Goal: Task Accomplishment & Management: Use online tool/utility

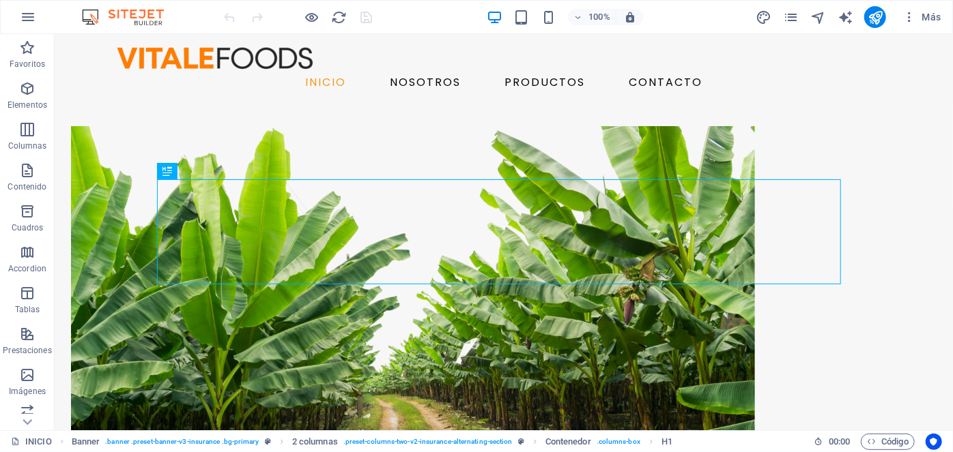
scroll to position [420, 0]
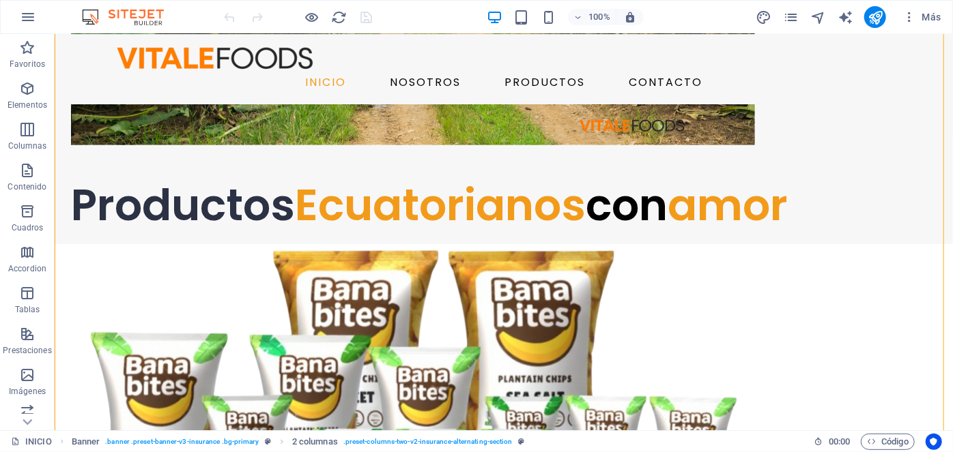
click at [771, 15] on span "design" at bounding box center [763, 18] width 16 height 16
select select "600"
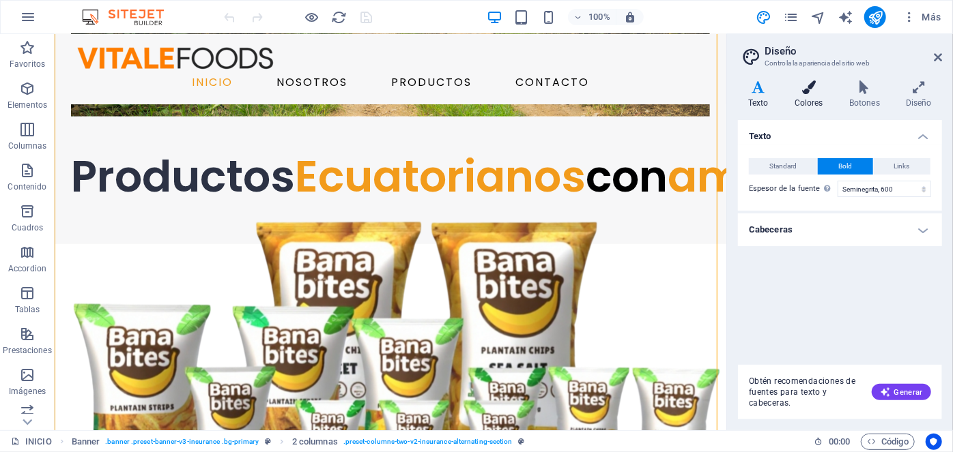
click at [807, 91] on icon at bounding box center [808, 88] width 49 height 14
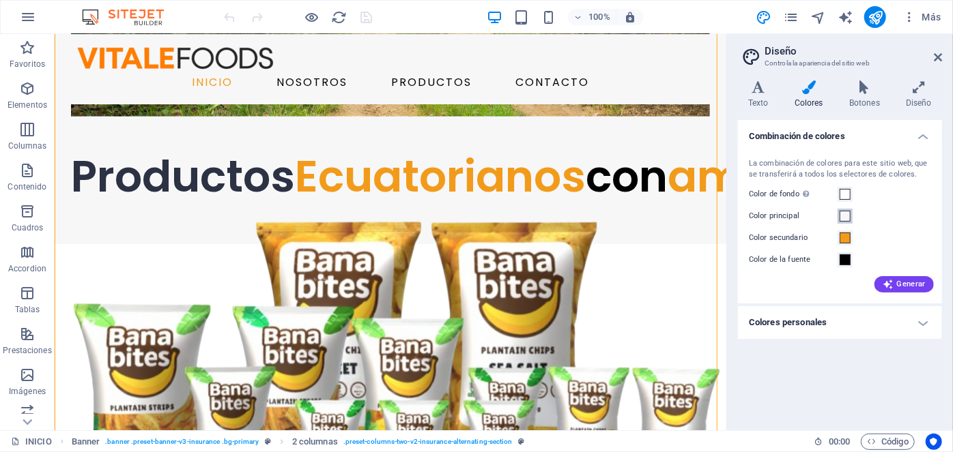
click at [846, 215] on span at bounding box center [844, 216] width 11 height 11
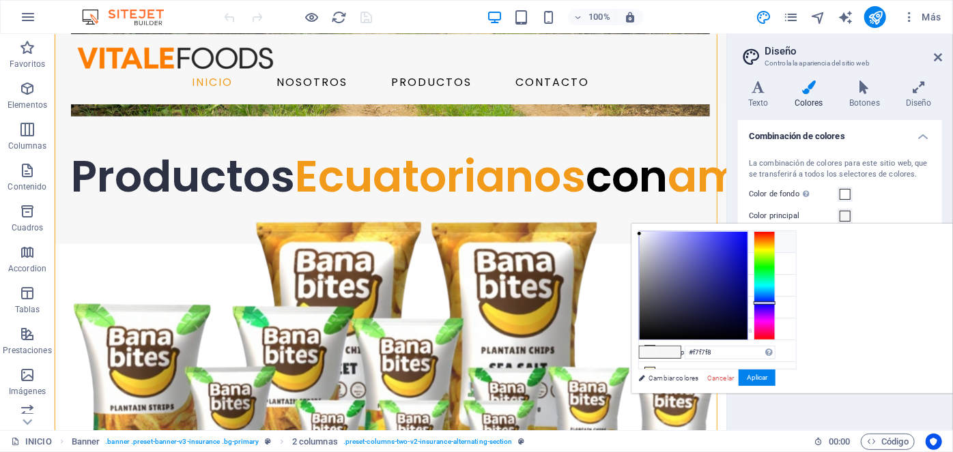
click at [703, 240] on li "Color de fondo #ffffff" at bounding box center [717, 242] width 157 height 22
type input "#ffffff"
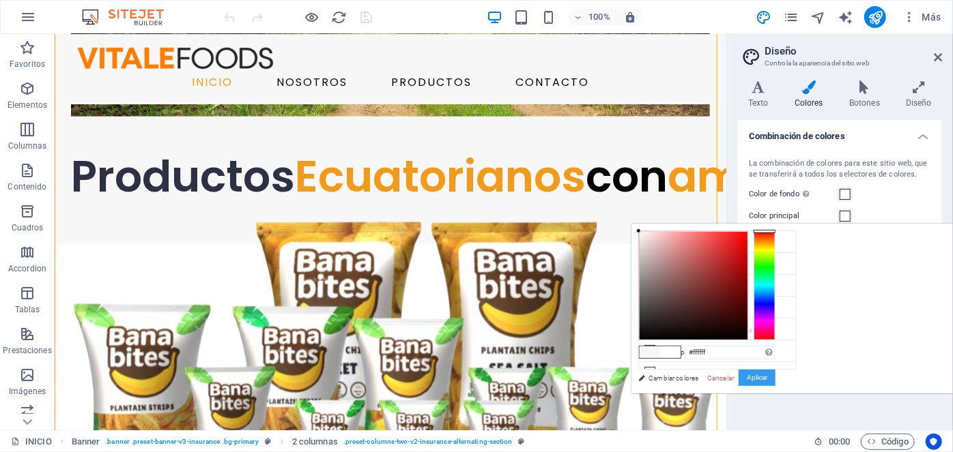
click at [775, 377] on button "Aplicar" at bounding box center [756, 378] width 37 height 16
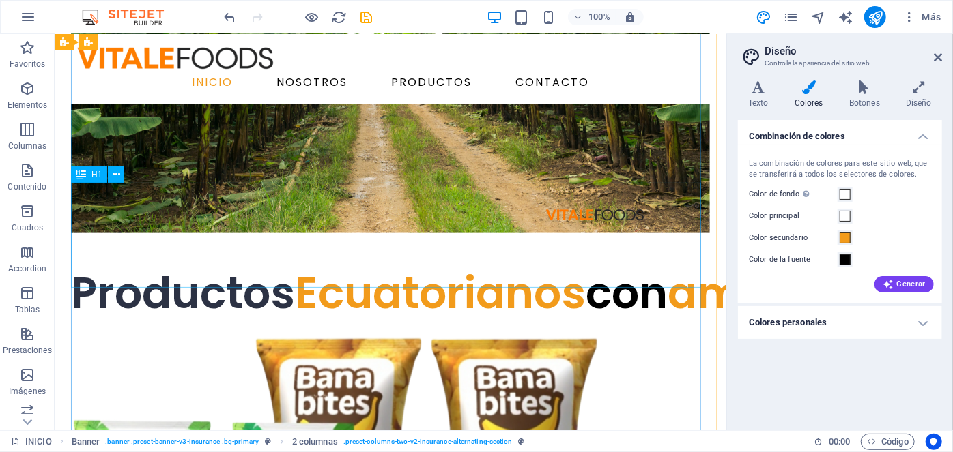
scroll to position [300, 0]
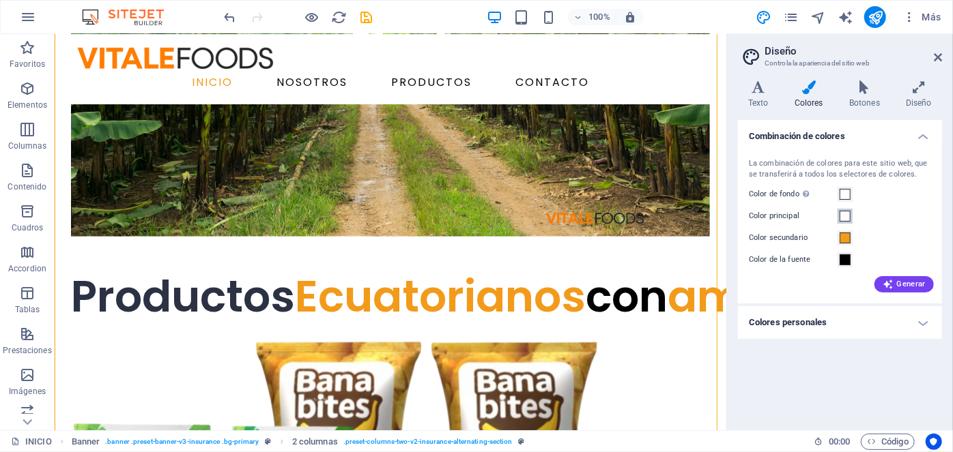
click at [852, 214] on button "Color principal" at bounding box center [844, 216] width 15 height 15
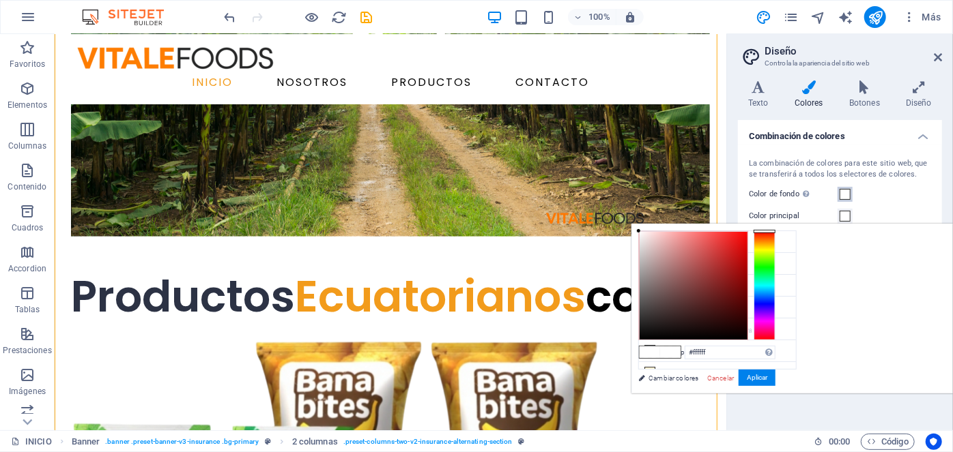
click at [851, 194] on button "Color de fondo Solo visible si no se encuentra cubierto por otros fondos." at bounding box center [844, 194] width 15 height 15
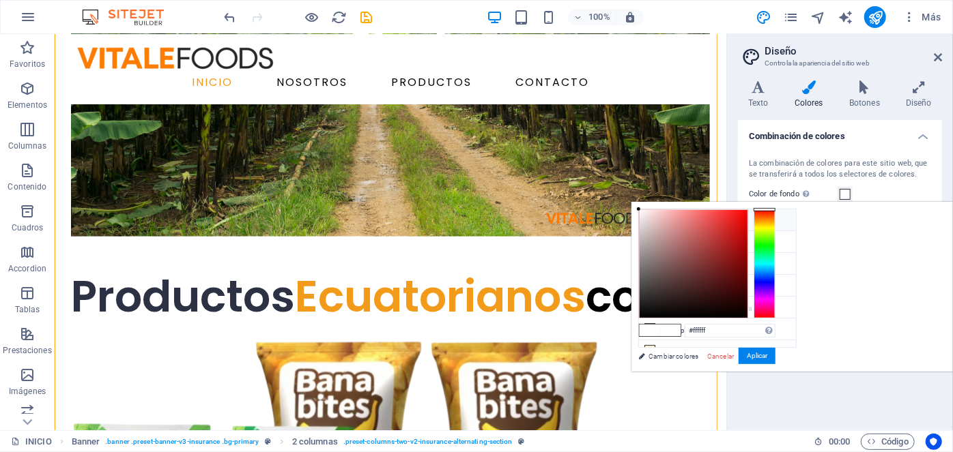
click at [689, 227] on li "Color de fondo #ffffff" at bounding box center [717, 221] width 157 height 22
click at [775, 348] on button "Aplicar" at bounding box center [756, 356] width 37 height 16
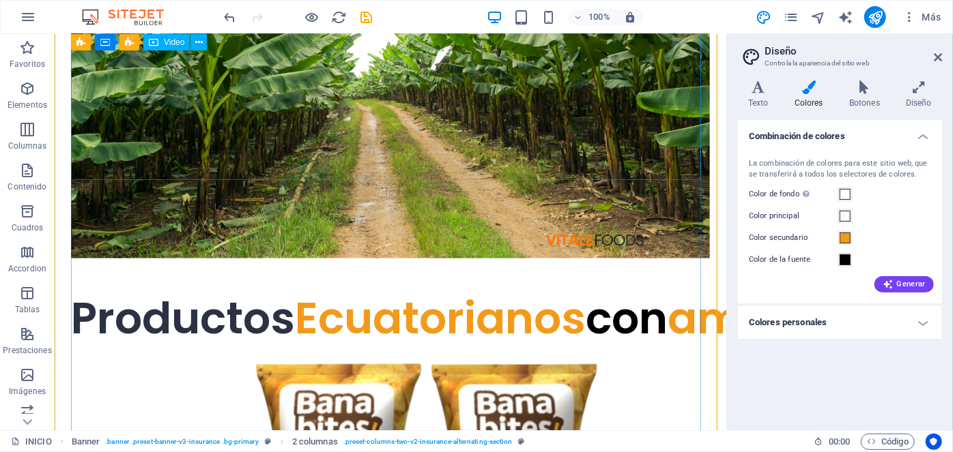
scroll to position [0, 0]
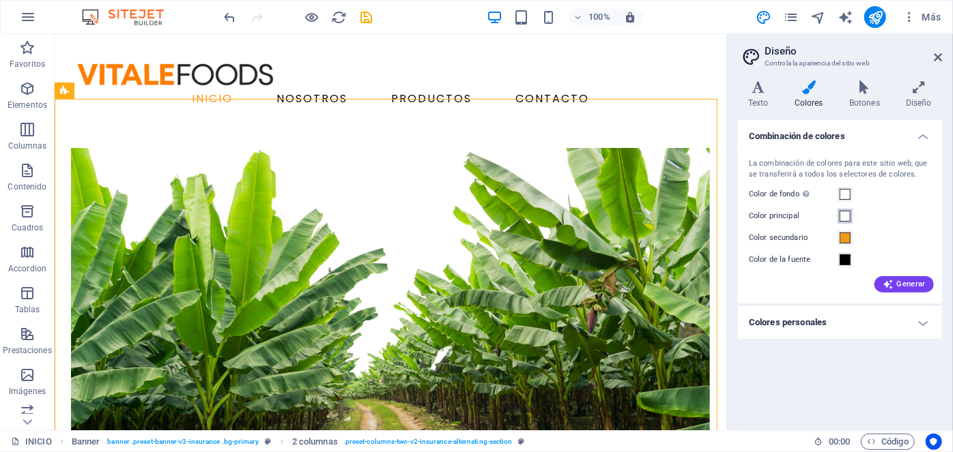
click at [844, 218] on span at bounding box center [844, 216] width 11 height 11
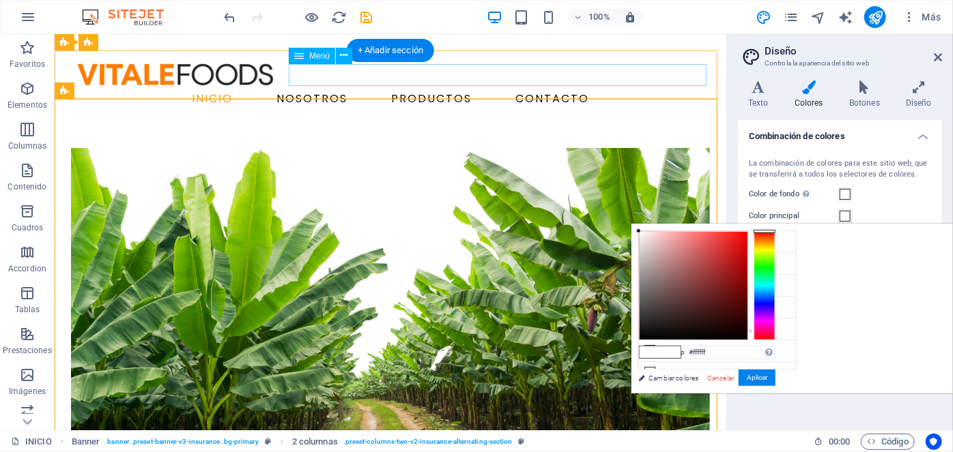
click at [536, 87] on nav "INICIO NOSOTROS PRODUCTOS CONTACTO" at bounding box center [390, 98] width 650 height 22
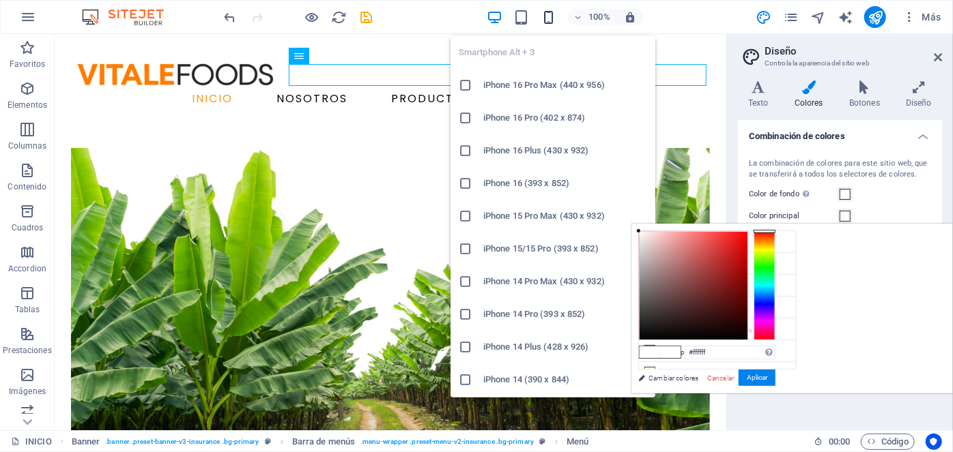
click at [545, 15] on icon "button" at bounding box center [549, 18] width 16 height 16
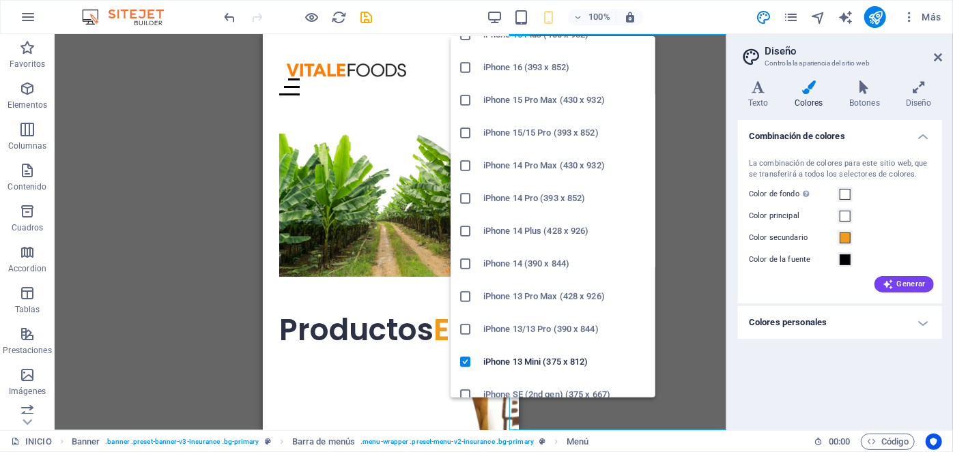
scroll to position [134, 0]
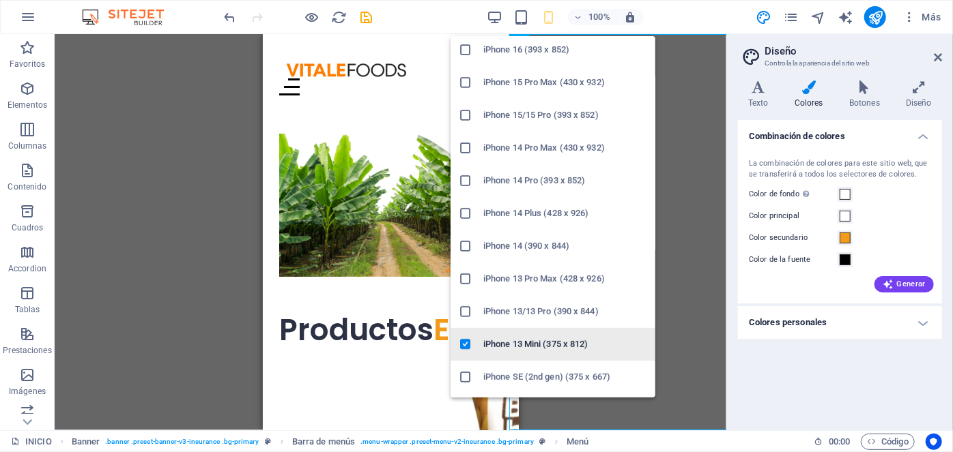
click at [537, 344] on h6 "iPhone 13 Mini (375 x 812)" at bounding box center [565, 344] width 164 height 16
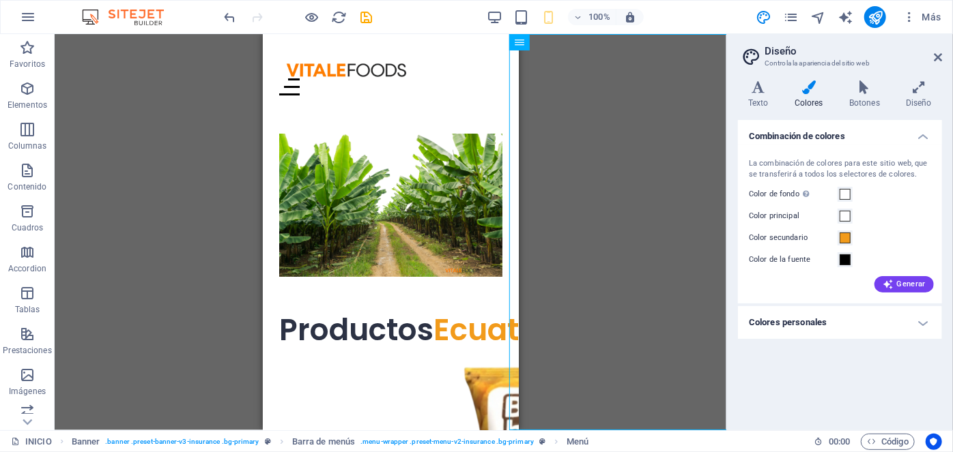
click at [537, 344] on div "Arrastra aquí para reemplazar el contenido existente. Si quieres crear un eleme…" at bounding box center [391, 232] width 672 height 396
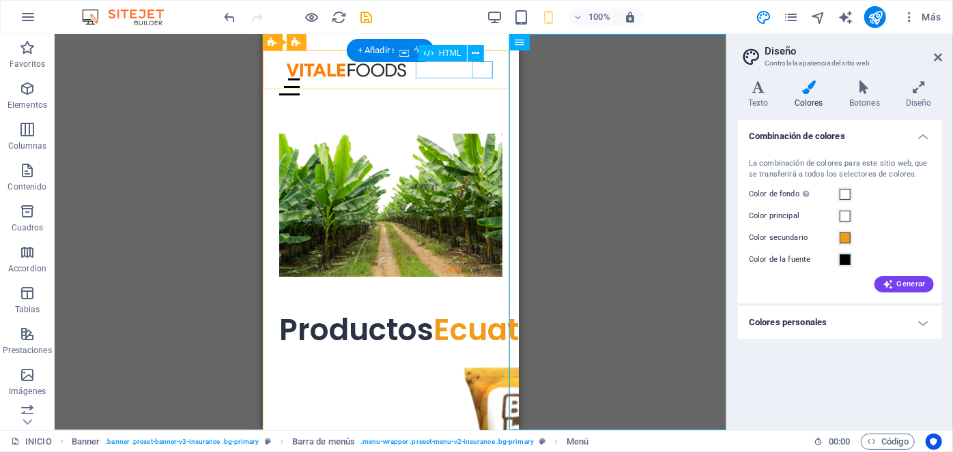
click at [482, 78] on div at bounding box center [389, 86] width 223 height 17
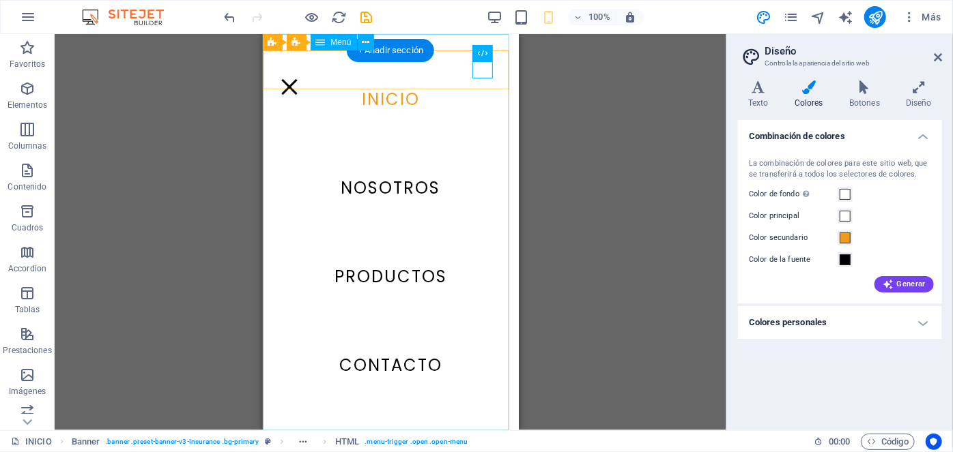
click at [385, 185] on nav "INICIO NOSOTROS PRODUCTOS CONTACTO" at bounding box center [390, 231] width 256 height 396
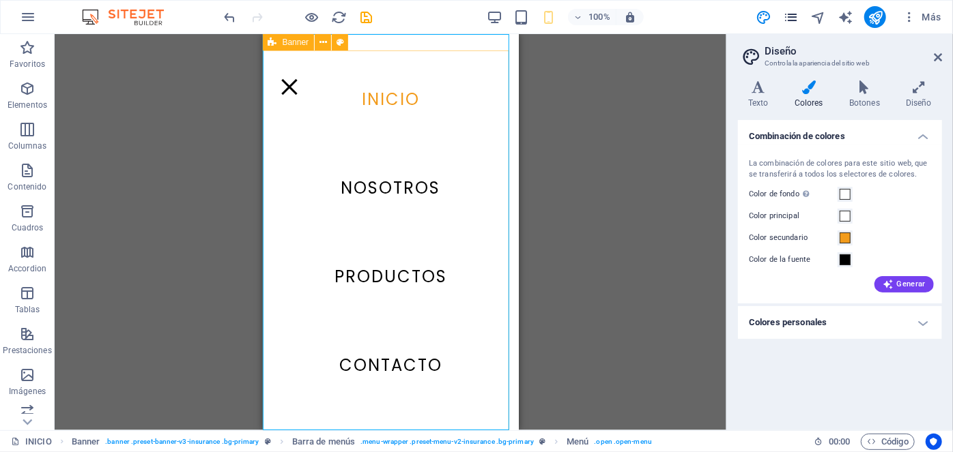
click at [798, 16] on span "pages" at bounding box center [790, 18] width 16 height 16
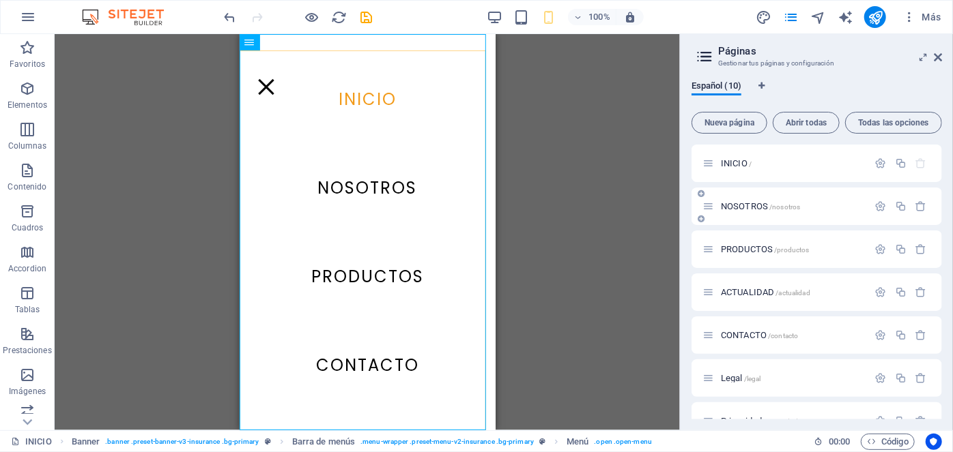
click at [736, 201] on span "NOSOTROS /nosotros" at bounding box center [760, 206] width 79 height 10
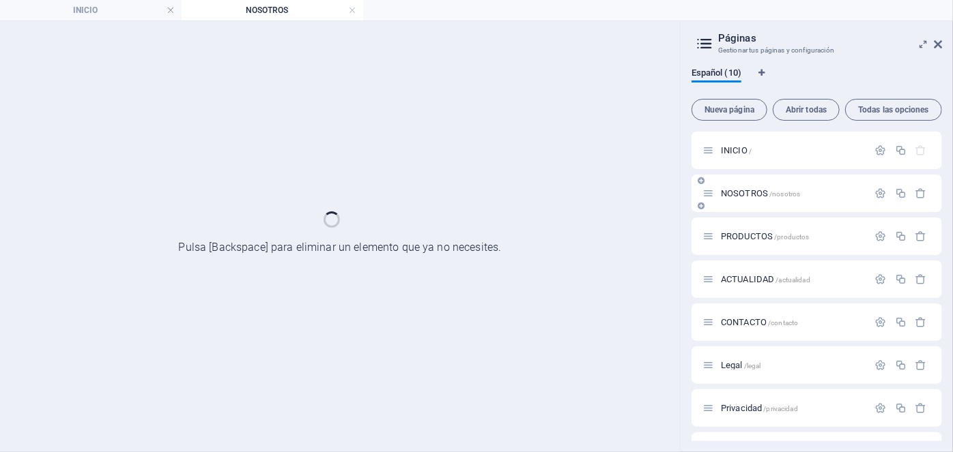
click at [736, 201] on div "NOSOTROS /nosotros" at bounding box center [816, 194] width 250 height 38
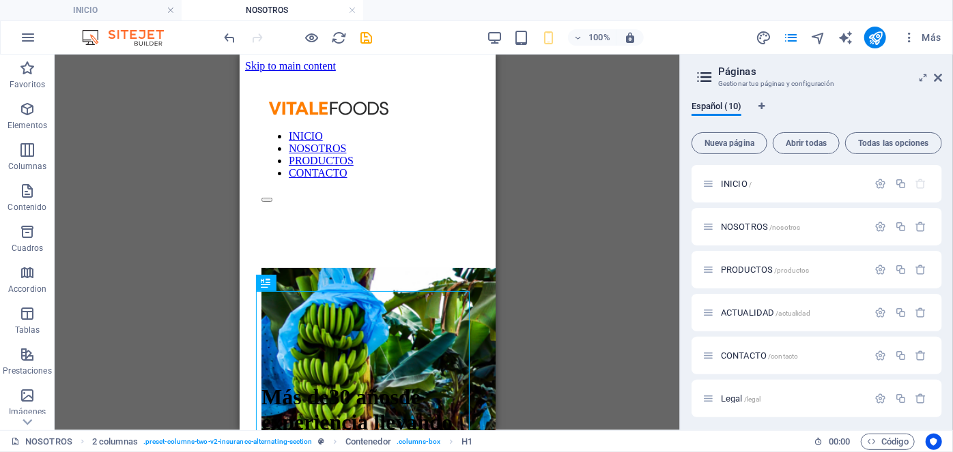
scroll to position [0, 0]
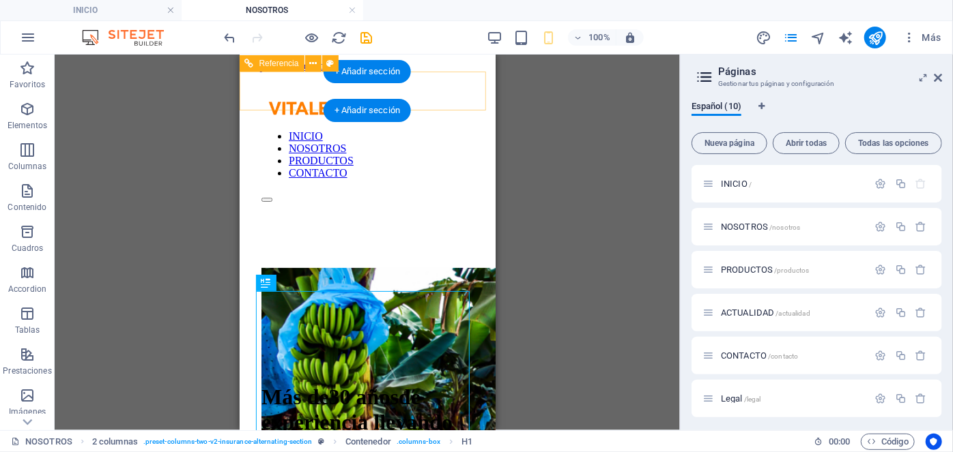
click at [460, 190] on div at bounding box center [367, 196] width 212 height 12
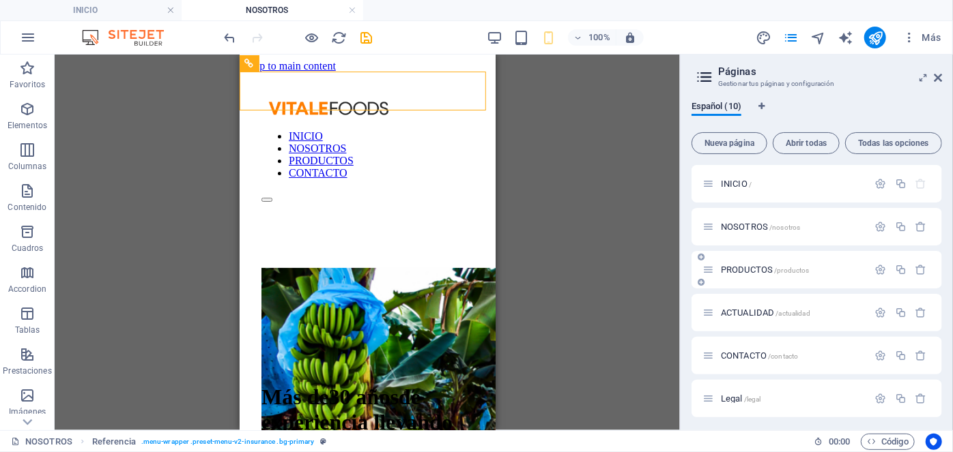
click at [747, 276] on div "PRODUCTOS /productos" at bounding box center [785, 270] width 166 height 16
click at [742, 265] on span "PRODUCTOS /productos" at bounding box center [765, 270] width 89 height 10
click at [742, 294] on div "ACTUALIDAD /actualidad" at bounding box center [816, 313] width 250 height 38
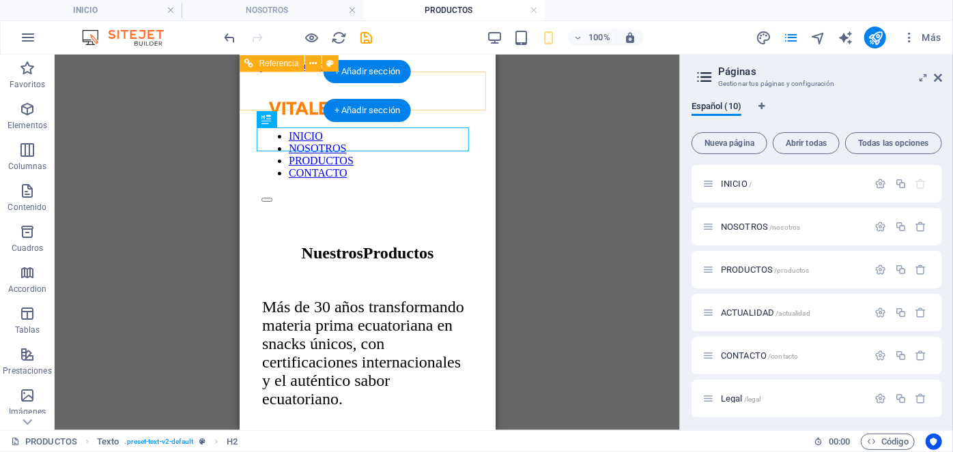
click at [462, 190] on div at bounding box center [367, 196] width 212 height 12
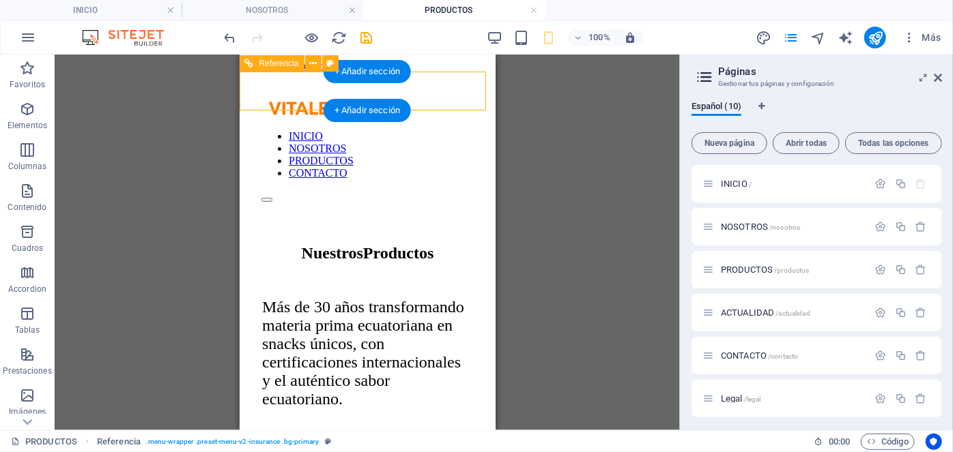
click at [460, 190] on div at bounding box center [367, 196] width 212 height 12
click at [246, 100] on div "INICIO NOSOTROS PRODUCTOS CONTACTO" at bounding box center [366, 151] width 245 height 124
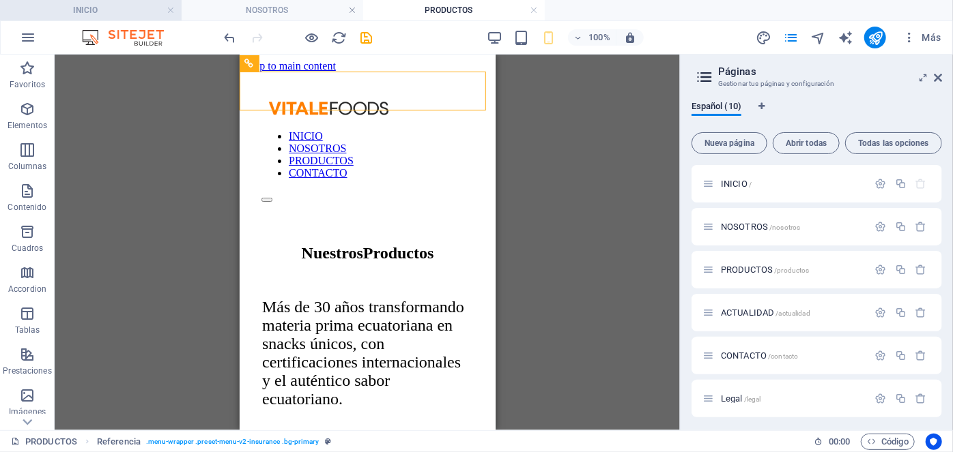
click at [124, 12] on h4 "INICIO" at bounding box center [91, 10] width 182 height 15
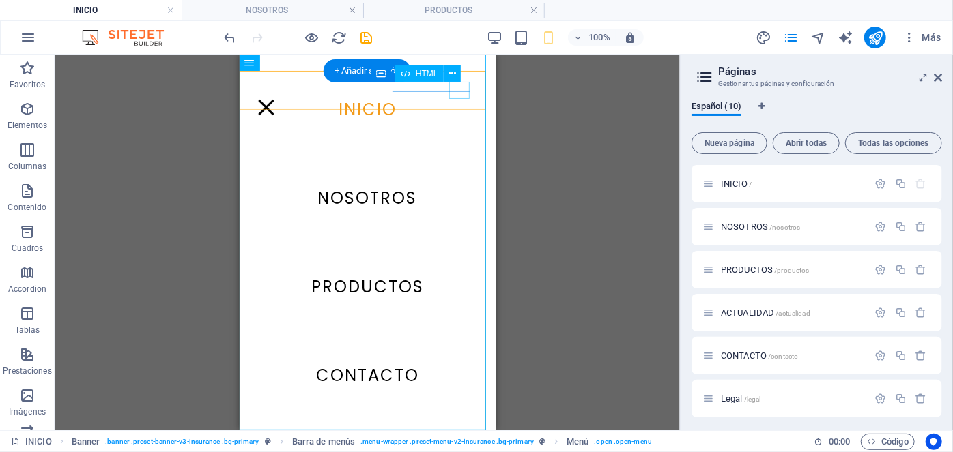
click at [276, 98] on div at bounding box center [265, 106] width 20 height 17
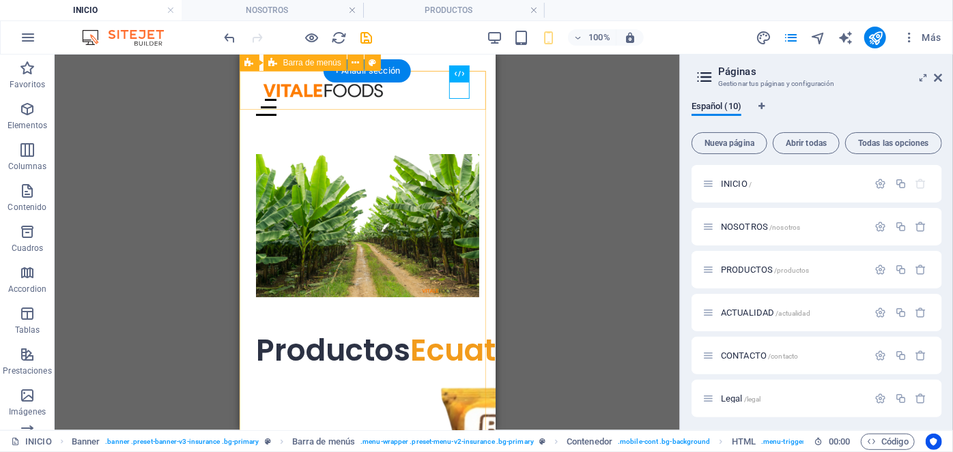
click at [246, 106] on div "INICIO NOSOTROS PRODUCTOS CONTACTO" at bounding box center [367, 98] width 256 height 56
click at [253, 78] on div "INICIO NOSOTROS PRODUCTOS CONTACTO" at bounding box center [367, 98] width 256 height 56
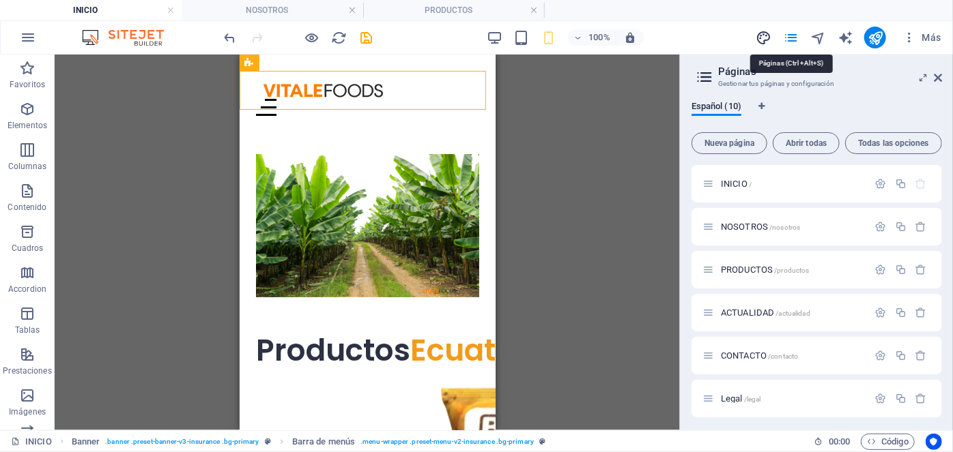
click at [769, 35] on icon "design" at bounding box center [763, 38] width 16 height 16
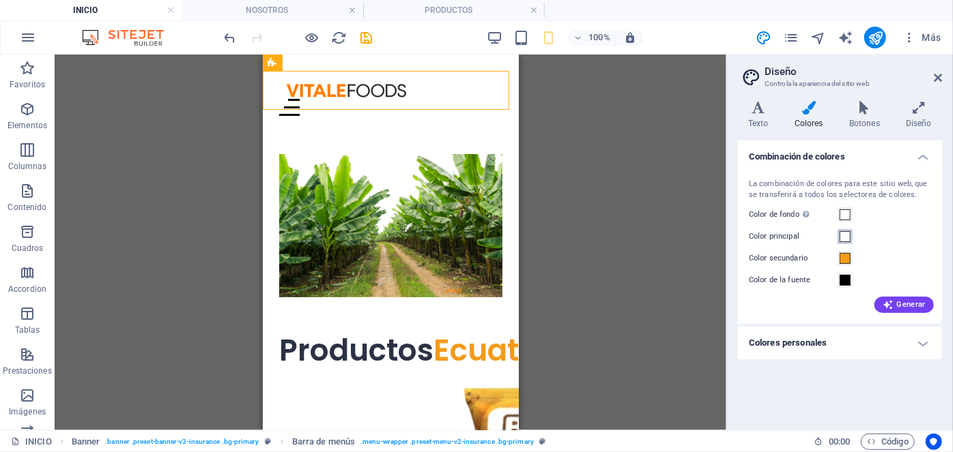
click at [841, 235] on span at bounding box center [844, 236] width 11 height 11
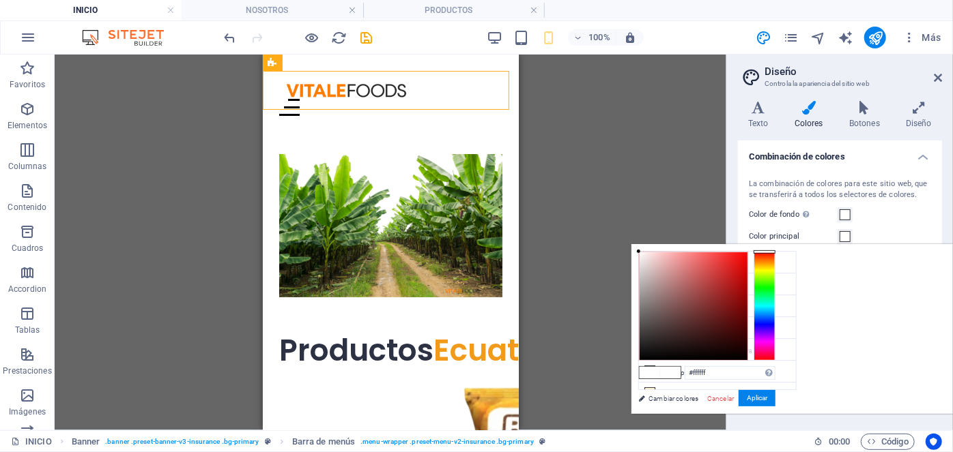
click at [636, 265] on div "less Color de fondo #ffffff Color principal #ffffff Color secundario #f29b1b Co…" at bounding box center [791, 329] width 321 height 170
click at [645, 263] on icon at bounding box center [650, 262] width 10 height 10
click at [775, 403] on button "Aplicar" at bounding box center [756, 398] width 37 height 16
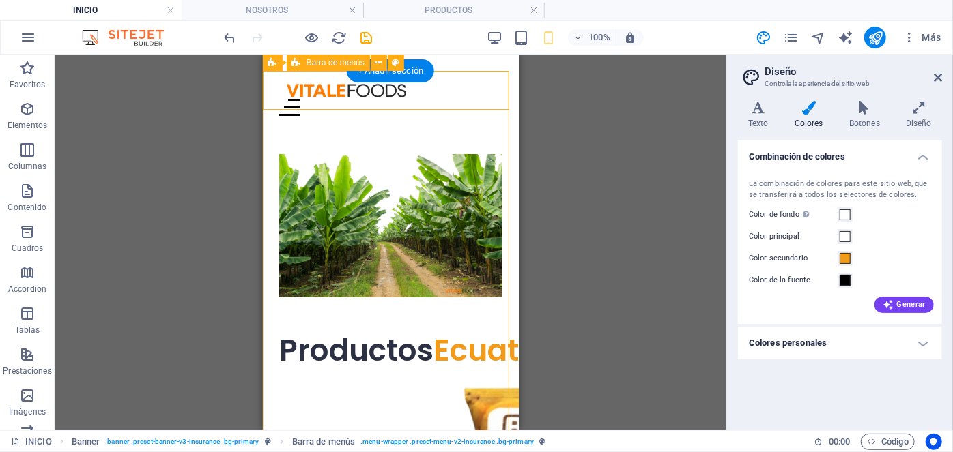
click at [269, 100] on div "INICIO NOSOTROS PRODUCTOS CONTACTO" at bounding box center [390, 98] width 256 height 56
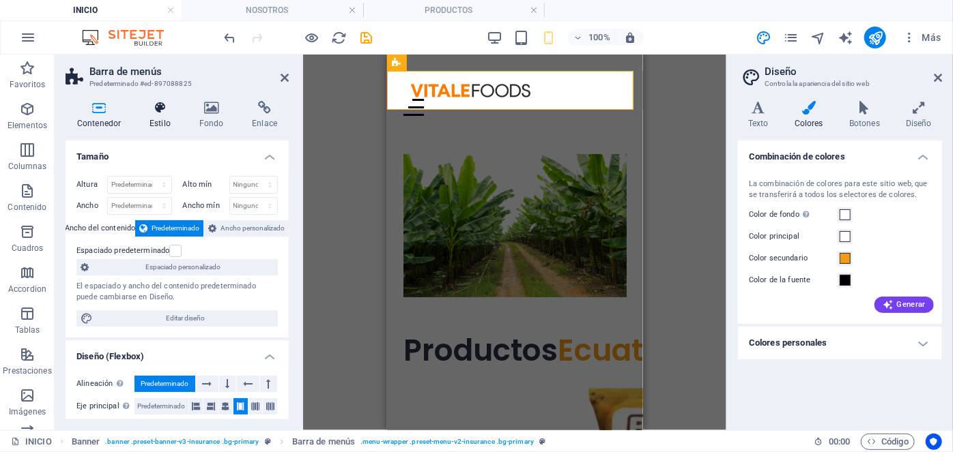
click at [164, 109] on icon at bounding box center [160, 108] width 44 height 14
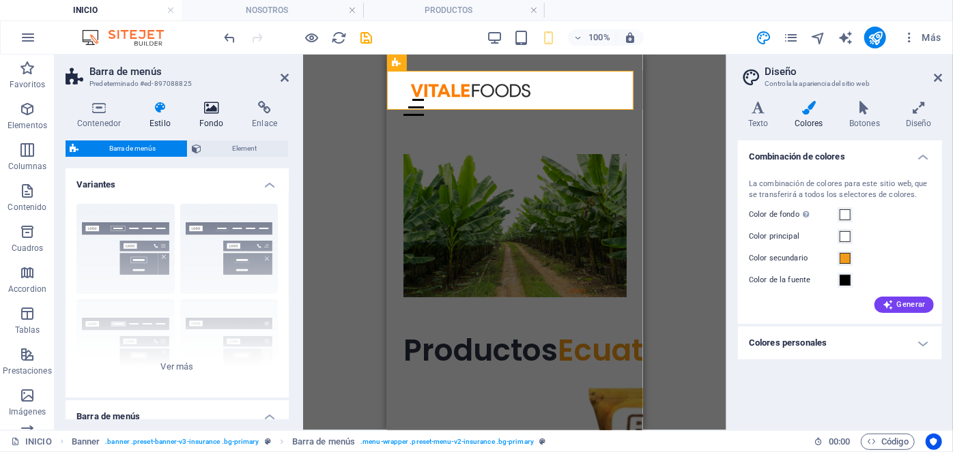
click at [210, 113] on icon at bounding box center [212, 108] width 48 height 14
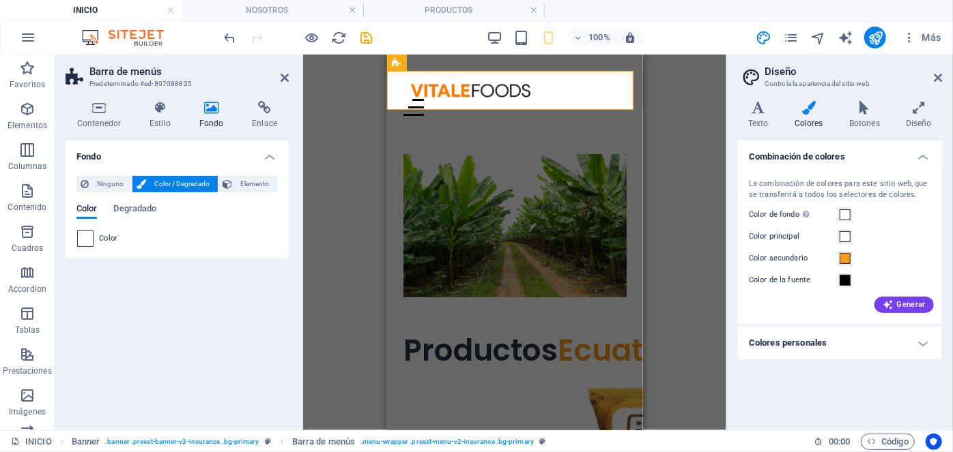
click at [85, 233] on span at bounding box center [85, 238] width 15 height 15
type input "#ffffff"
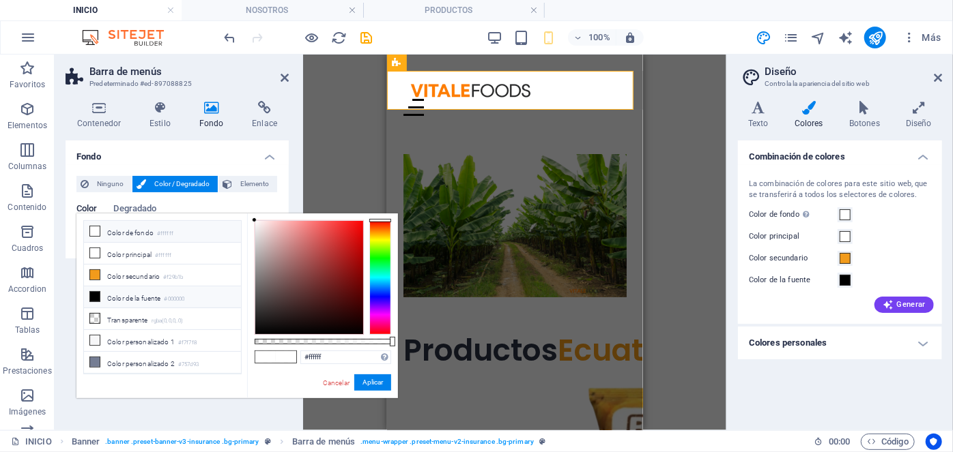
click at [145, 231] on li "Color de fondo #ffffff" at bounding box center [162, 232] width 157 height 22
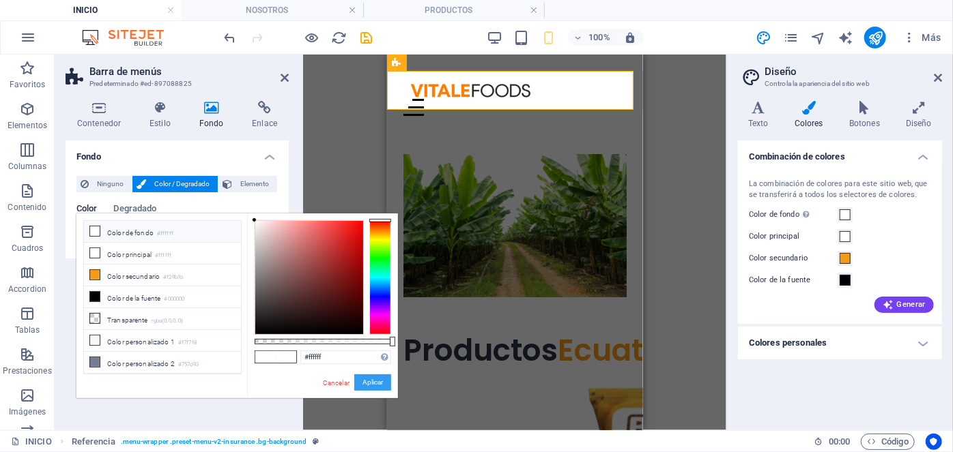
click at [375, 384] on button "Aplicar" at bounding box center [372, 383] width 37 height 16
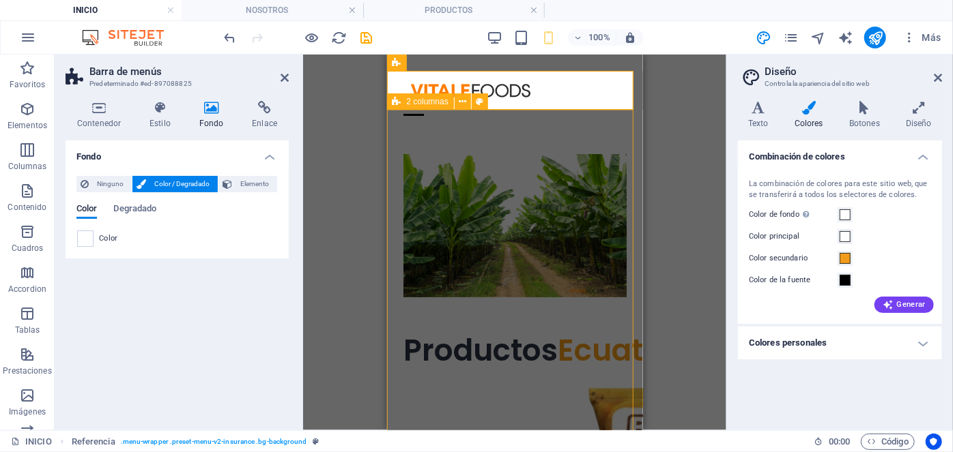
click at [330, 137] on div "H1 Banner 2 columnas Contenedor Banner Barra de menús Contenedor Video Separado…" at bounding box center [514, 243] width 423 height 376
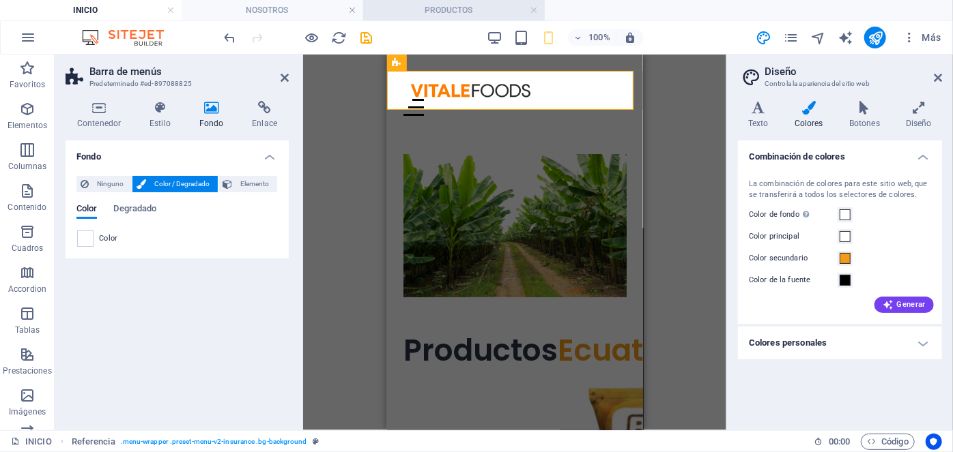
click at [408, 3] on h4 "PRODUCTOS" at bounding box center [454, 10] width 182 height 15
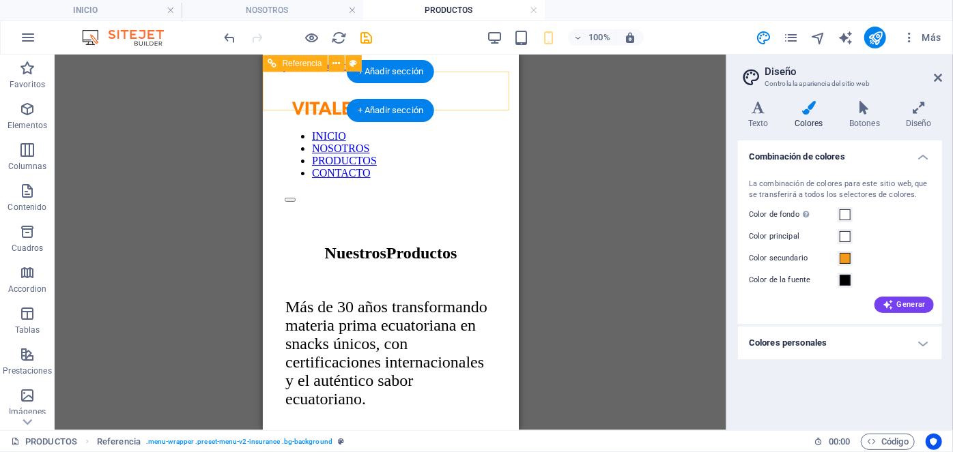
click at [485, 190] on div at bounding box center [390, 196] width 212 height 12
click at [486, 190] on div at bounding box center [390, 196] width 212 height 12
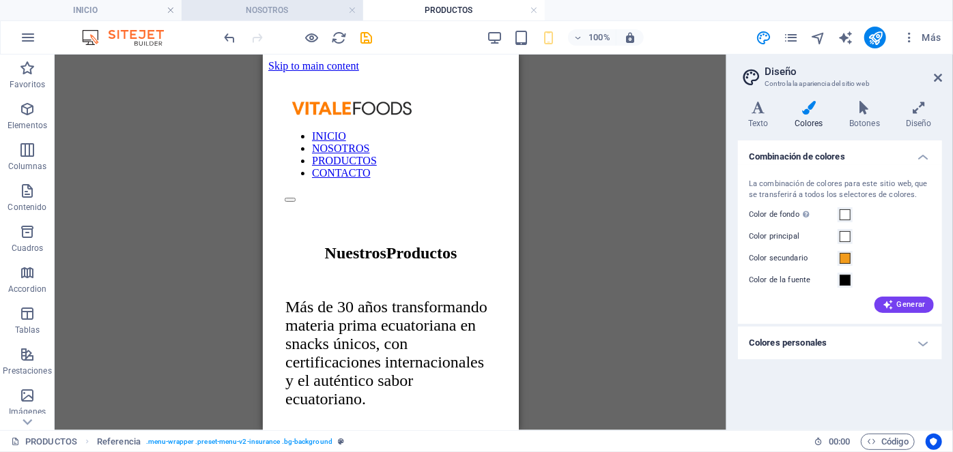
click at [278, 1] on li "NOSOTROS" at bounding box center [273, 10] width 182 height 20
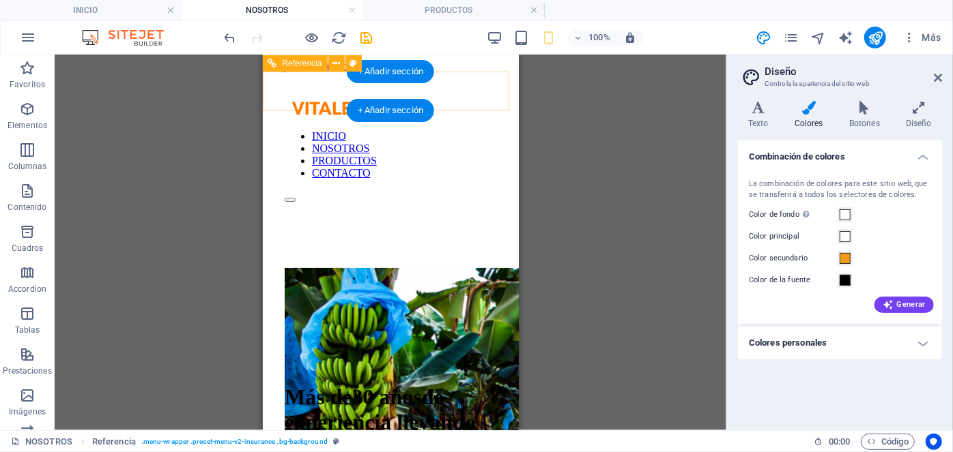
click at [484, 190] on div at bounding box center [390, 196] width 212 height 12
click at [478, 190] on div at bounding box center [390, 196] width 212 height 12
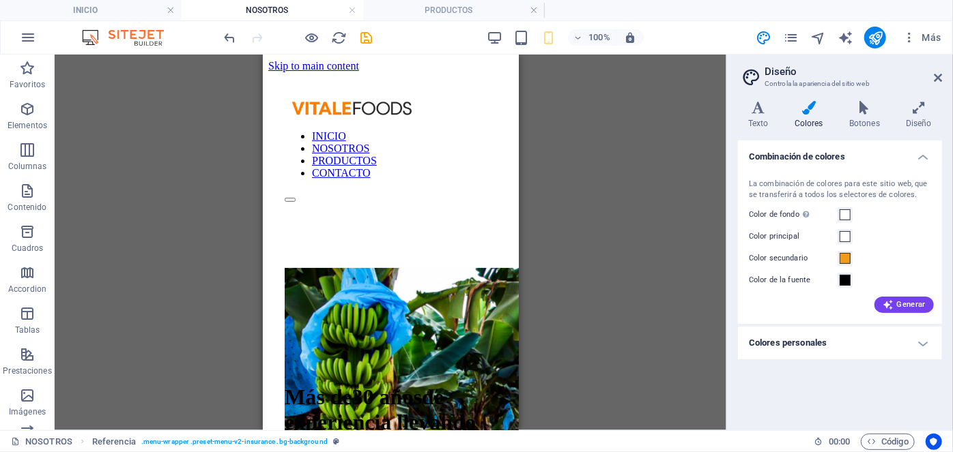
click at [931, 74] on h2 "Diseño" at bounding box center [852, 72] width 177 height 12
click at [933, 75] on h2 "Diseño" at bounding box center [852, 72] width 177 height 12
click at [937, 76] on icon at bounding box center [938, 77] width 8 height 11
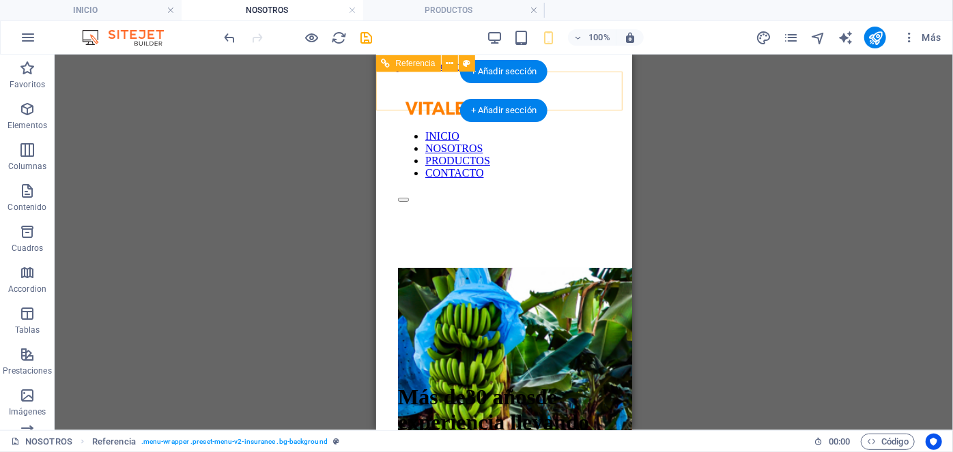
click at [594, 190] on div at bounding box center [503, 196] width 212 height 12
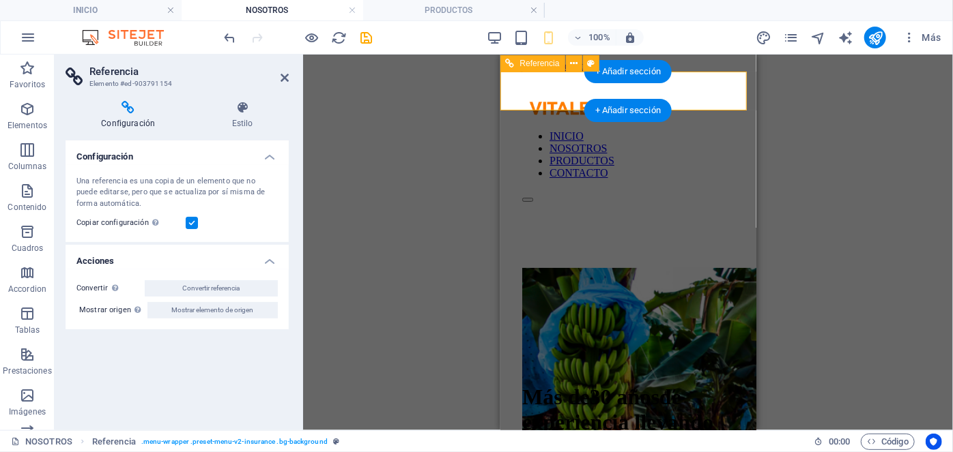
click at [720, 190] on div at bounding box center [627, 196] width 212 height 12
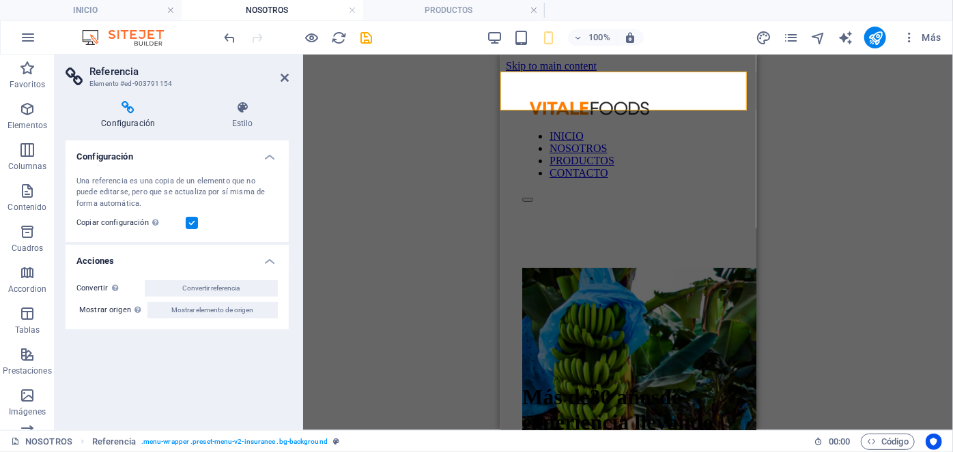
click at [382, 136] on div "H1 2 columnas Contenedor Referencia" at bounding box center [628, 243] width 650 height 376
click at [115, 12] on h4 "INICIO" at bounding box center [91, 10] width 182 height 15
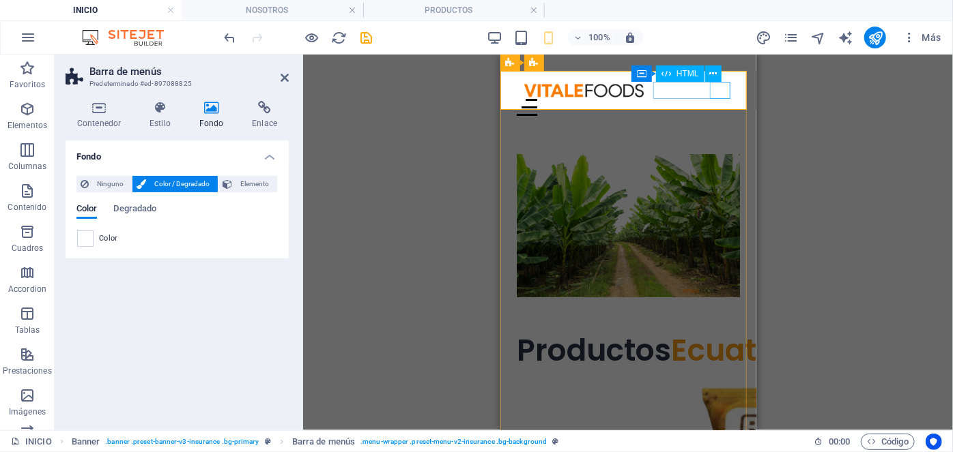
click at [715, 98] on div at bounding box center [627, 106] width 223 height 17
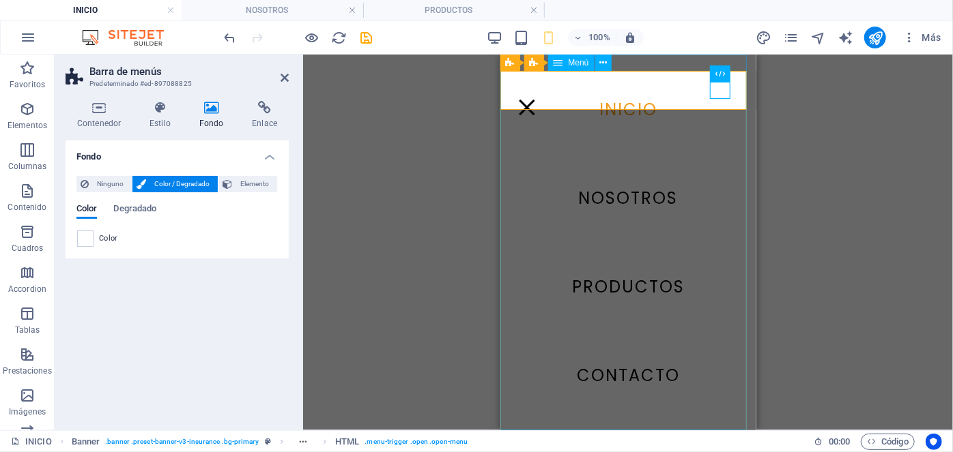
click at [631, 187] on nav "INICIO NOSOTROS PRODUCTOS CONTACTO" at bounding box center [628, 242] width 256 height 376
click at [536, 98] on div at bounding box center [526, 106] width 20 height 17
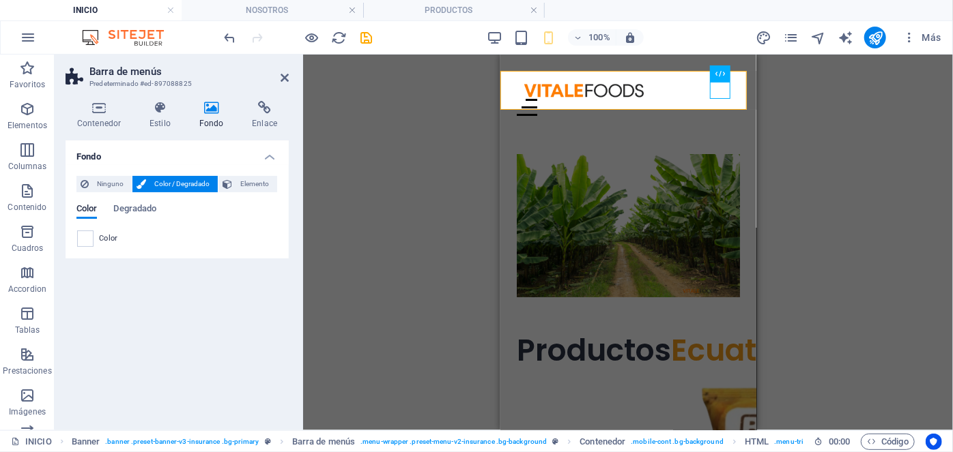
click at [341, 206] on div "H1 Banner 2 columnas Contenedor Banner Barra de menús Contenedor Video Separado…" at bounding box center [628, 243] width 650 height 376
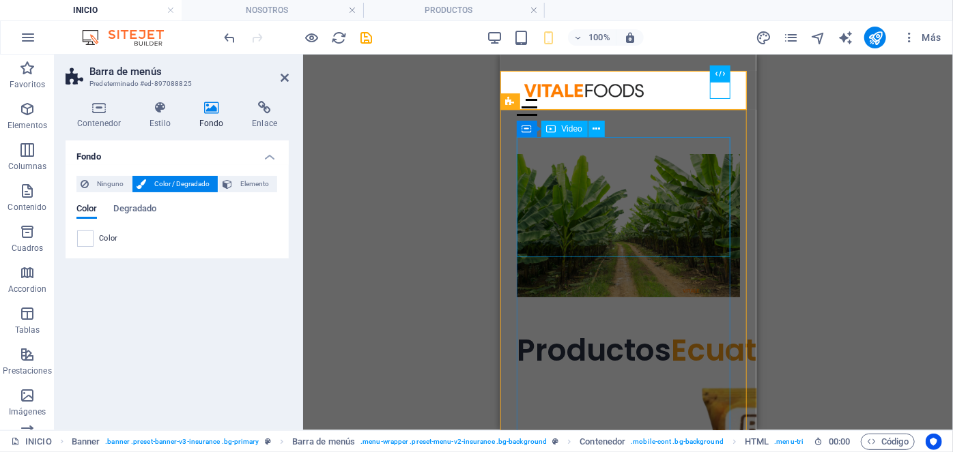
click at [581, 222] on figure at bounding box center [627, 225] width 223 height 143
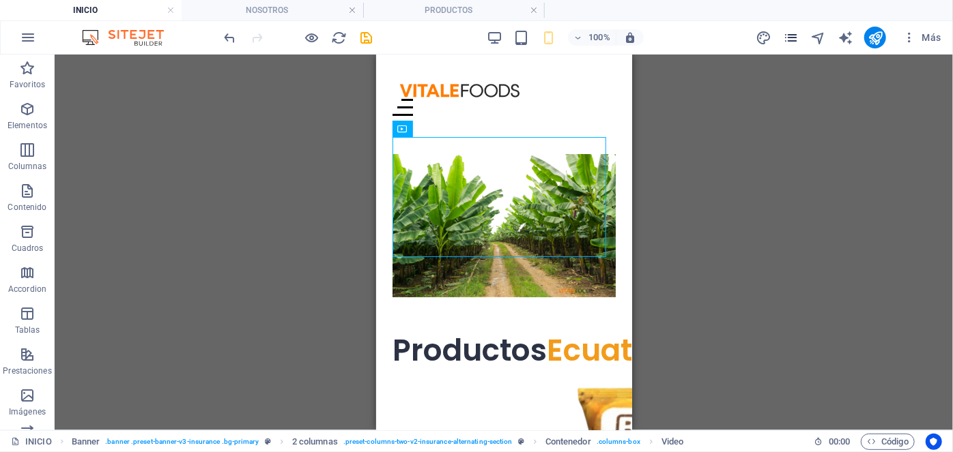
click at [794, 37] on icon "pages" at bounding box center [791, 38] width 16 height 16
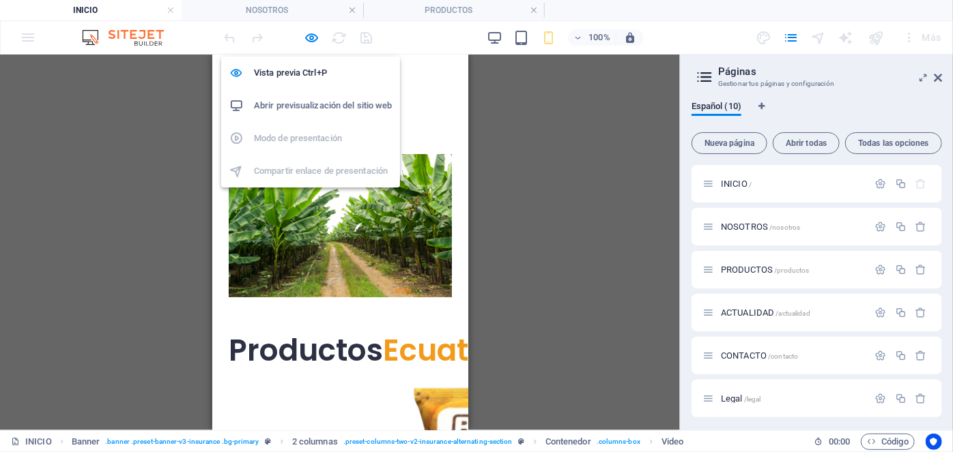
click at [309, 45] on body "VITALEFOODS INICIO NOSOTROS PRODUCTOS Favoritos Elementos Columnas Contenido Cu…" at bounding box center [476, 226] width 953 height 452
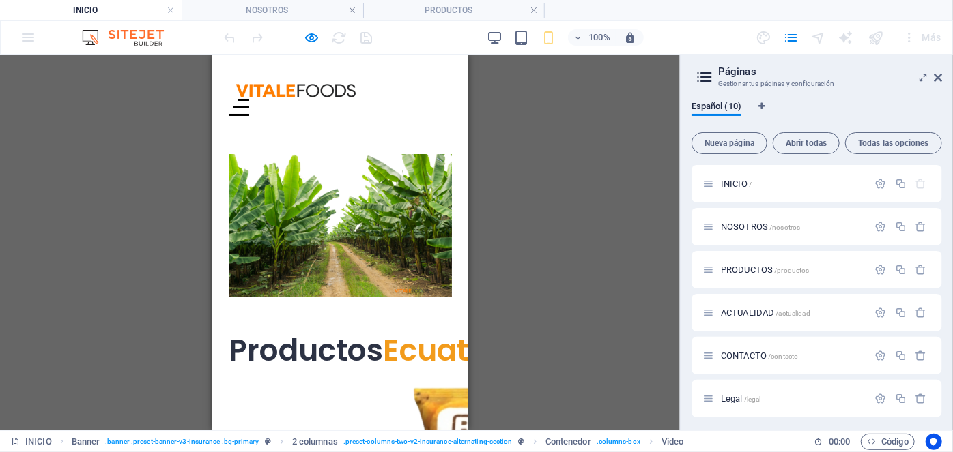
click at [488, 124] on div "H1 Banner 2 columnas Contenedor Banner Barra de menús Contenedor Video Separado…" at bounding box center [340, 243] width 680 height 376
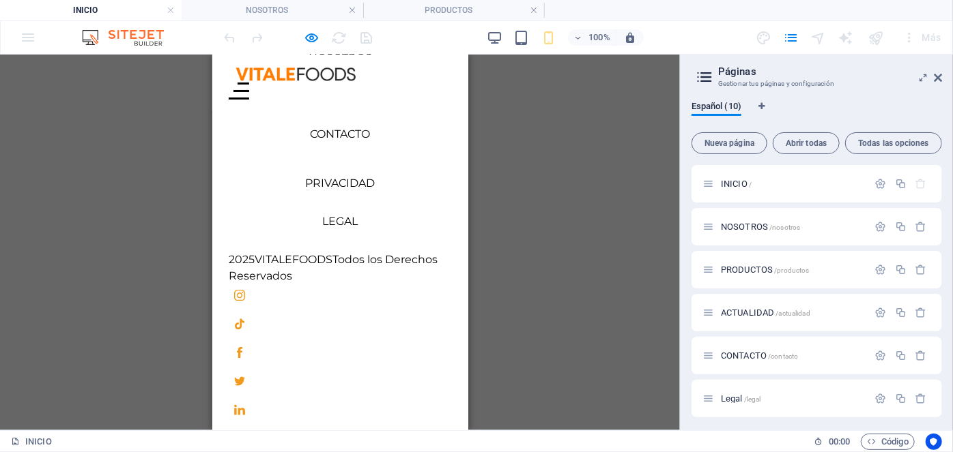
scroll to position [2094, 0]
click at [334, 102] on link "PRODUCTOS" at bounding box center [340, 95] width 72 height 13
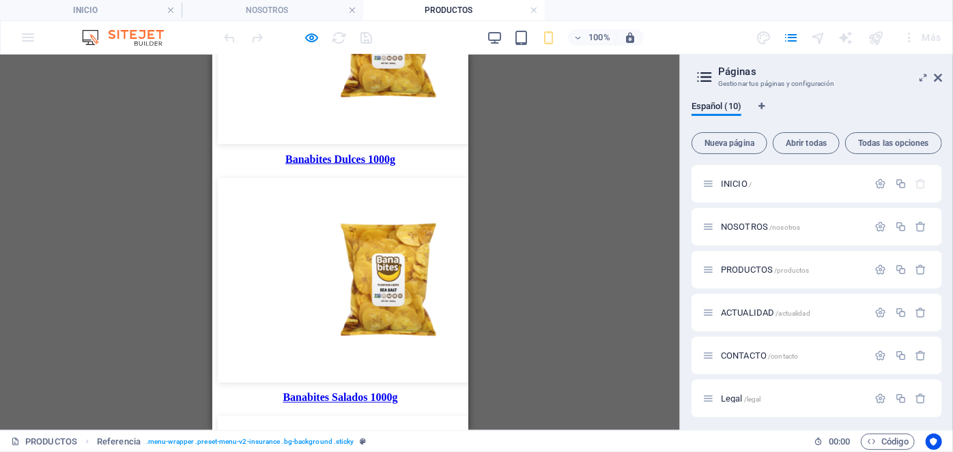
scroll to position [1007, 0]
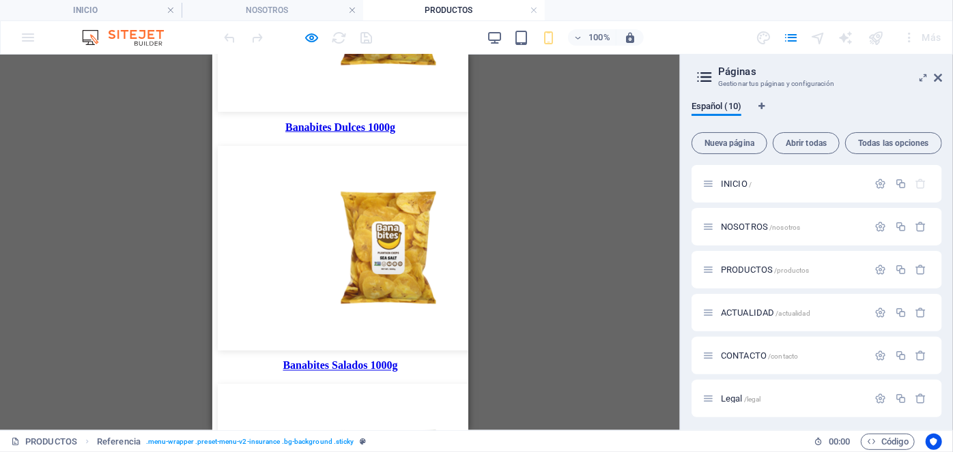
click at [317, 269] on img at bounding box center [387, 247] width 341 height 205
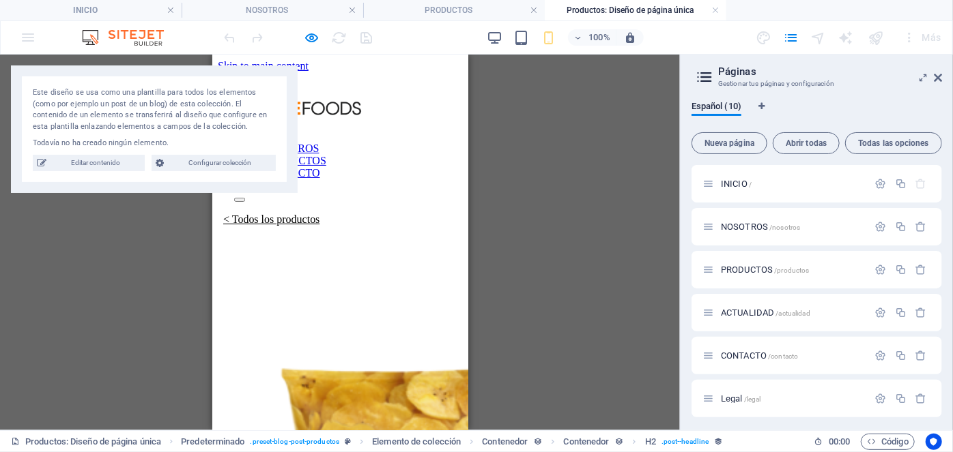
scroll to position [480, 0]
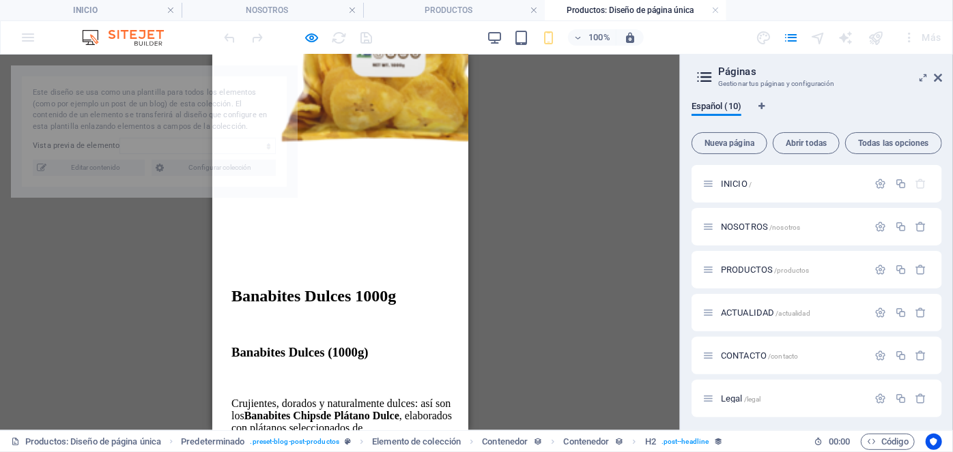
select select "68b6636f99d1e632950f9913"
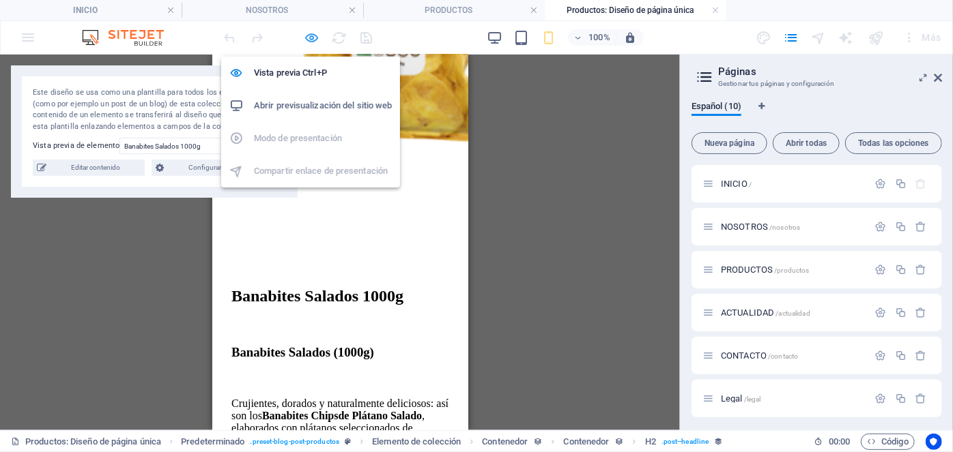
click at [310, 36] on icon "button" at bounding box center [312, 38] width 16 height 16
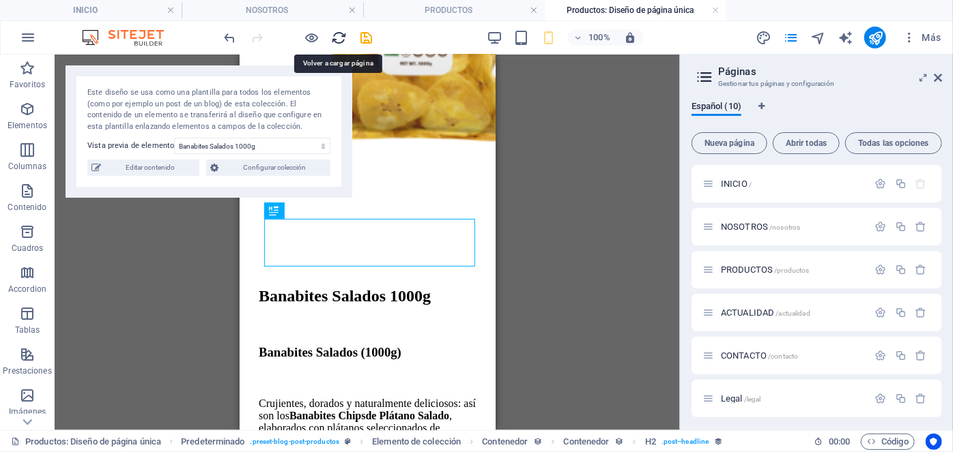
click at [338, 36] on icon "reload" at bounding box center [340, 38] width 16 height 16
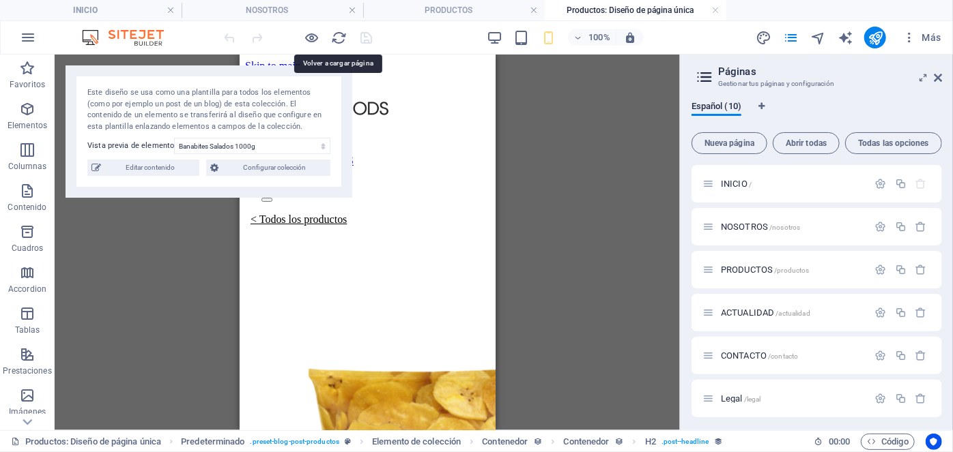
scroll to position [0, 0]
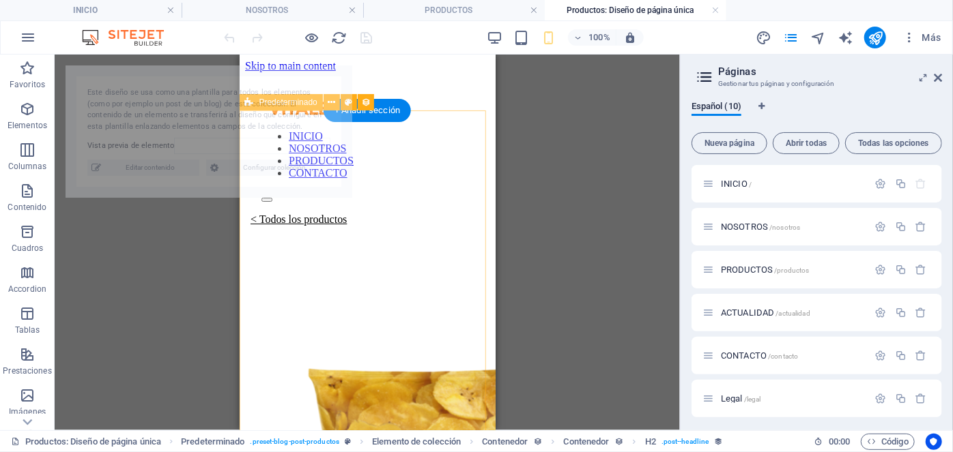
select select "68b663e1ec240e3d350d1fbb"
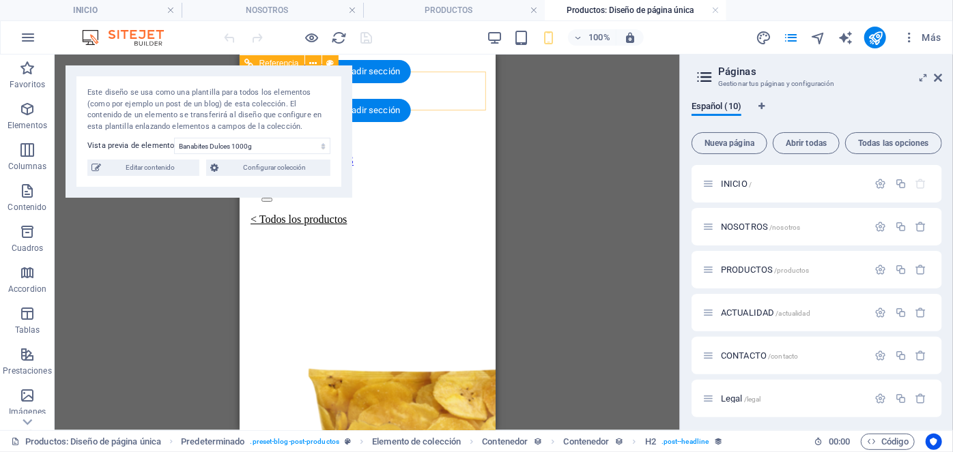
click at [424, 106] on div "INICIO NOSOTROS PRODUCTOS CONTACTO" at bounding box center [366, 151] width 245 height 124
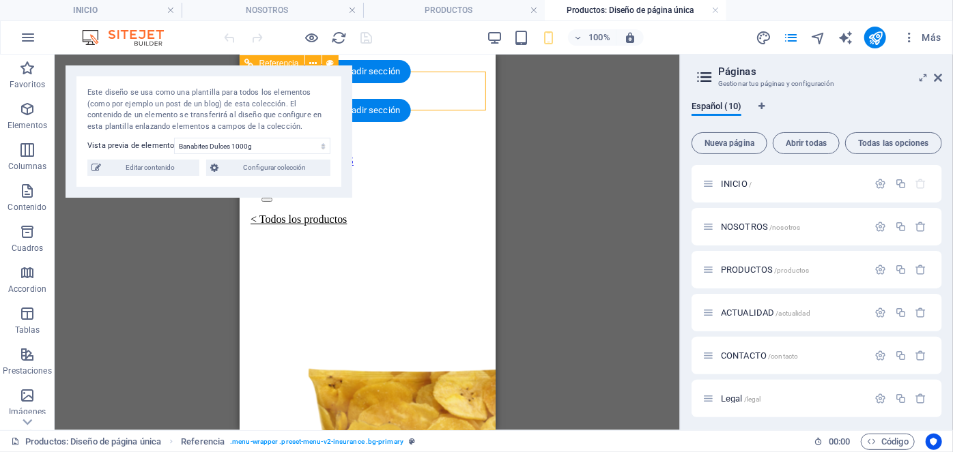
click at [424, 106] on div "INICIO NOSOTROS PRODUCTOS CONTACTO" at bounding box center [366, 151] width 245 height 124
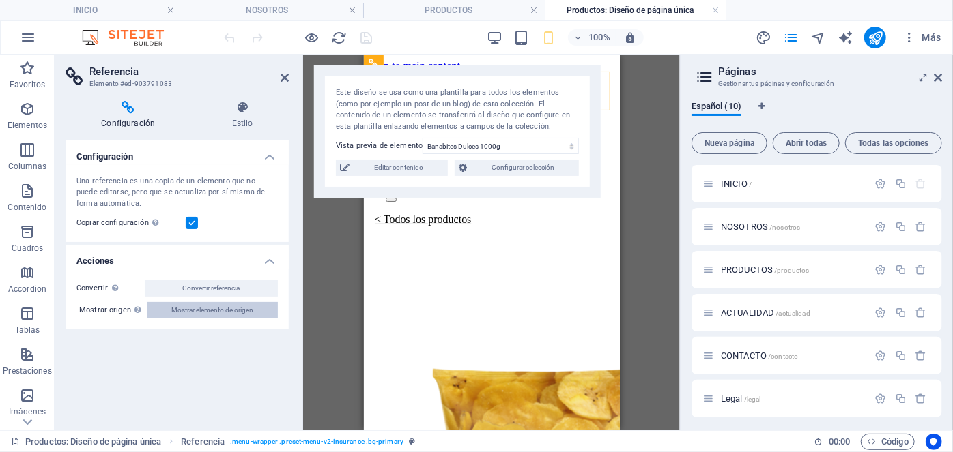
click at [191, 310] on span "Mostrar elemento de origen" at bounding box center [213, 310] width 82 height 16
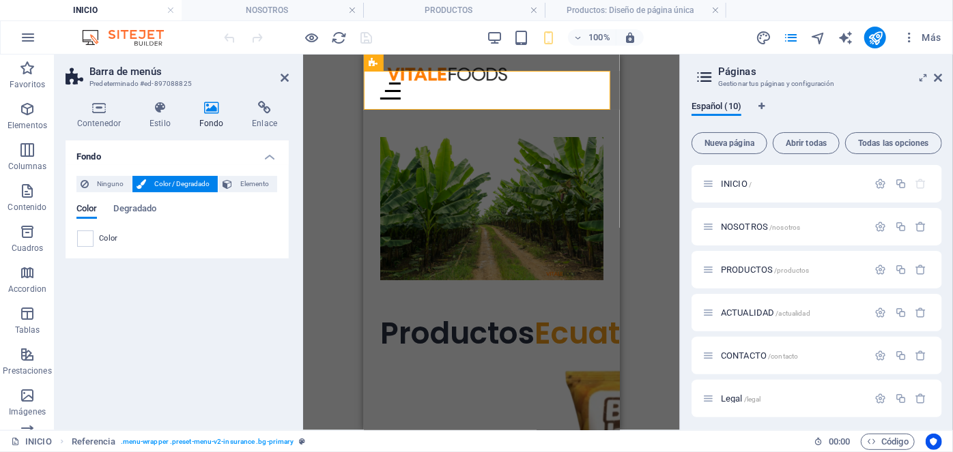
scroll to position [2094, 0]
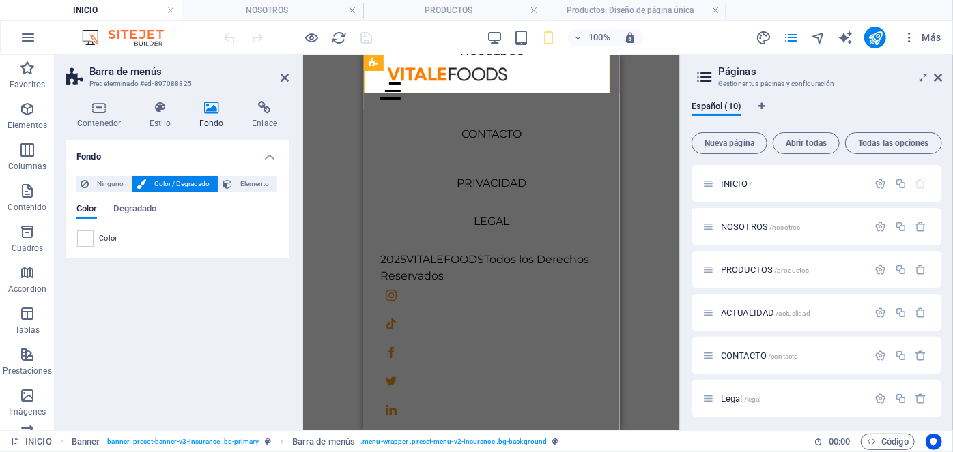
click at [371, 85] on div "INICIO NOSOTROS PRODUCTOS CONTACTO" at bounding box center [491, 82] width 256 height 56
click at [241, 259] on icon "reload" at bounding box center [128, 270] width 225 height 22
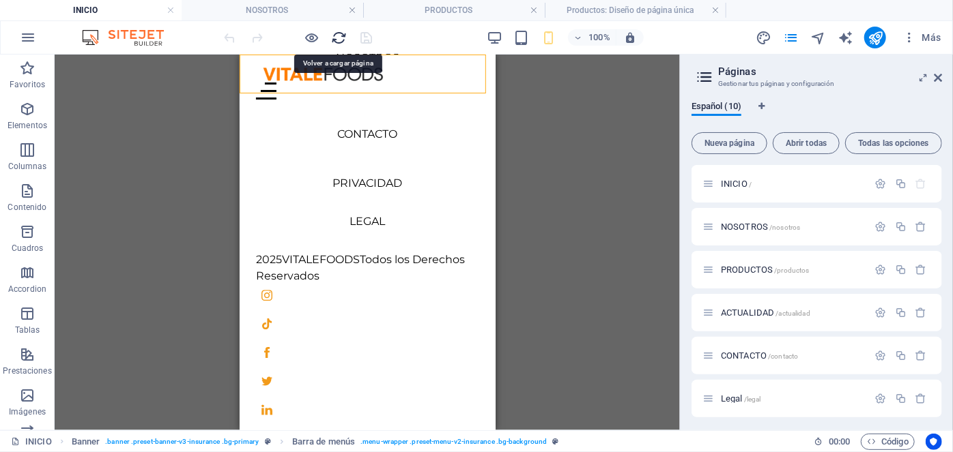
click at [241, 259] on icon "reload" at bounding box center [128, 270] width 225 height 22
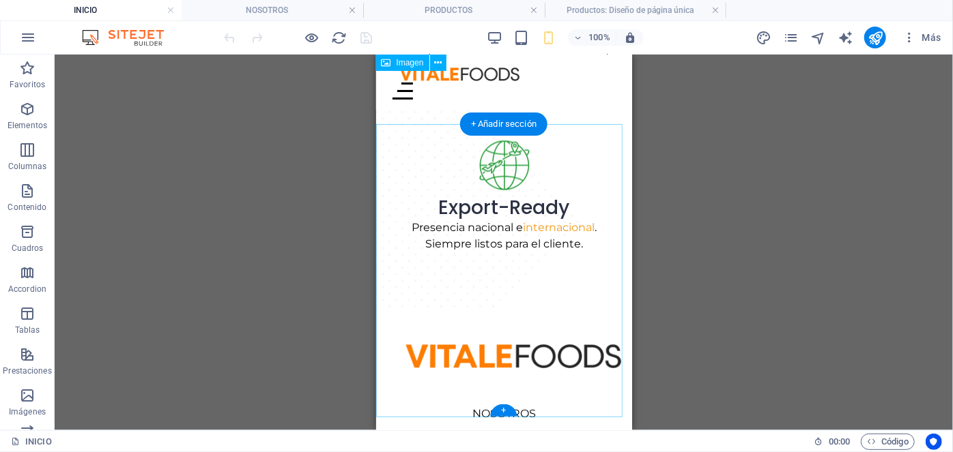
scroll to position [1650, 0]
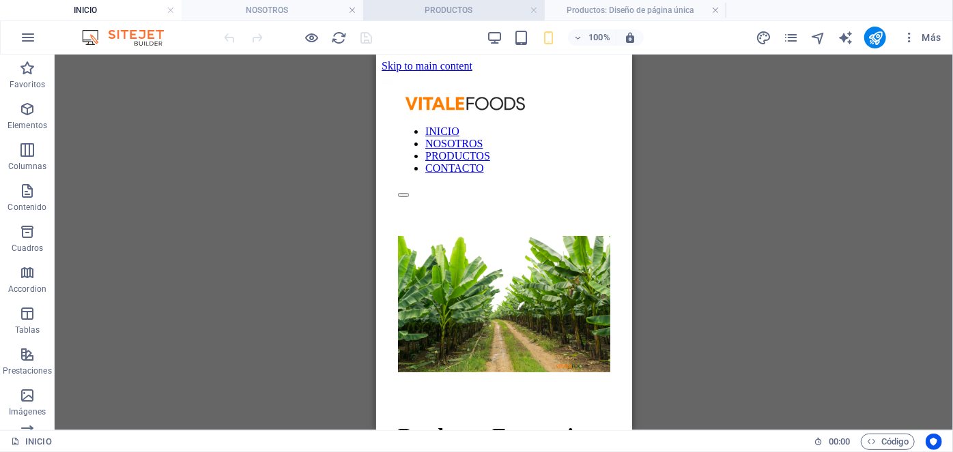
click at [464, 5] on h4 "PRODUCTOS" at bounding box center [454, 10] width 182 height 15
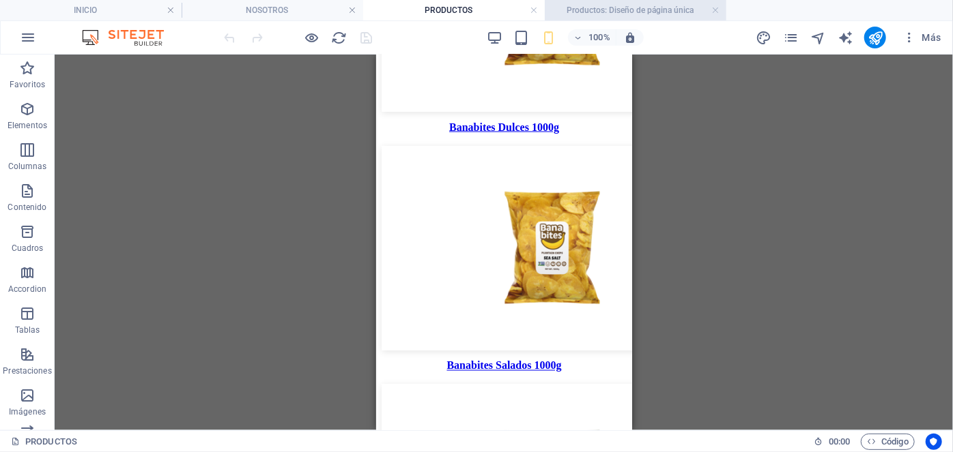
click at [582, 9] on h4 "Productos: Diseño de página única" at bounding box center [636, 10] width 182 height 15
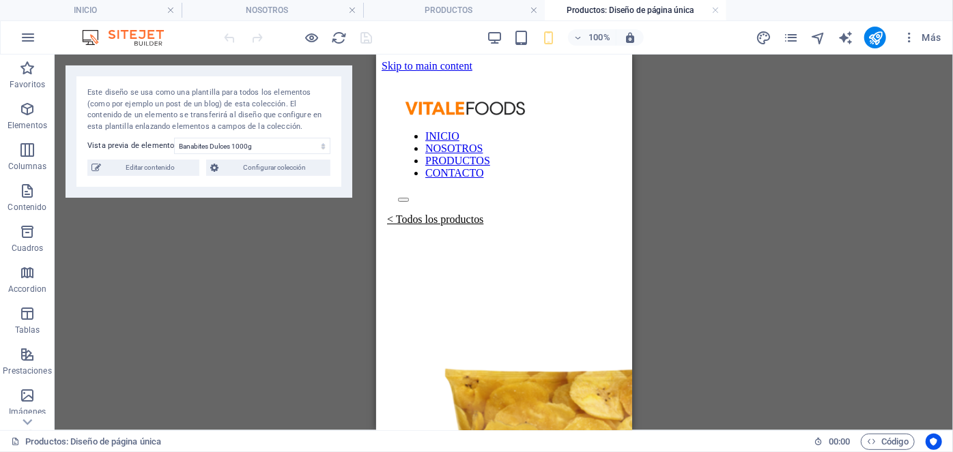
click at [327, 31] on div at bounding box center [298, 38] width 153 height 22
click at [336, 37] on icon "reload" at bounding box center [340, 38] width 16 height 16
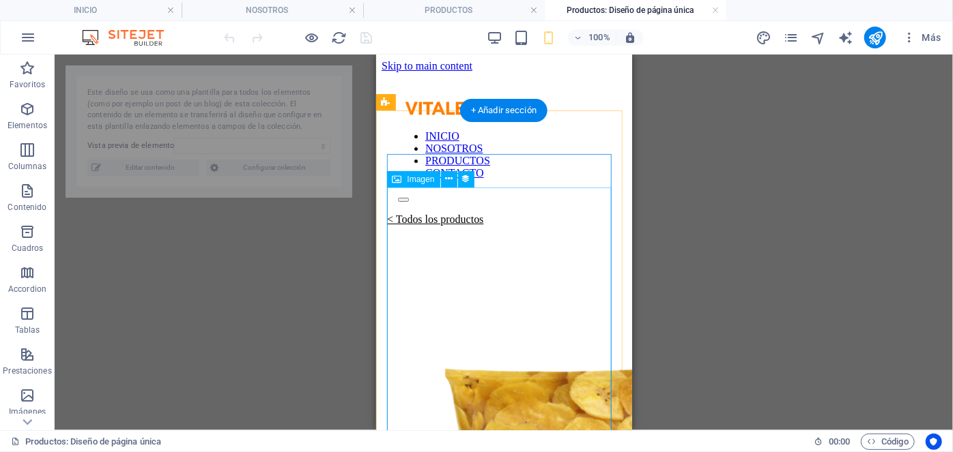
select select "68b663e1ec240e3d350d1fbb"
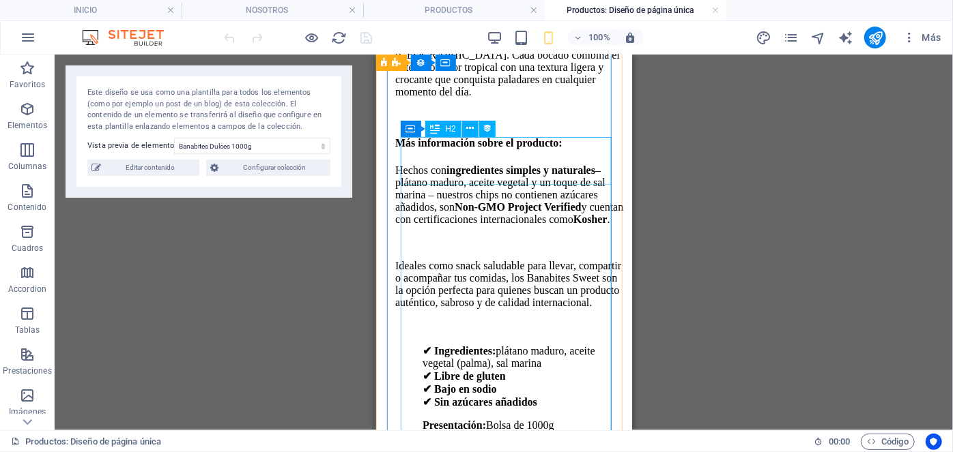
scroll to position [388, 0]
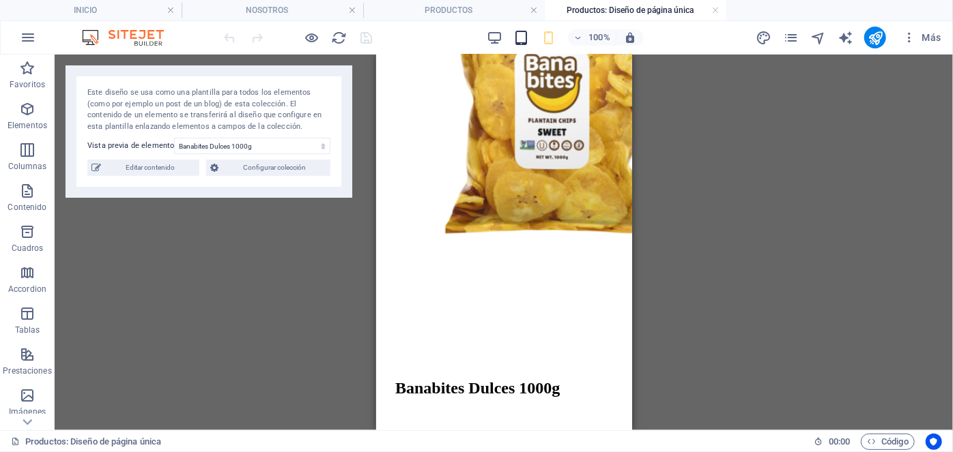
click at [520, 42] on icon "button" at bounding box center [522, 38] width 16 height 16
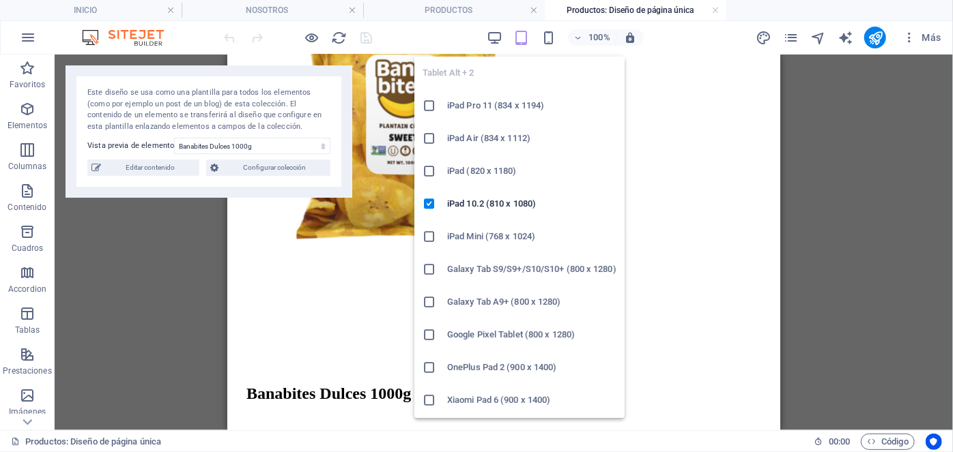
scroll to position [393, 0]
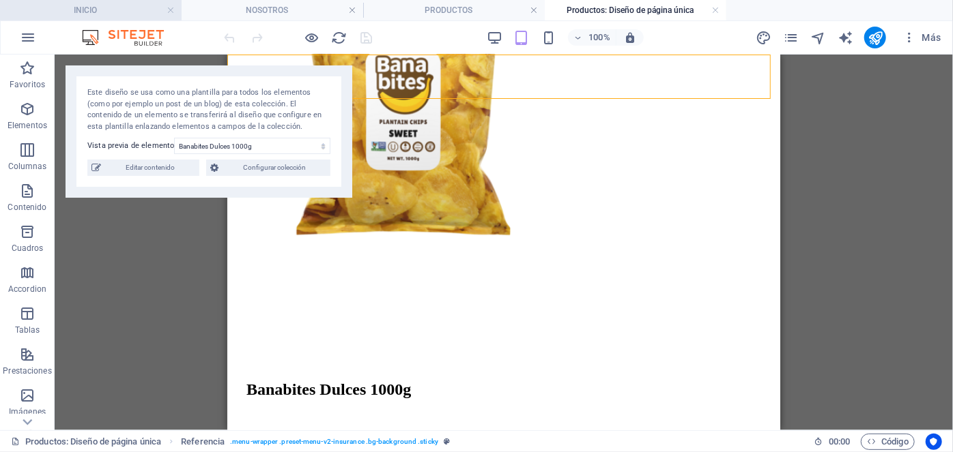
click at [126, 10] on h4 "INICIO" at bounding box center [91, 10] width 182 height 15
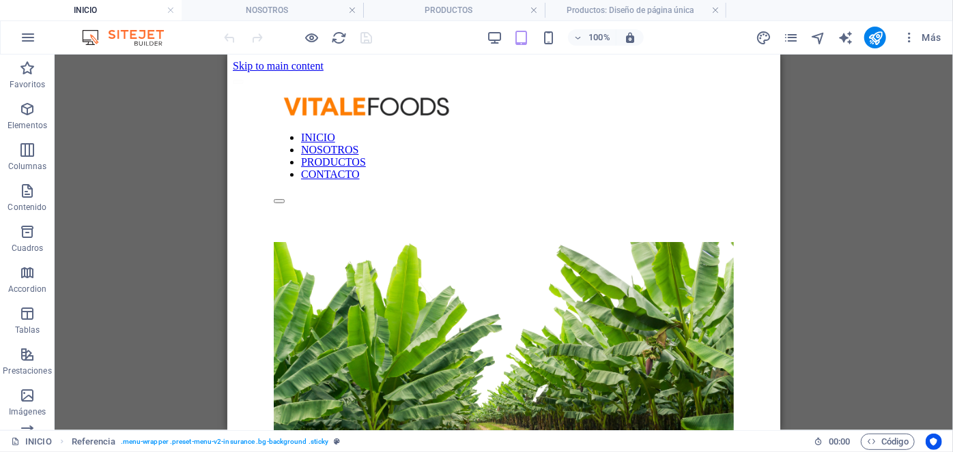
scroll to position [0, 0]
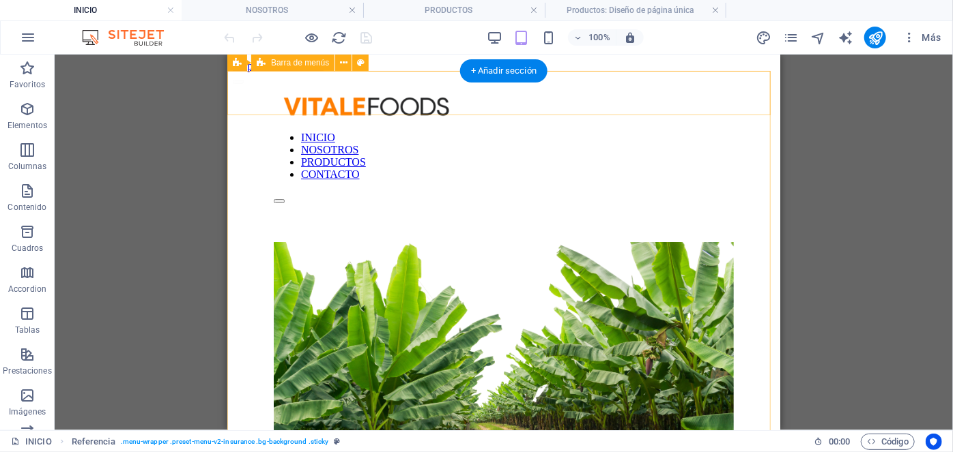
click at [252, 94] on div "INICIO NOSOTROS PRODUCTOS CONTACTO" at bounding box center [503, 149] width 542 height 130
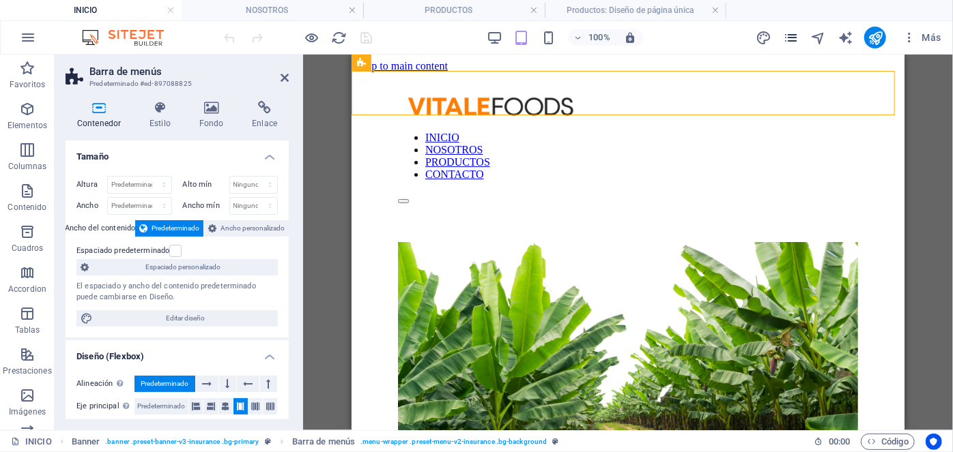
click at [790, 38] on icon "pages" at bounding box center [791, 38] width 16 height 16
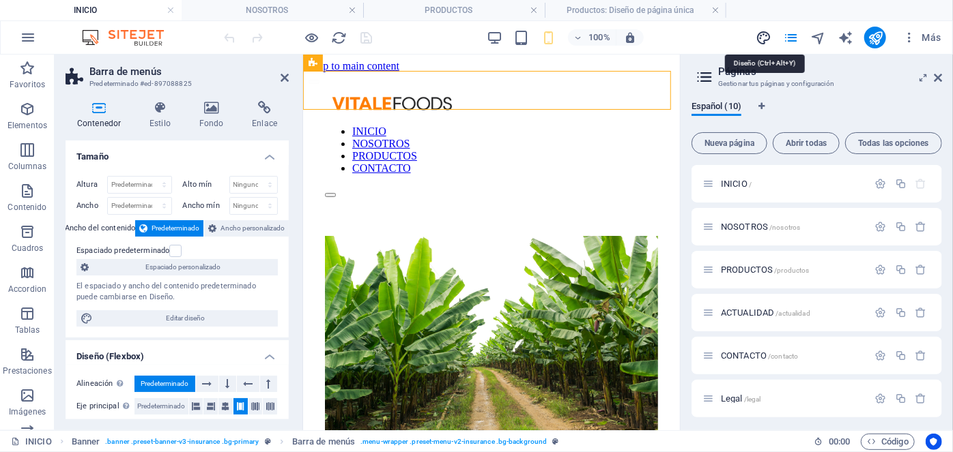
click at [760, 36] on icon "design" at bounding box center [763, 38] width 16 height 16
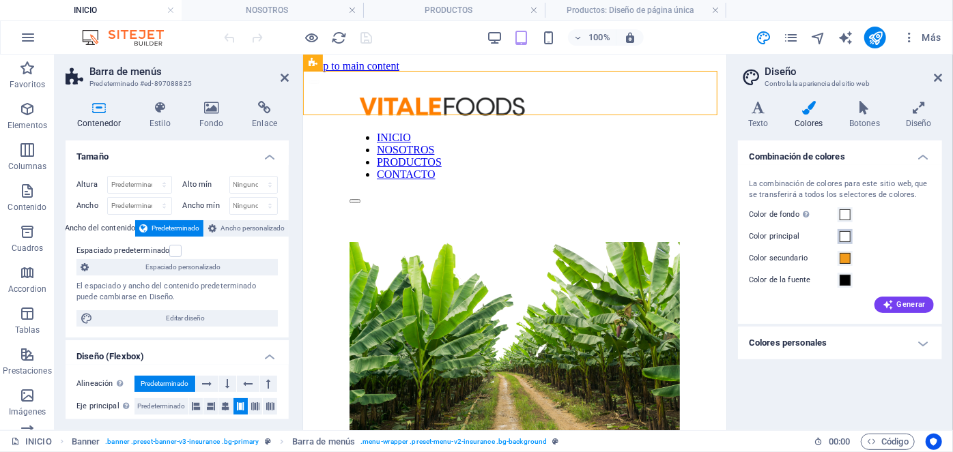
click at [847, 236] on span at bounding box center [844, 236] width 11 height 11
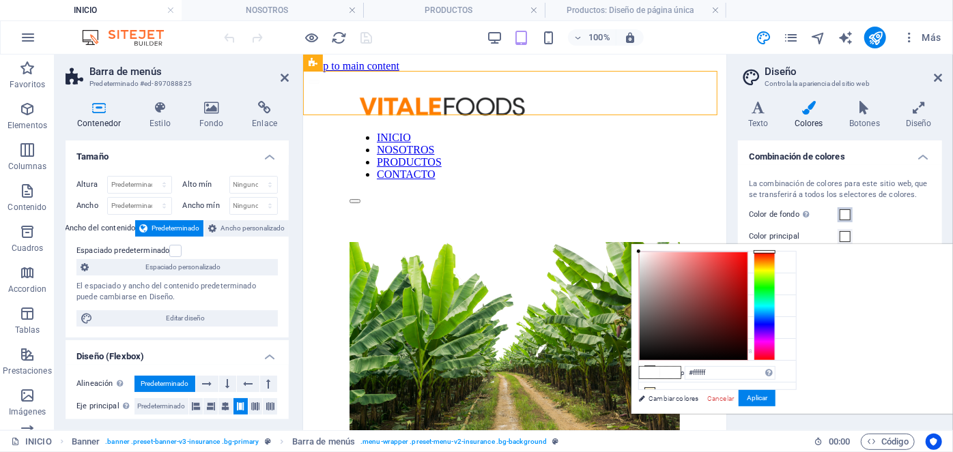
click at [843, 213] on span at bounding box center [844, 215] width 11 height 11
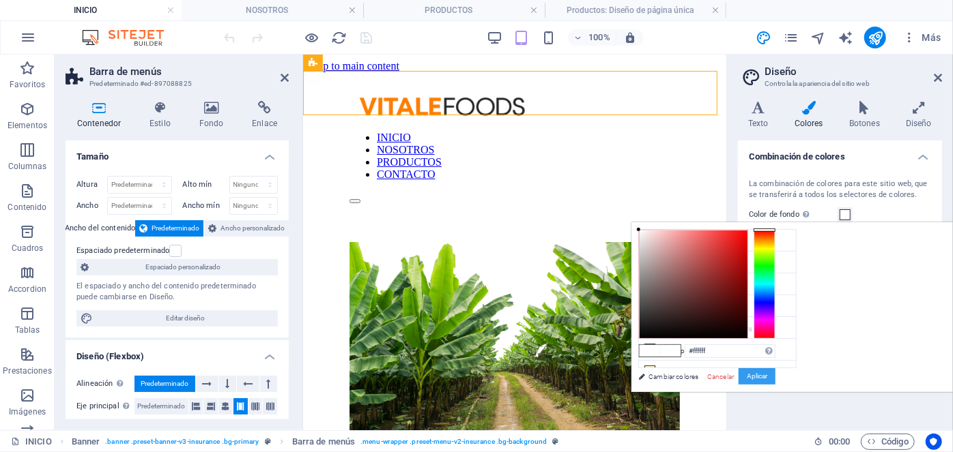
click at [775, 373] on button "Aplicar" at bounding box center [756, 377] width 37 height 16
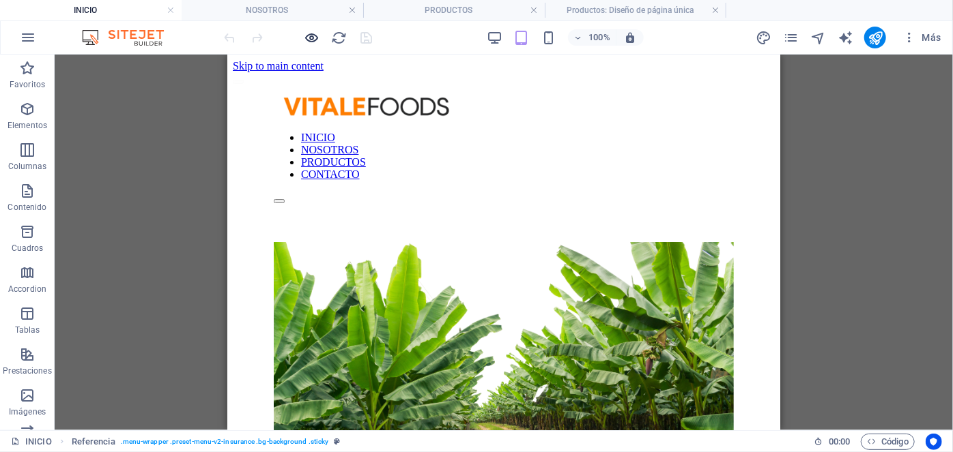
click at [0, 0] on icon "button" at bounding box center [0, 0] width 0 height 0
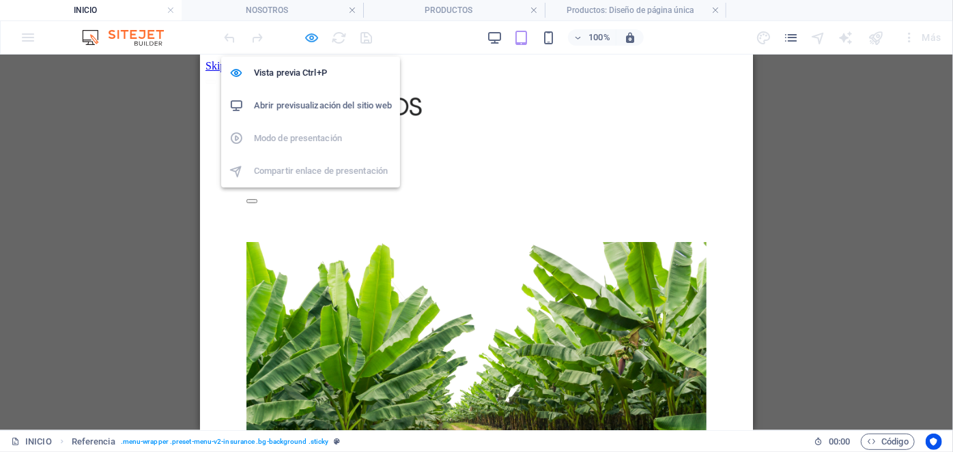
click at [0, 0] on icon "button" at bounding box center [0, 0] width 0 height 0
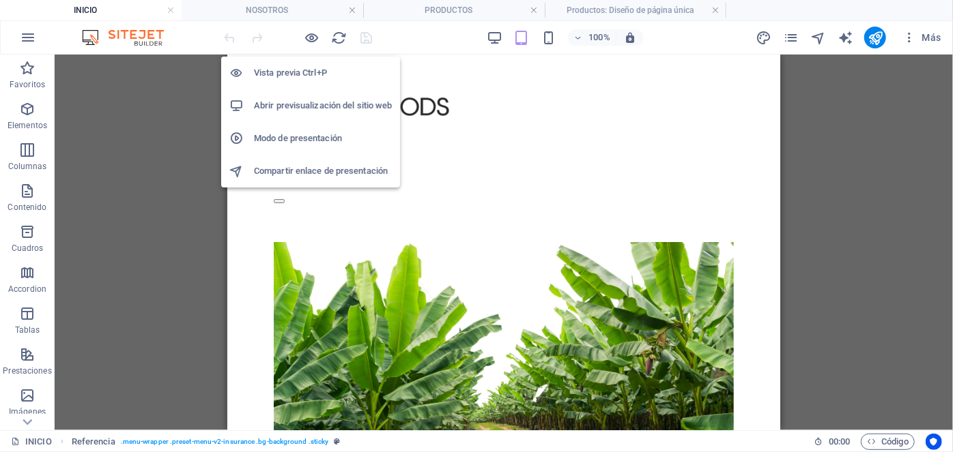
click at [308, 134] on h6 "Modo de presentación" at bounding box center [323, 138] width 138 height 16
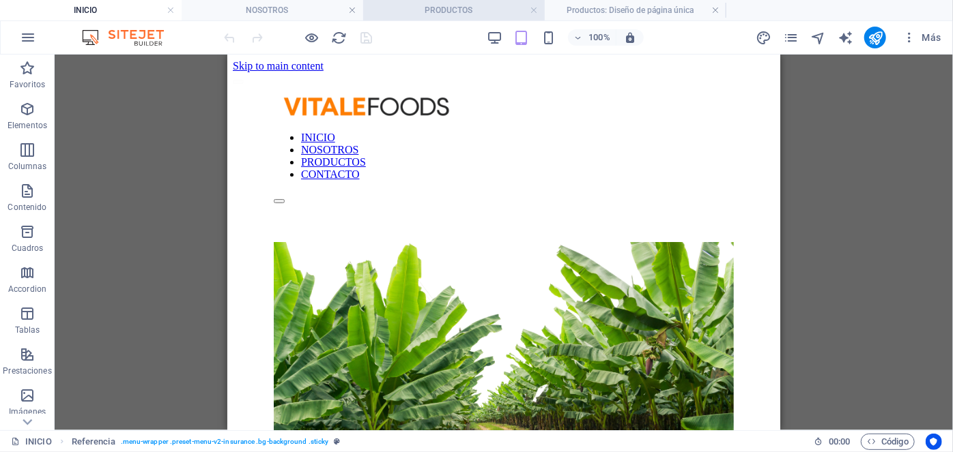
click at [474, 16] on h4 "PRODUCTOS" at bounding box center [454, 10] width 182 height 15
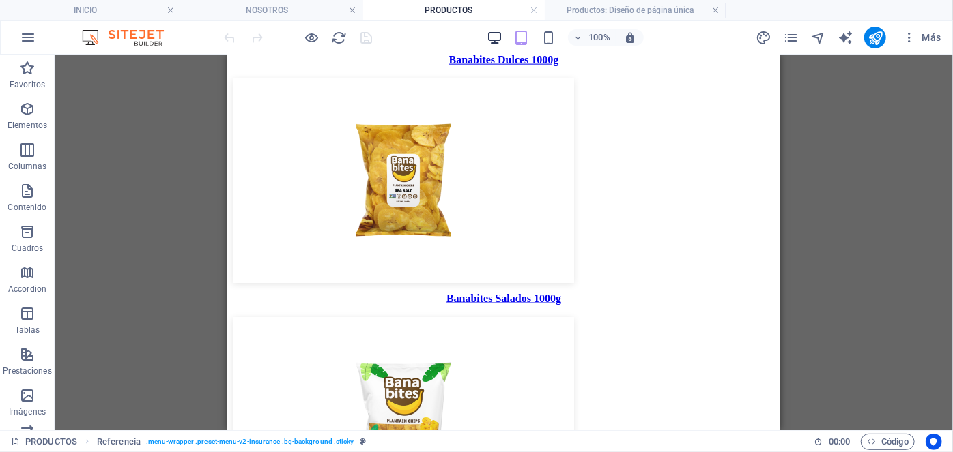
click at [492, 37] on icon "button" at bounding box center [495, 38] width 16 height 16
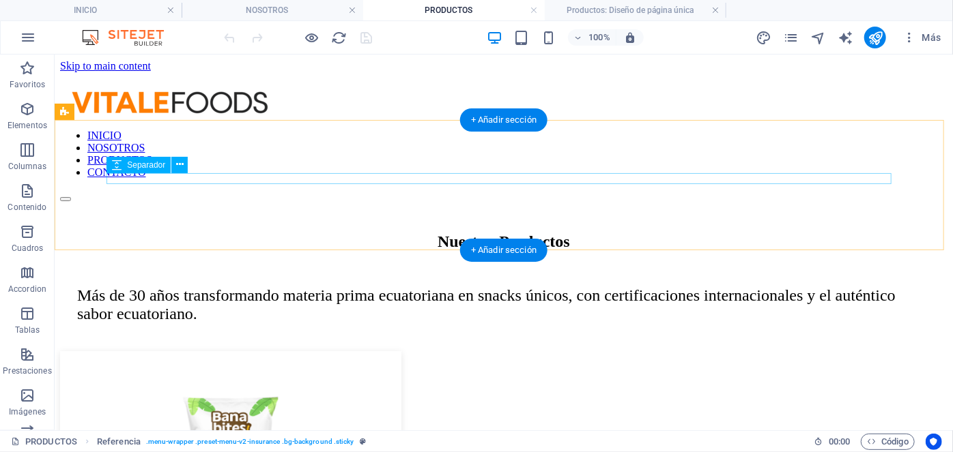
click at [304, 264] on div at bounding box center [502, 269] width 853 height 11
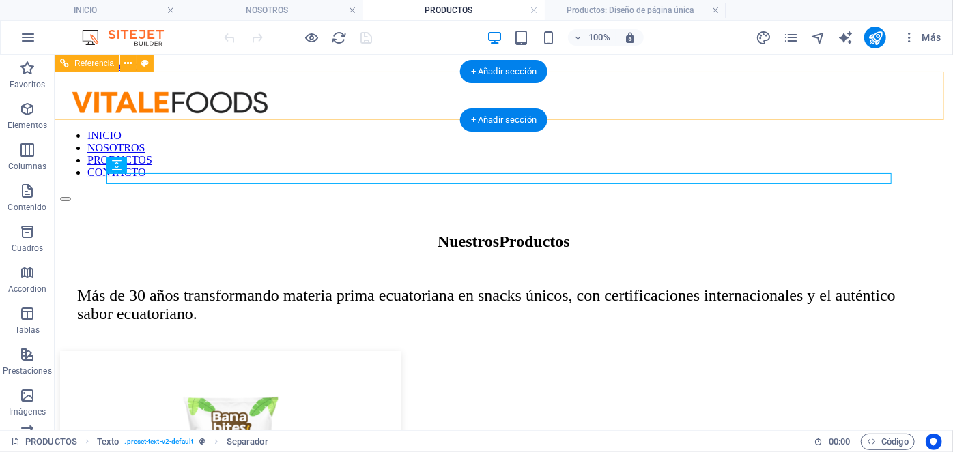
click at [274, 98] on div at bounding box center [502, 103] width 887 height 29
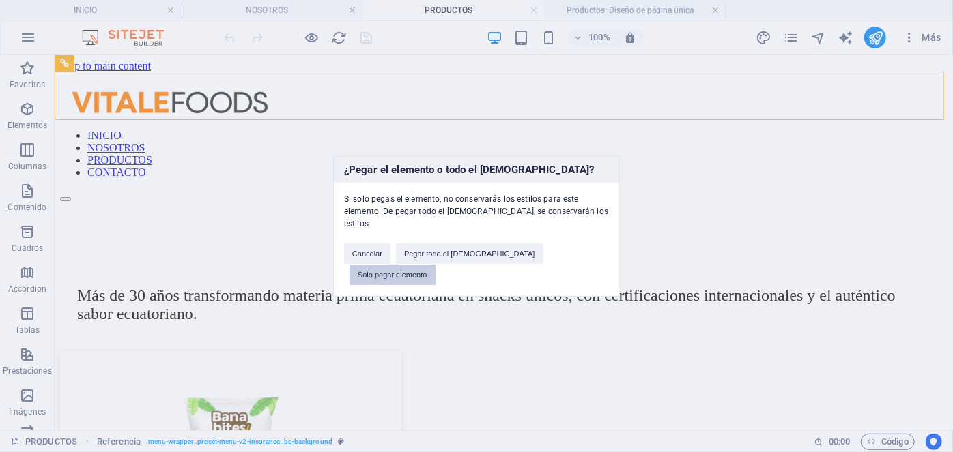
click at [435, 265] on button "Solo pegar elemento" at bounding box center [392, 275] width 86 height 20
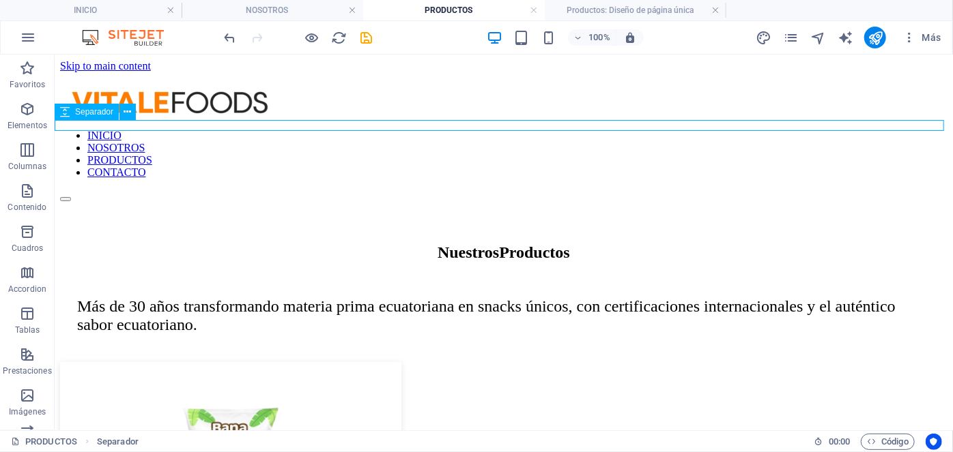
click at [293, 201] on div at bounding box center [502, 206] width 887 height 11
select select "rem"
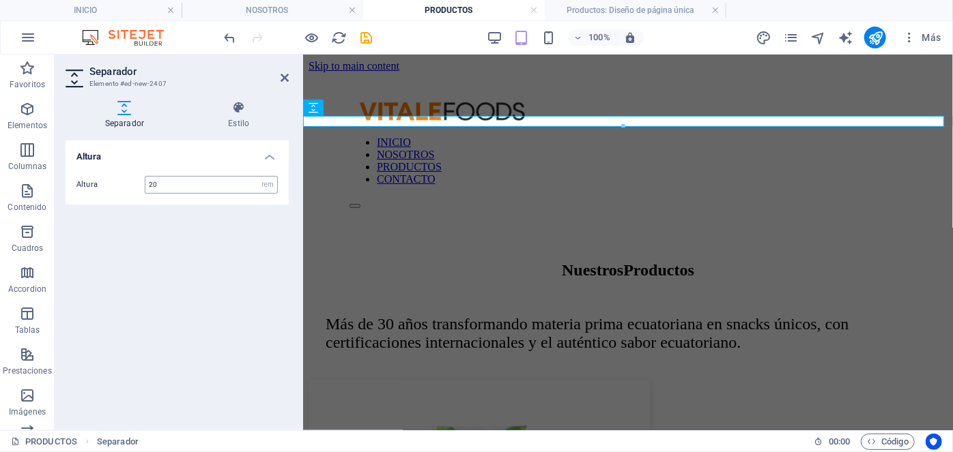
type input "20"
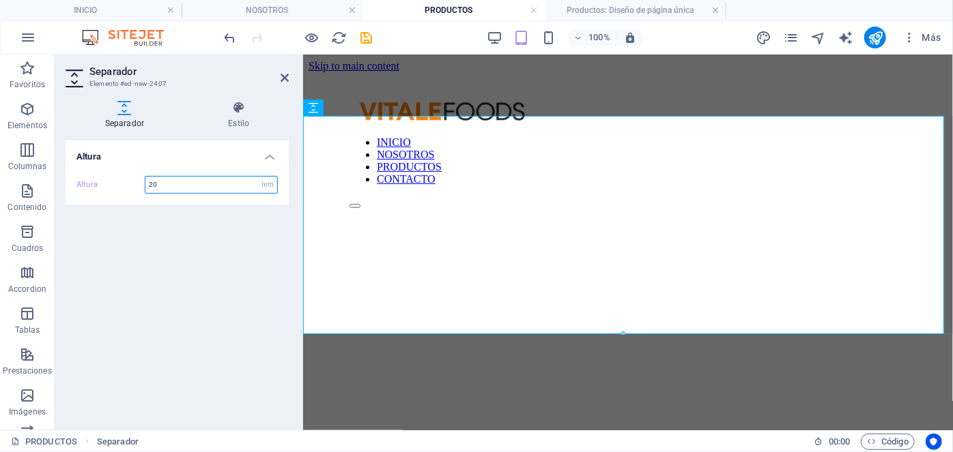
click at [209, 177] on input "20" at bounding box center [211, 185] width 132 height 16
type input "2"
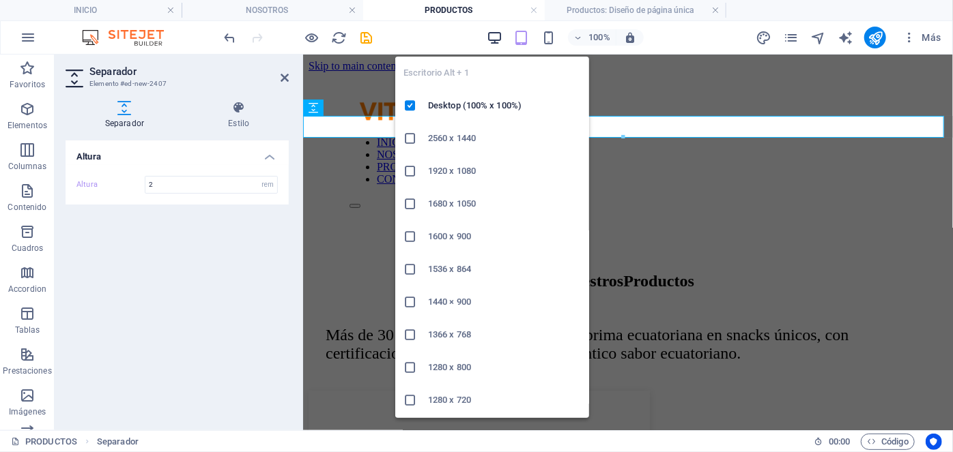
click at [493, 42] on icon "button" at bounding box center [495, 38] width 16 height 16
click at [492, 36] on icon "button" at bounding box center [495, 38] width 16 height 16
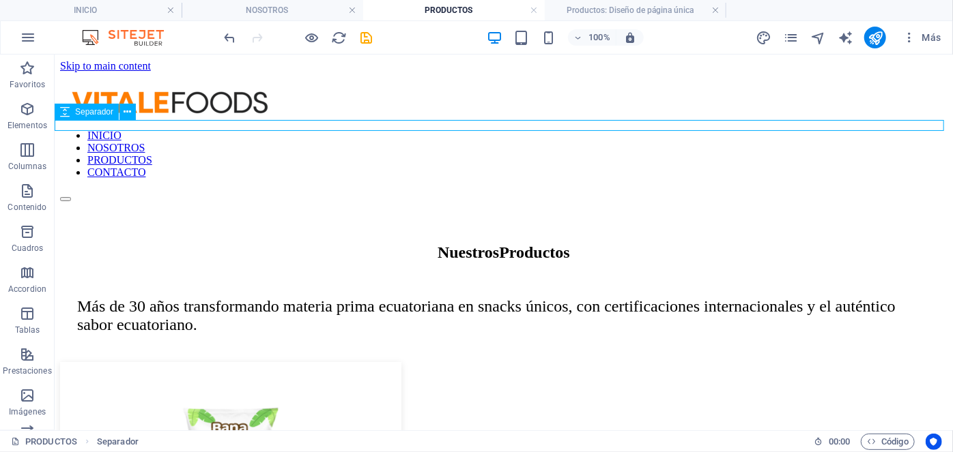
click at [289, 201] on div at bounding box center [502, 206] width 887 height 11
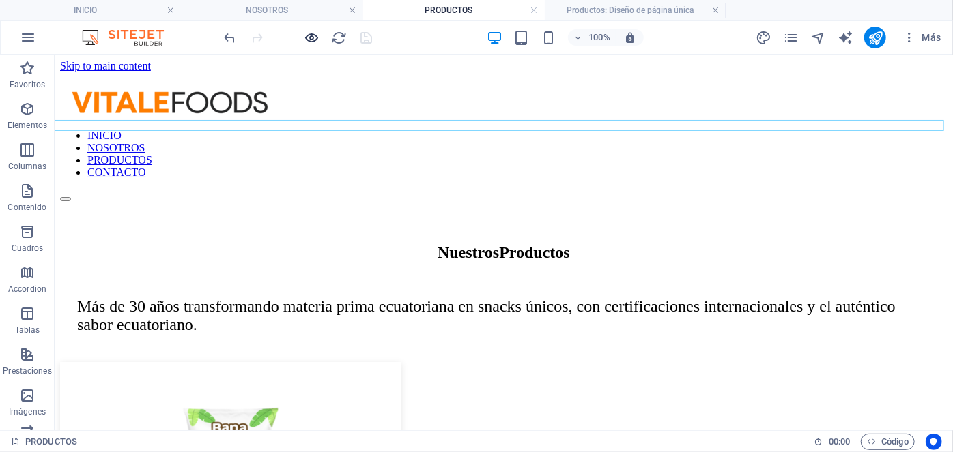
click at [311, 33] on icon "button" at bounding box center [312, 38] width 16 height 16
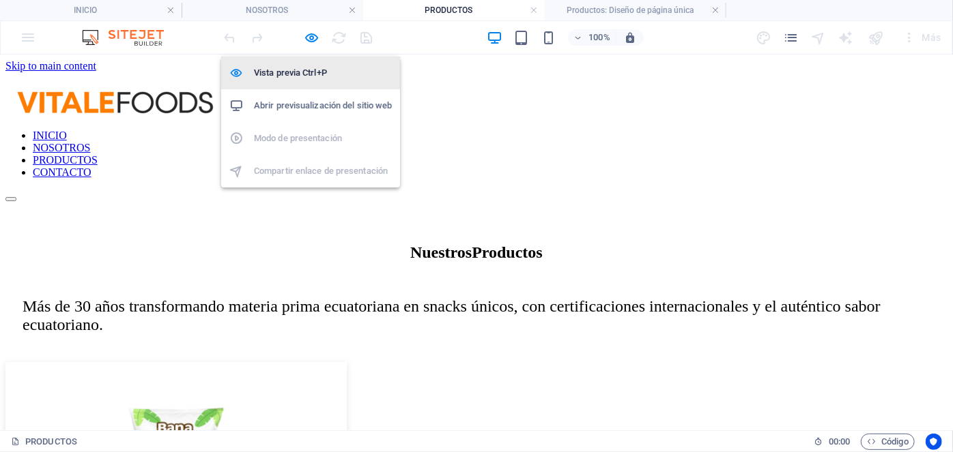
click at [282, 72] on h6 "Vista previa Ctrl+P" at bounding box center [323, 73] width 138 height 16
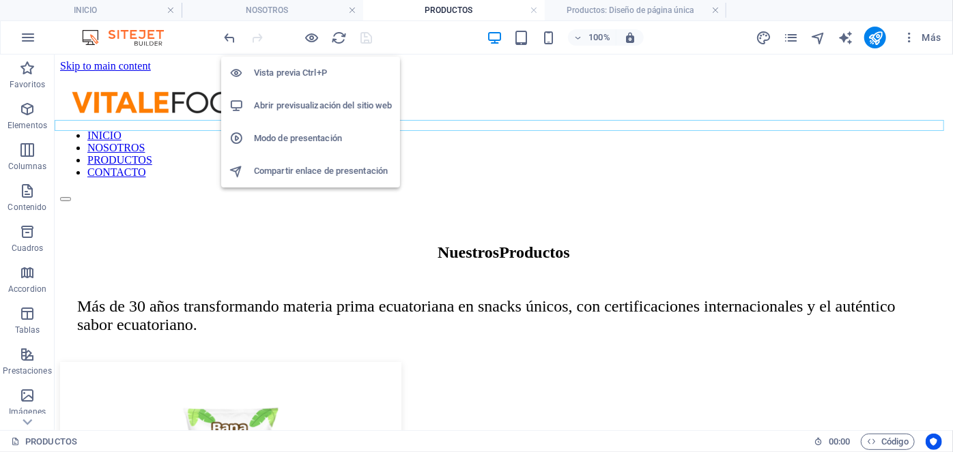
click at [274, 146] on h6 "Modo de presentación" at bounding box center [323, 138] width 138 height 16
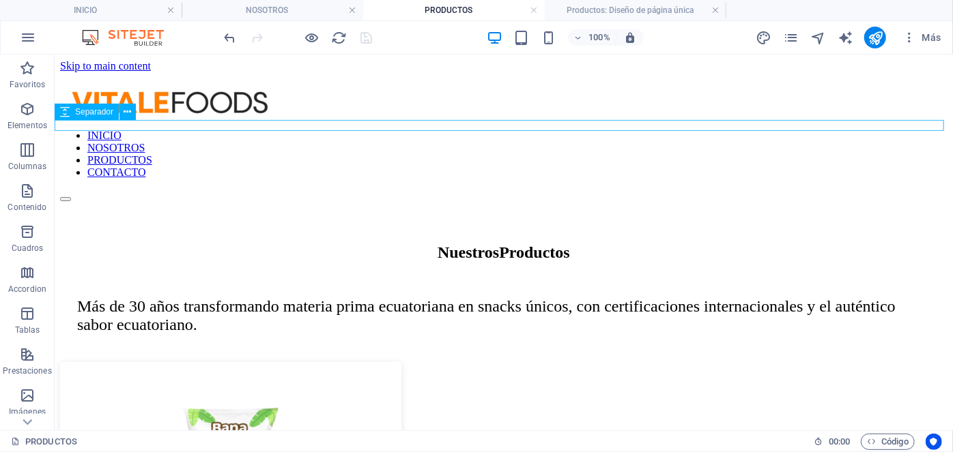
click at [341, 201] on div at bounding box center [502, 206] width 887 height 11
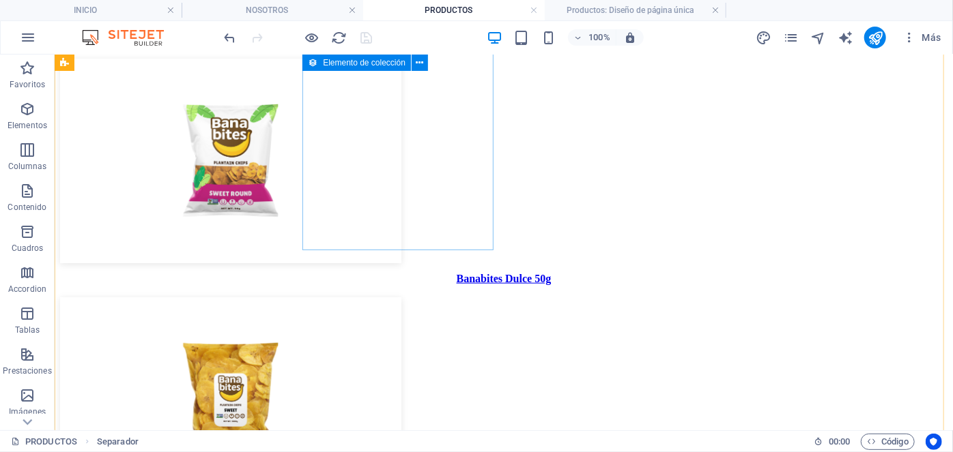
scroll to position [837, 0]
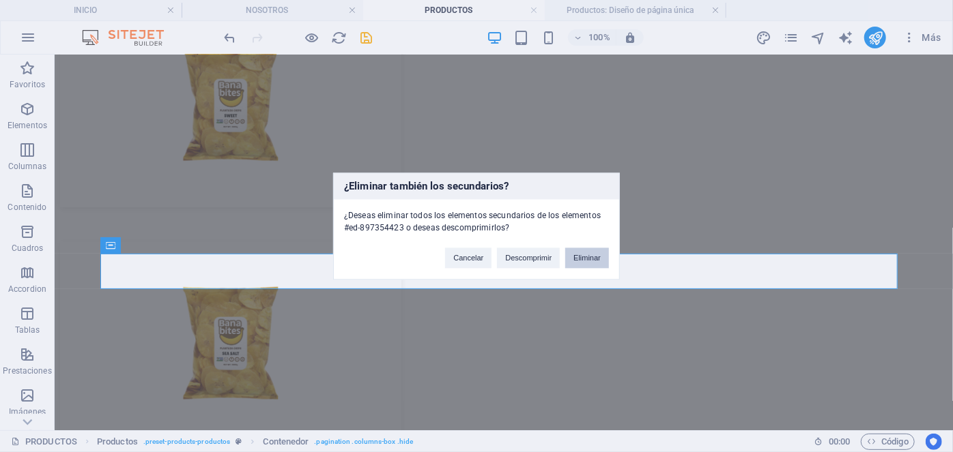
click at [566, 256] on button "Eliminar" at bounding box center [587, 258] width 44 height 20
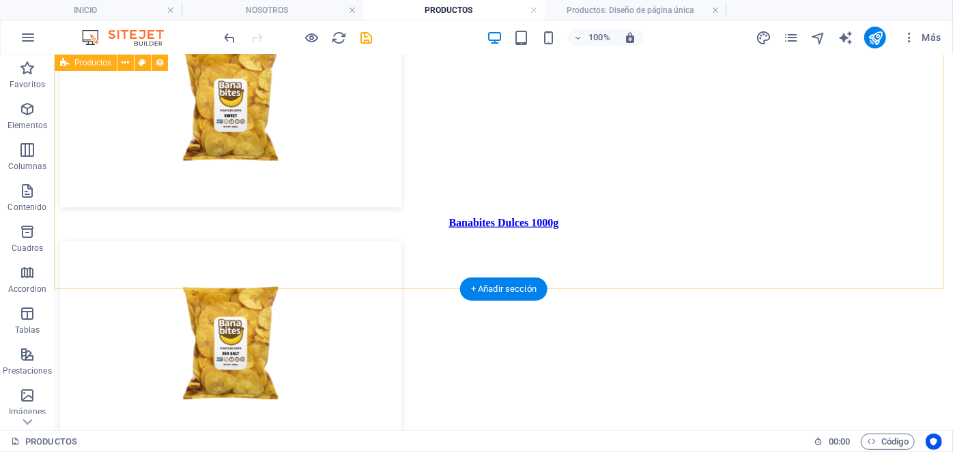
scroll to position [802, 0]
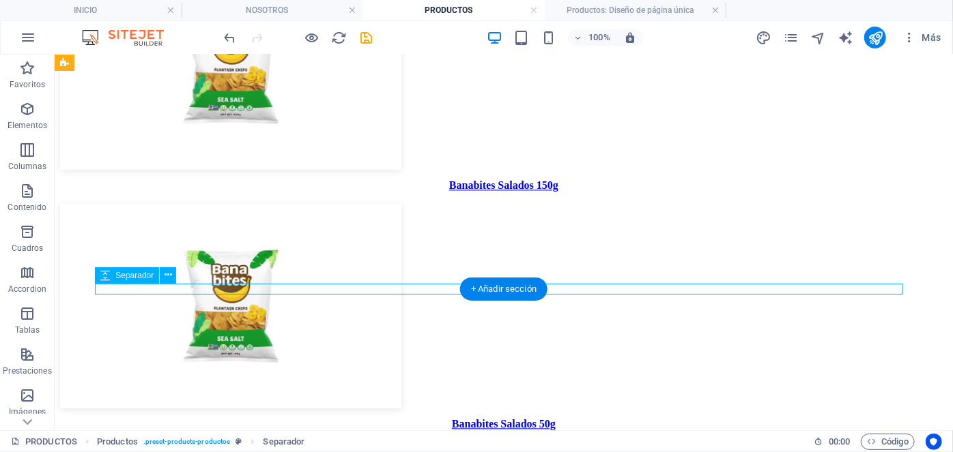
select select "rem"
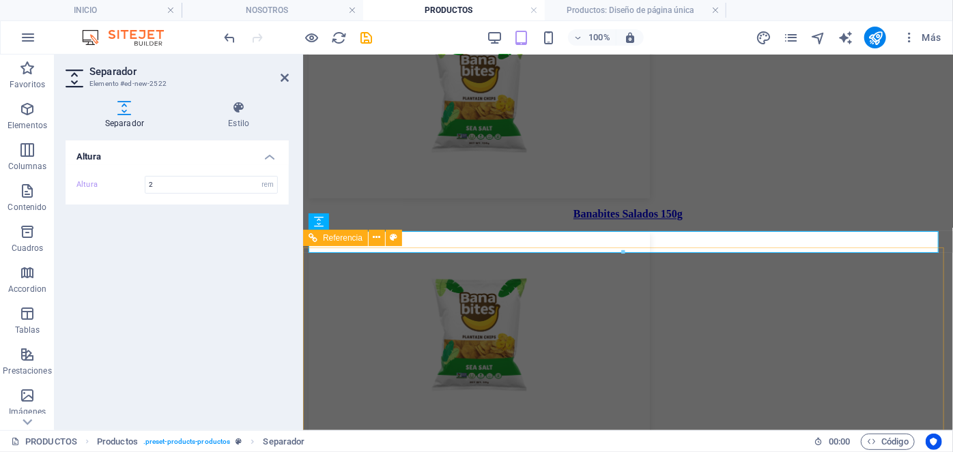
scroll to position [1350, 0]
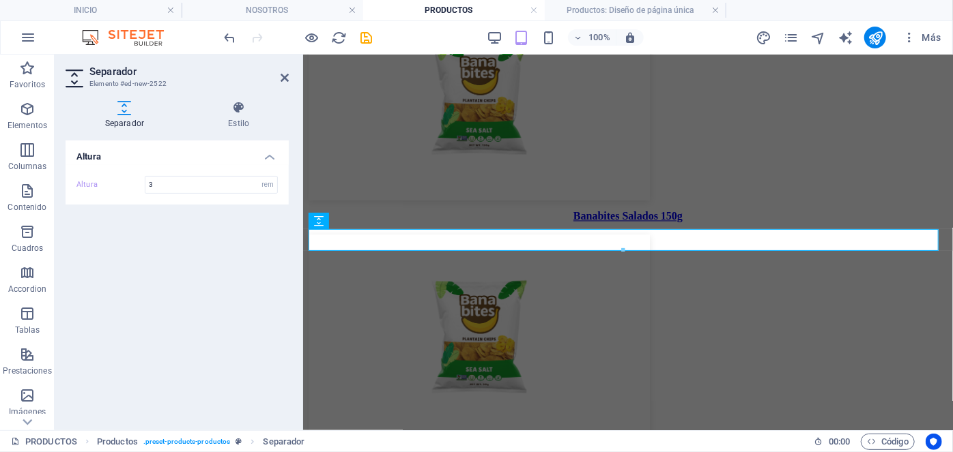
type input "3"
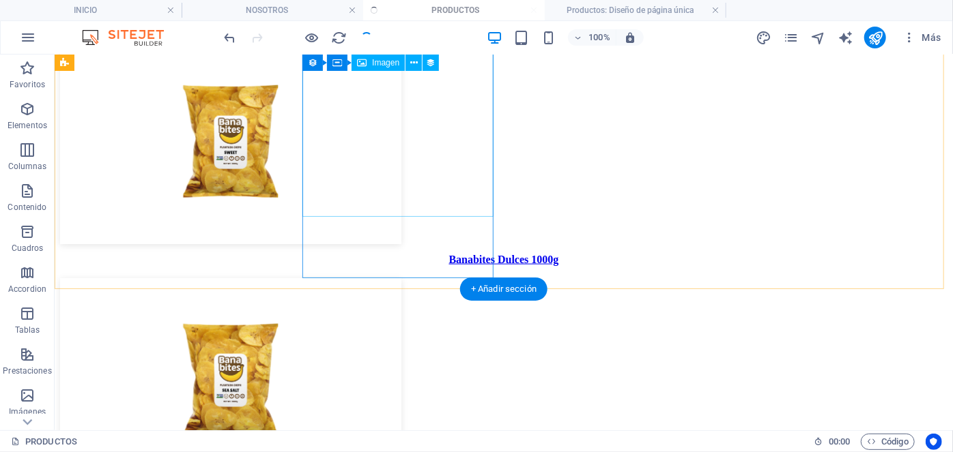
scroll to position [802, 0]
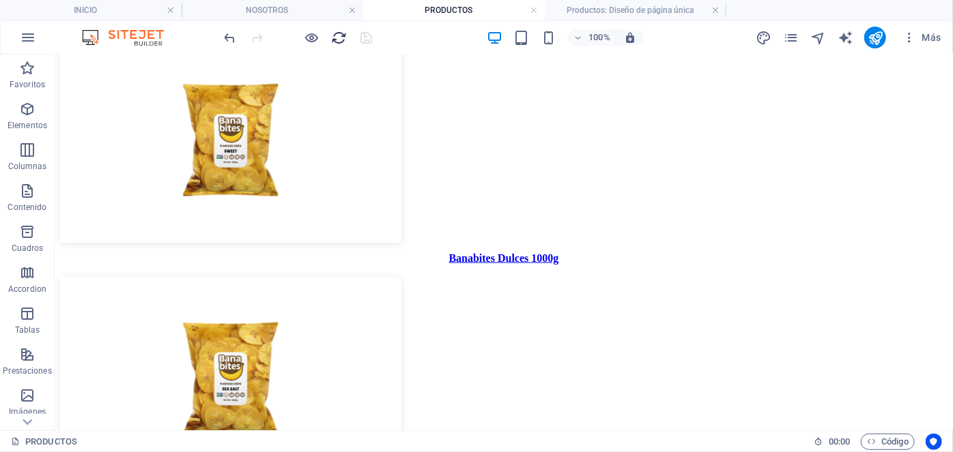
click at [334, 35] on icon "reload" at bounding box center [340, 38] width 16 height 16
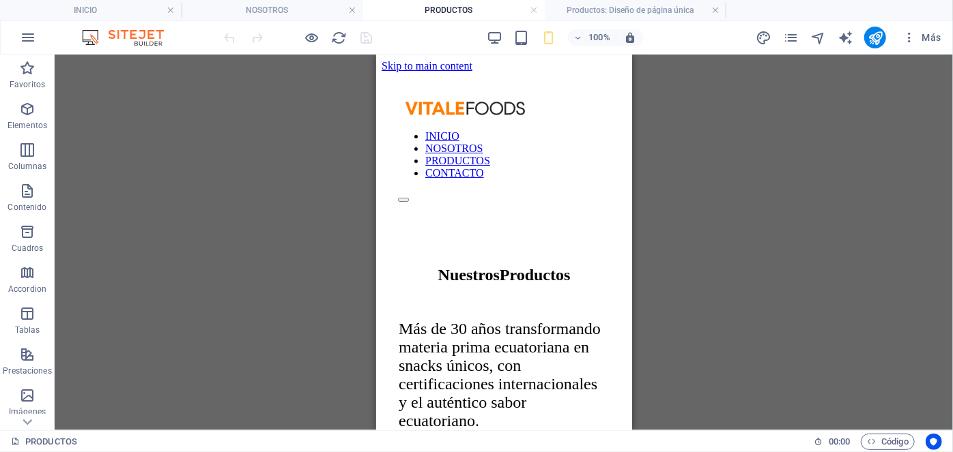
scroll to position [0, 0]
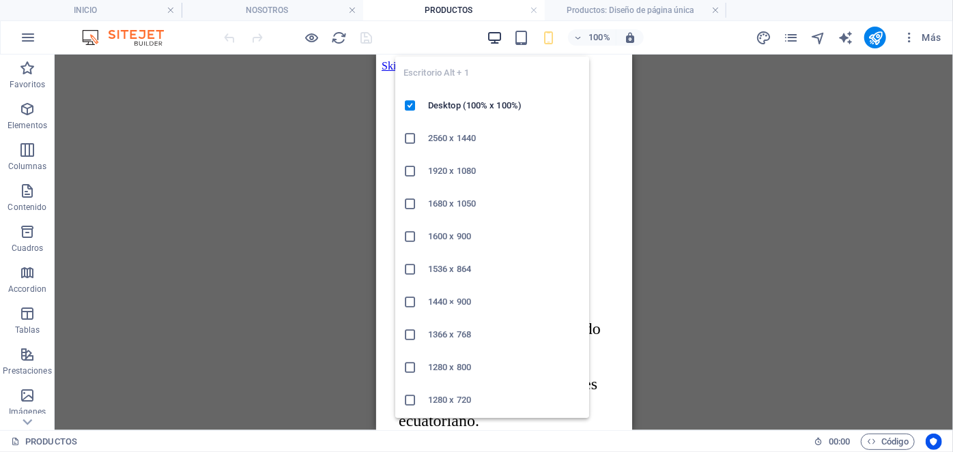
click at [489, 37] on icon "button" at bounding box center [495, 38] width 16 height 16
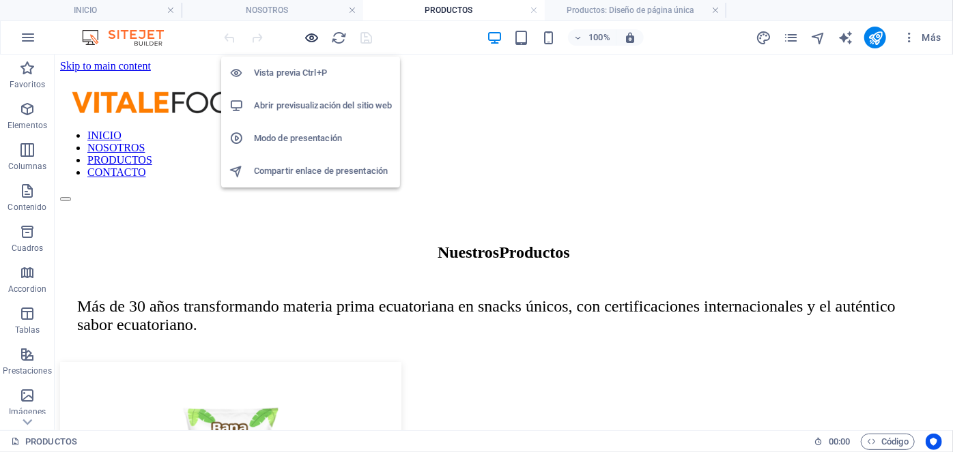
click at [311, 35] on icon "button" at bounding box center [312, 38] width 16 height 16
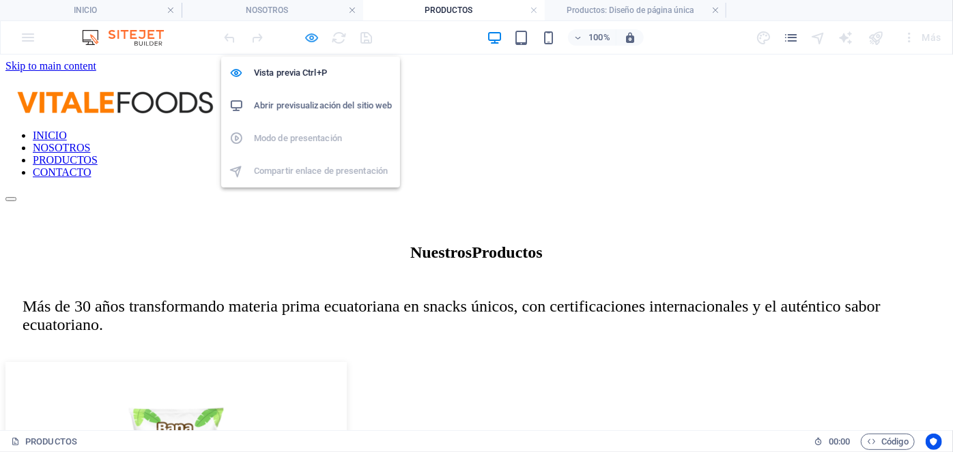
click at [311, 35] on icon "button" at bounding box center [312, 38] width 16 height 16
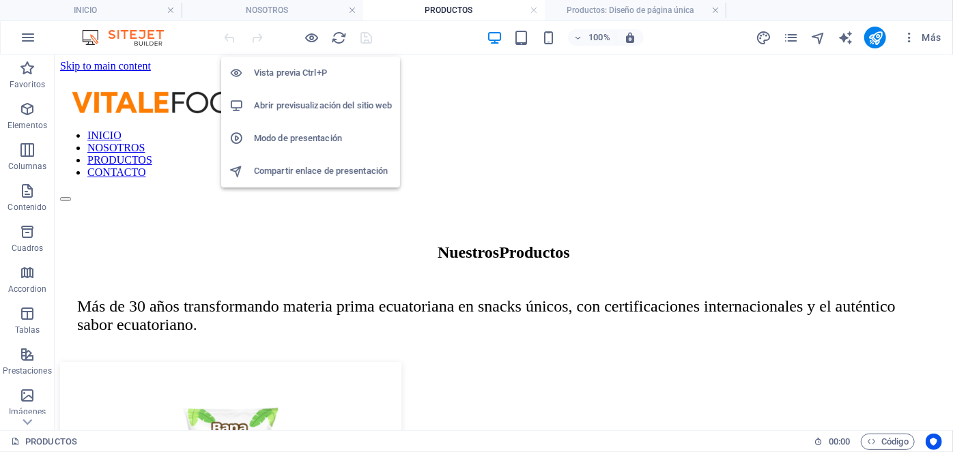
click at [302, 131] on h6 "Modo de presentación" at bounding box center [323, 138] width 138 height 16
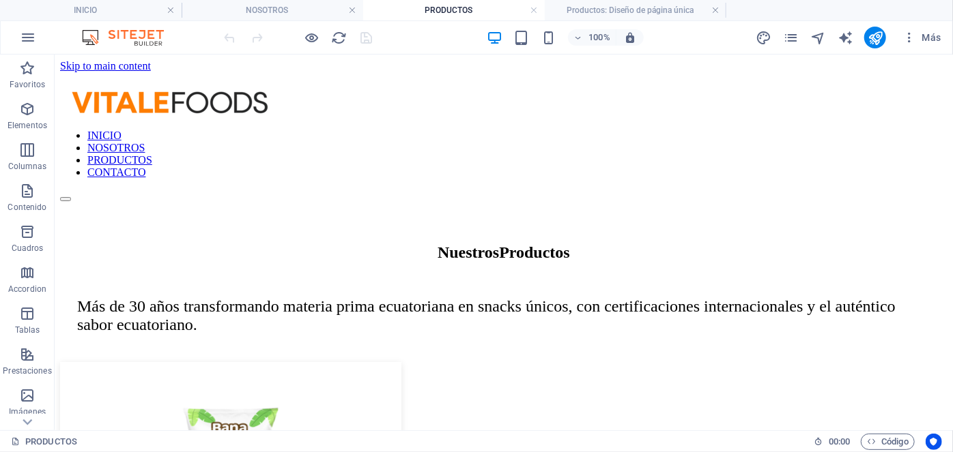
click at [521, 27] on div "100%" at bounding box center [565, 38] width 158 height 22
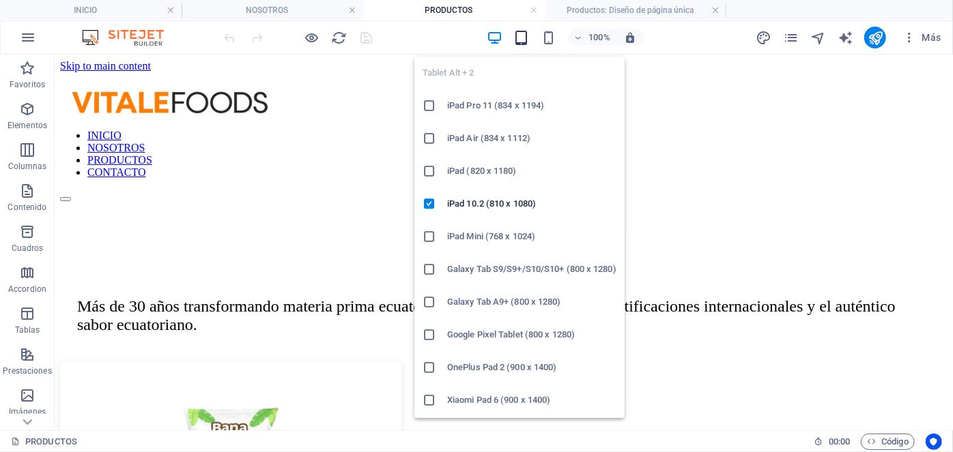
click at [523, 40] on icon "button" at bounding box center [522, 38] width 16 height 16
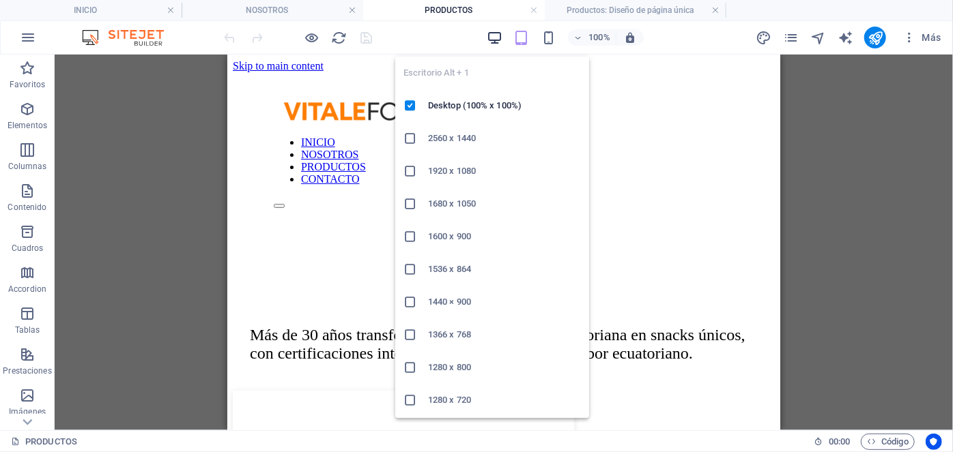
click at [489, 37] on icon "button" at bounding box center [495, 38] width 16 height 16
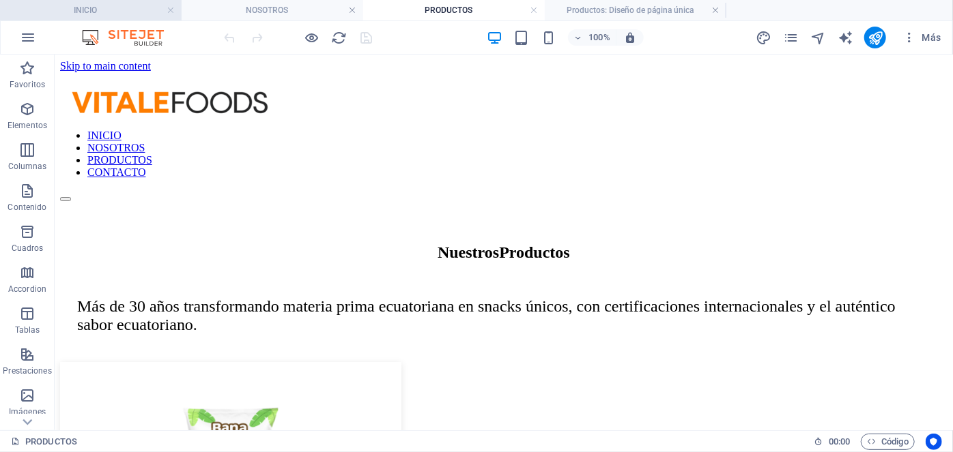
click at [109, 20] on li "INICIO" at bounding box center [91, 10] width 182 height 20
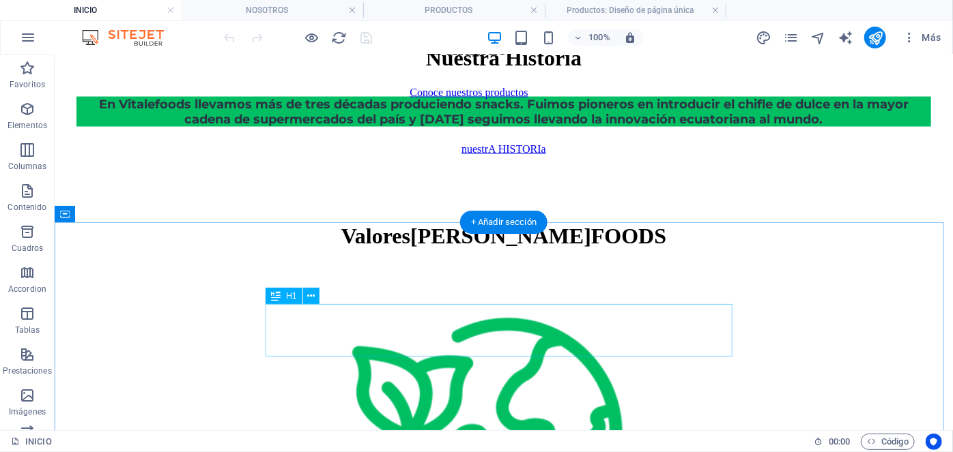
scroll to position [1565, 0]
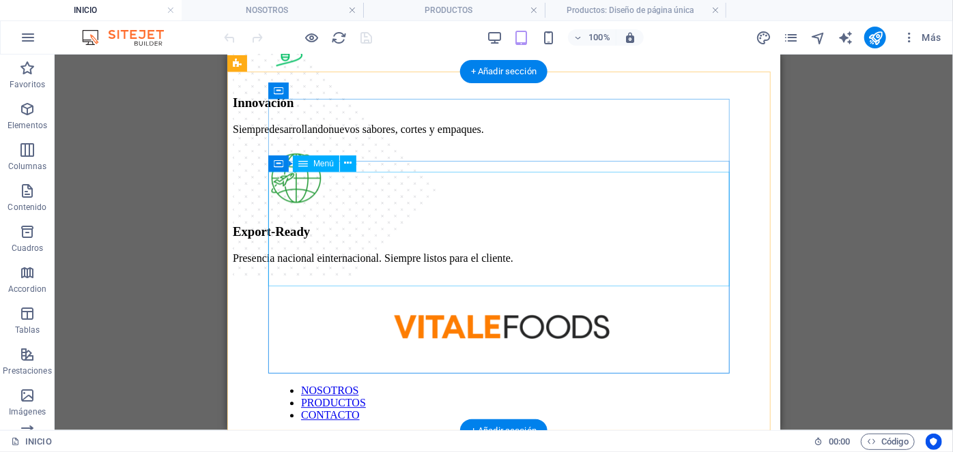
scroll to position [1643, 0]
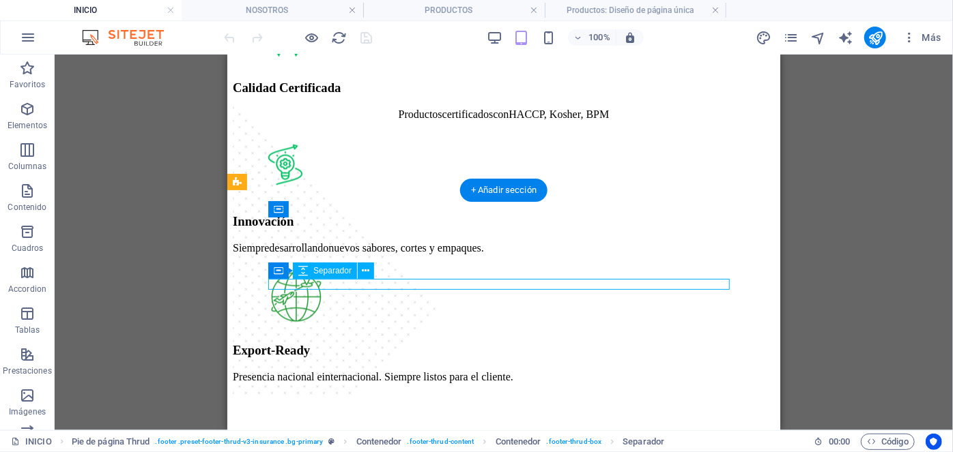
scroll to position [1762, 0]
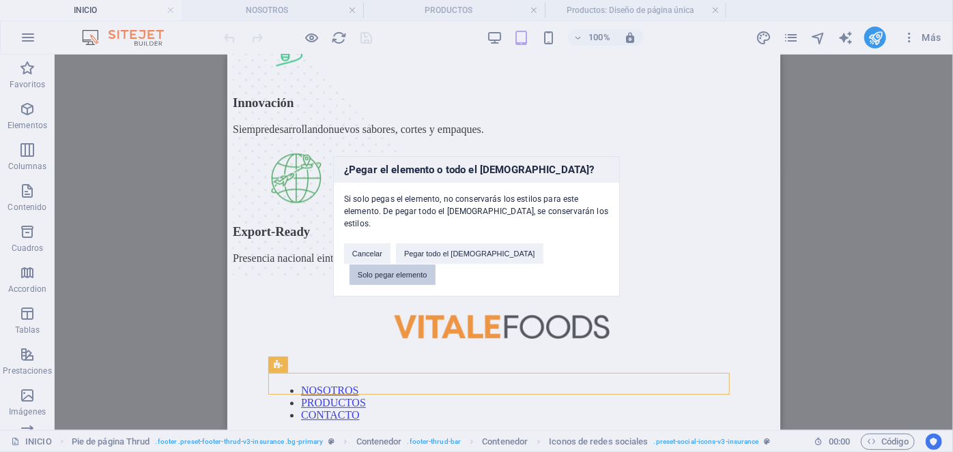
click at [435, 265] on button "Solo pegar elemento" at bounding box center [392, 275] width 86 height 20
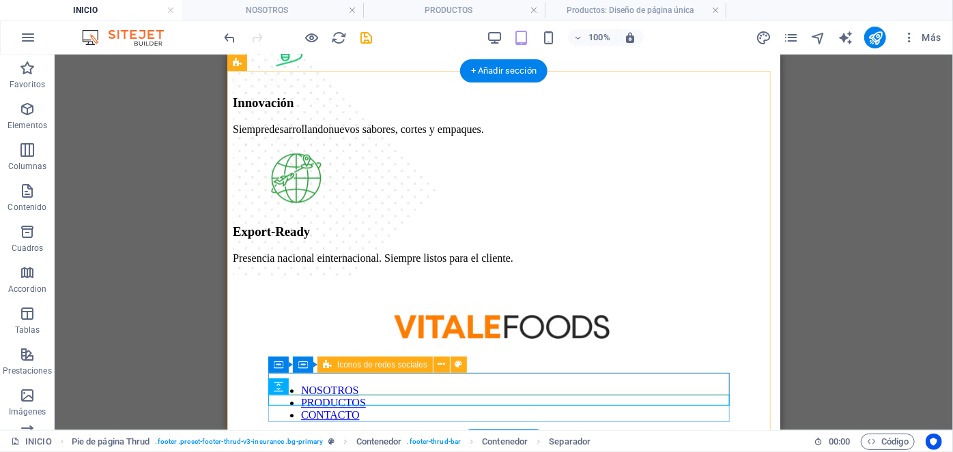
scroll to position [1773, 0]
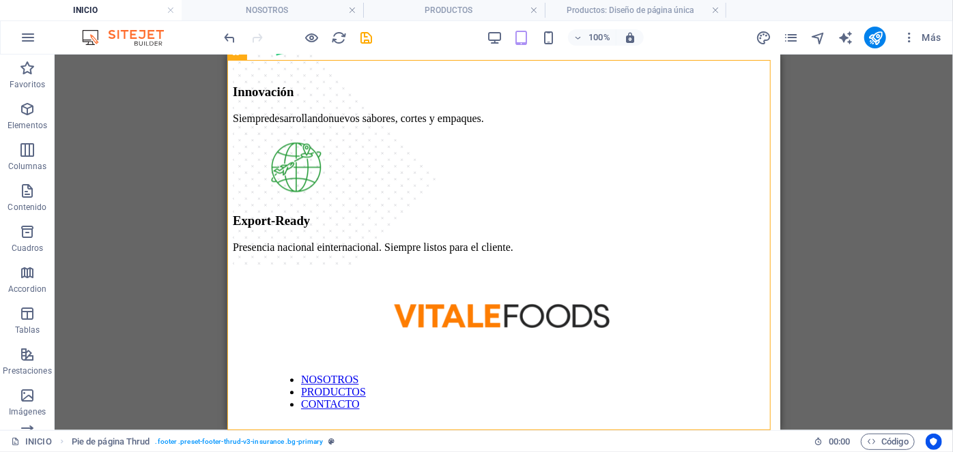
click at [557, 39] on div "100%" at bounding box center [565, 38] width 158 height 22
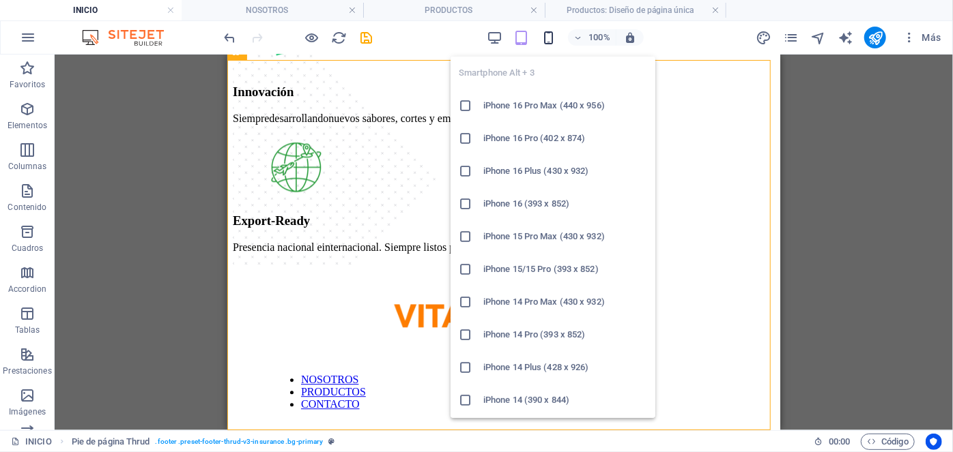
click at [551, 35] on icon "button" at bounding box center [549, 38] width 16 height 16
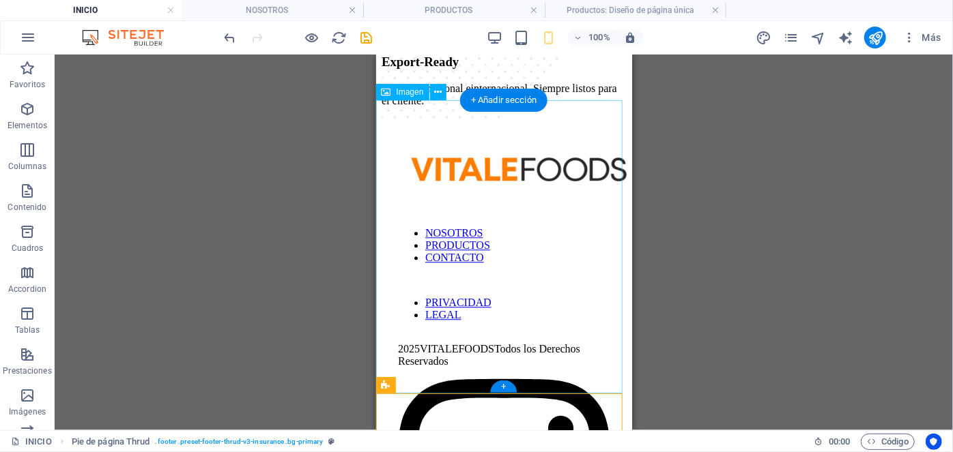
scroll to position [2108, 0]
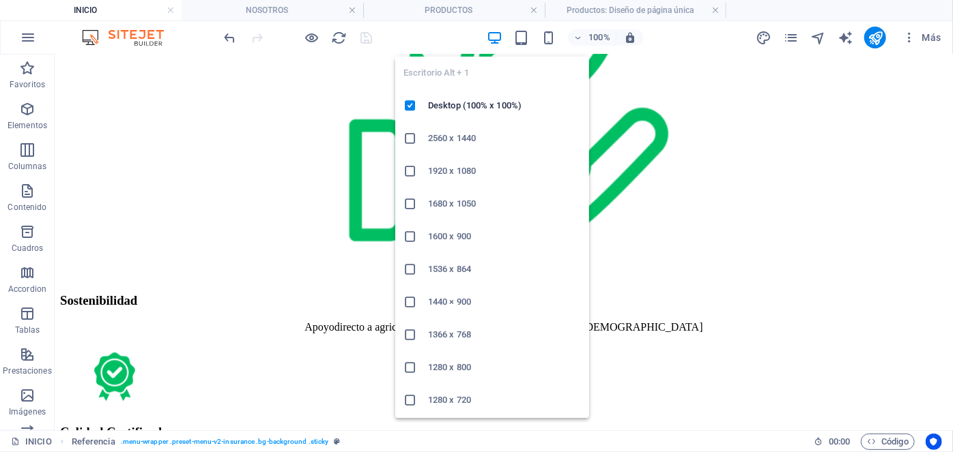
scroll to position [63, 0]
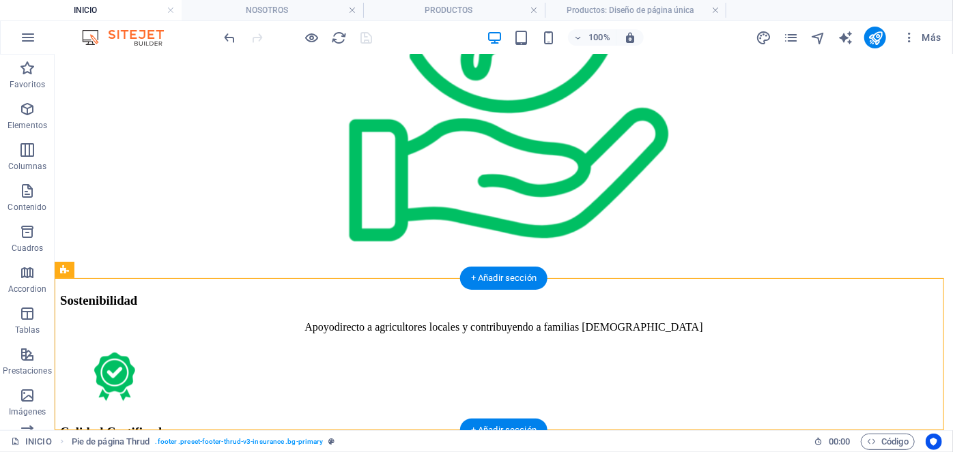
drag, startPoint x: 766, startPoint y: 402, endPoint x: 769, endPoint y: 371, distance: 31.5
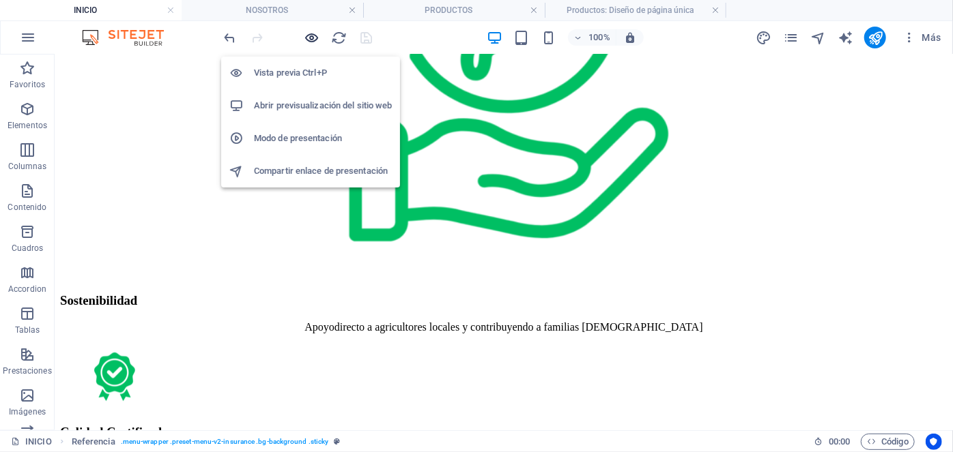
click at [0, 0] on icon "button" at bounding box center [0, 0] width 0 height 0
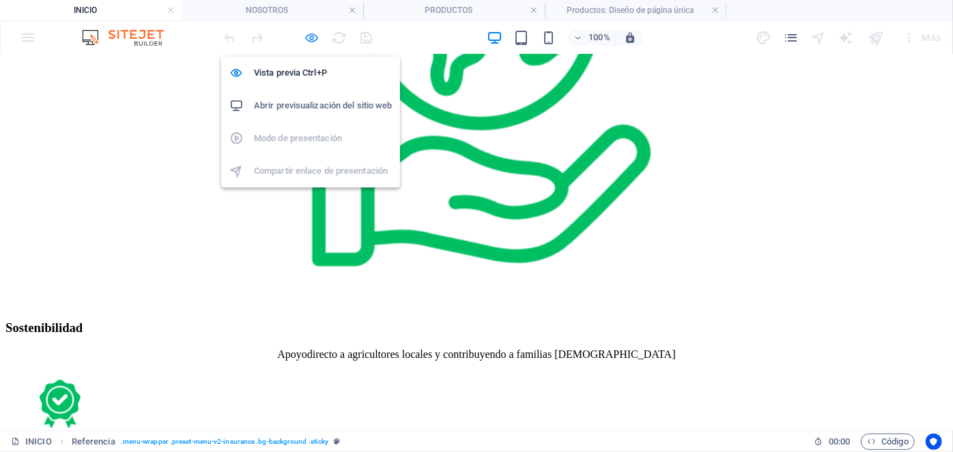
click at [0, 0] on icon "button" at bounding box center [0, 0] width 0 height 0
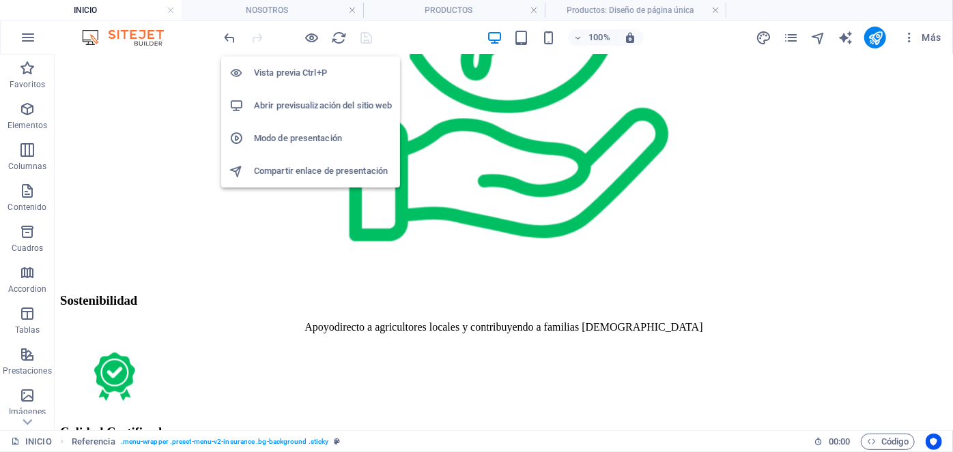
click at [321, 146] on h6 "Modo de presentación" at bounding box center [323, 138] width 138 height 16
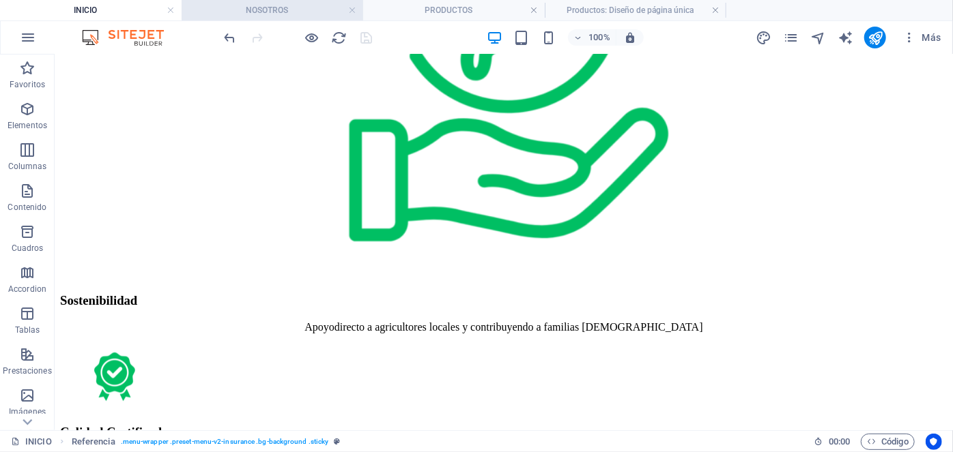
click at [304, 10] on h4 "NOSOTROS" at bounding box center [273, 10] width 182 height 15
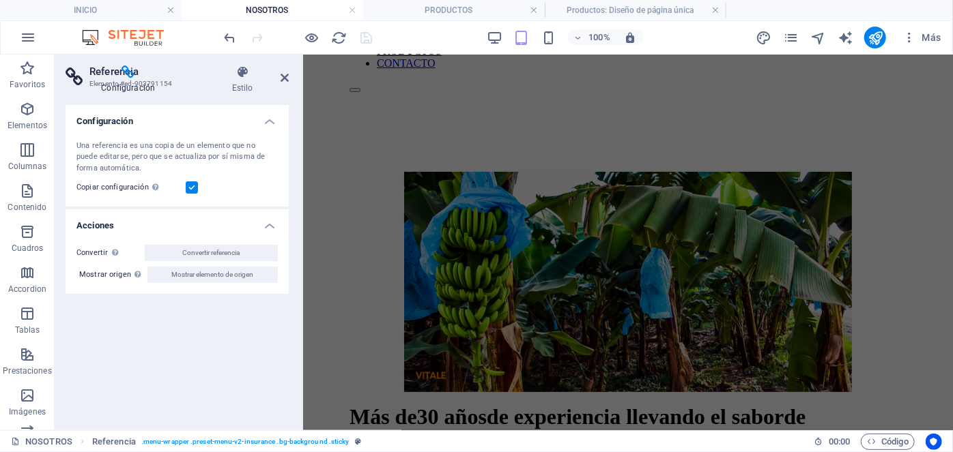
scroll to position [0, 0]
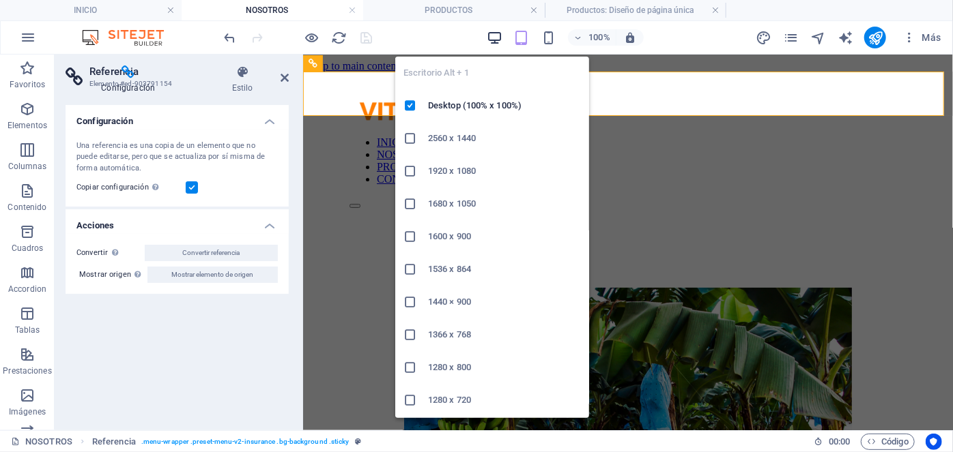
click at [489, 40] on icon "button" at bounding box center [495, 38] width 16 height 16
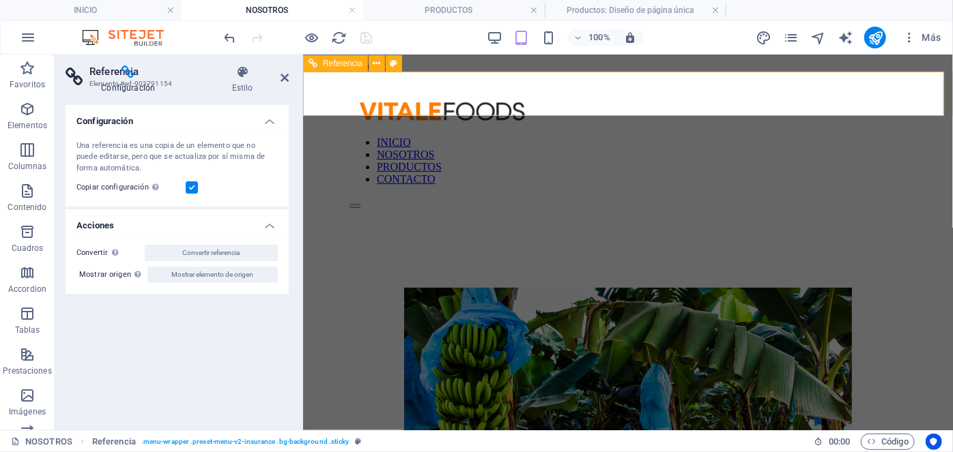
click at [891, 196] on div at bounding box center [627, 202] width 557 height 12
click at [281, 81] on icon at bounding box center [284, 77] width 8 height 11
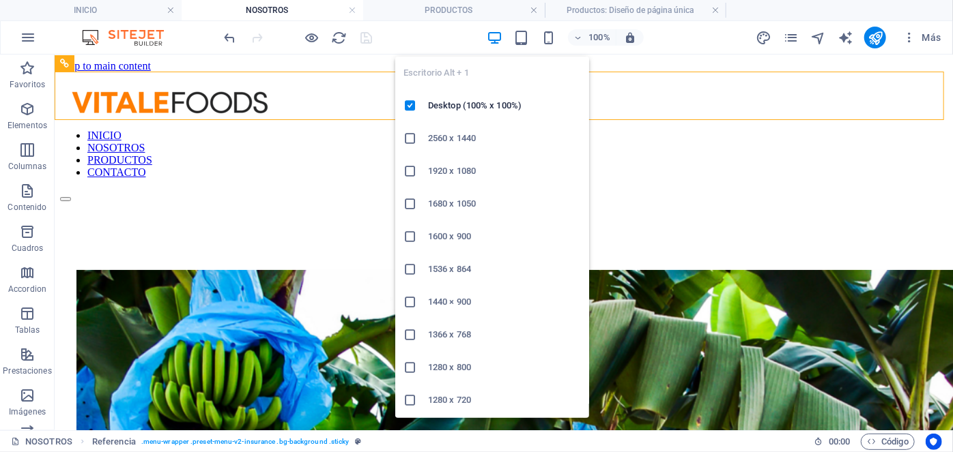
click at [500, 37] on icon "button" at bounding box center [495, 38] width 16 height 16
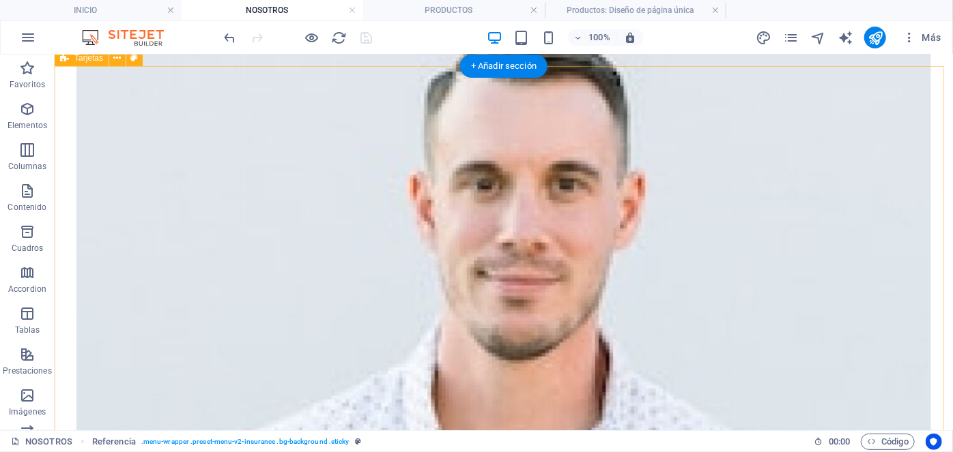
scroll to position [1213, 0]
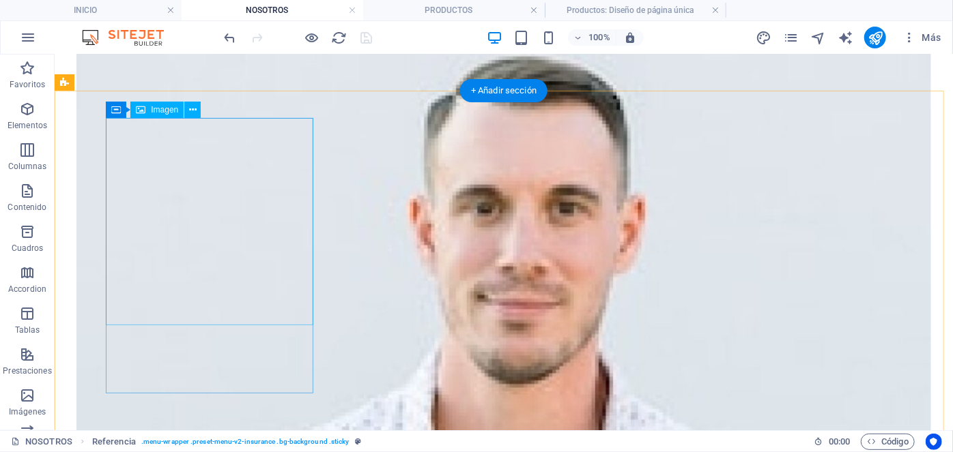
click at [250, 269] on figure at bounding box center [503, 408] width 854 height 857
click at [240, 231] on figure at bounding box center [503, 408] width 854 height 857
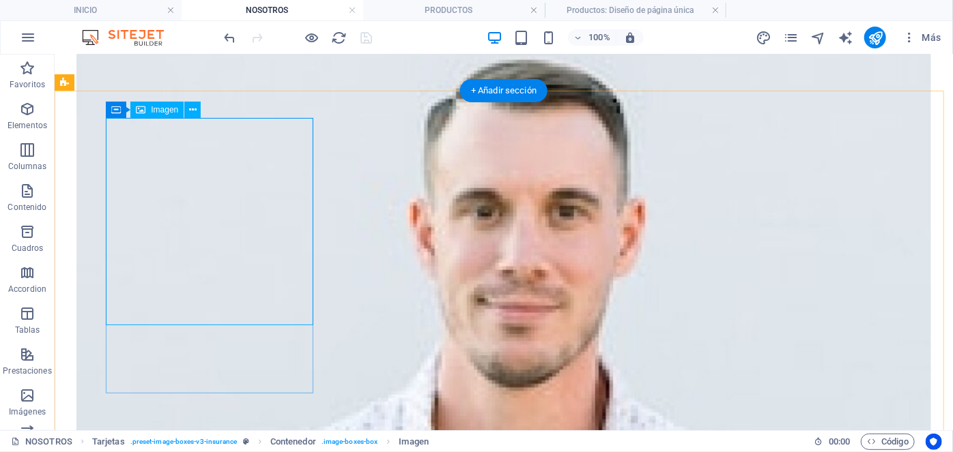
select select "%"
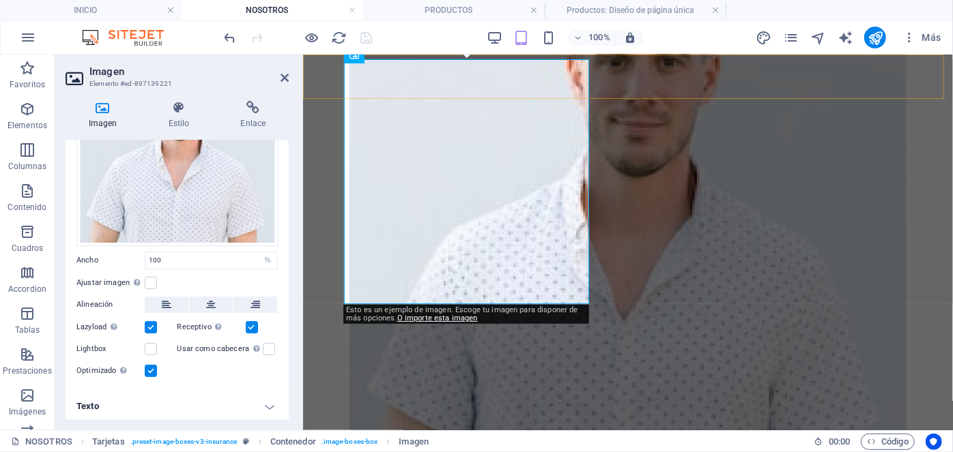
scroll to position [1272, 0]
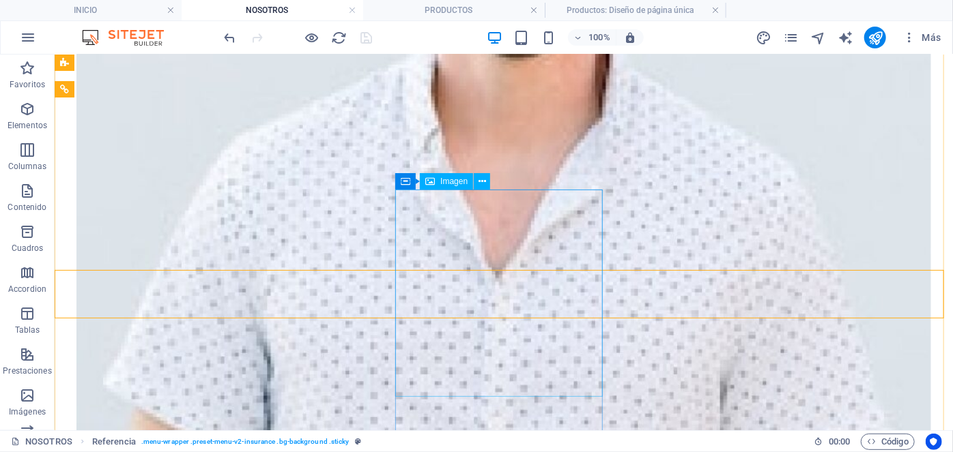
scroll to position [1499, 0]
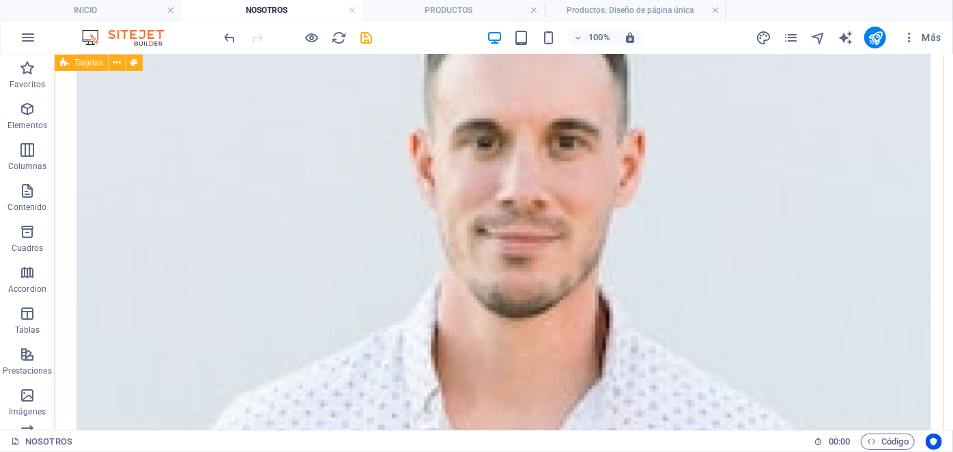
scroll to position [1280, 0]
click at [231, 184] on figure at bounding box center [503, 341] width 854 height 857
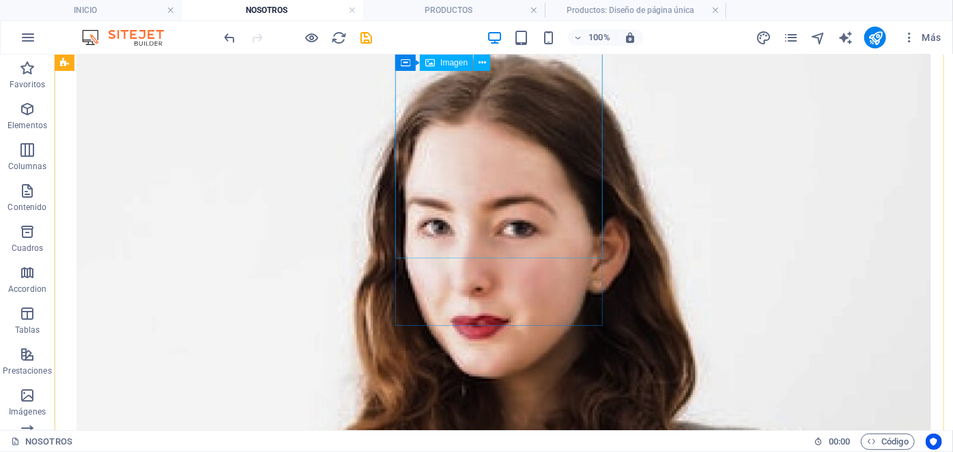
click at [457, 175] on figure at bounding box center [503, 423] width 854 height 857
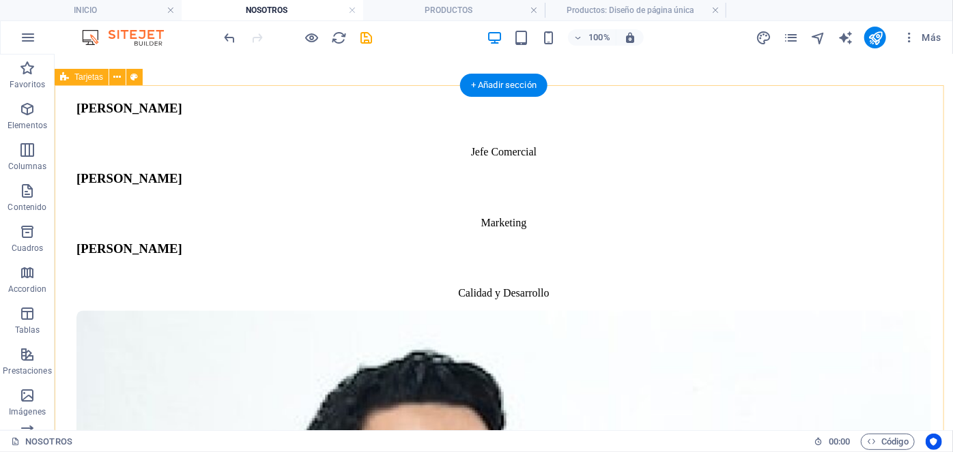
scroll to position [1247, 0]
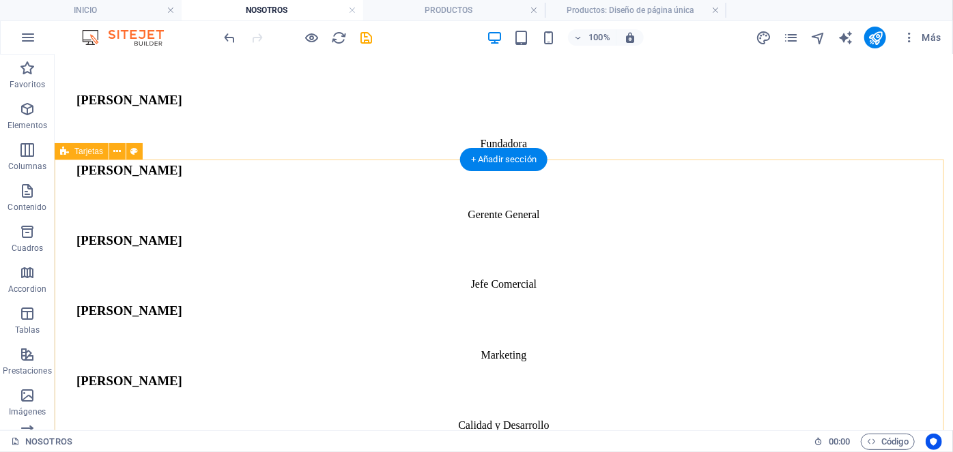
scroll to position [1114, 0]
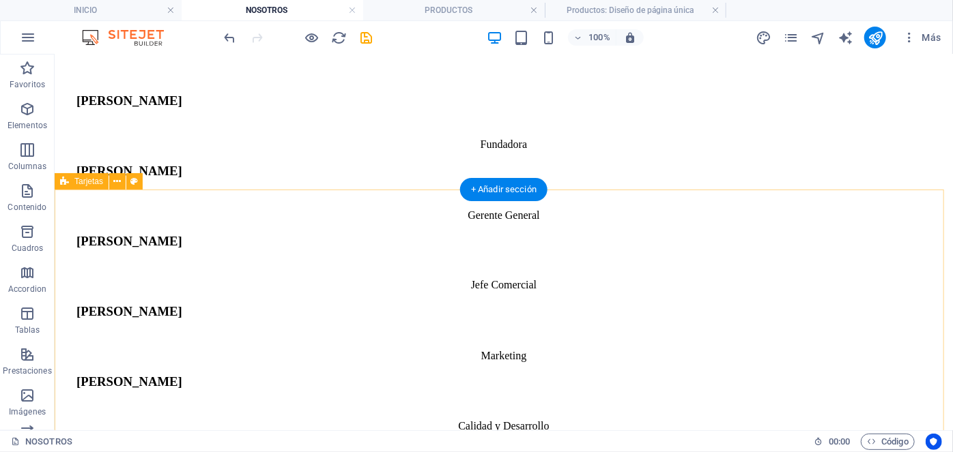
click at [199, 318] on div "[PERSON_NAME] Fundadora [PERSON_NAME] Gerente General [PERSON_NAME] Jefe Comerc…" at bounding box center [502, 345] width 887 height 585
click at [202, 300] on div "[PERSON_NAME] Fundadora [PERSON_NAME] Gerente General [PERSON_NAME] Jefe Comerc…" at bounding box center [502, 345] width 887 height 585
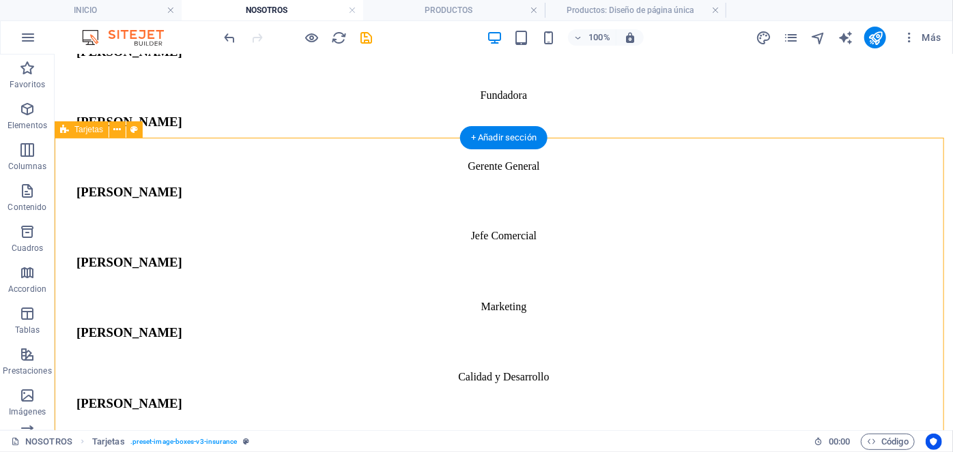
scroll to position [1170, 0]
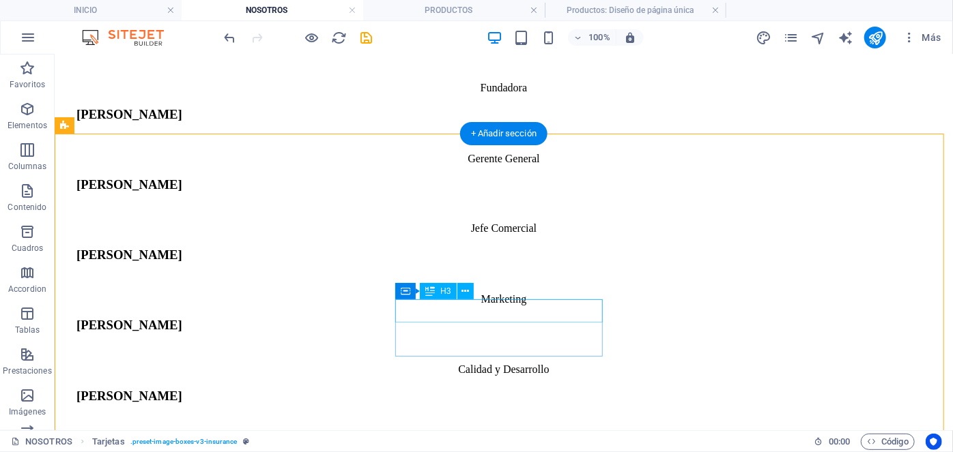
click at [505, 318] on div "[PERSON_NAME]" at bounding box center [503, 325] width 854 height 15
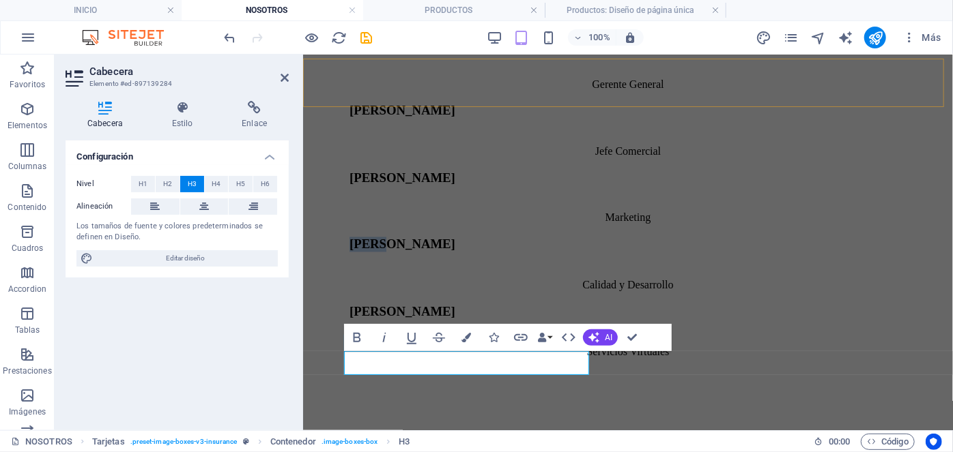
scroll to position [1166, 0]
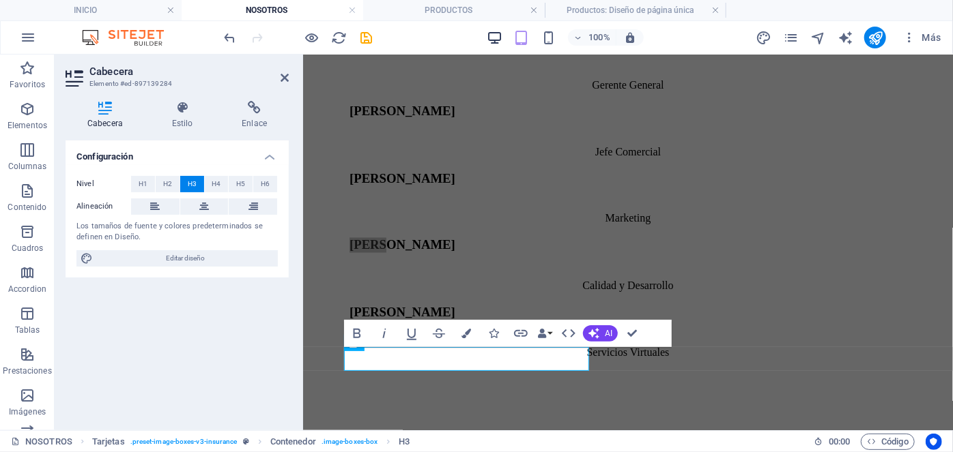
click at [486, 31] on span "button" at bounding box center [494, 38] width 16 height 16
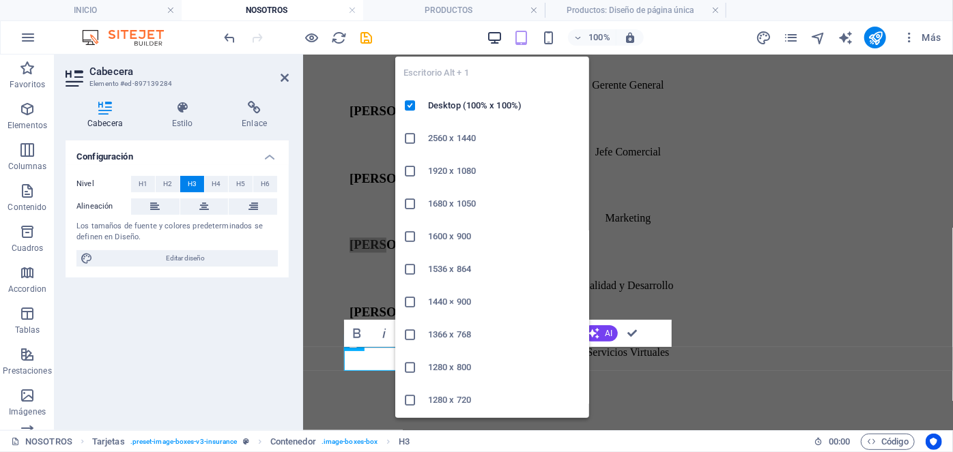
click at [491, 35] on icon "button" at bounding box center [495, 38] width 16 height 16
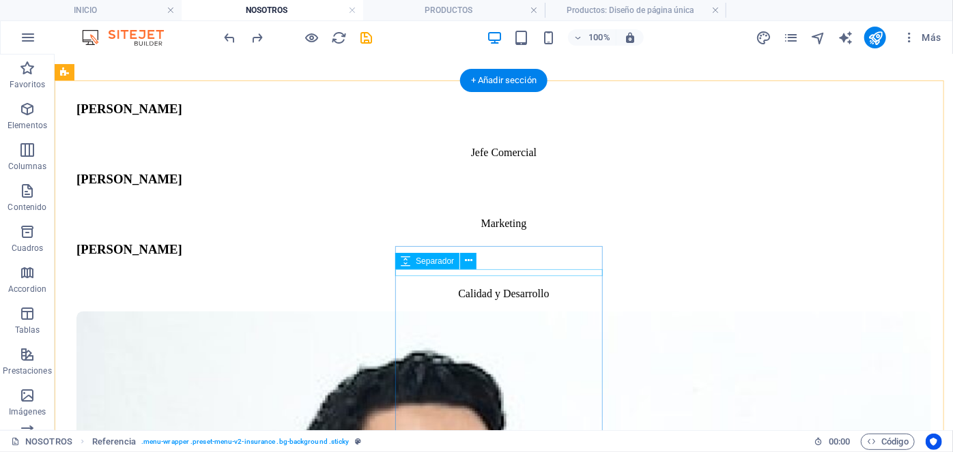
scroll to position [1247, 0]
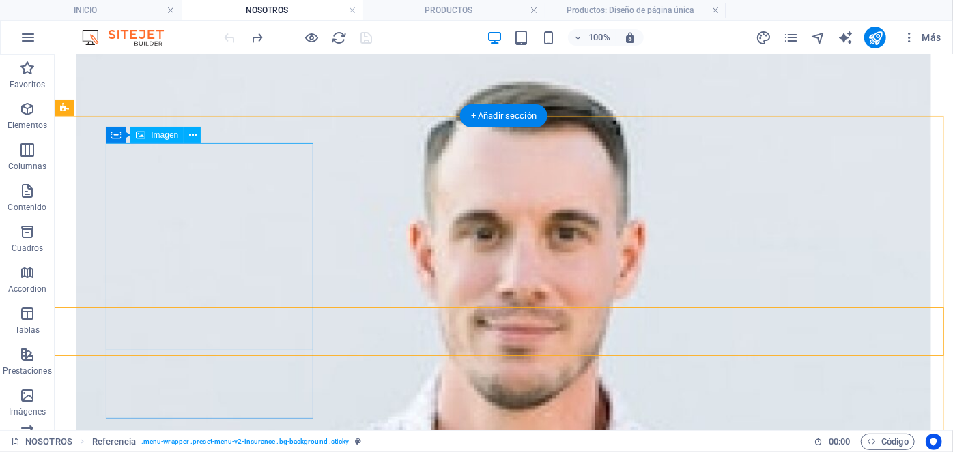
click at [246, 229] on figure at bounding box center [503, 433] width 854 height 857
select select "%"
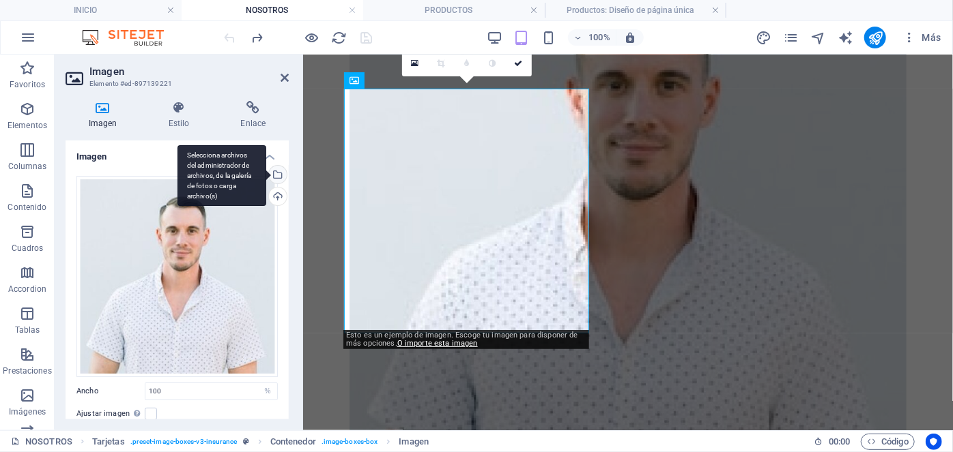
scroll to position [1184, 0]
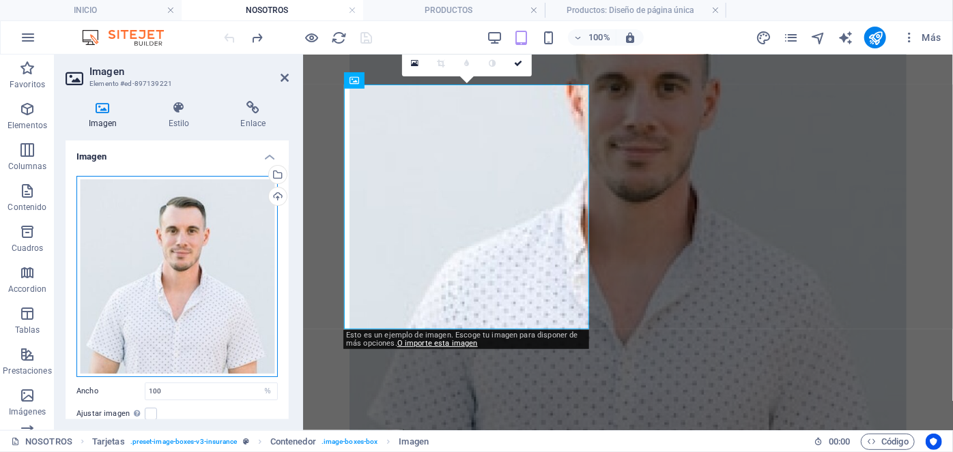
click at [173, 341] on div "Arrastra archivos aquí, haz clic para escoger archivos o selecciona archivos de…" at bounding box center [176, 276] width 201 height 201
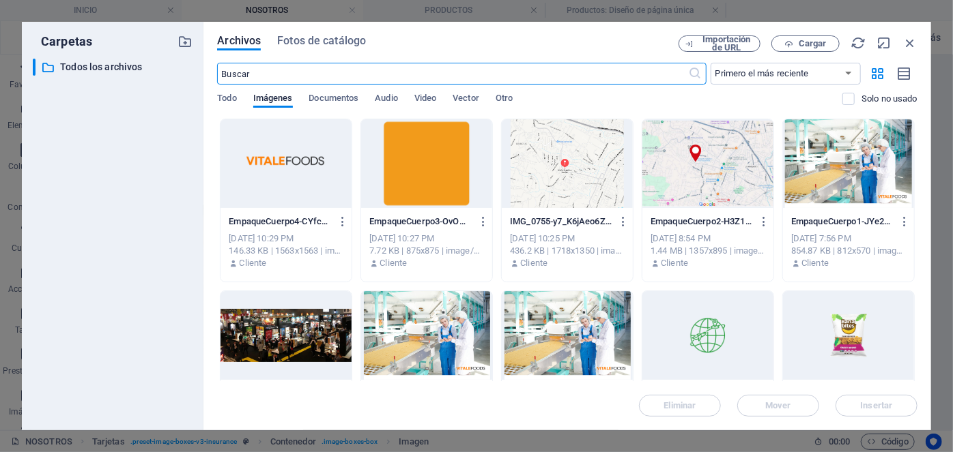
scroll to position [1179, 0]
click at [786, 47] on icon "button" at bounding box center [788, 44] width 9 height 9
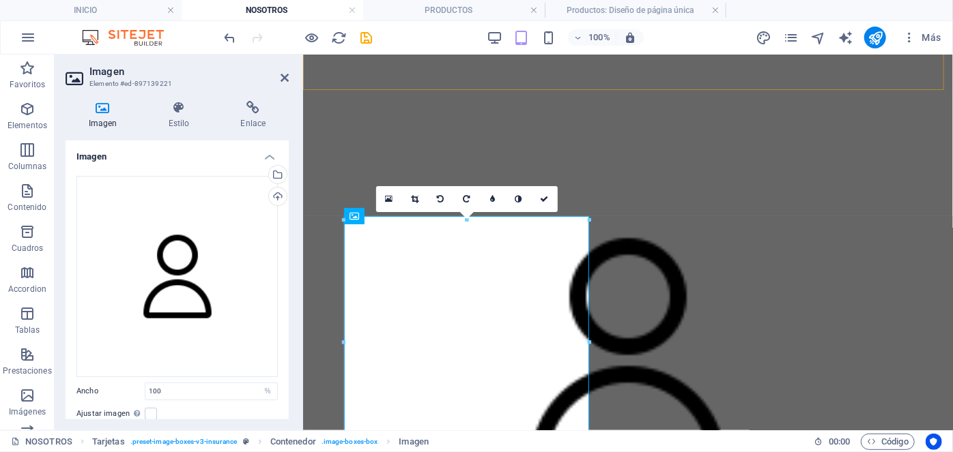
scroll to position [1048, 0]
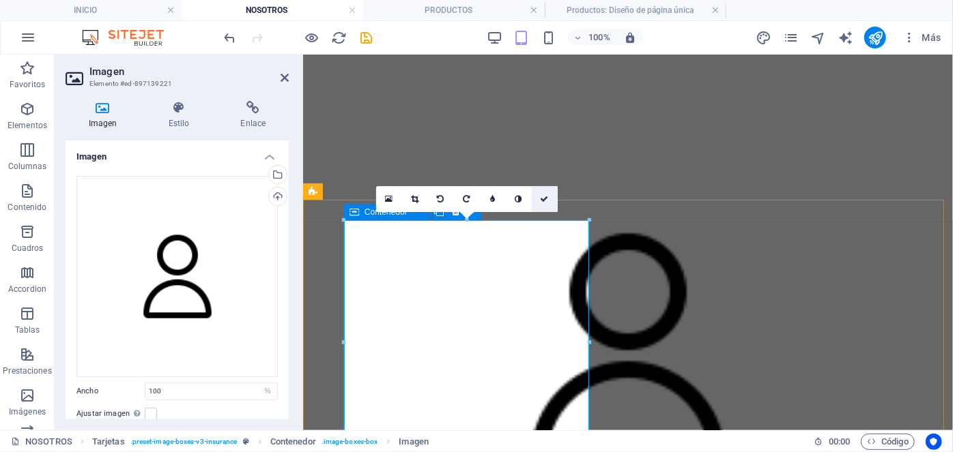
click at [539, 200] on link at bounding box center [545, 199] width 26 height 26
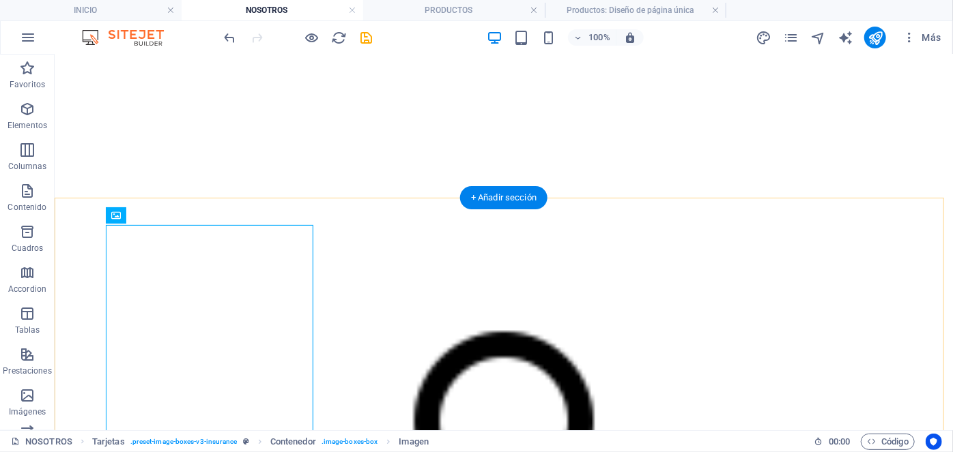
scroll to position [1107, 0]
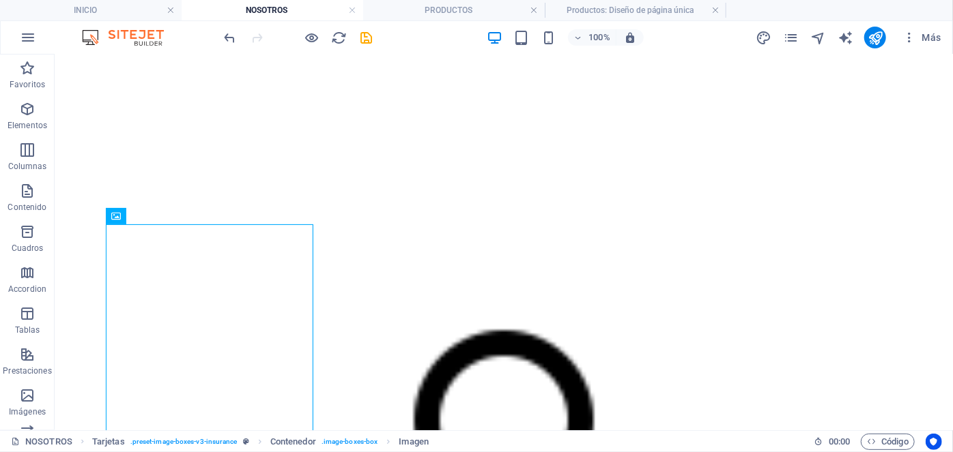
click at [375, 43] on div "100% Más" at bounding box center [584, 38] width 725 height 22
click at [375, 42] on div "100% Más" at bounding box center [584, 38] width 725 height 22
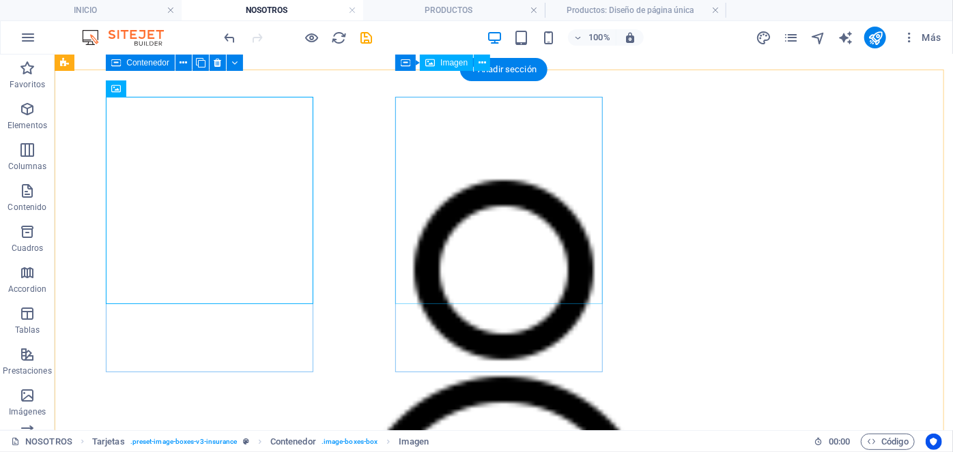
scroll to position [1230, 0]
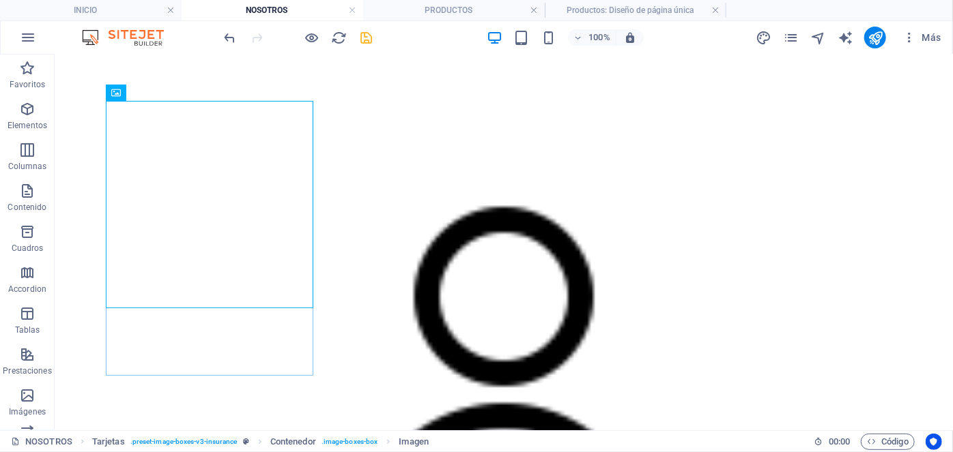
click at [364, 38] on icon "save" at bounding box center [367, 38] width 16 height 16
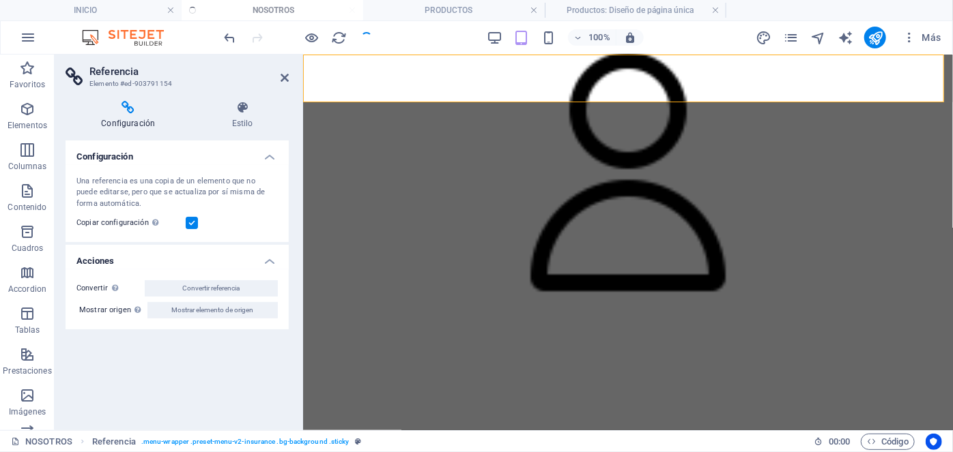
scroll to position [1226, 0]
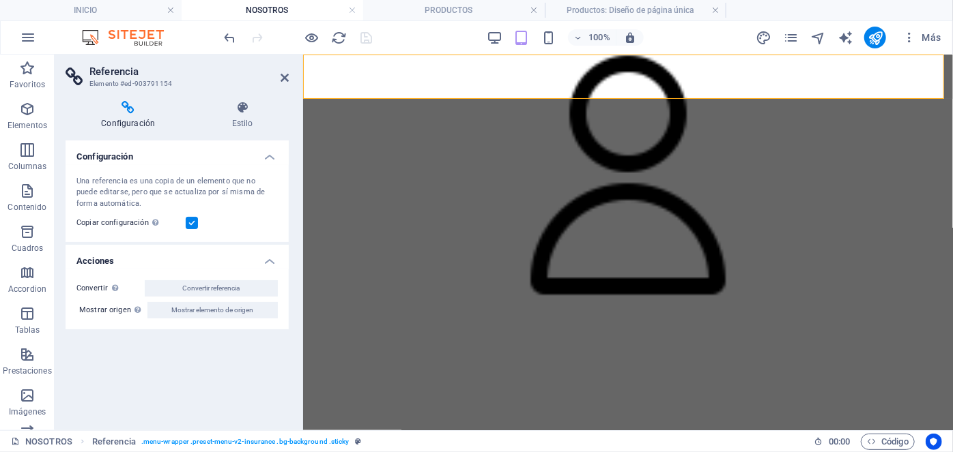
click at [297, 80] on aside "Referencia Elemento #ed-903791154 Configuración Estilo Configuración Una refere…" at bounding box center [179, 243] width 248 height 376
click at [287, 80] on icon at bounding box center [284, 77] width 8 height 11
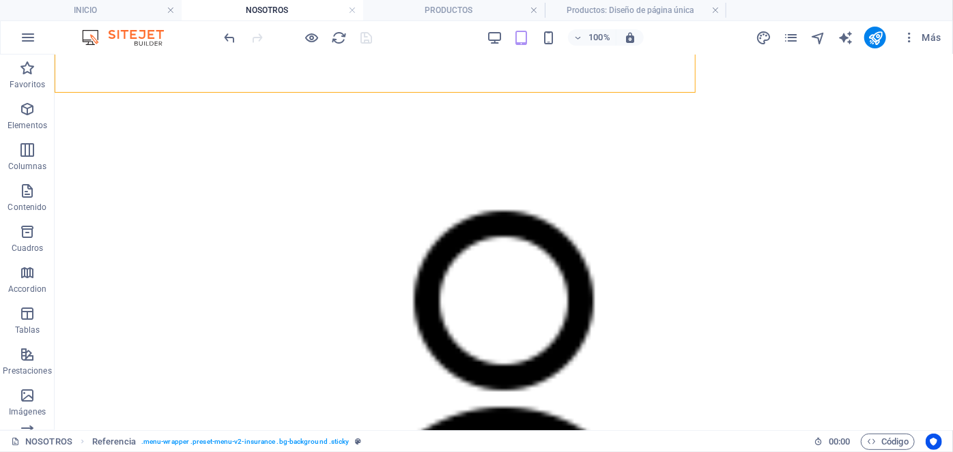
scroll to position [1230, 0]
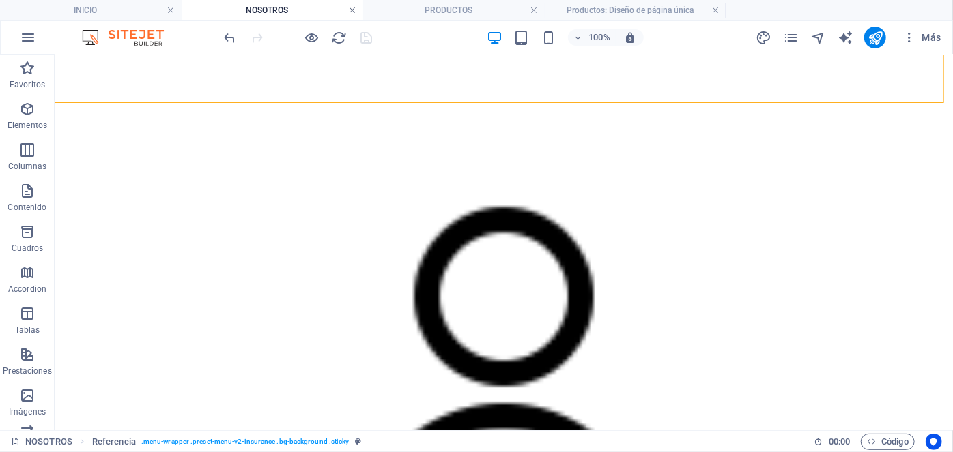
click at [355, 13] on link at bounding box center [352, 10] width 8 height 13
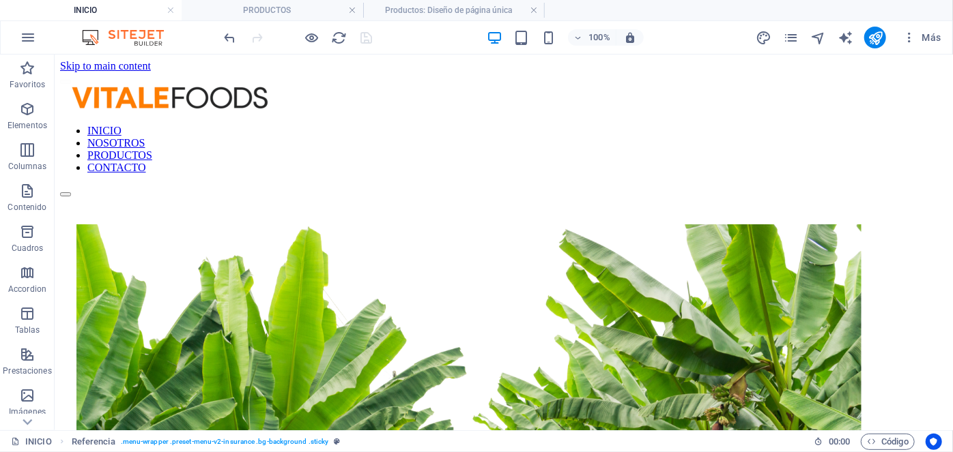
scroll to position [1576, 0]
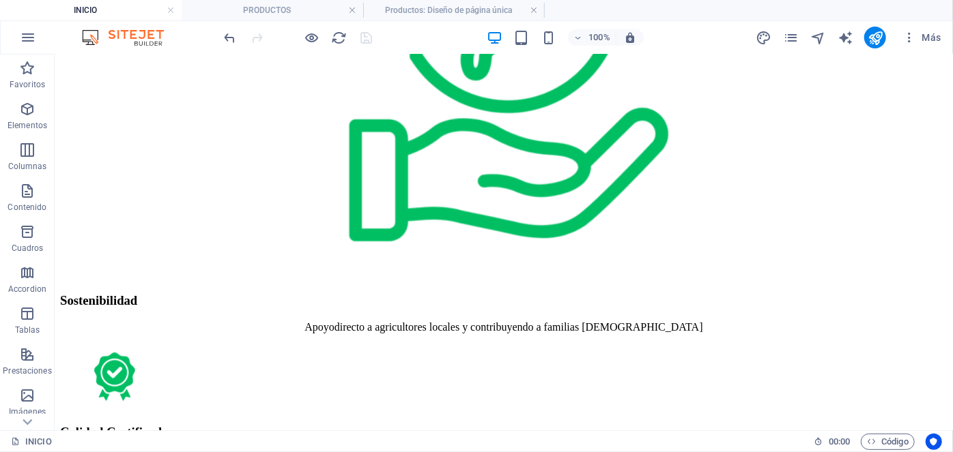
click at [355, 13] on link at bounding box center [352, 10] width 8 height 13
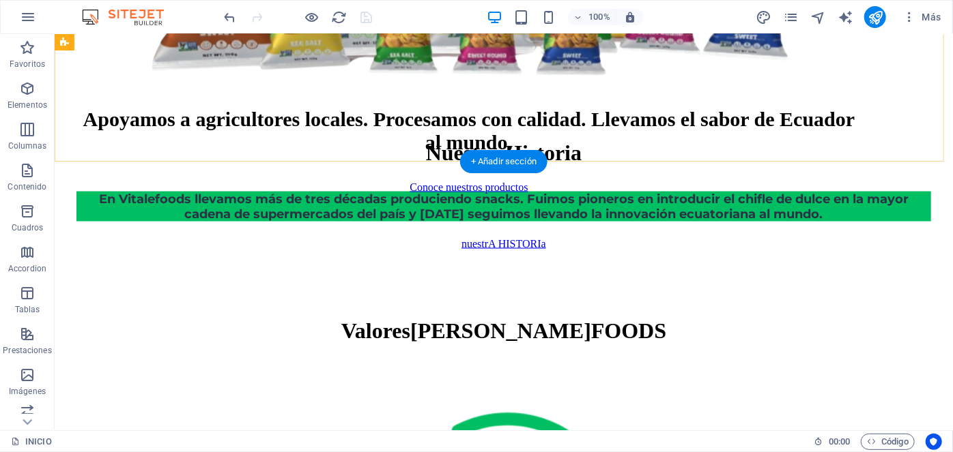
scroll to position [966, 0]
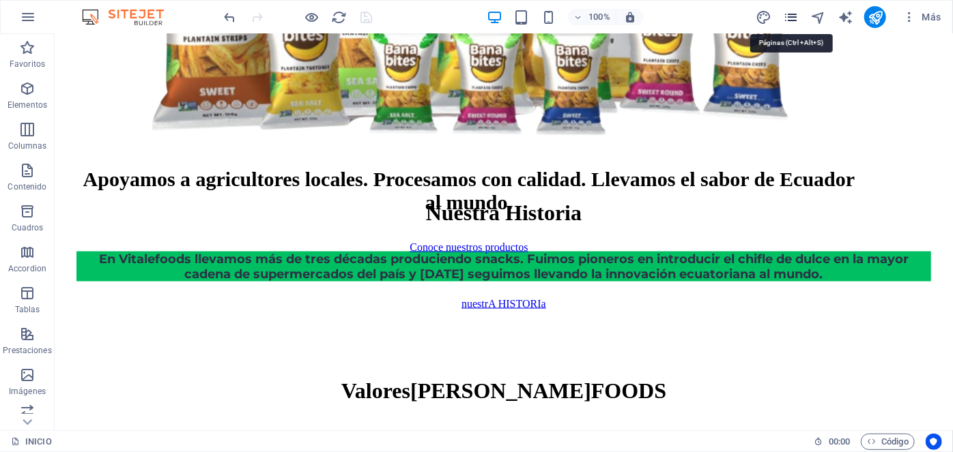
click at [794, 13] on icon "pages" at bounding box center [791, 18] width 16 height 16
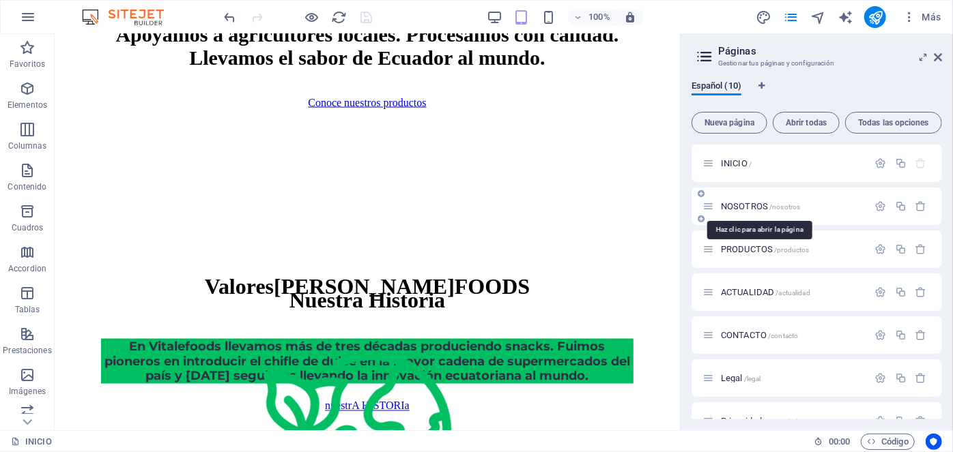
click at [738, 208] on span "NOSOTROS /nosotros" at bounding box center [760, 206] width 79 height 10
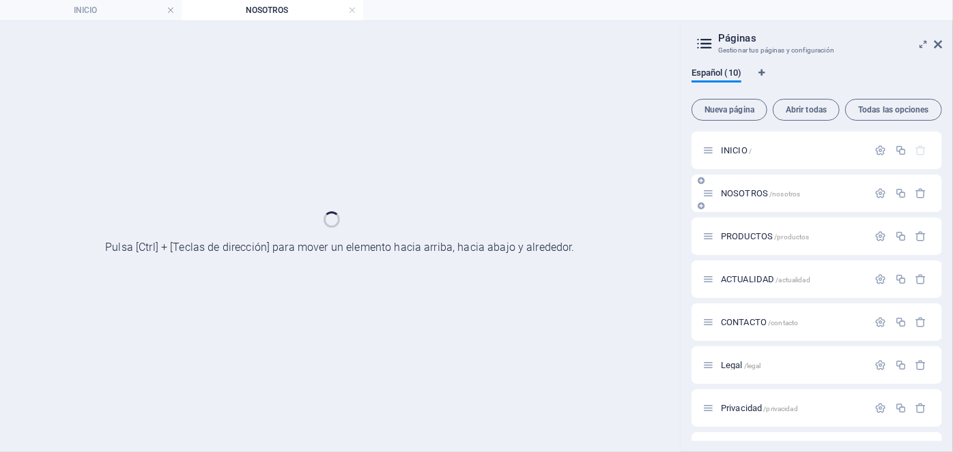
click at [738, 208] on div "NOSOTROS /nosotros" at bounding box center [816, 194] width 250 height 38
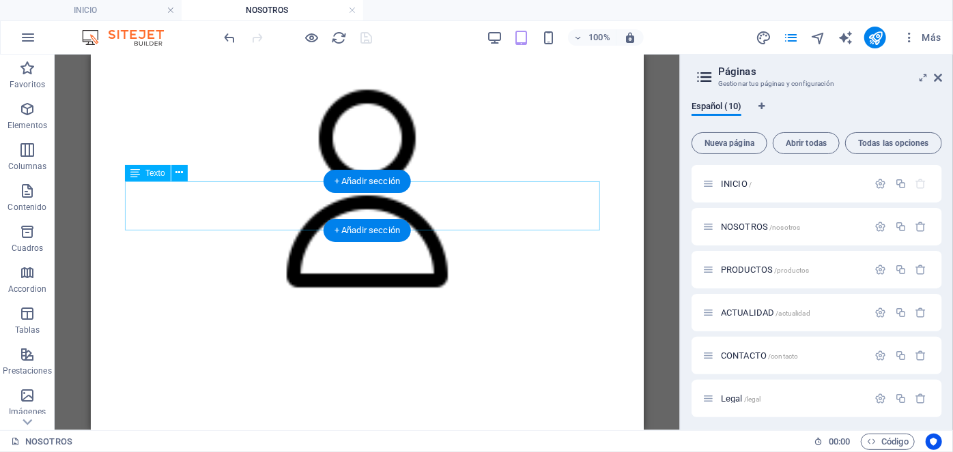
scroll to position [1056, 0]
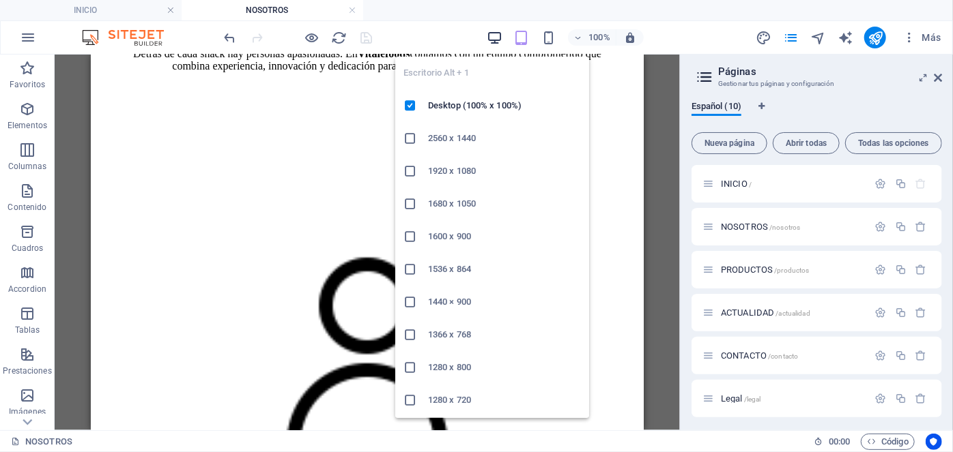
click at [492, 40] on icon "button" at bounding box center [495, 38] width 16 height 16
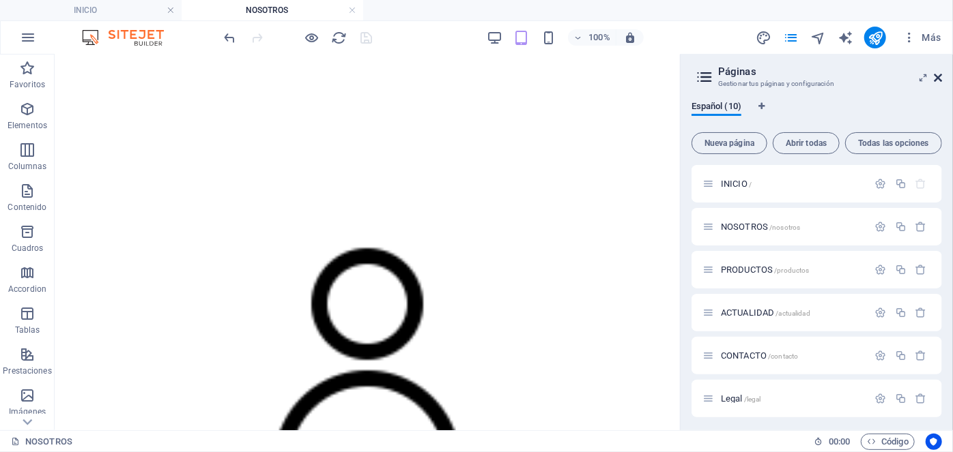
click at [936, 76] on icon at bounding box center [938, 77] width 8 height 11
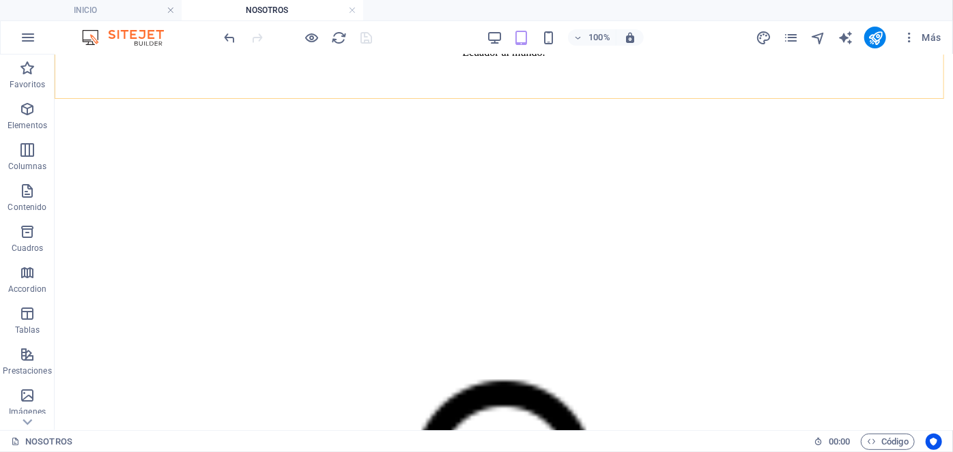
scroll to position [1060, 0]
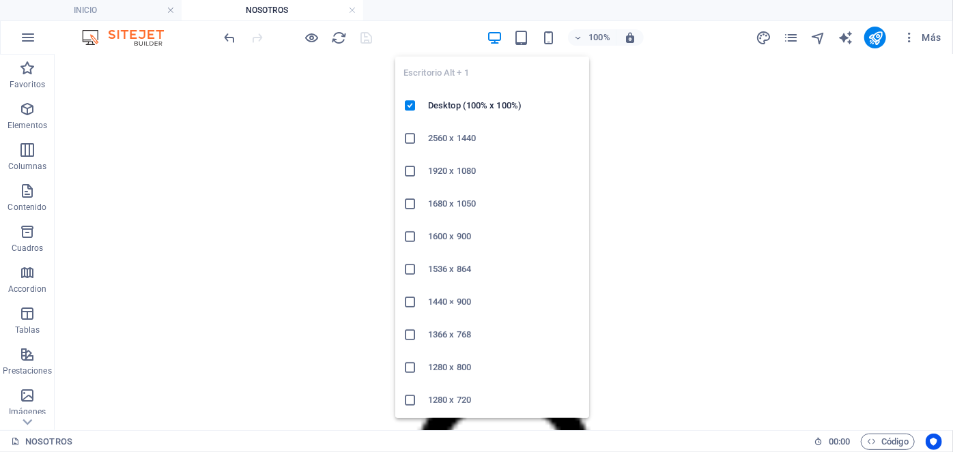
click at [498, 33] on icon "button" at bounding box center [495, 38] width 16 height 16
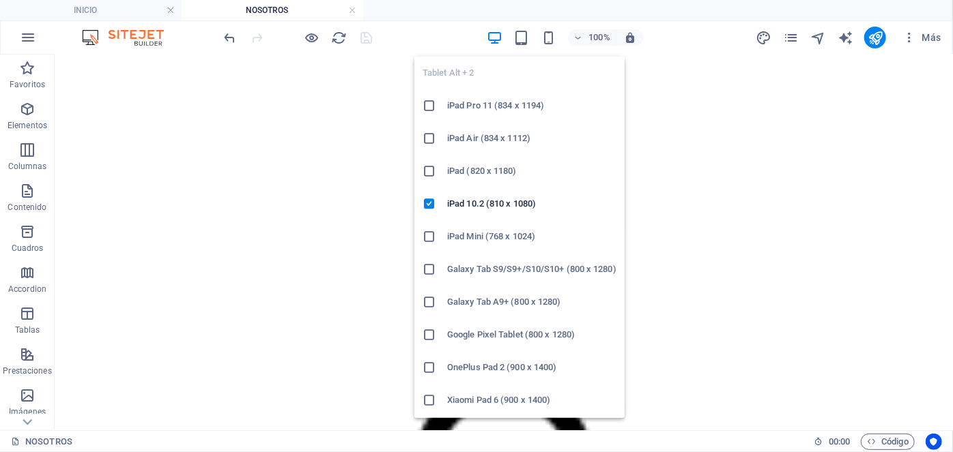
scroll to position [121, 0]
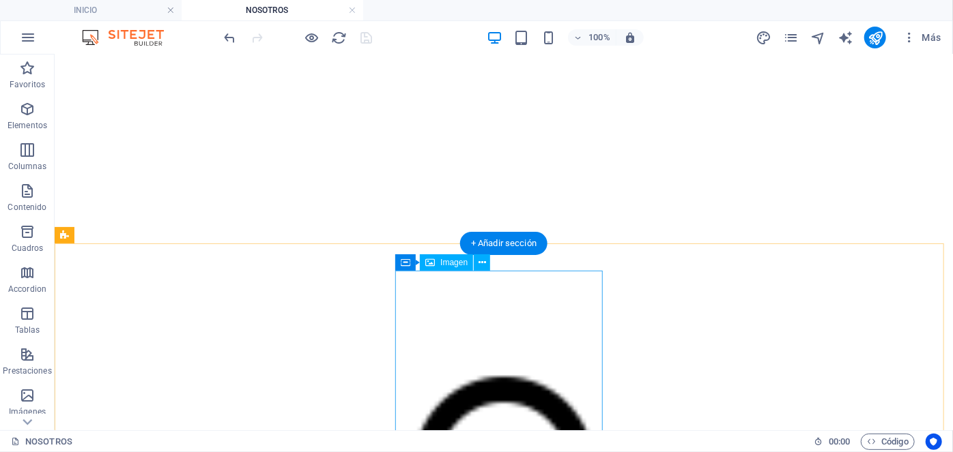
select select "%"
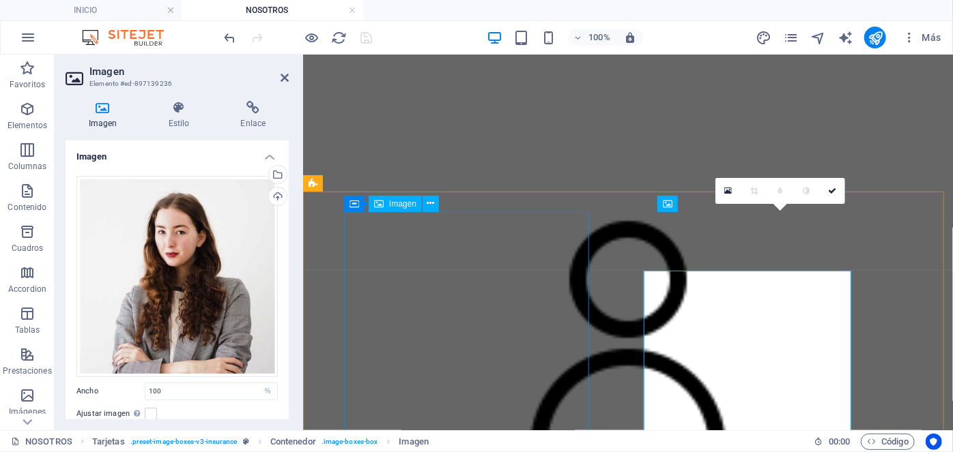
scroll to position [1056, 0]
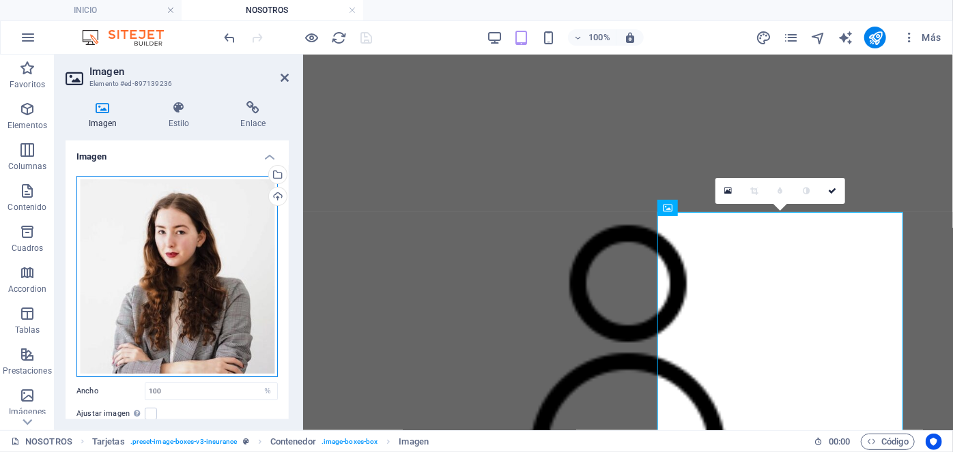
click at [204, 219] on div "Arrastra archivos aquí, haz clic para escoger archivos o selecciona archivos de…" at bounding box center [176, 276] width 201 height 201
click at [204, 219] on body "VITALEFOODS INICIO NOSOTROS Favoritos Elementos Columnas Contenido Cuadros Acco…" at bounding box center [476, 226] width 953 height 452
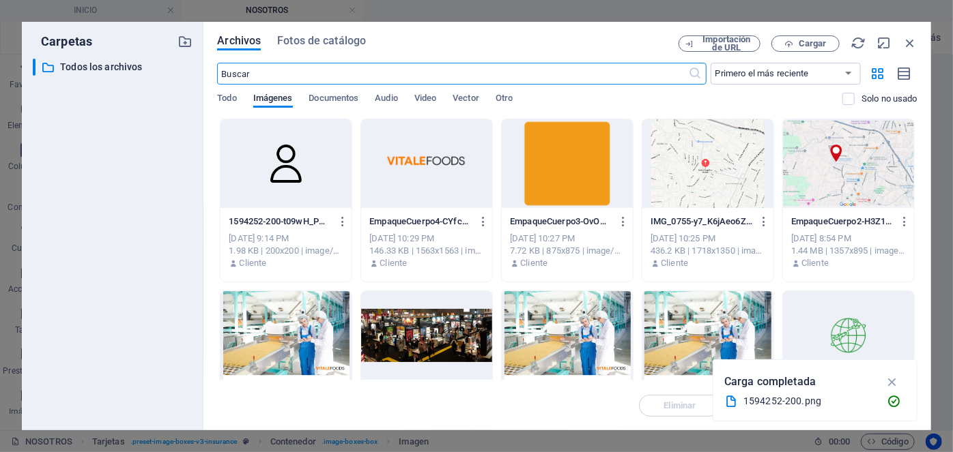
click at [268, 162] on div at bounding box center [285, 163] width 131 height 89
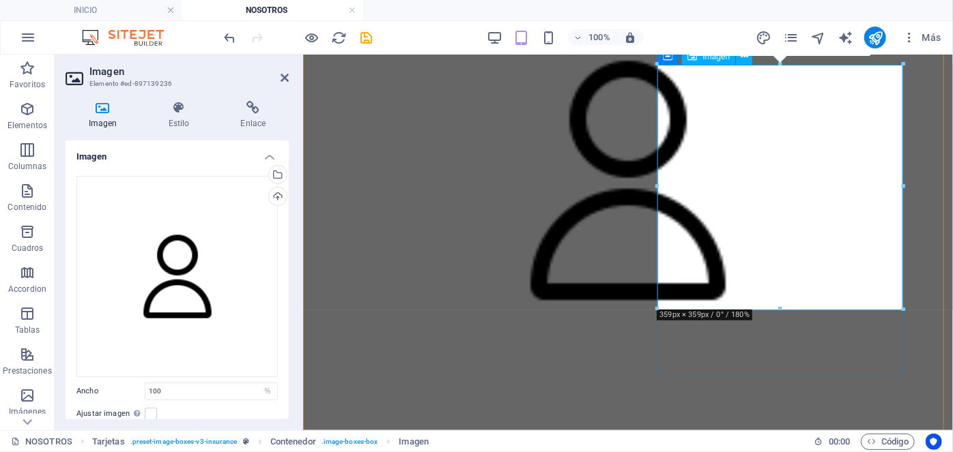
scroll to position [1223, 0]
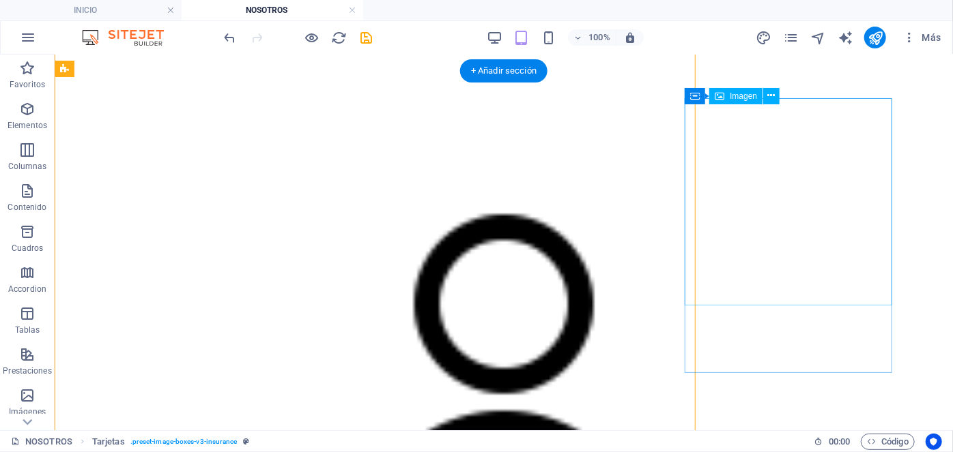
scroll to position [1227, 0]
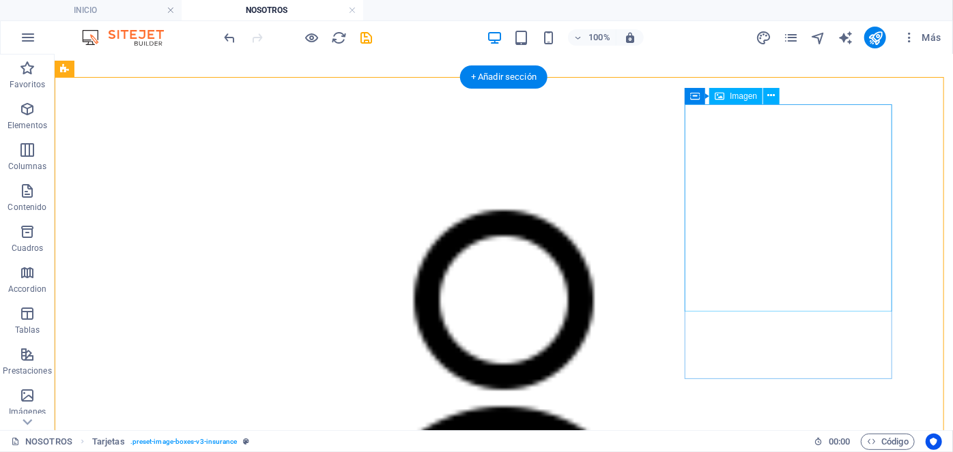
select select "%"
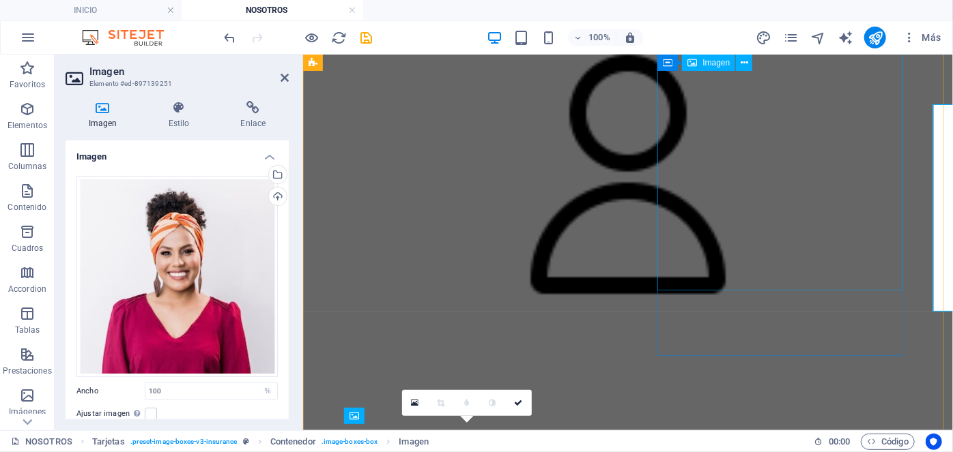
scroll to position [1223, 0]
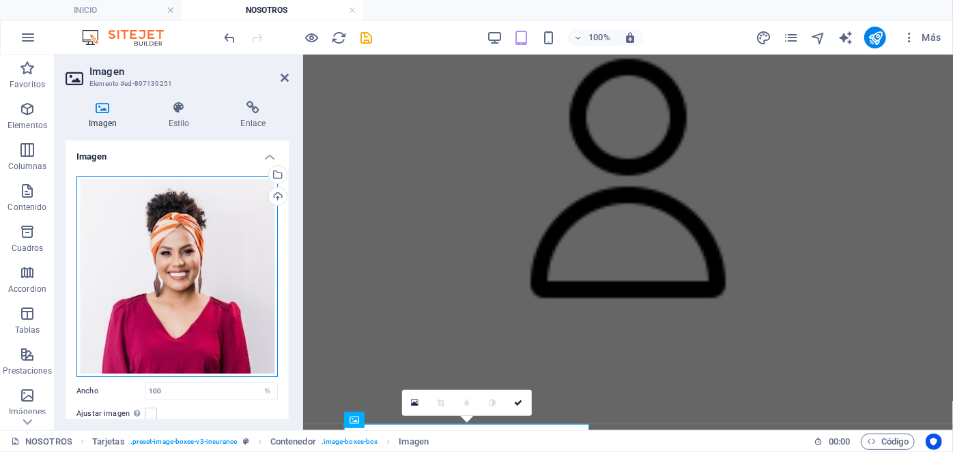
click at [167, 198] on div "Arrastra archivos aquí, haz clic para escoger archivos o selecciona archivos de…" at bounding box center [176, 276] width 201 height 201
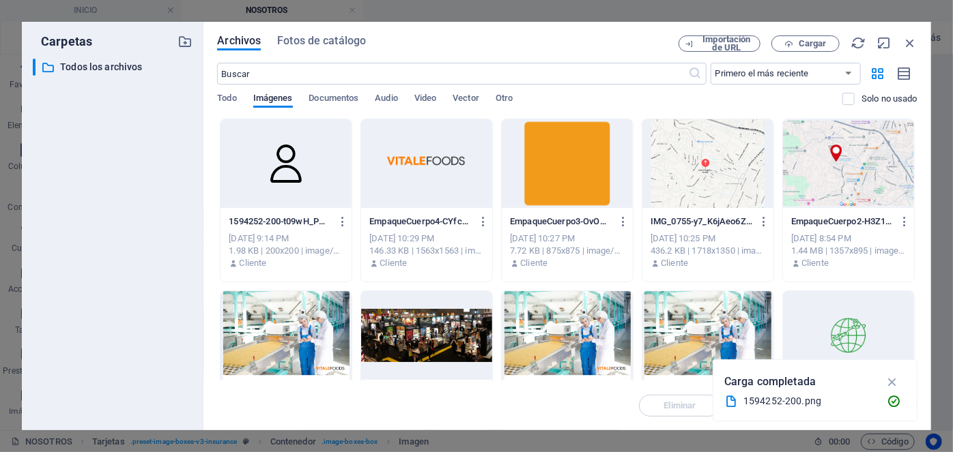
click at [309, 147] on div at bounding box center [285, 163] width 131 height 89
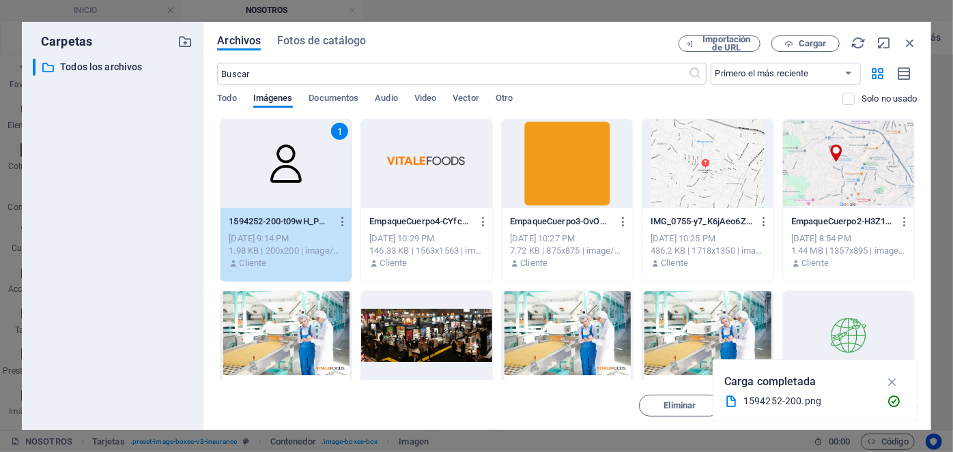
click at [309, 147] on div "1" at bounding box center [285, 163] width 131 height 89
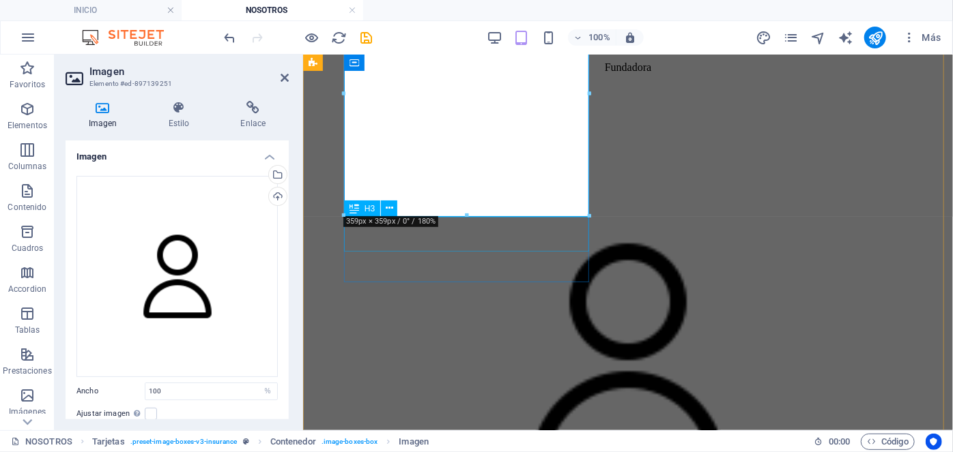
scroll to position [1676, 0]
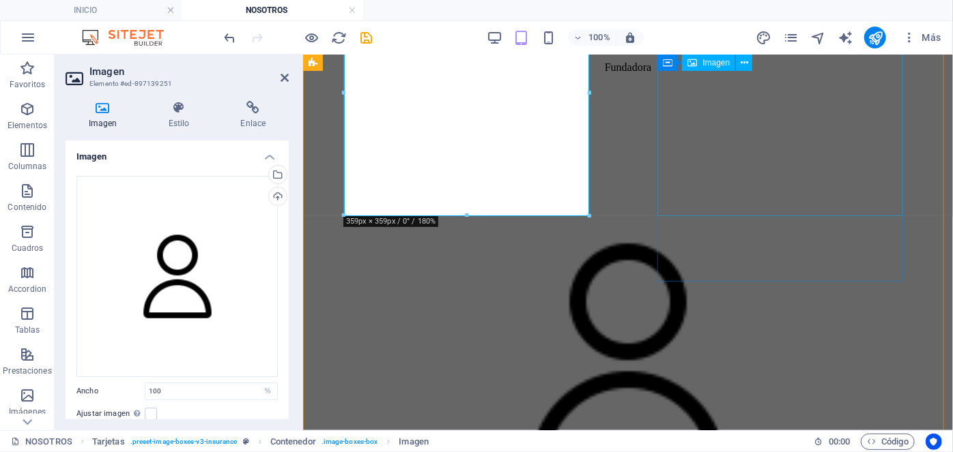
select select "%"
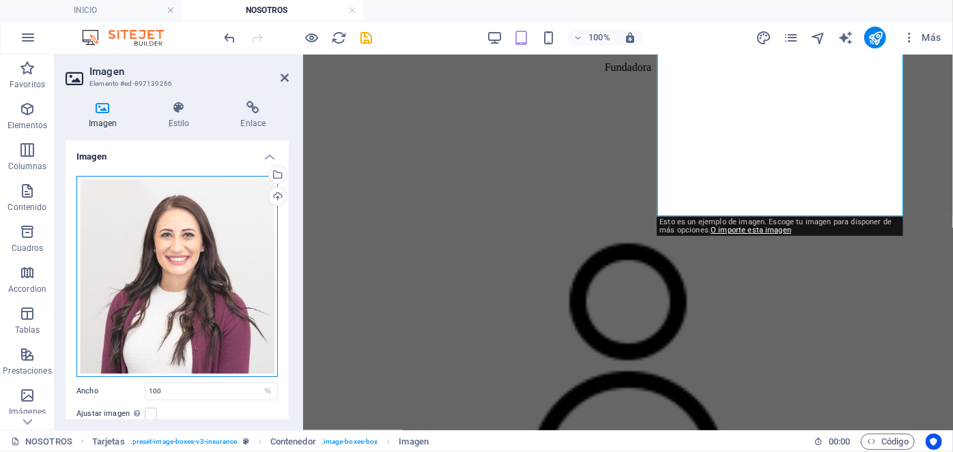
click at [201, 207] on div "Arrastra archivos aquí, haz clic para escoger archivos o selecciona archivos de…" at bounding box center [176, 276] width 201 height 201
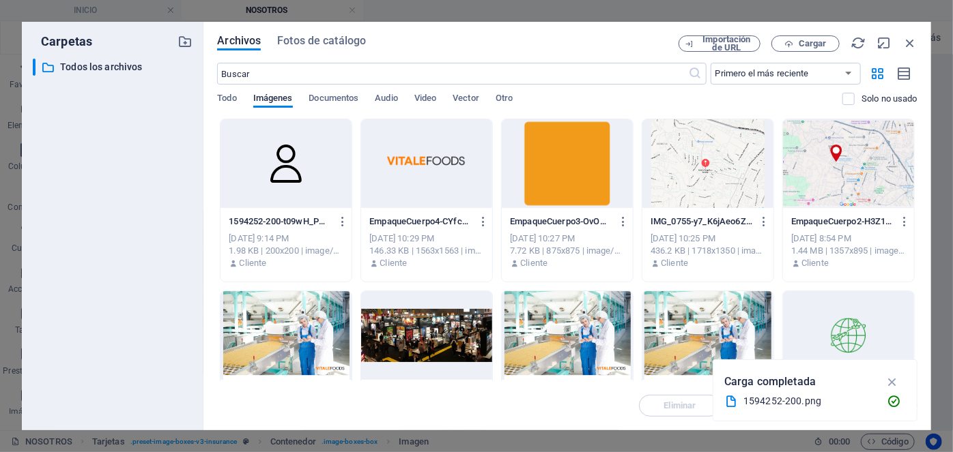
click at [306, 169] on div at bounding box center [285, 163] width 131 height 89
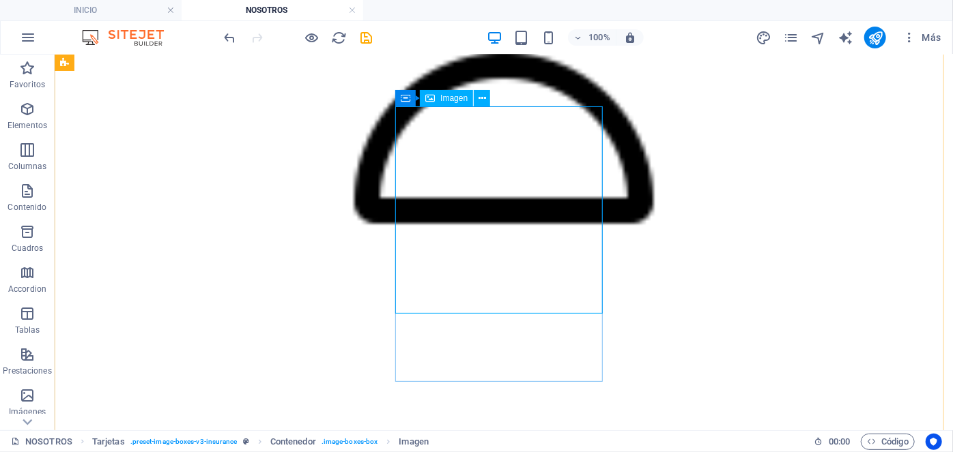
select select "%"
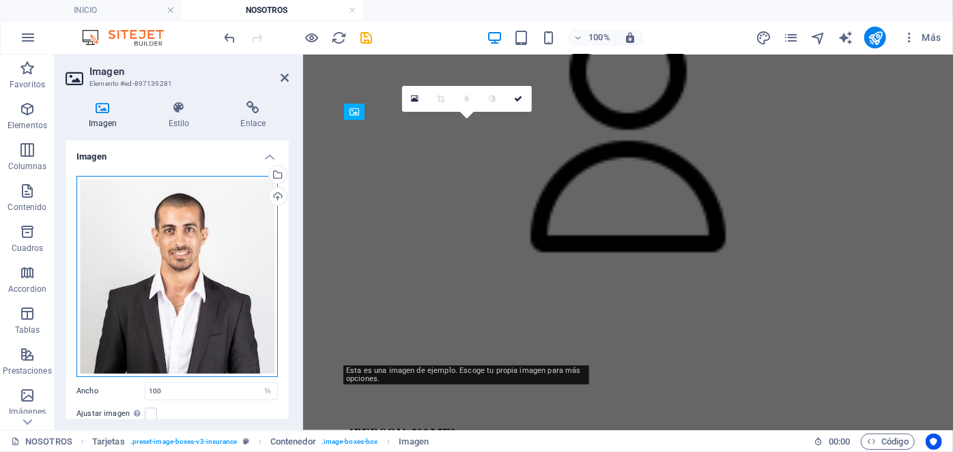
click at [187, 215] on div "Arrastra archivos aquí, haz clic para escoger archivos o selecciona archivos de…" at bounding box center [176, 276] width 201 height 201
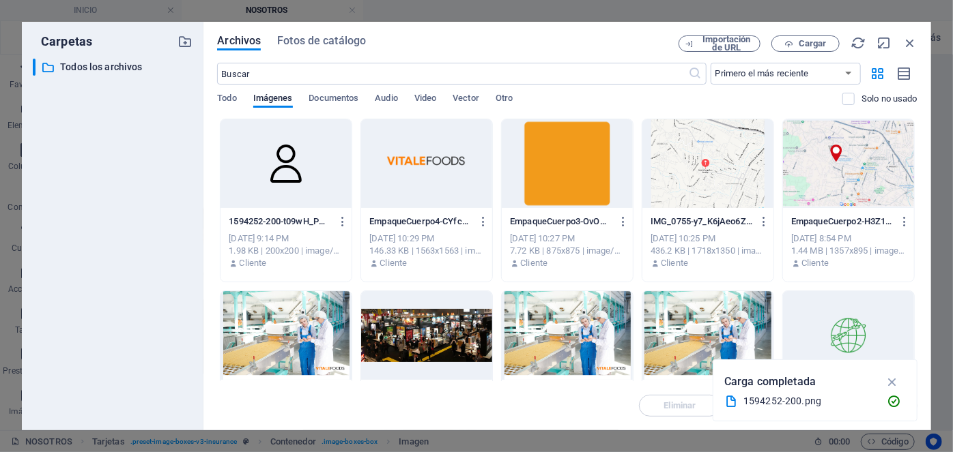
click at [306, 156] on div at bounding box center [285, 163] width 131 height 89
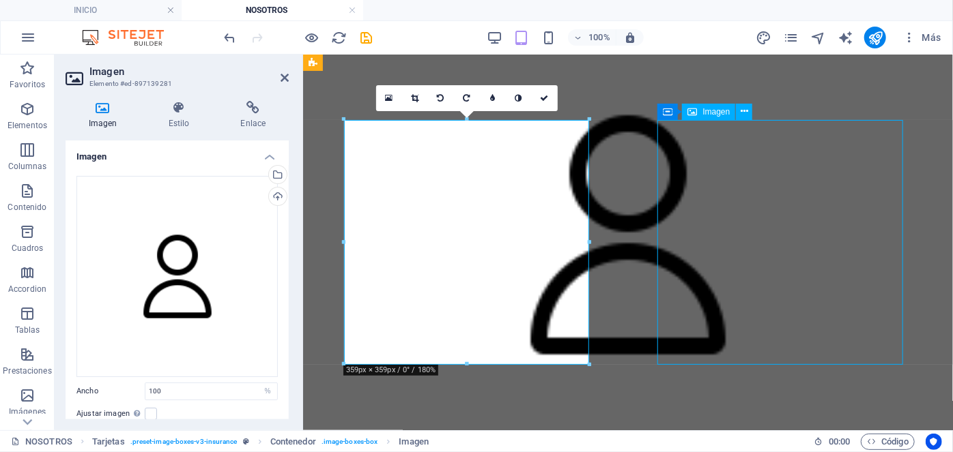
select select "%"
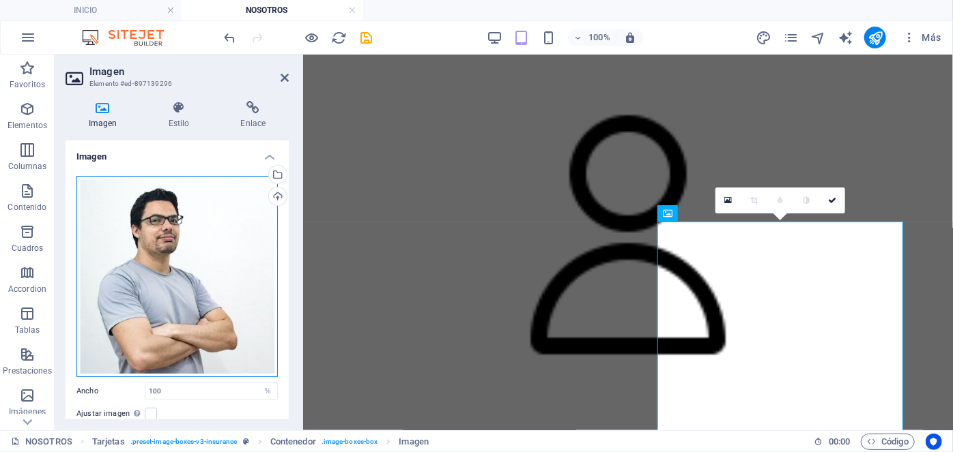
click at [195, 207] on div "Arrastra archivos aquí, haz clic para escoger archivos o selecciona archivos de…" at bounding box center [176, 276] width 201 height 201
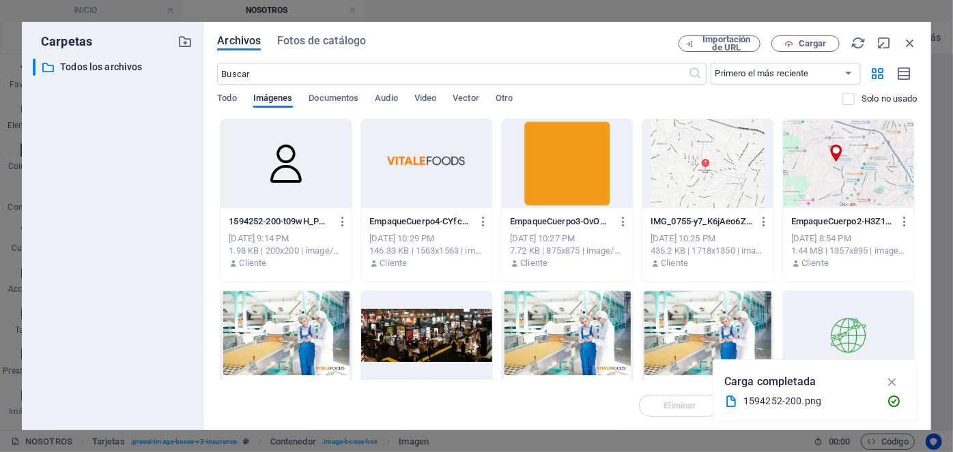
scroll to position [2856, 0]
click at [300, 162] on div at bounding box center [285, 163] width 131 height 89
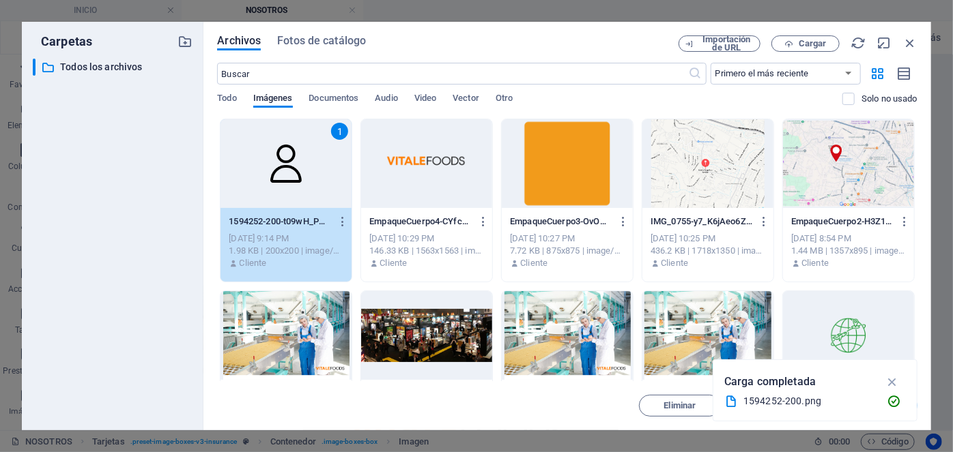
click at [300, 162] on div "1" at bounding box center [285, 163] width 131 height 89
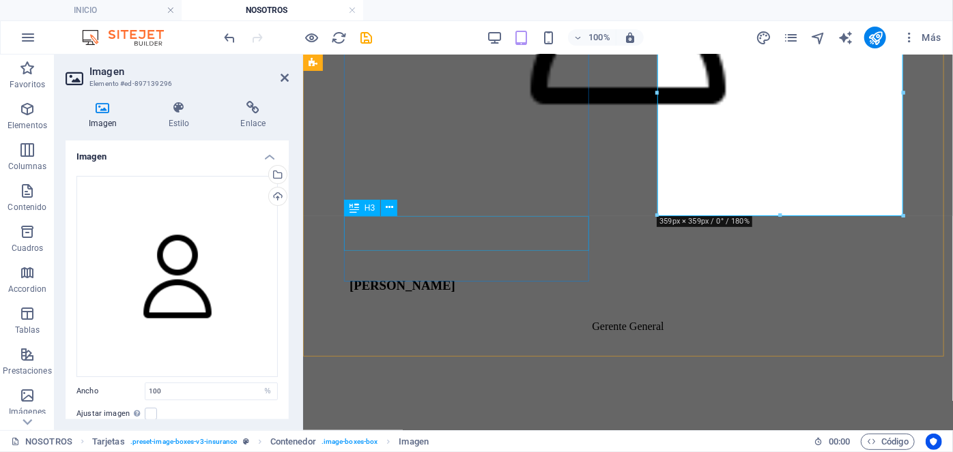
scroll to position [2055, 0]
click at [289, 81] on aside "Imagen Elemento #ed-897139296 Imagen Estilo Enlace Imagen Arrastra archivos aqu…" at bounding box center [179, 243] width 248 height 376
click at [285, 82] on icon at bounding box center [284, 77] width 8 height 11
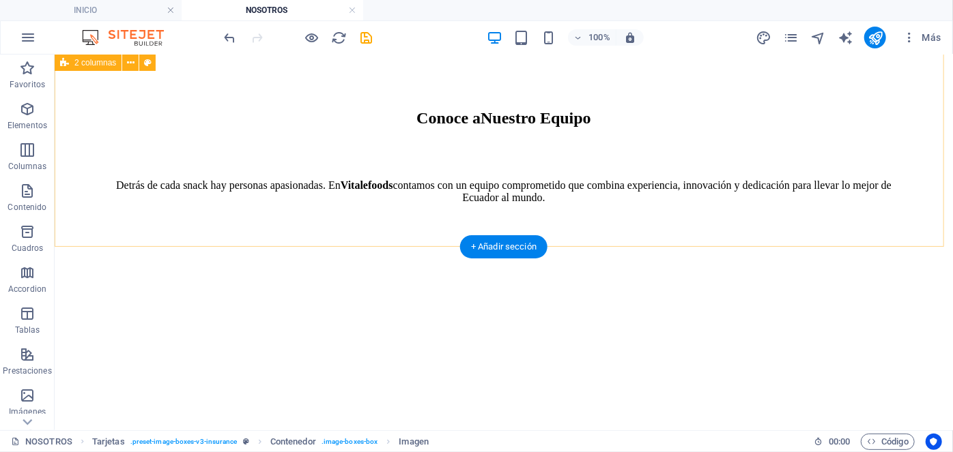
scroll to position [906, 0]
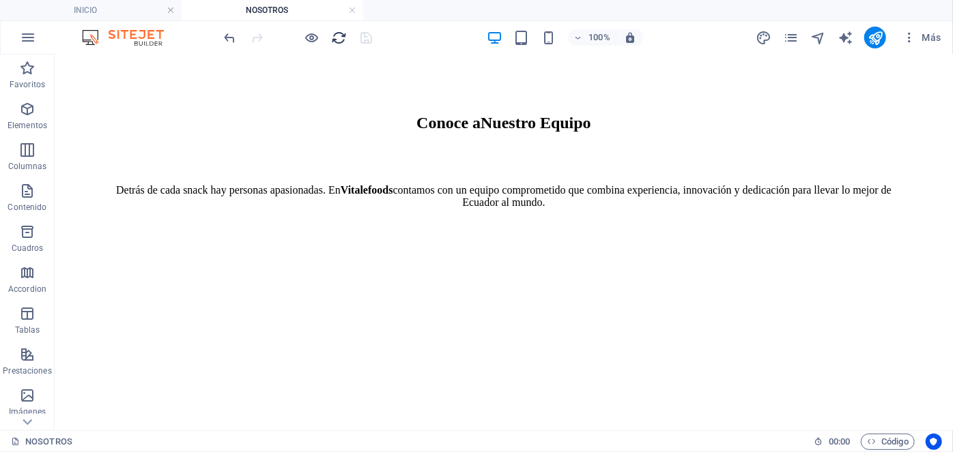
click at [332, 34] on icon "reload" at bounding box center [340, 38] width 16 height 16
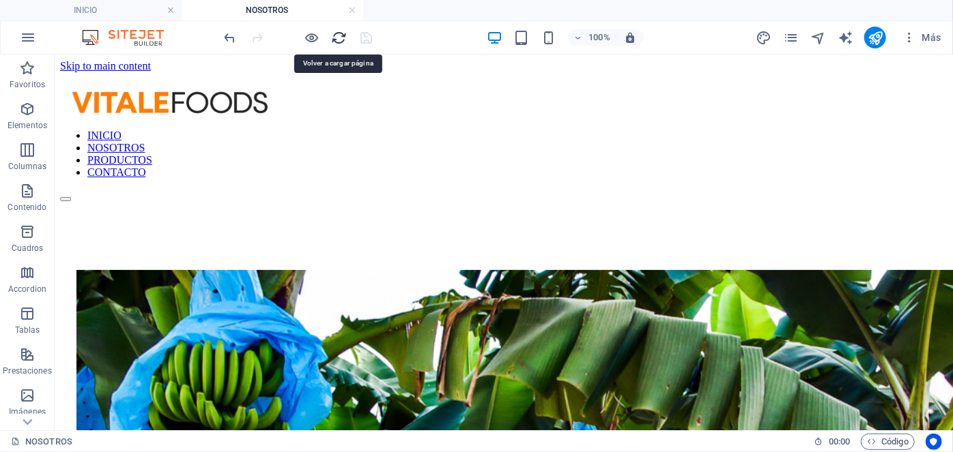
scroll to position [0, 0]
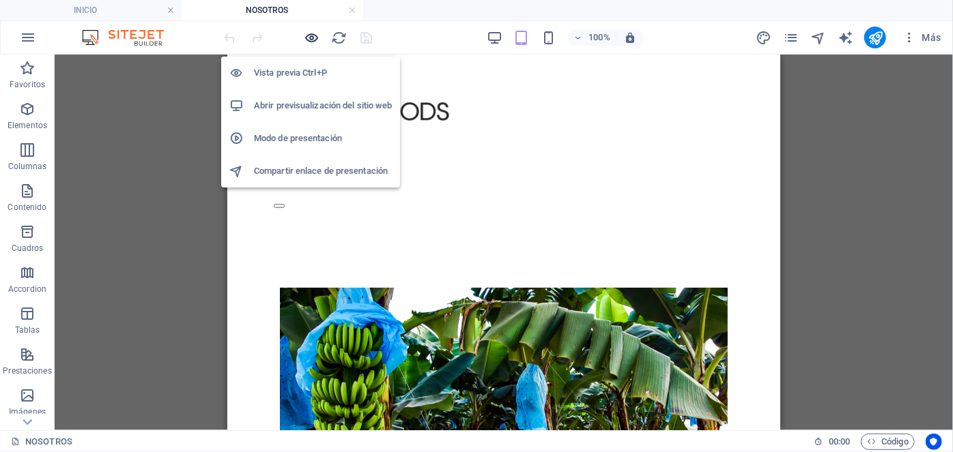
click at [311, 38] on icon "button" at bounding box center [312, 38] width 16 height 16
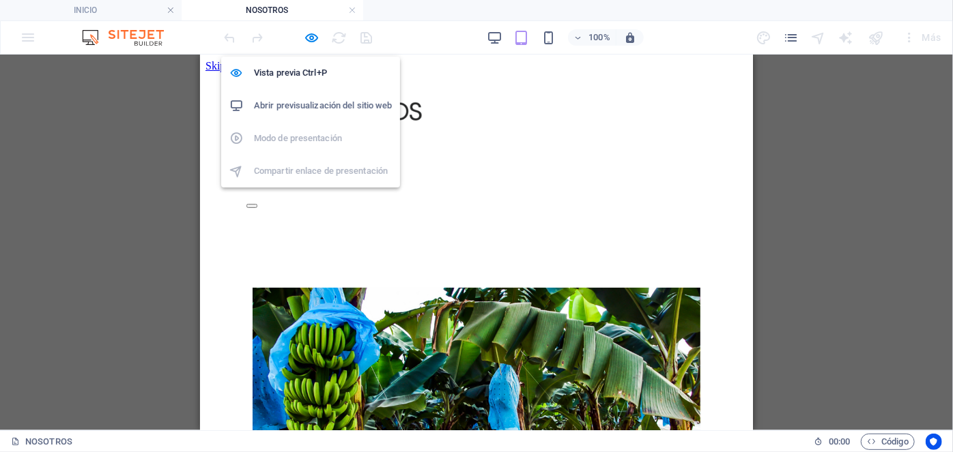
click at [311, 46] on div "Vista previa Ctrl+P Abrir previsualización del sitio web Modo de presentación C…" at bounding box center [310, 117] width 179 height 142
click at [311, 38] on icon "button" at bounding box center [312, 38] width 16 height 16
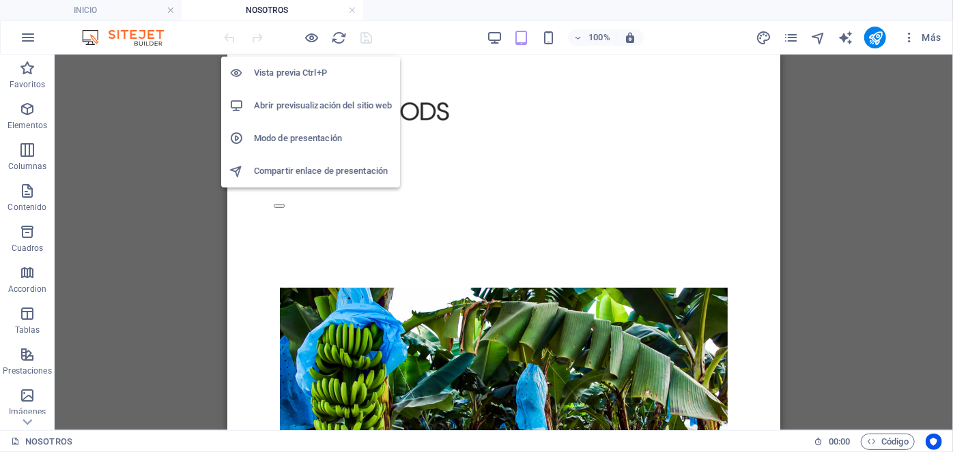
click at [302, 120] on li "Abrir previsualización del sitio web" at bounding box center [310, 105] width 179 height 33
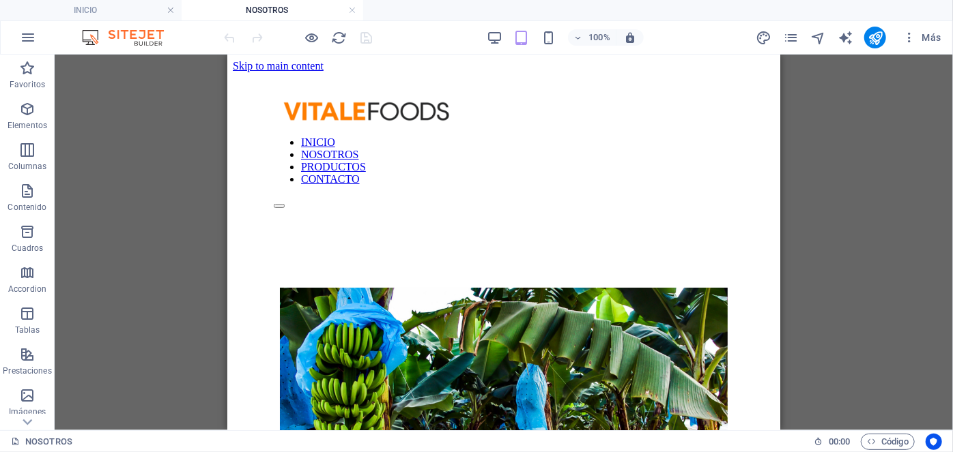
click at [114, 177] on div "Separador Referencia 2 columnas Imagen Contenedor" at bounding box center [504, 243] width 898 height 376
click at [871, 33] on icon "publish" at bounding box center [875, 38] width 16 height 16
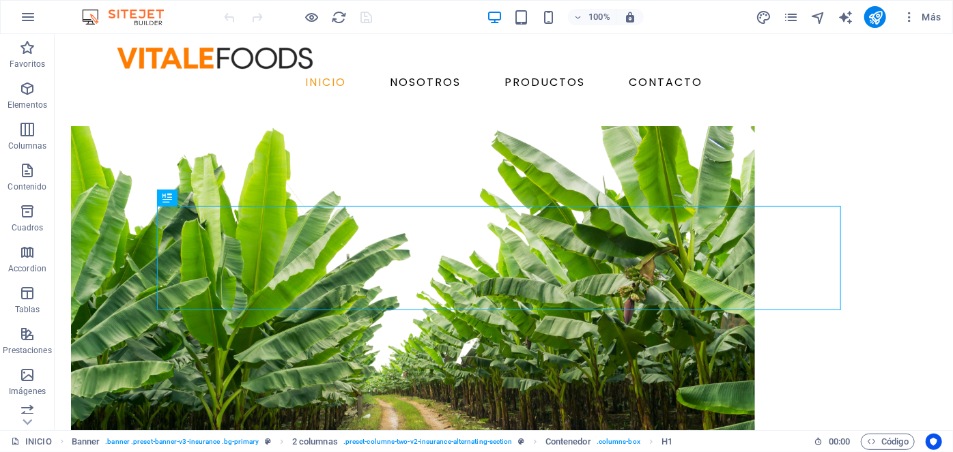
scroll to position [394, 0]
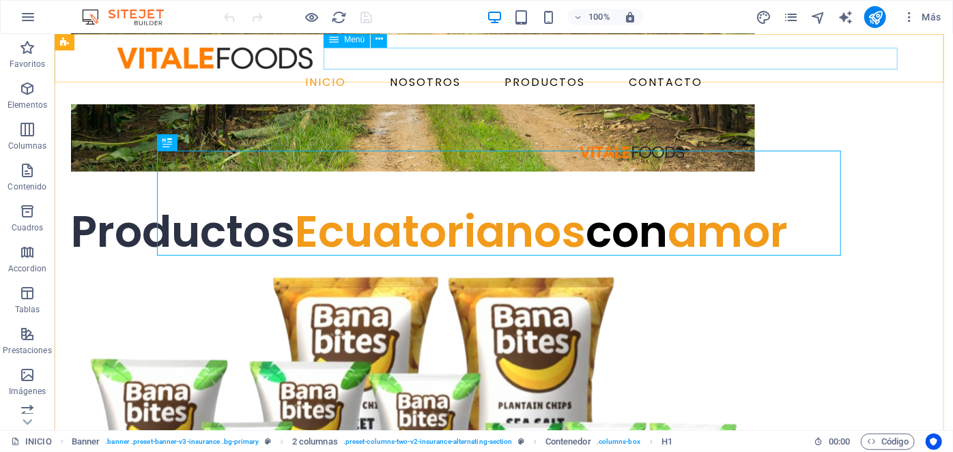
click at [551, 71] on nav "INICIO NOSOTROS PRODUCTOS CONTACTO" at bounding box center [502, 82] width 797 height 22
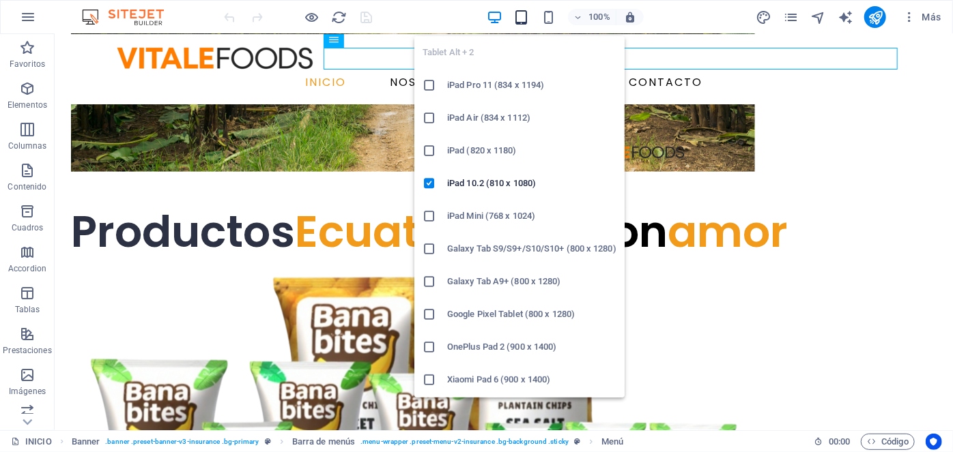
click at [521, 12] on icon "button" at bounding box center [522, 18] width 16 height 16
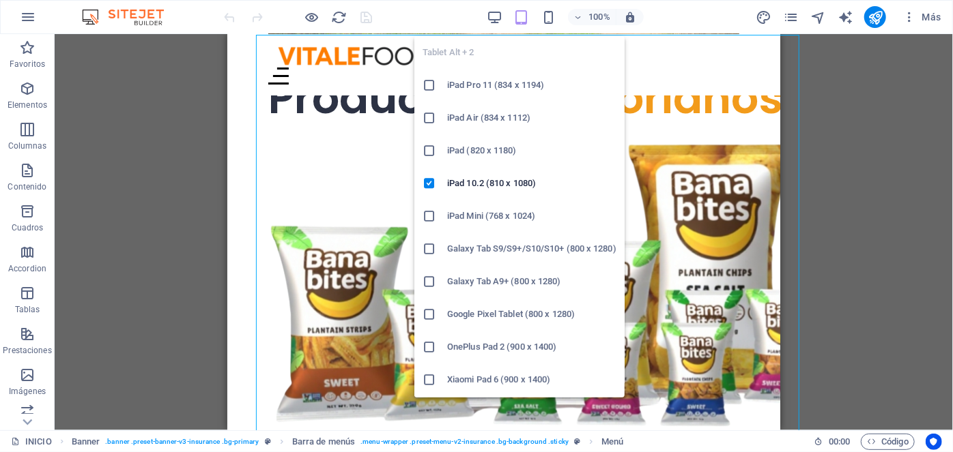
scroll to position [389, 0]
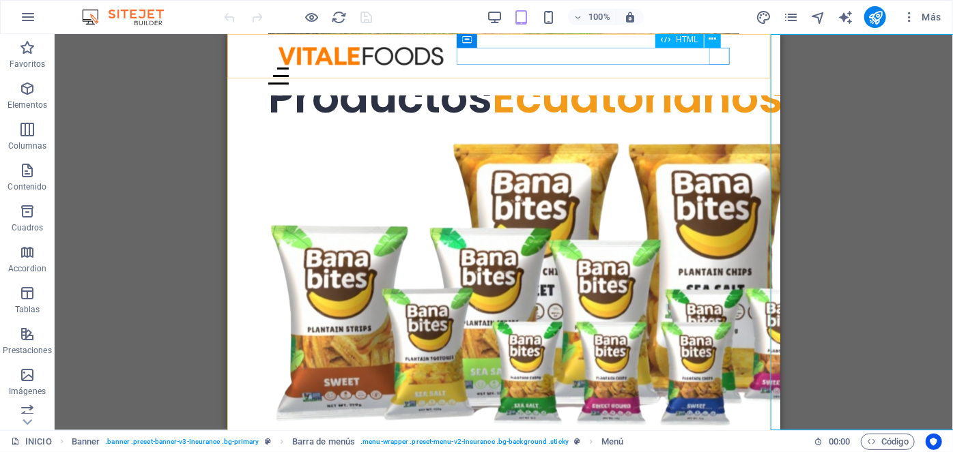
click at [723, 67] on div at bounding box center [503, 75] width 471 height 17
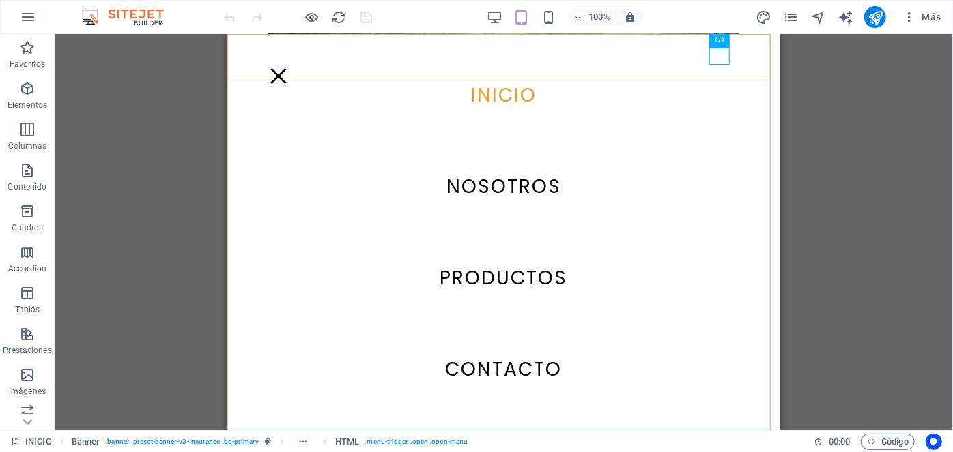
click at [493, 192] on nav "INICIO NOSOTROS PRODUCTOS CONTACTO" at bounding box center [503, 231] width 553 height 396
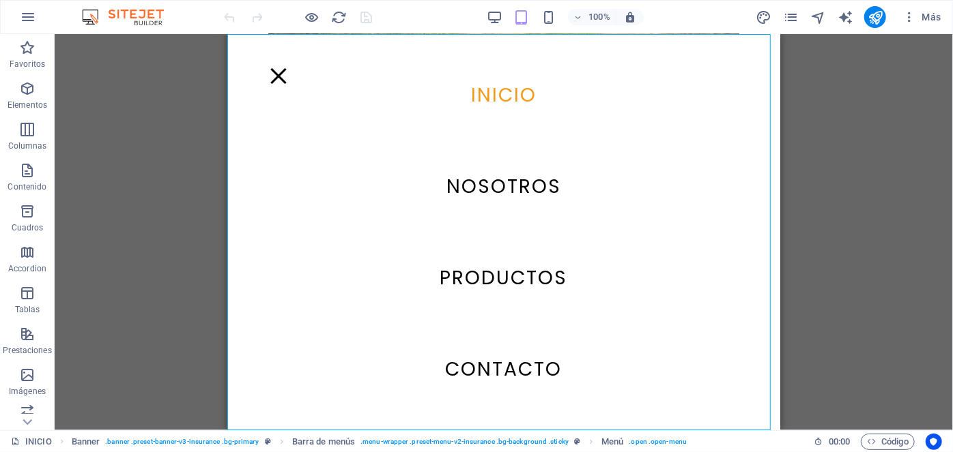
click at [493, 192] on nav "INICIO NOSOTROS PRODUCTOS CONTACTO" at bounding box center [503, 231] width 553 height 396
select select
select select "1"
select select
select select "2"
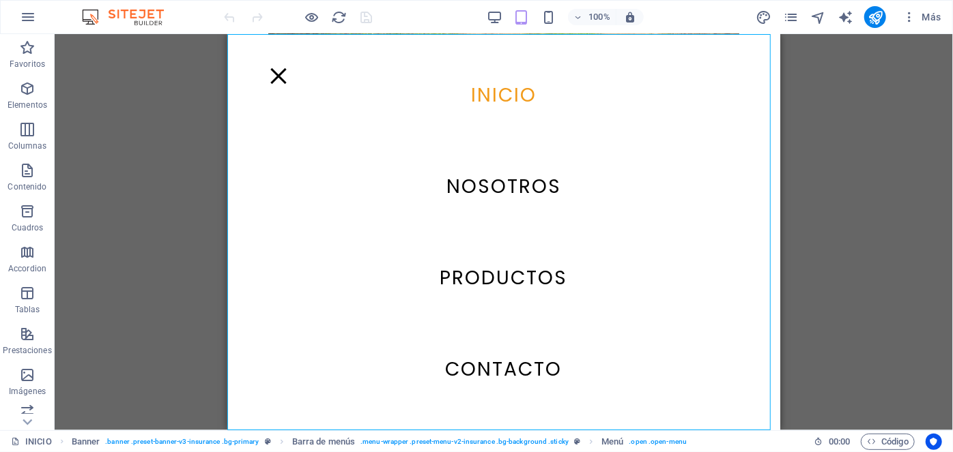
select select
select select "4"
select select
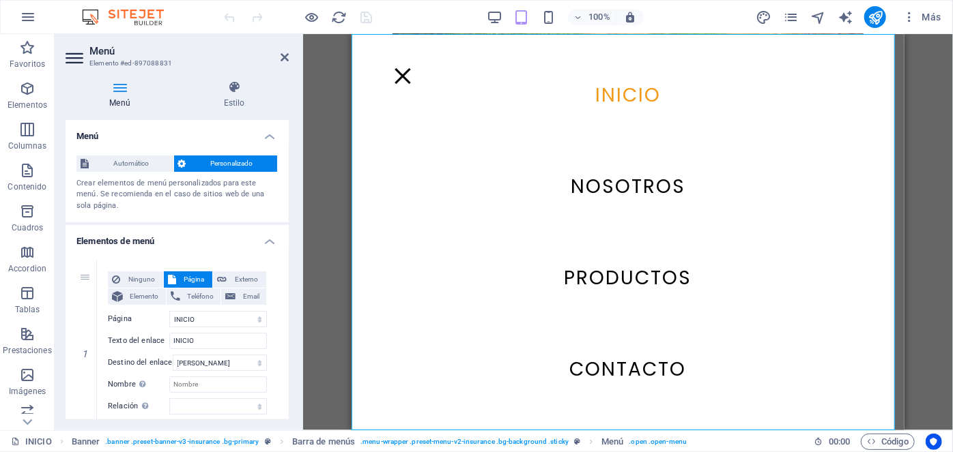
click at [798, 14] on span "pages" at bounding box center [790, 18] width 16 height 16
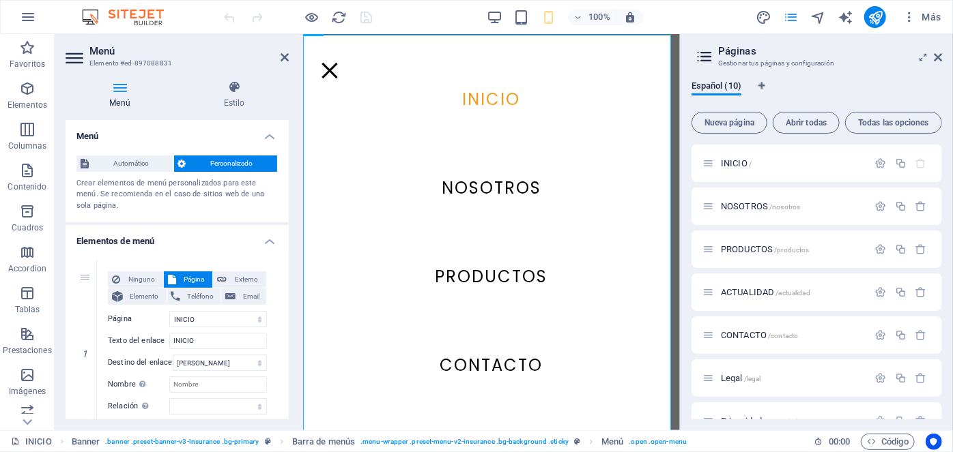
scroll to position [384, 0]
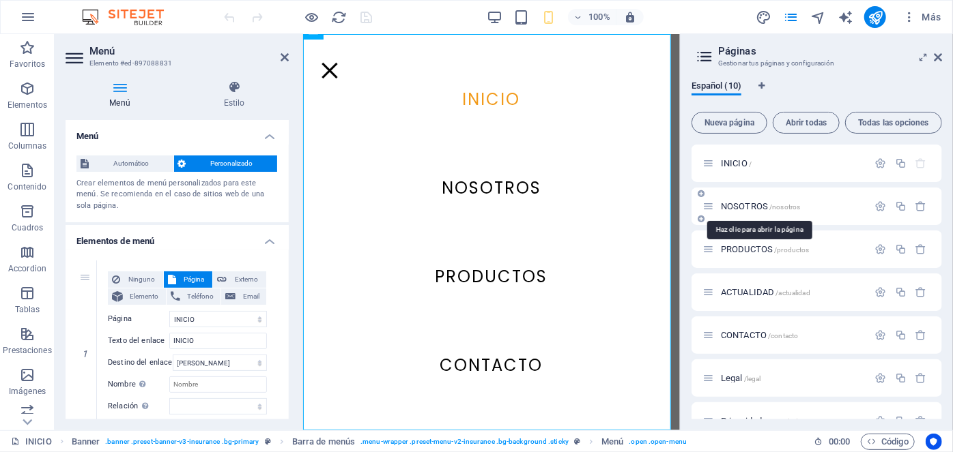
click at [742, 204] on span "NOSOTROS /nosotros" at bounding box center [760, 206] width 79 height 10
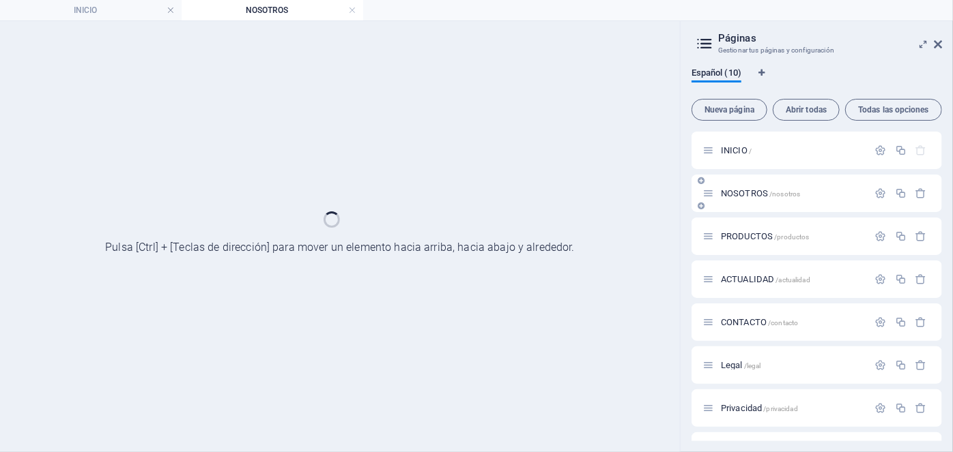
click at [742, 204] on div "NOSOTROS /nosotros" at bounding box center [816, 194] width 250 height 38
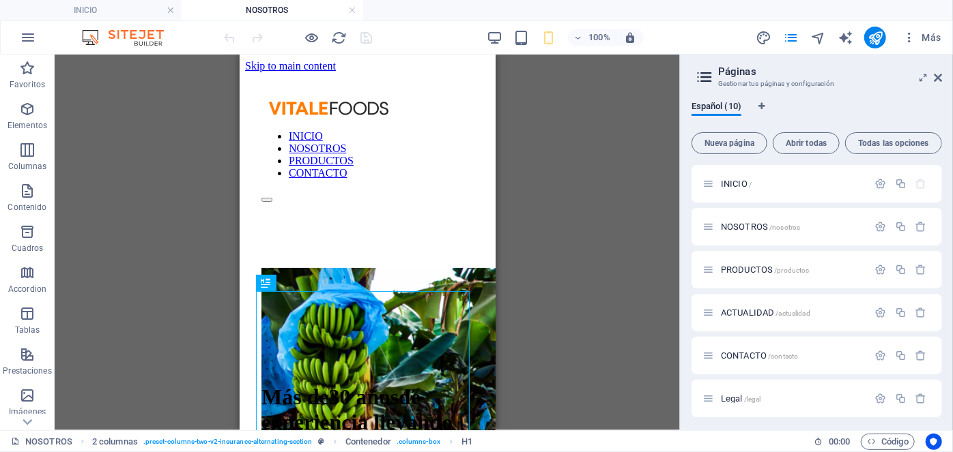
scroll to position [0, 0]
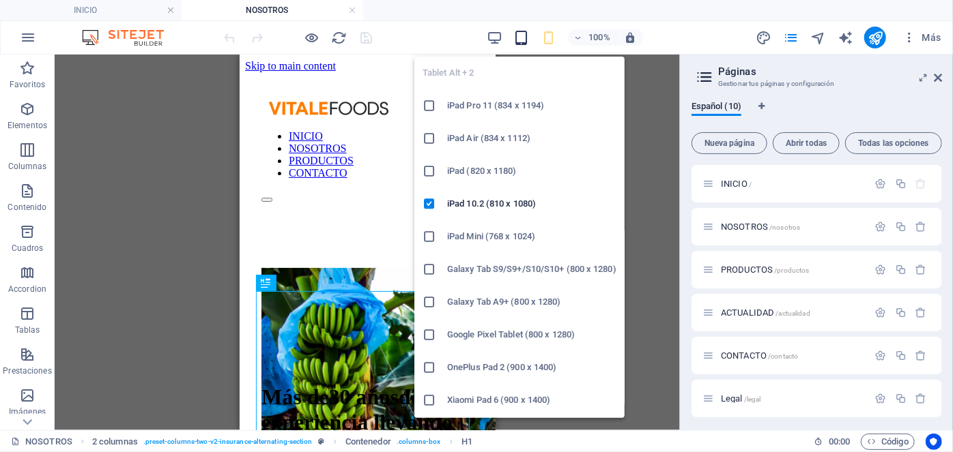
click at [522, 42] on icon "button" at bounding box center [522, 38] width 16 height 16
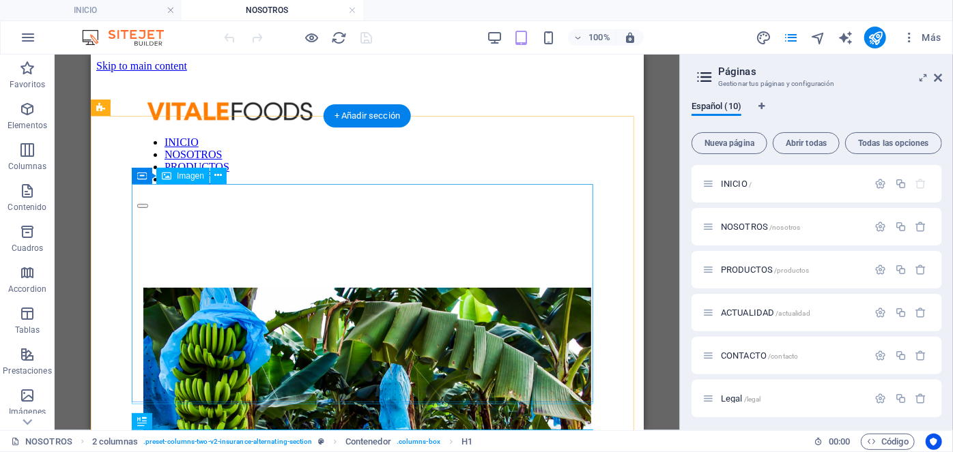
click at [324, 287] on figure at bounding box center [366, 398] width 460 height 223
click at [233, 293] on figure at bounding box center [366, 398] width 460 height 223
select select "px"
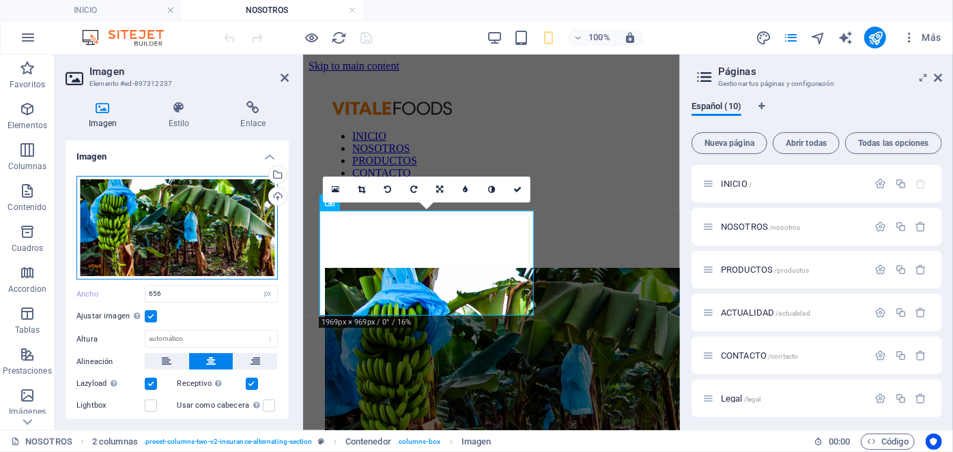
click at [211, 216] on div "Arrastra archivos aquí, haz clic para escoger archivos o selecciona archivos de…" at bounding box center [176, 228] width 201 height 104
click at [211, 216] on body "VITALEFOODS INICIO NOSOTROS Favoritos Elementos Columnas Contenido Cuadros Acco…" at bounding box center [476, 226] width 953 height 452
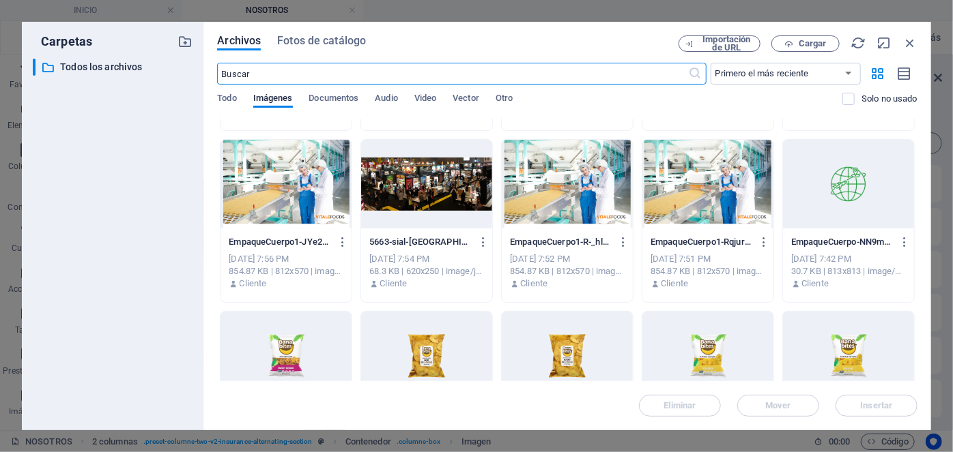
scroll to position [147, 0]
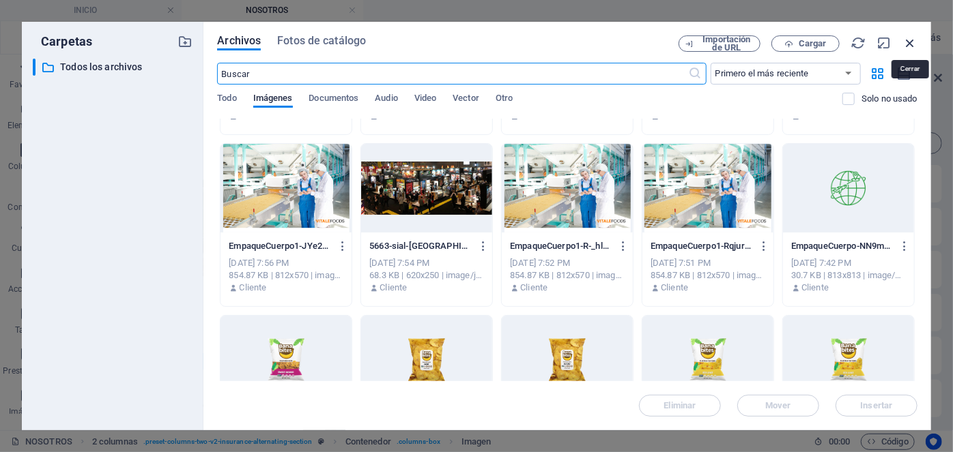
click at [910, 48] on icon "button" at bounding box center [909, 42] width 15 height 15
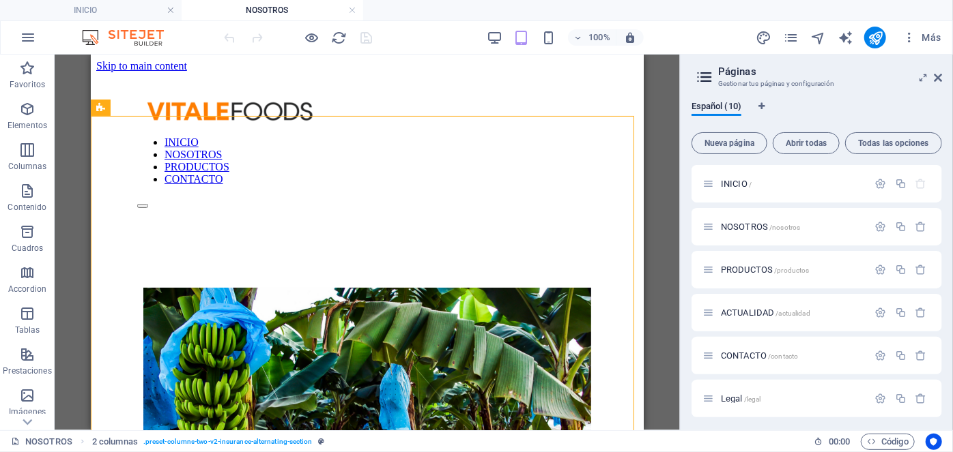
click at [502, 34] on div "100%" at bounding box center [565, 38] width 158 height 22
click at [937, 80] on icon at bounding box center [938, 77] width 8 height 11
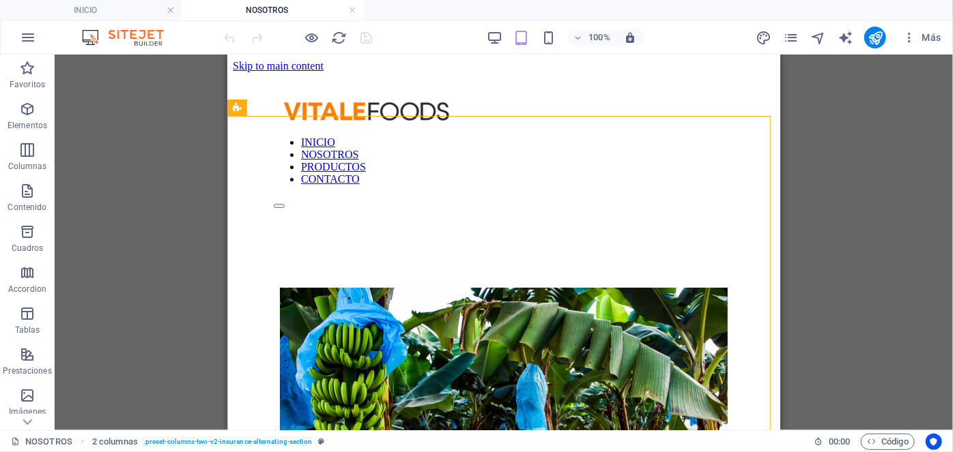
click at [480, 40] on div "100% Más" at bounding box center [584, 38] width 725 height 22
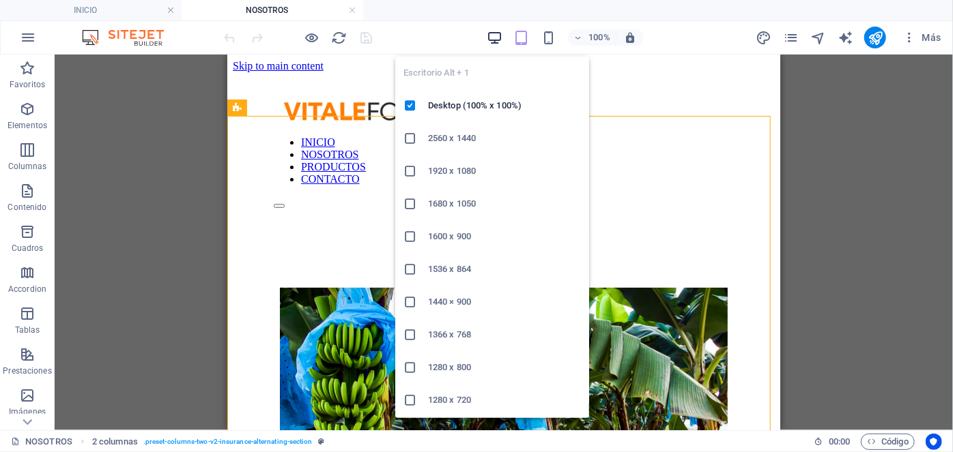
click at [492, 39] on icon "button" at bounding box center [495, 38] width 16 height 16
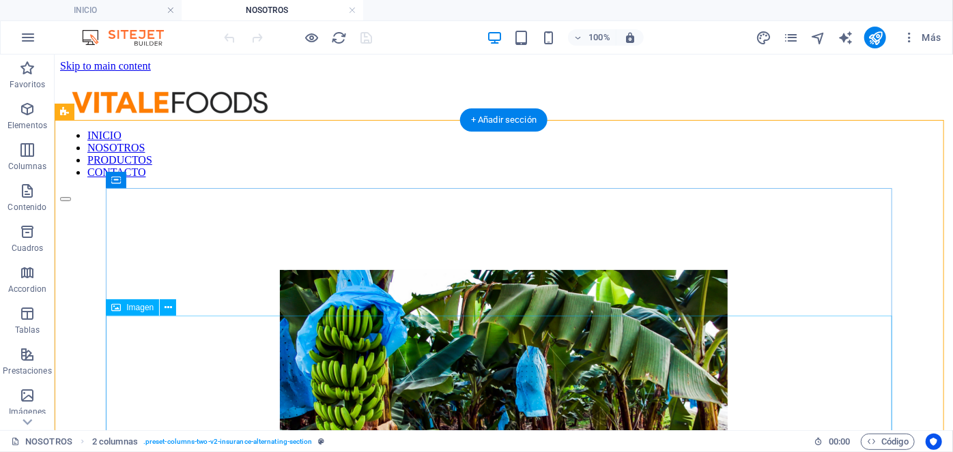
click at [363, 347] on figure at bounding box center [503, 381] width 854 height 223
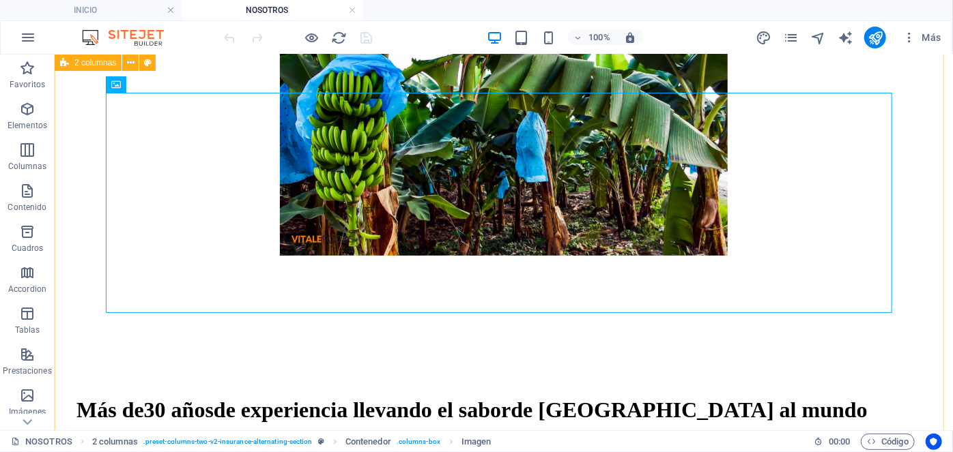
scroll to position [252, 0]
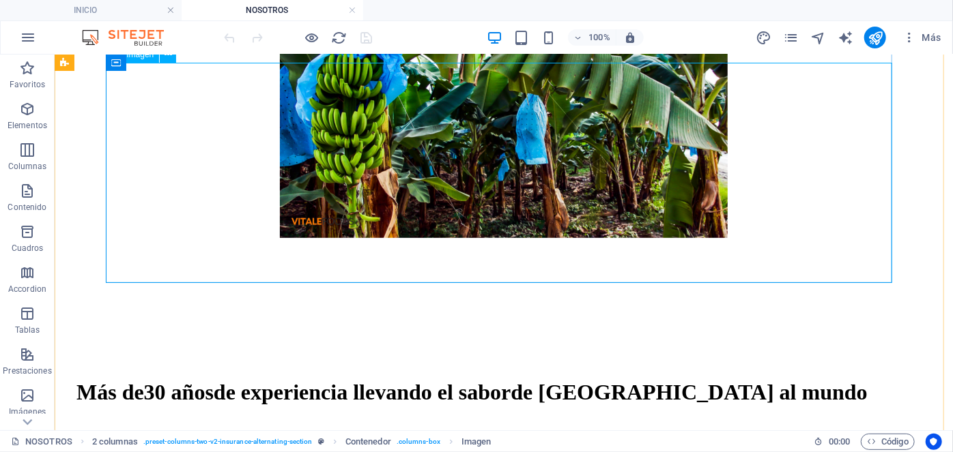
click at [245, 240] on figure at bounding box center [503, 128] width 854 height 223
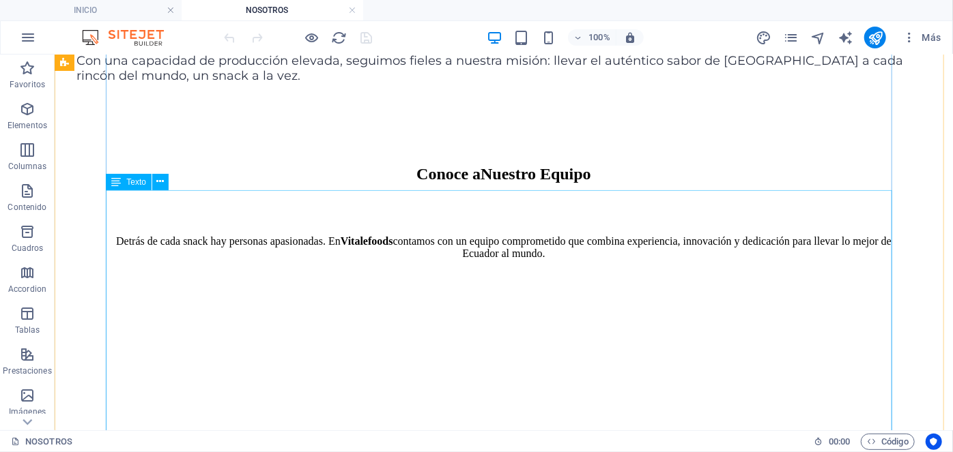
scroll to position [873, 0]
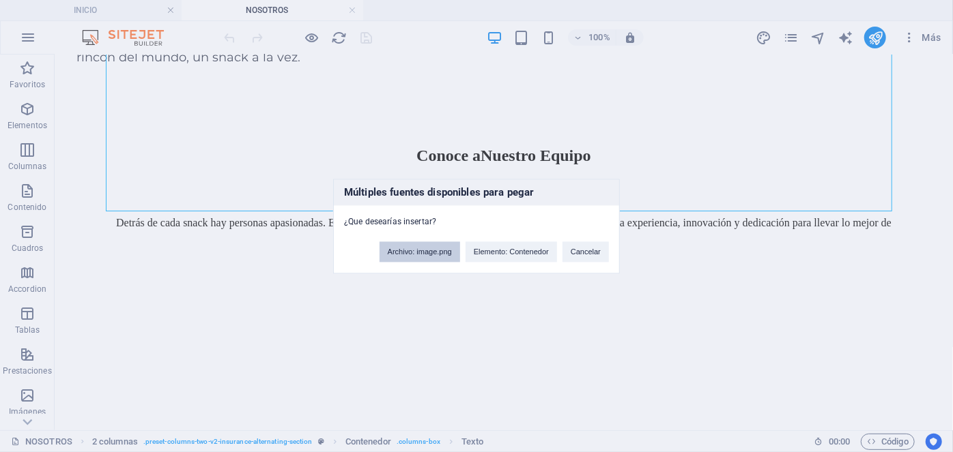
click at [431, 254] on button "Archivo: image.png" at bounding box center [419, 252] width 81 height 20
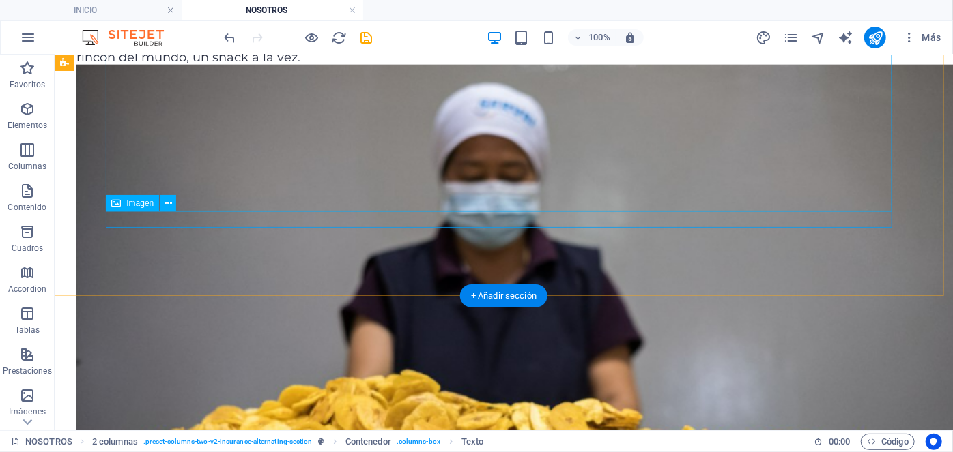
click at [304, 216] on figure at bounding box center [503, 363] width 854 height 598
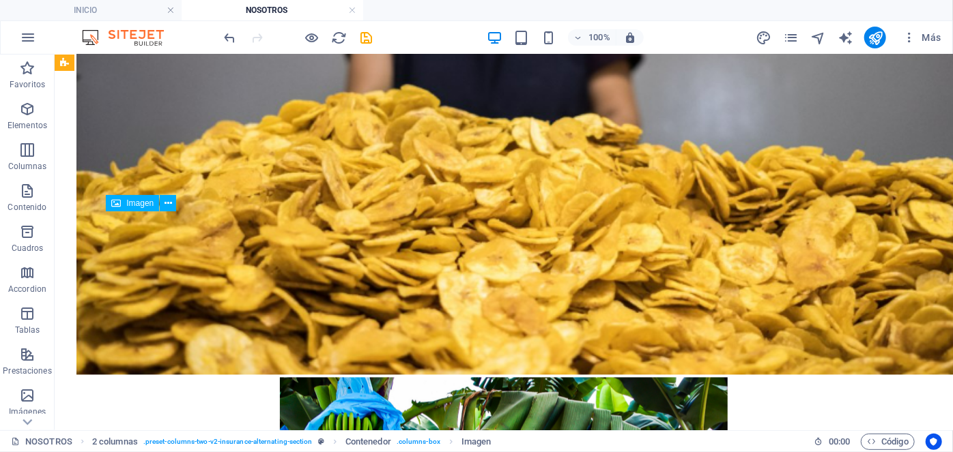
scroll to position [1474, 0]
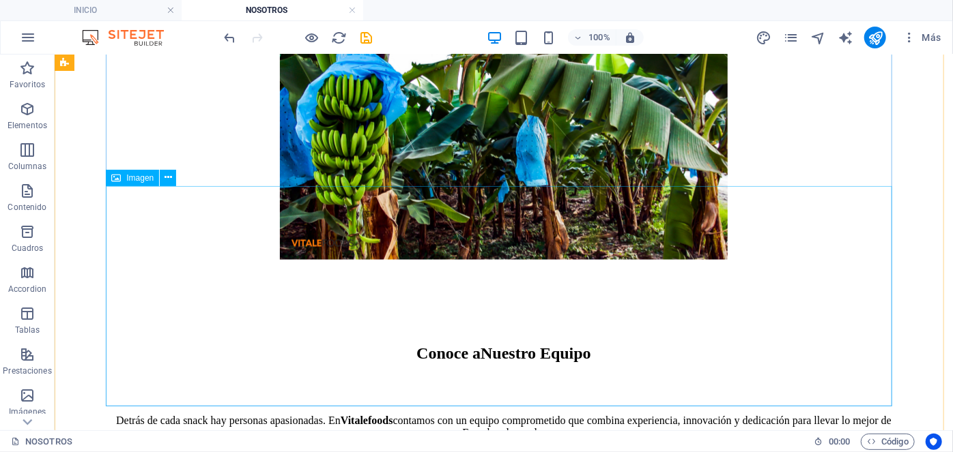
scroll to position [900, 0]
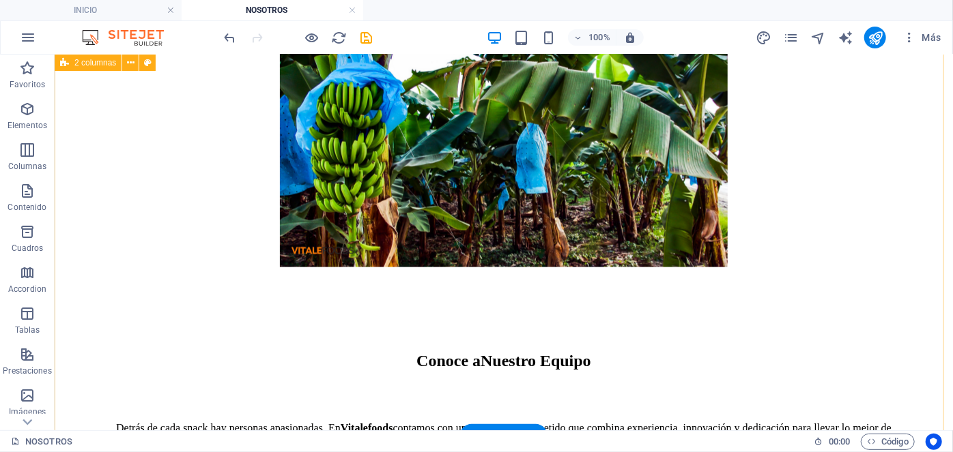
scroll to position [809, 0]
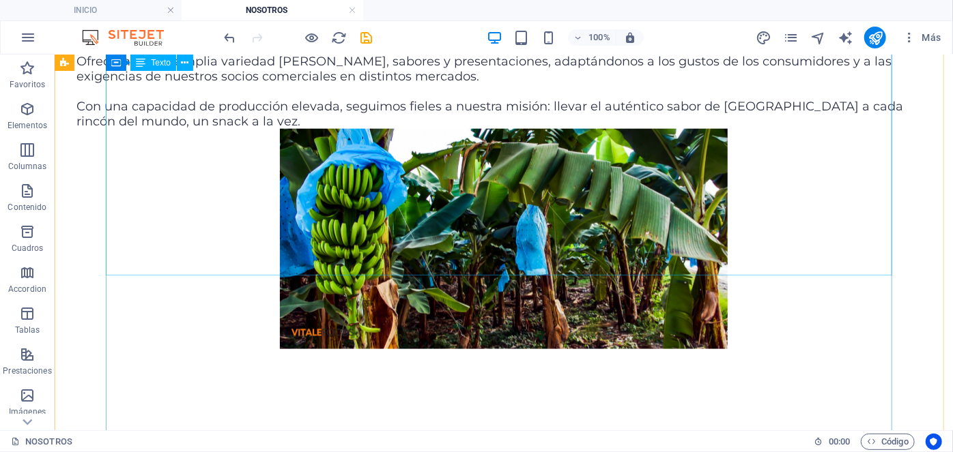
click at [311, 128] on div "En Vitalefoods S.A. creemos que un buen snack empieza en el campo. Desde 1992 t…" at bounding box center [503, 3] width 854 height 249
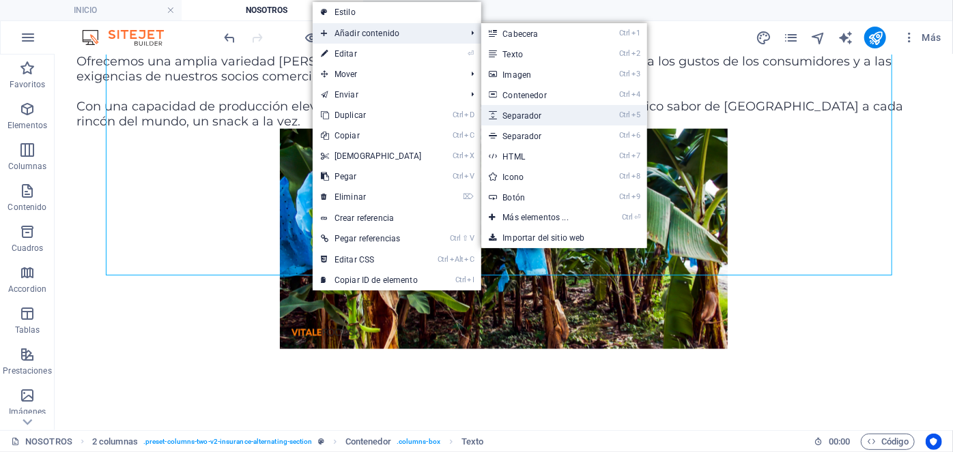
click at [564, 108] on link "Ctrl 5 Separador" at bounding box center [538, 115] width 115 height 20
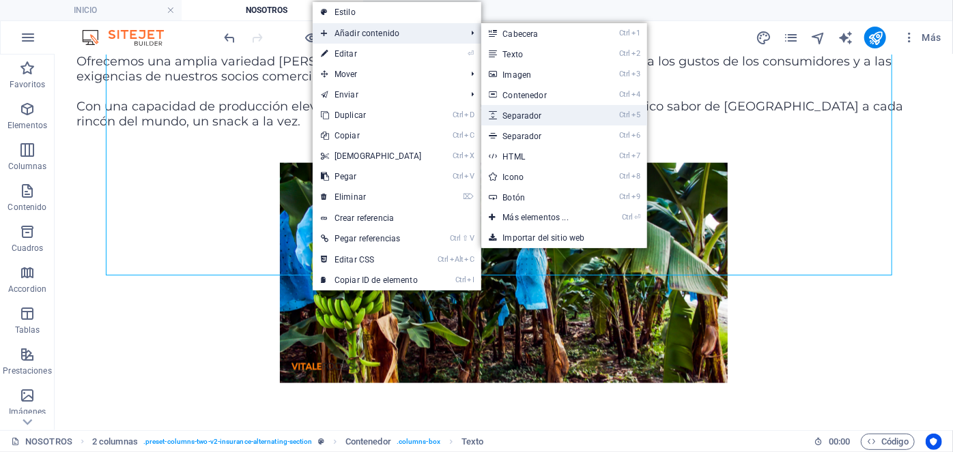
select select "px"
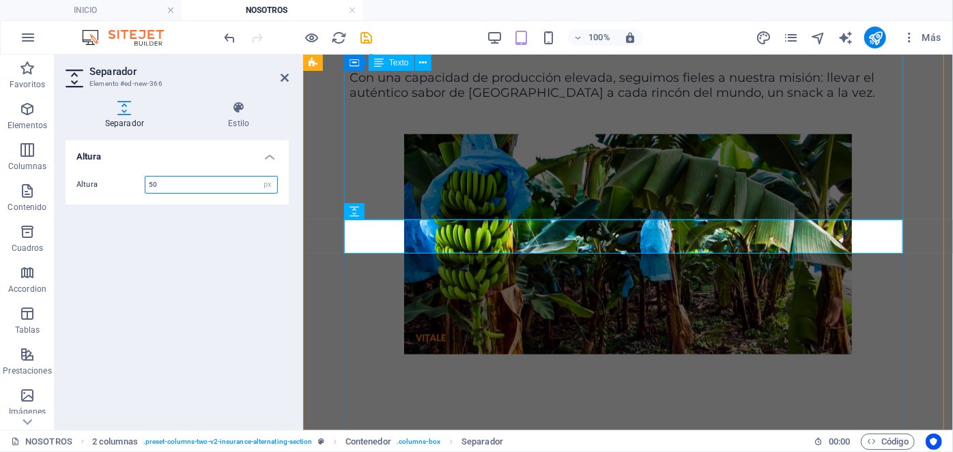
scroll to position [805, 0]
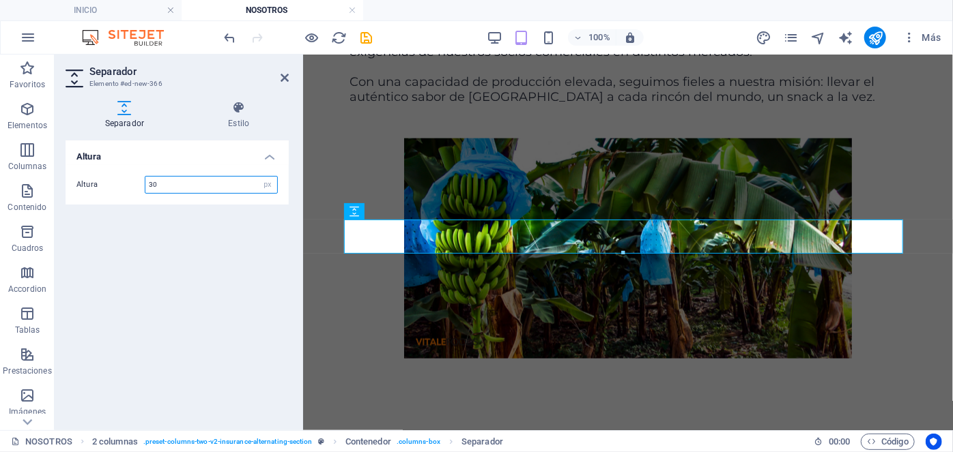
type input "30"
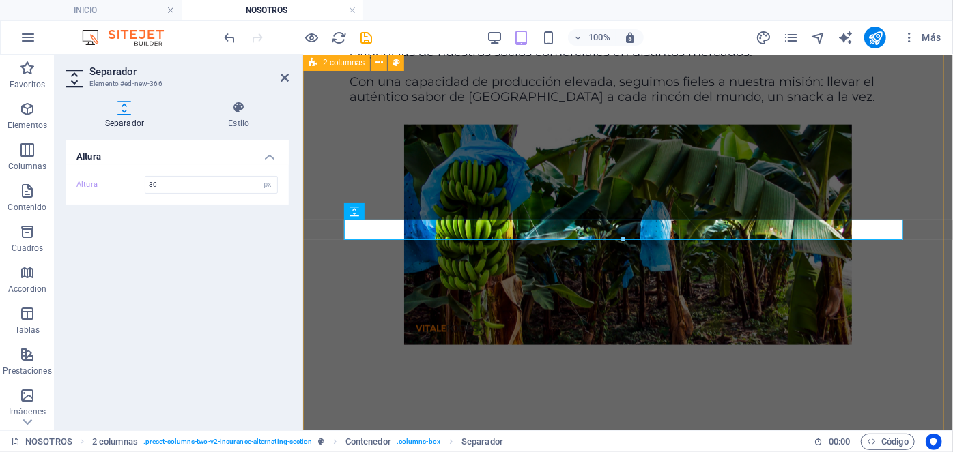
click at [388, 291] on figure at bounding box center [627, 235] width 557 height 223
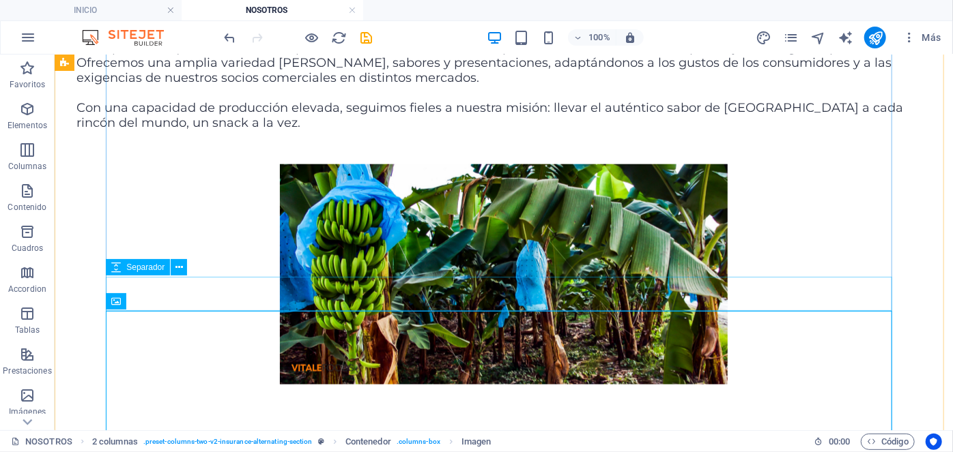
click at [314, 164] on div at bounding box center [503, 147] width 854 height 34
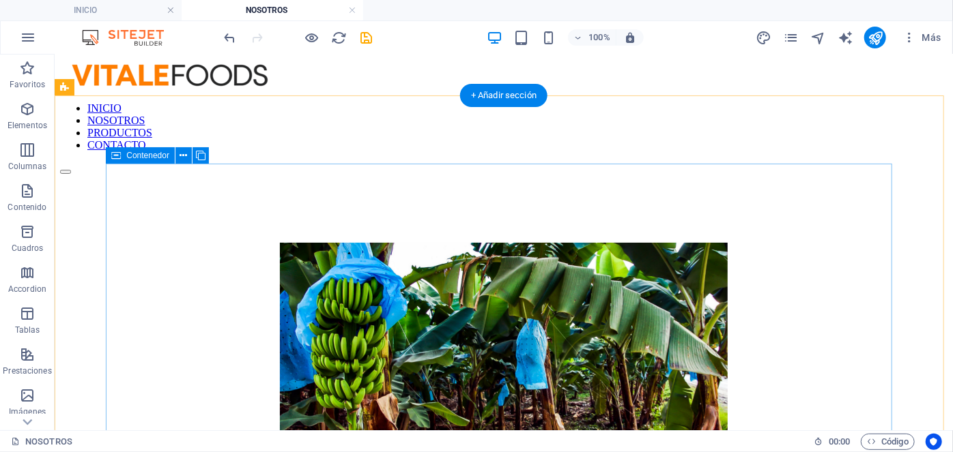
scroll to position [24, 0]
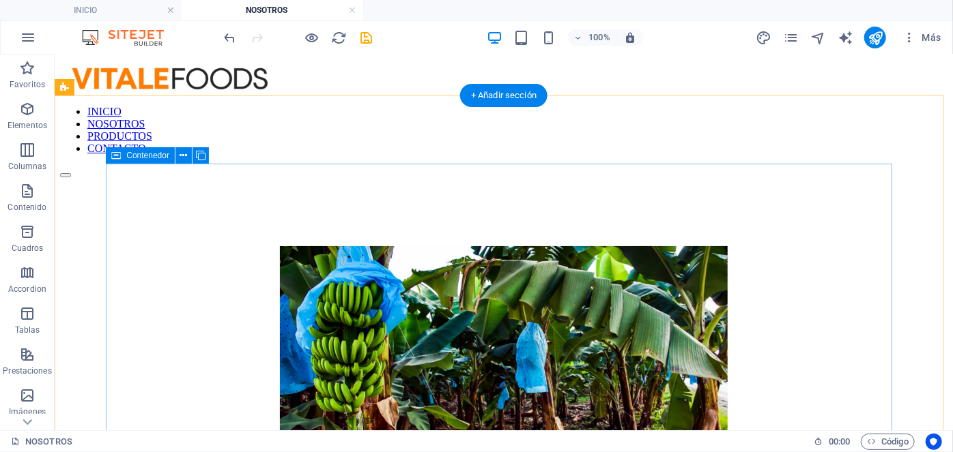
click at [265, 249] on div at bounding box center [503, 420] width 854 height 348
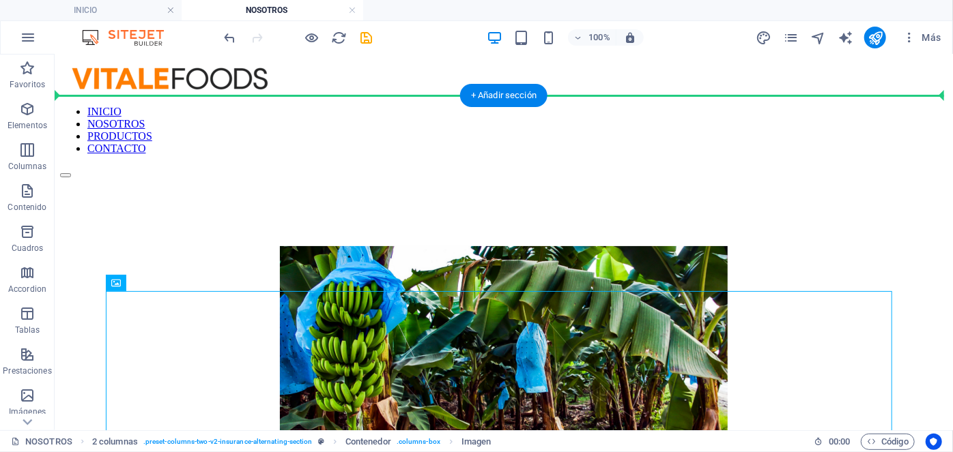
drag, startPoint x: 347, startPoint y: 344, endPoint x: 354, endPoint y: 155, distance: 189.2
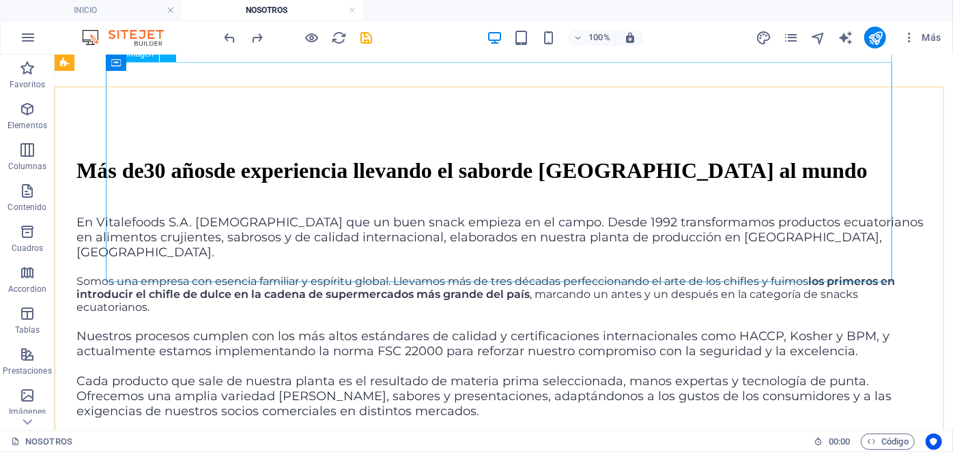
scroll to position [254, 0]
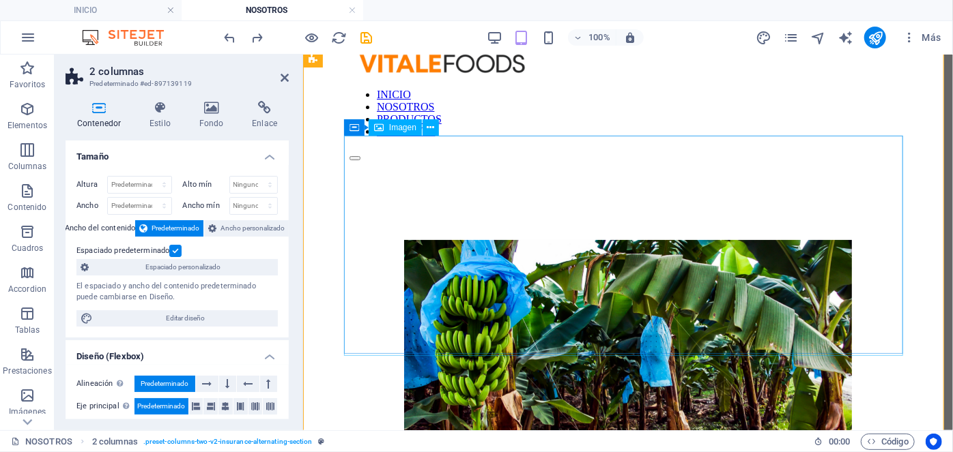
scroll to position [0, 0]
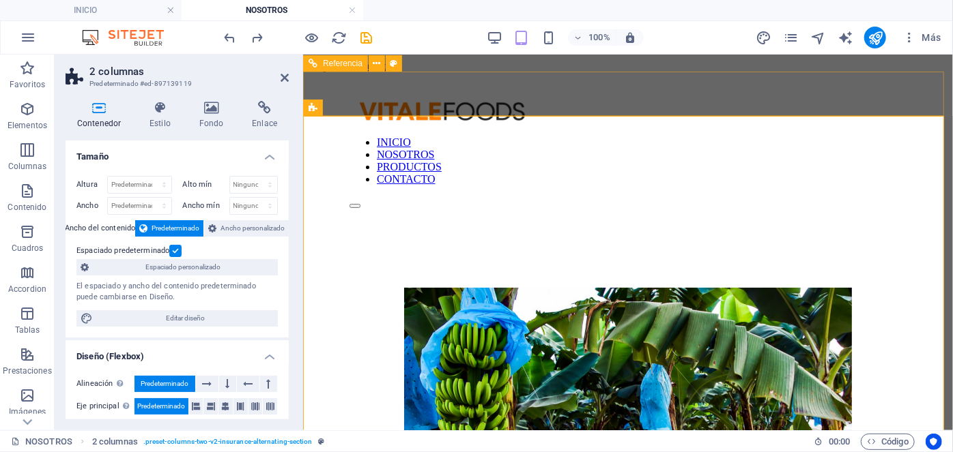
click at [613, 196] on div at bounding box center [627, 202] width 557 height 12
click at [819, 295] on div at bounding box center [627, 396] width 557 height 218
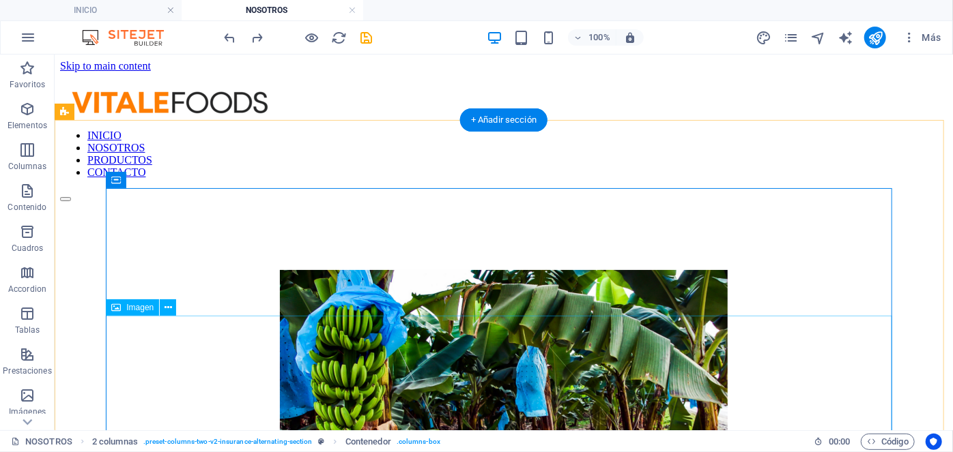
click at [541, 358] on figure at bounding box center [503, 381] width 854 height 223
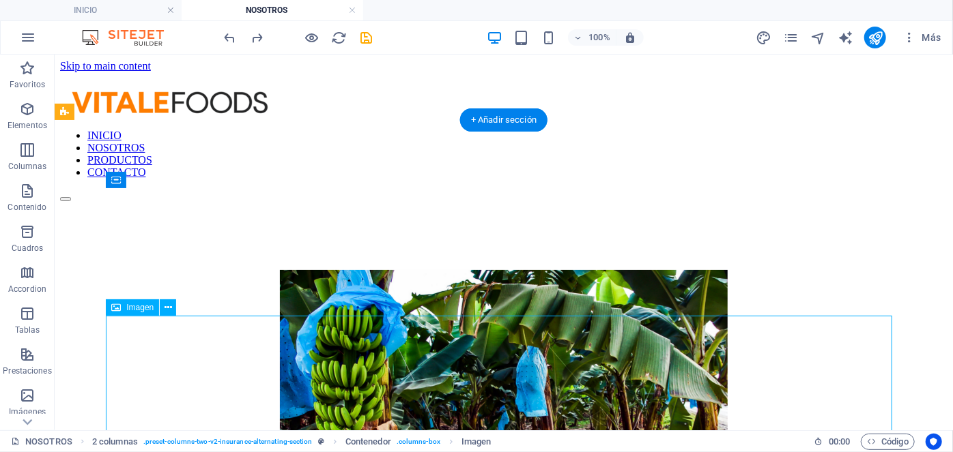
click at [541, 358] on figure at bounding box center [503, 381] width 854 height 223
select select "px"
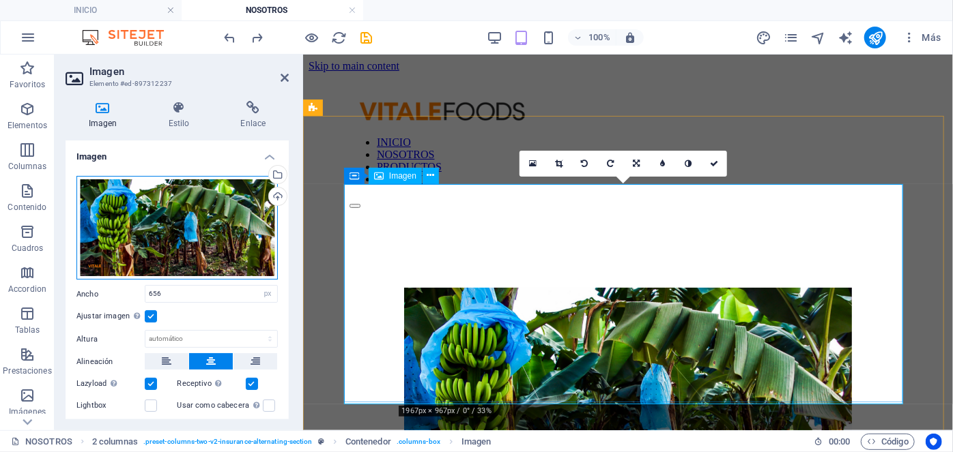
click at [210, 201] on div "Arrastra archivos aquí, haz clic para escoger archivos o selecciona archivos de…" at bounding box center [176, 228] width 201 height 104
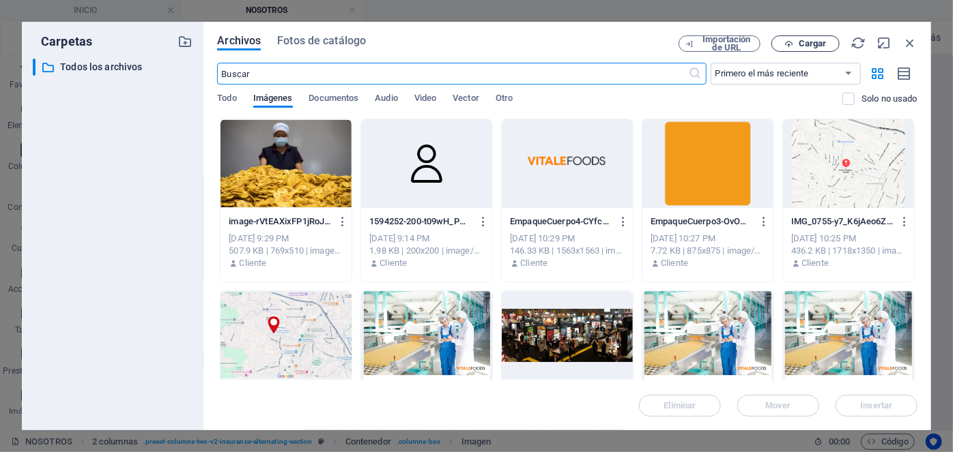
click at [829, 49] on button "Cargar" at bounding box center [805, 43] width 68 height 16
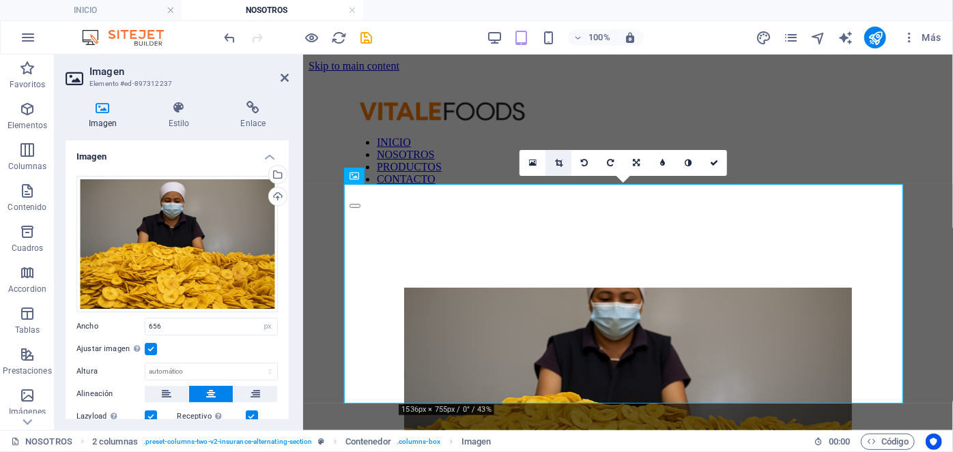
click at [557, 160] on icon at bounding box center [559, 163] width 8 height 8
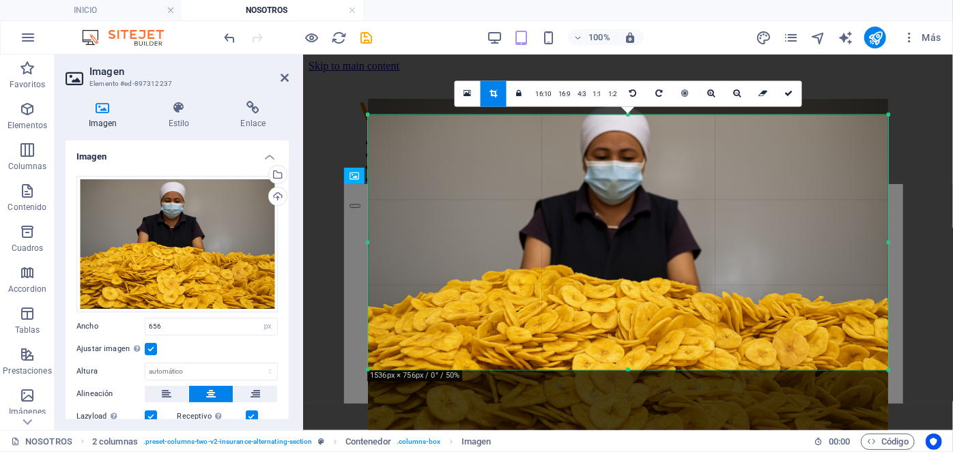
drag, startPoint x: 560, startPoint y: 214, endPoint x: 558, endPoint y: 243, distance: 29.4
click at [558, 243] on div at bounding box center [628, 272] width 520 height 347
click at [351, 158] on div at bounding box center [628, 120] width 650 height 130
click at [784, 96] on icon at bounding box center [788, 93] width 8 height 8
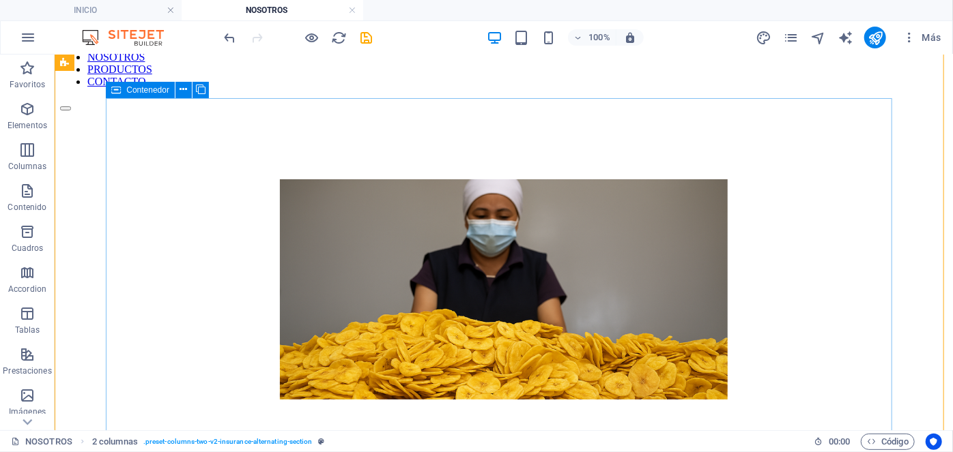
scroll to position [90, 0]
click at [485, 179] on div at bounding box center [503, 353] width 854 height 348
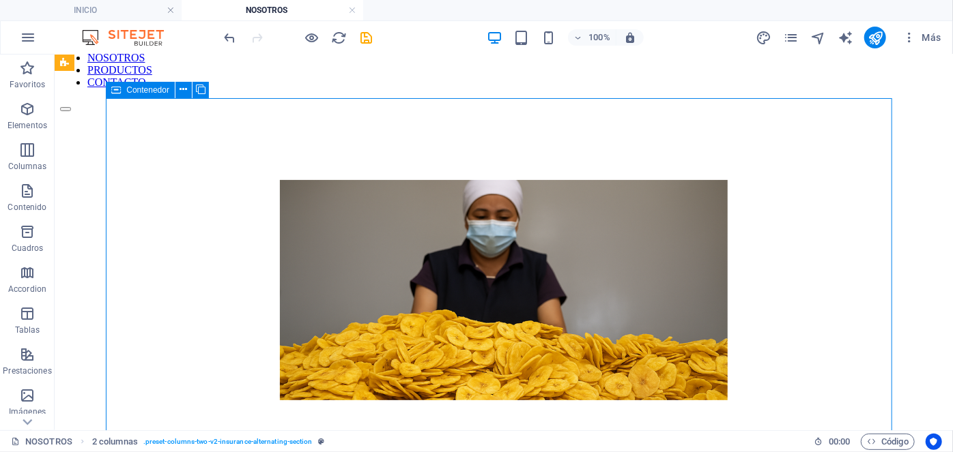
click at [485, 179] on div at bounding box center [503, 353] width 854 height 348
select select "px"
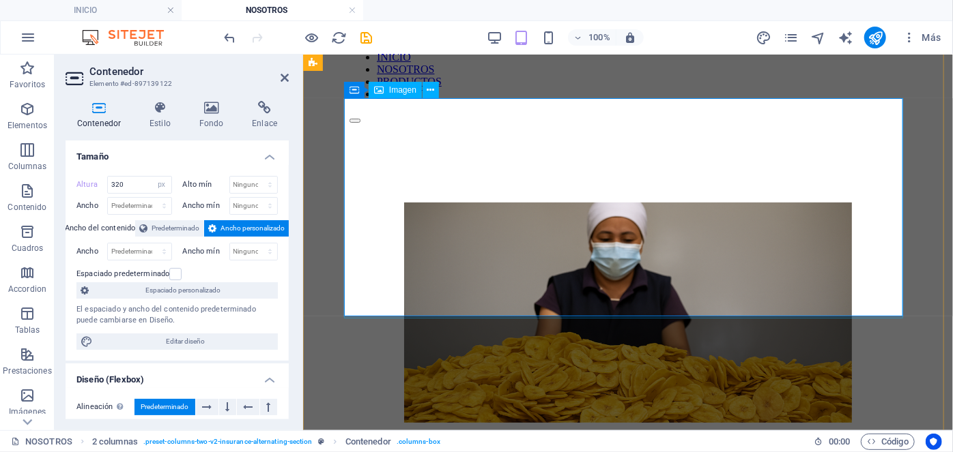
scroll to position [0, 0]
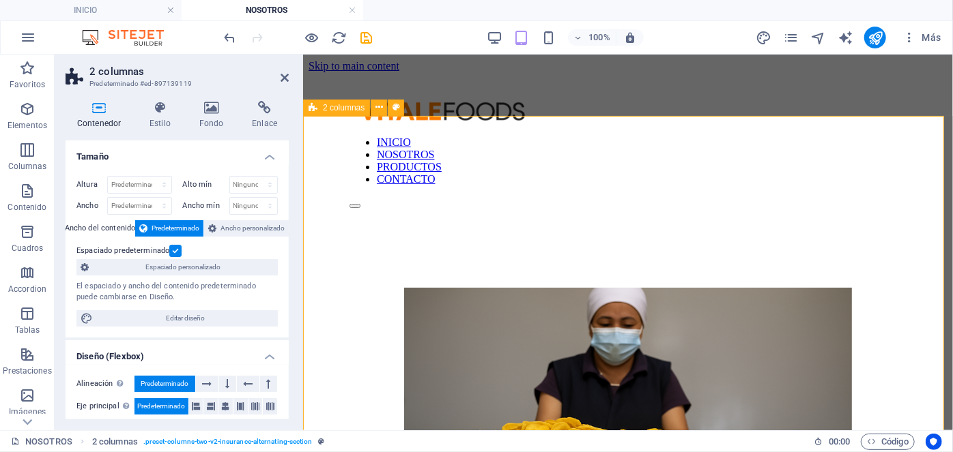
click at [144, 185] on select "Predeterminado px rem % vh vw" at bounding box center [139, 185] width 63 height 16
select select "px"
click at [151, 177] on select "Predeterminado px rem % vh vw" at bounding box center [139, 185] width 63 height 16
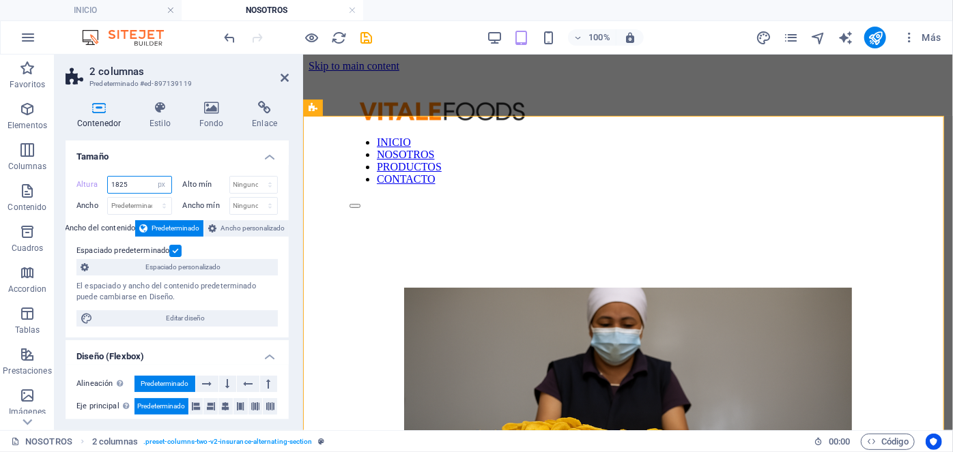
click at [130, 185] on input "1825" at bounding box center [139, 185] width 63 height 16
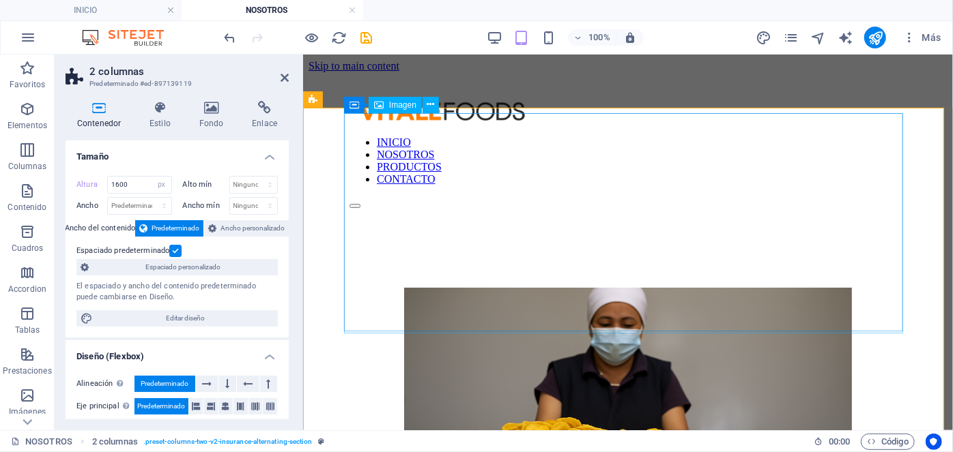
scroll to position [8, 0]
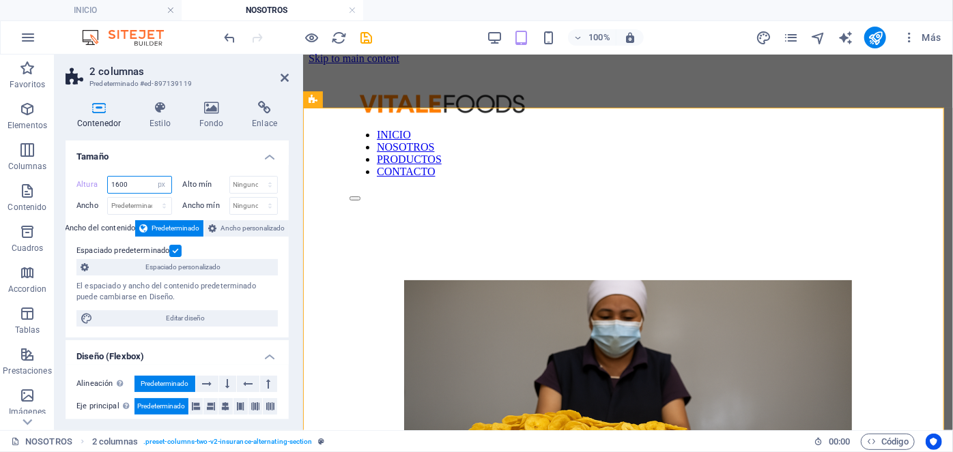
click at [121, 180] on input "1600" at bounding box center [139, 185] width 63 height 16
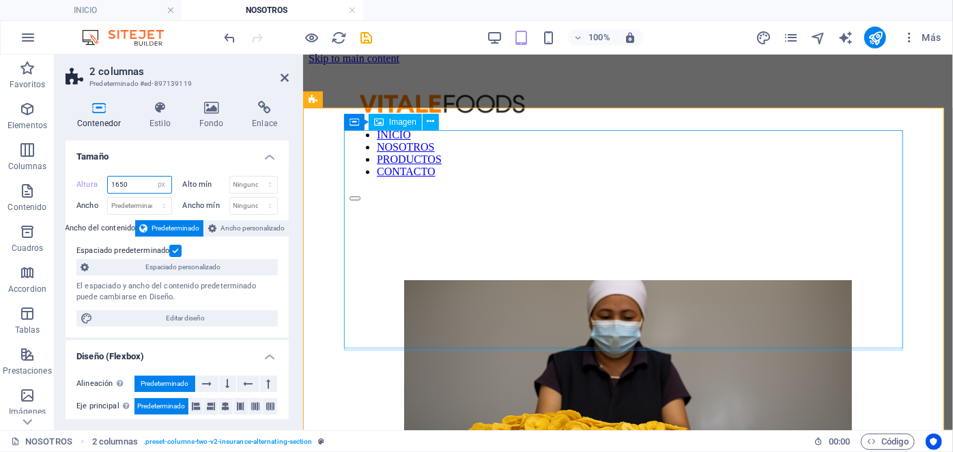
type input "1650"
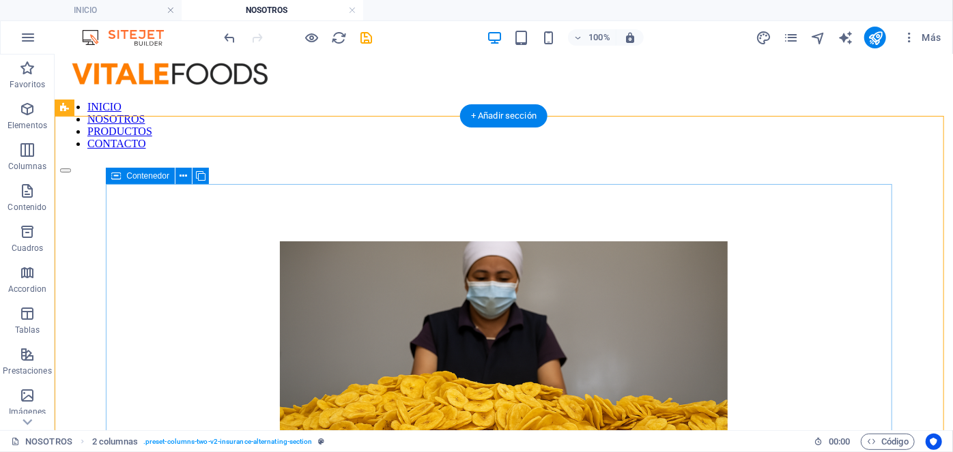
scroll to position [0, 0]
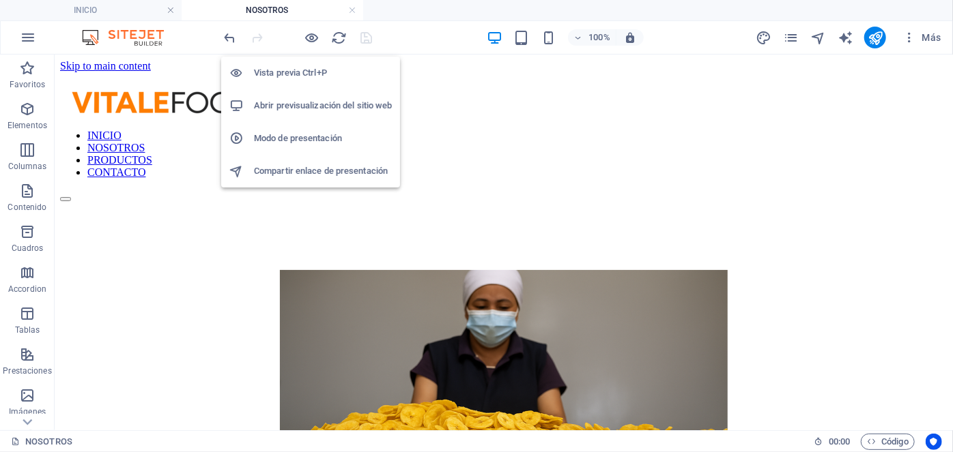
click at [291, 98] on h6 "Abrir previsualización del sitio web" at bounding box center [323, 106] width 138 height 16
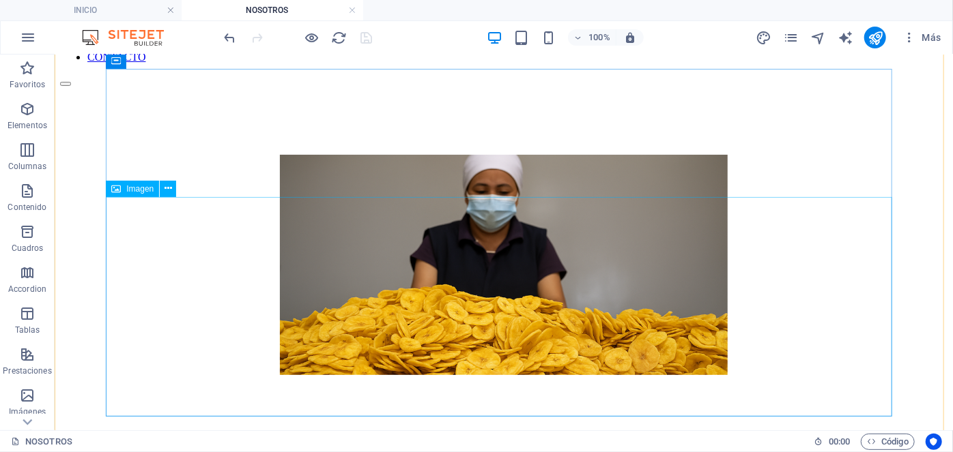
scroll to position [121, 0]
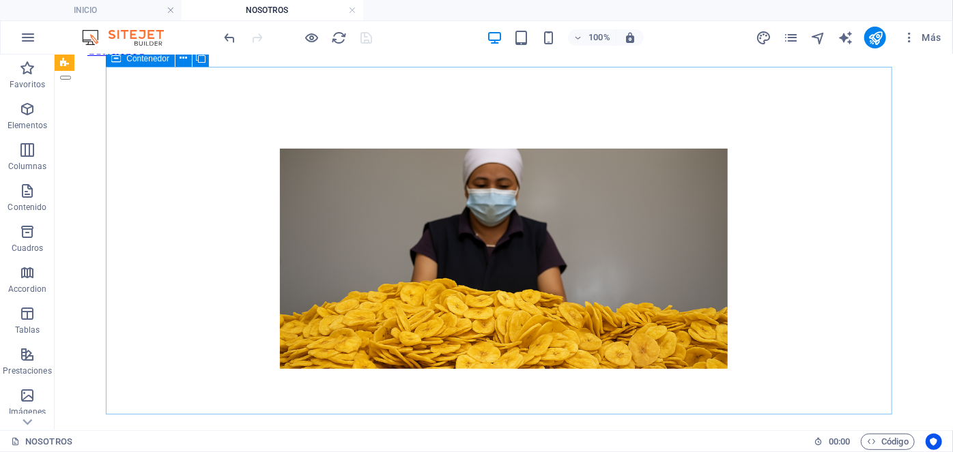
click at [349, 173] on div at bounding box center [503, 322] width 854 height 348
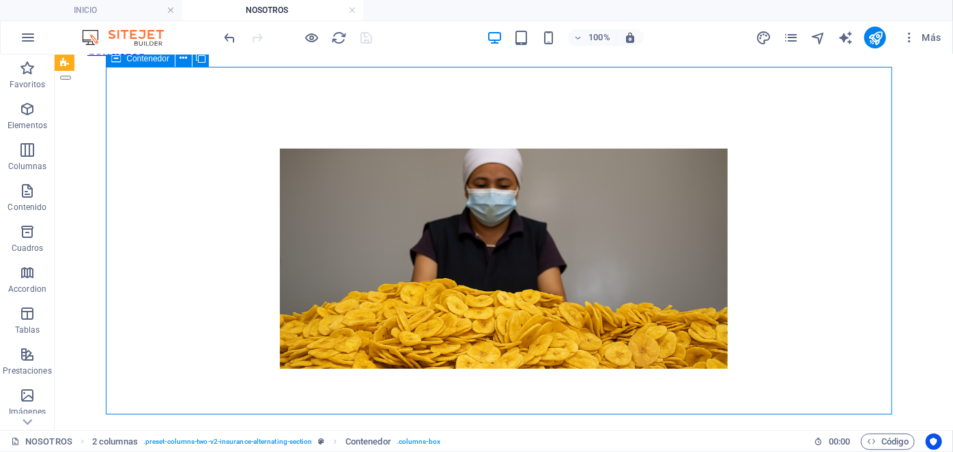
click at [349, 173] on div at bounding box center [503, 322] width 854 height 348
select select "px"
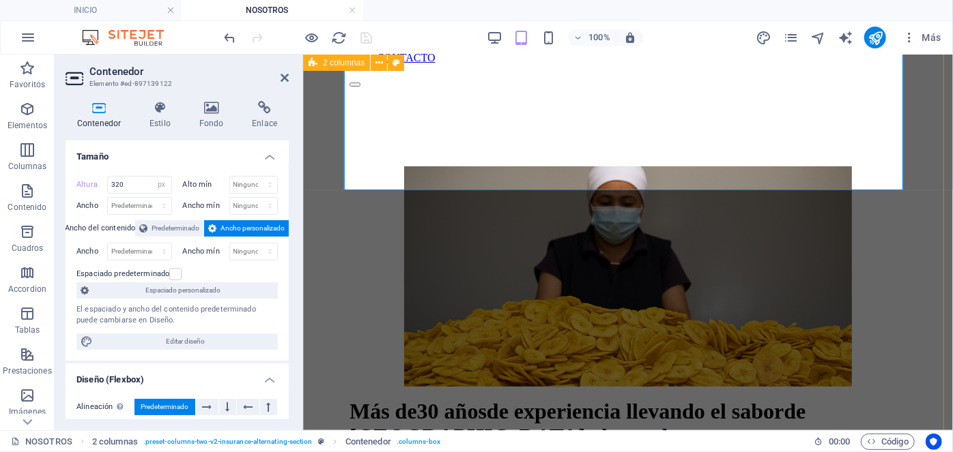
scroll to position [0, 0]
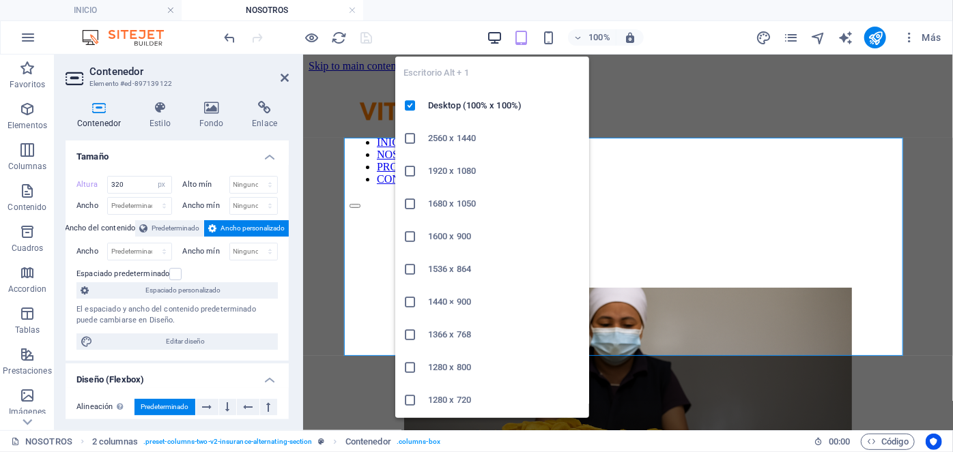
click at [491, 33] on icon "button" at bounding box center [495, 38] width 16 height 16
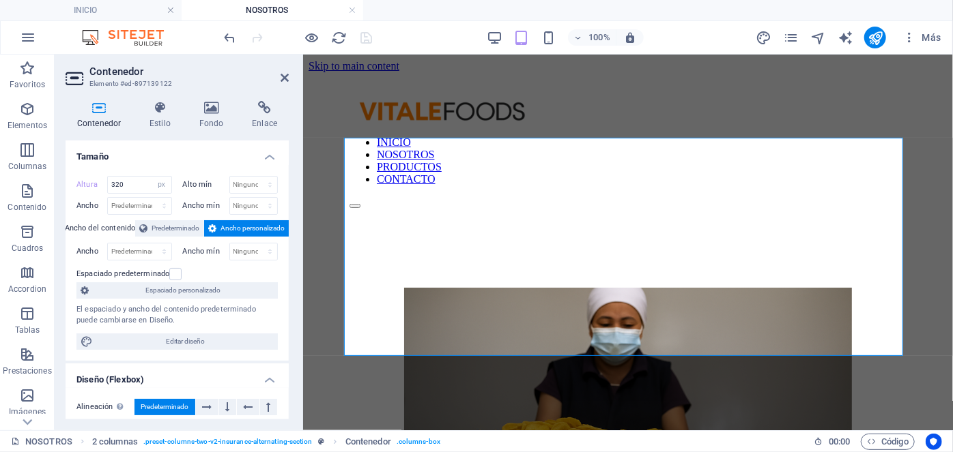
click at [504, 29] on div "100%" at bounding box center [565, 38] width 158 height 22
click at [285, 74] on icon at bounding box center [284, 77] width 8 height 11
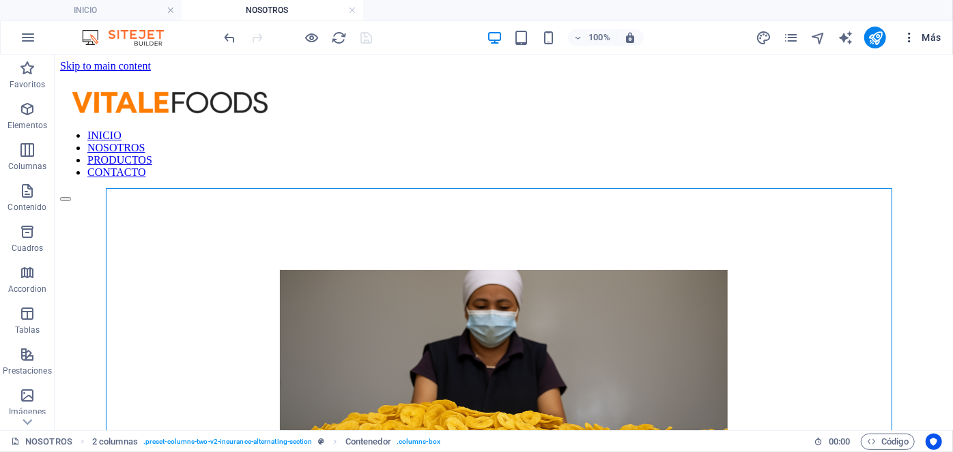
click at [906, 37] on icon "button" at bounding box center [909, 38] width 14 height 14
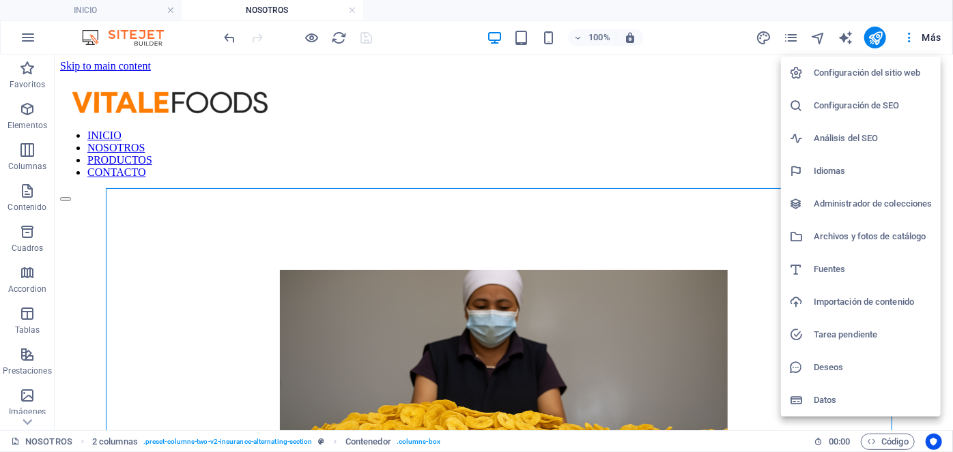
click at [916, 9] on div at bounding box center [476, 226] width 953 height 452
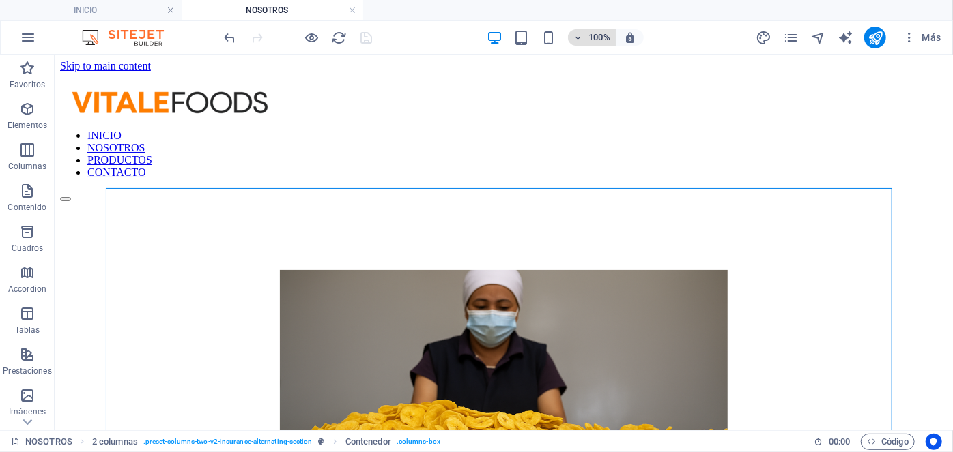
click at [597, 33] on h6 "100%" at bounding box center [599, 37] width 22 height 16
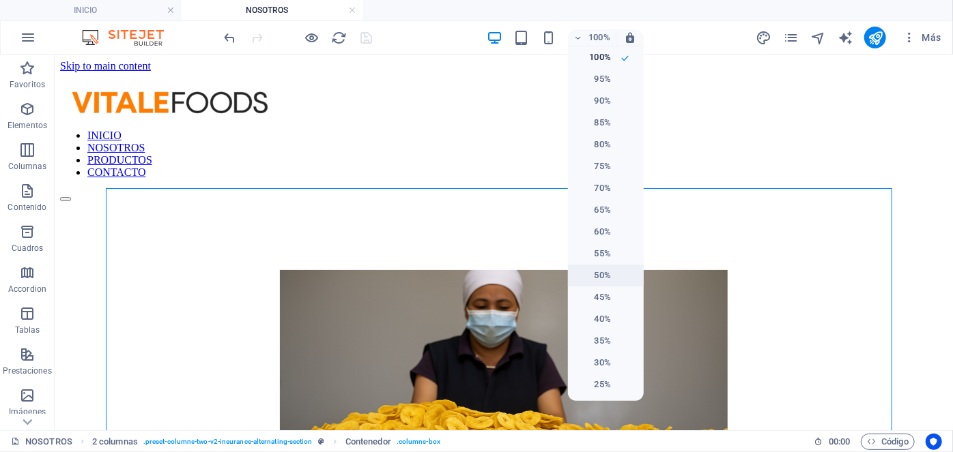
click at [601, 280] on h6 "50%" at bounding box center [593, 276] width 35 height 16
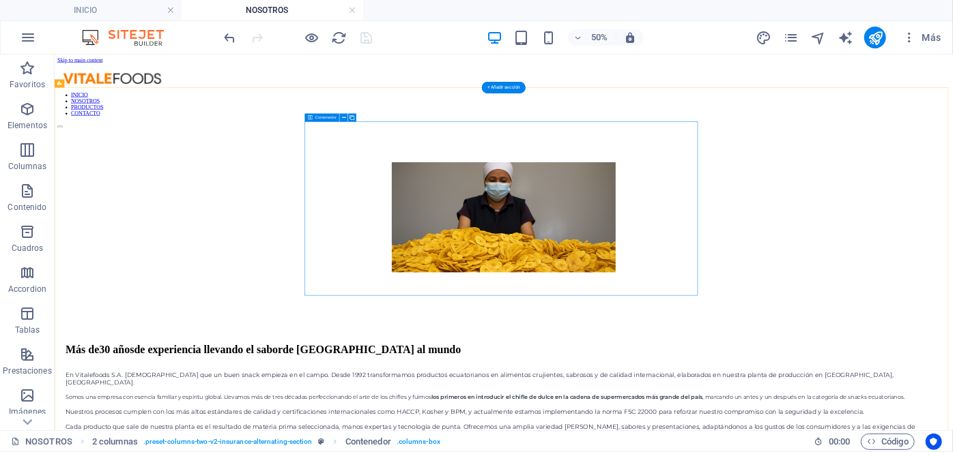
click at [697, 270] on div at bounding box center [952, 444] width 1752 height 348
select select "px"
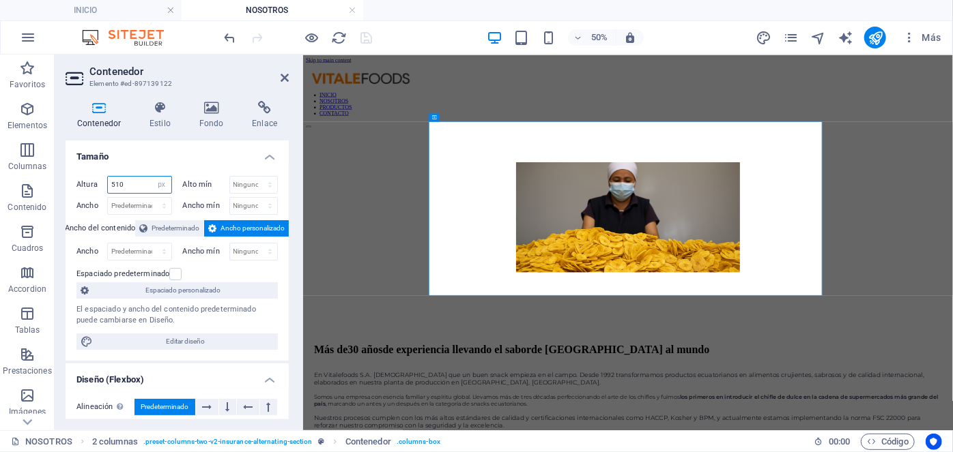
click at [131, 181] on input "510" at bounding box center [139, 185] width 63 height 16
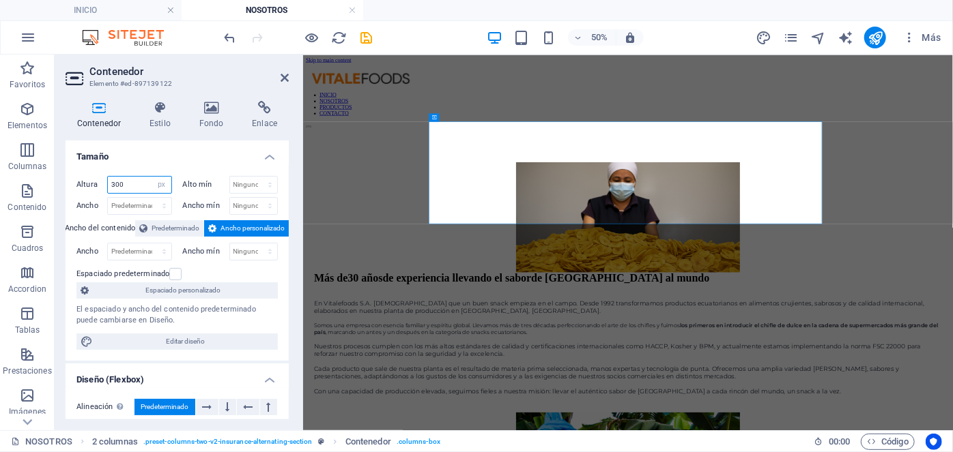
click at [121, 183] on input "300" at bounding box center [139, 185] width 63 height 16
type input "2"
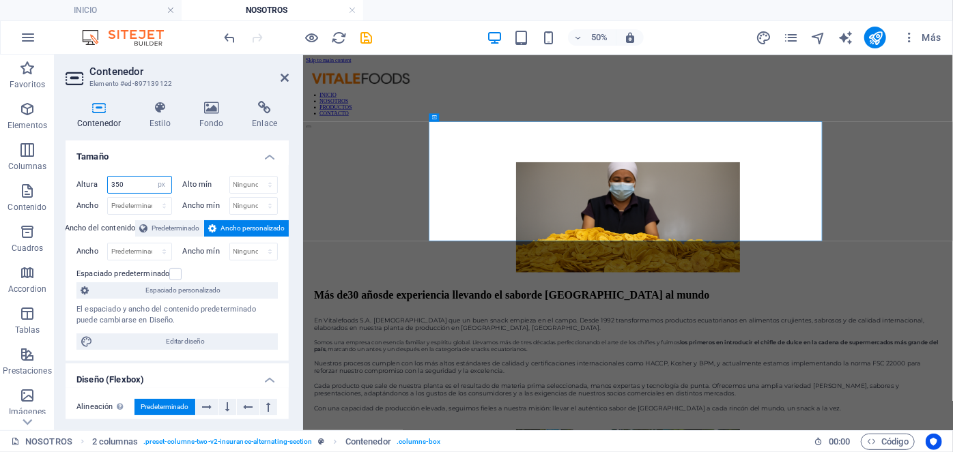
click at [121, 183] on input "350" at bounding box center [139, 185] width 63 height 16
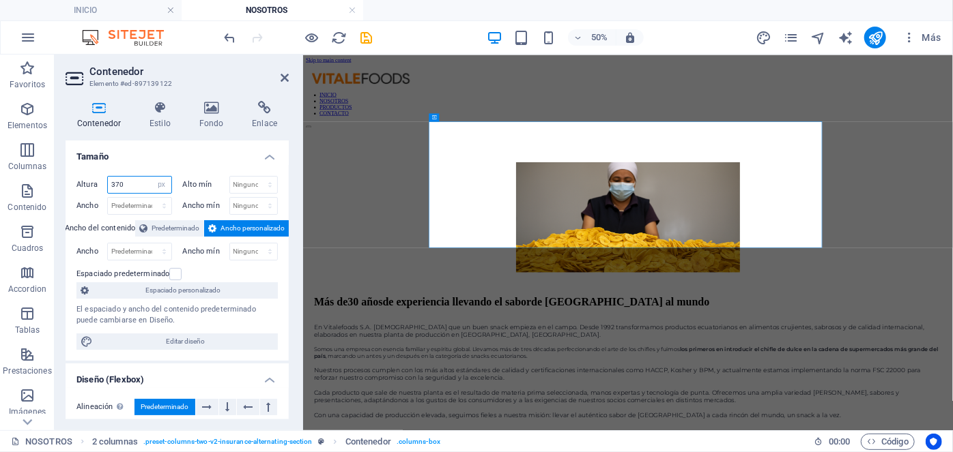
click at [134, 186] on input "370" at bounding box center [139, 185] width 63 height 16
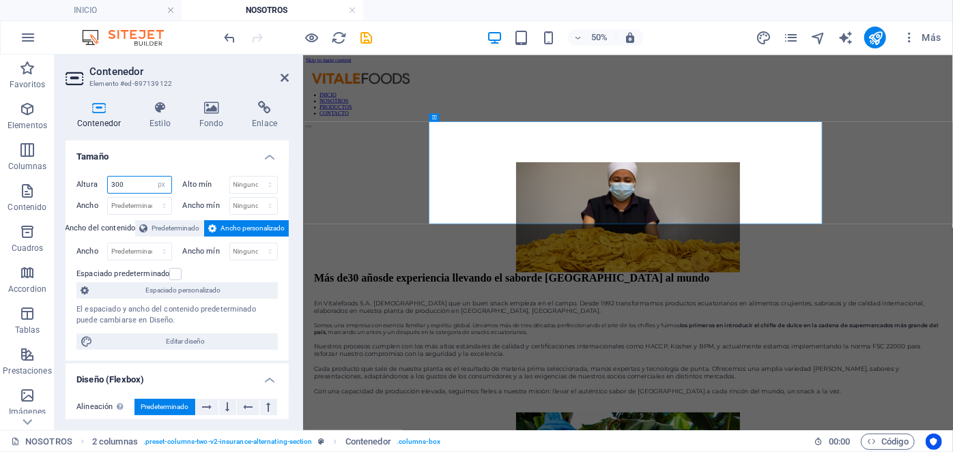
click at [132, 184] on input "300" at bounding box center [139, 185] width 63 height 16
click at [132, 184] on input "305" at bounding box center [139, 185] width 63 height 16
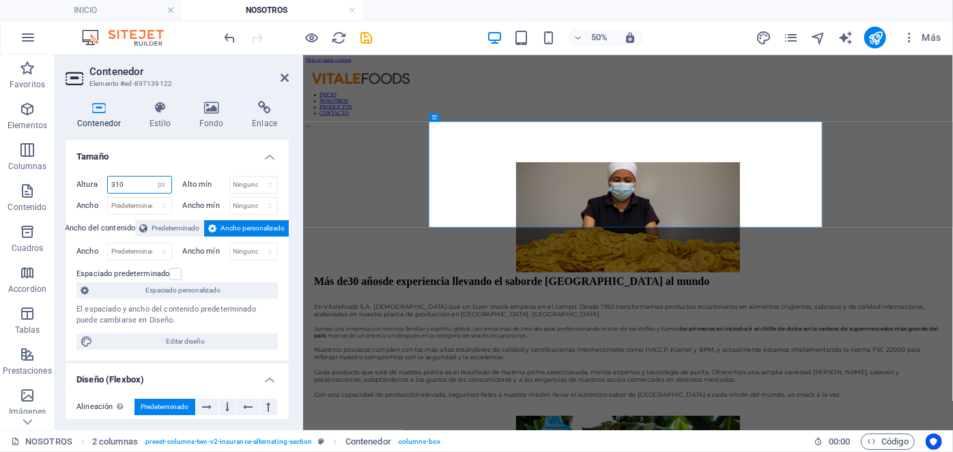
click at [132, 184] on input "310" at bounding box center [139, 185] width 63 height 16
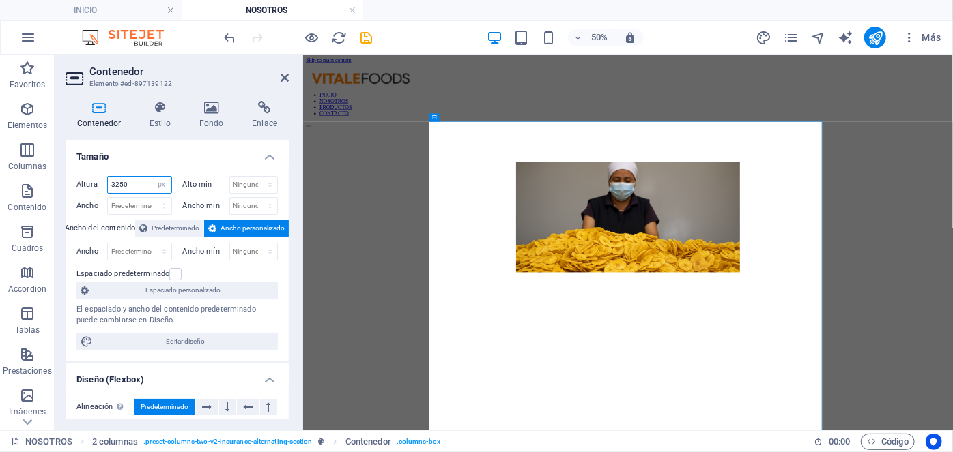
click at [132, 184] on input "3250" at bounding box center [139, 185] width 63 height 16
type input "325"
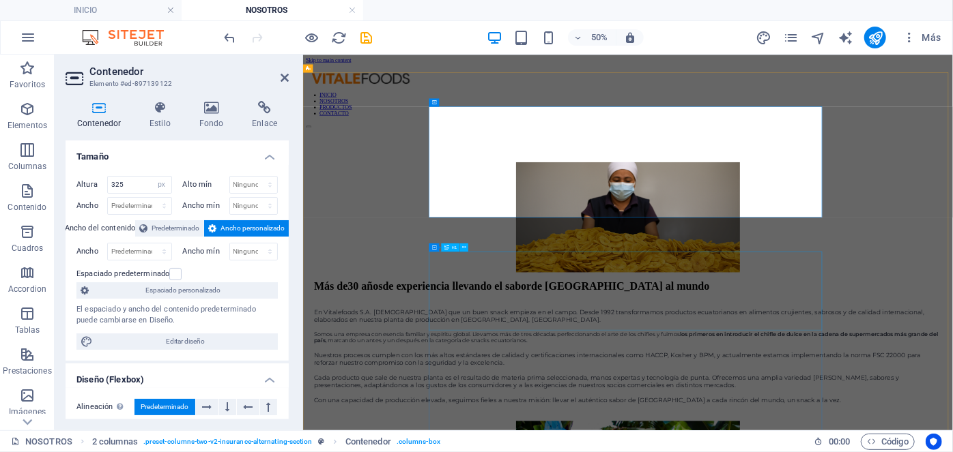
scroll to position [29, 0]
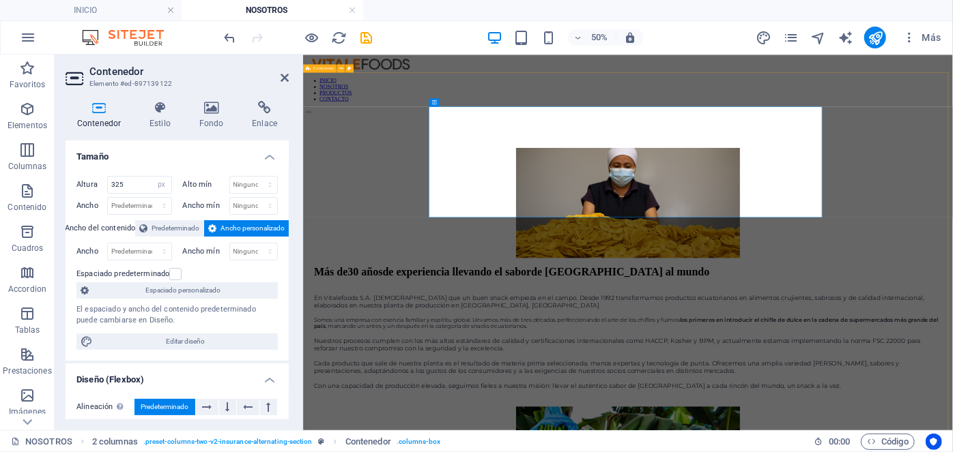
select select "px"
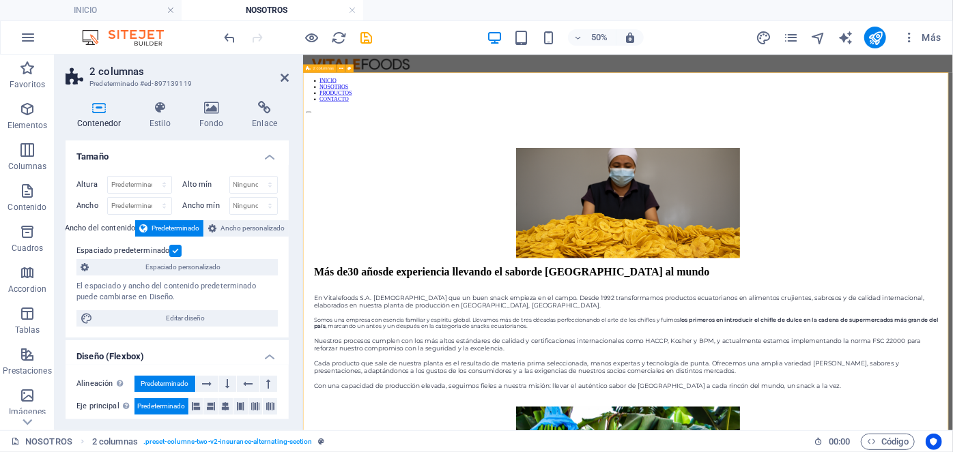
click at [161, 180] on select "Predeterminado px rem % vh vw" at bounding box center [139, 185] width 63 height 16
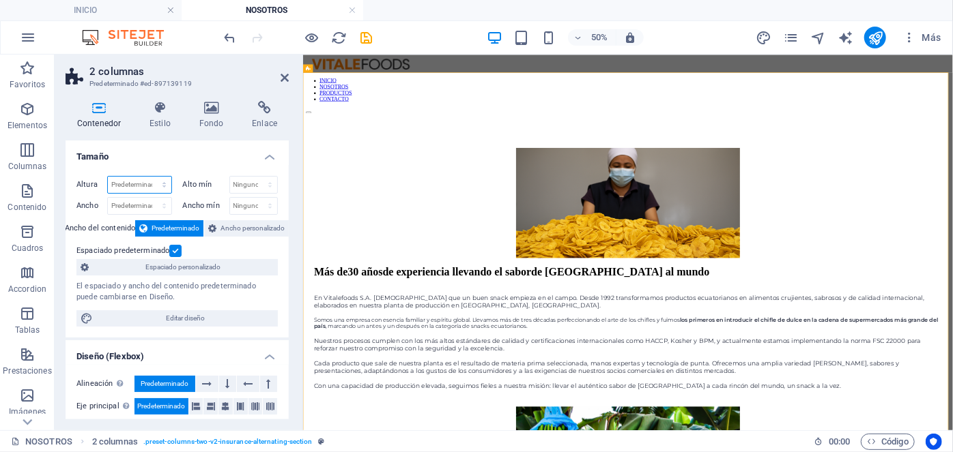
select select "px"
click at [151, 177] on select "Predeterminado px rem % vh vw" at bounding box center [139, 185] width 63 height 16
click at [135, 186] on input "1802" at bounding box center [139, 185] width 63 height 16
click at [135, 186] on input "1750" at bounding box center [139, 185] width 63 height 16
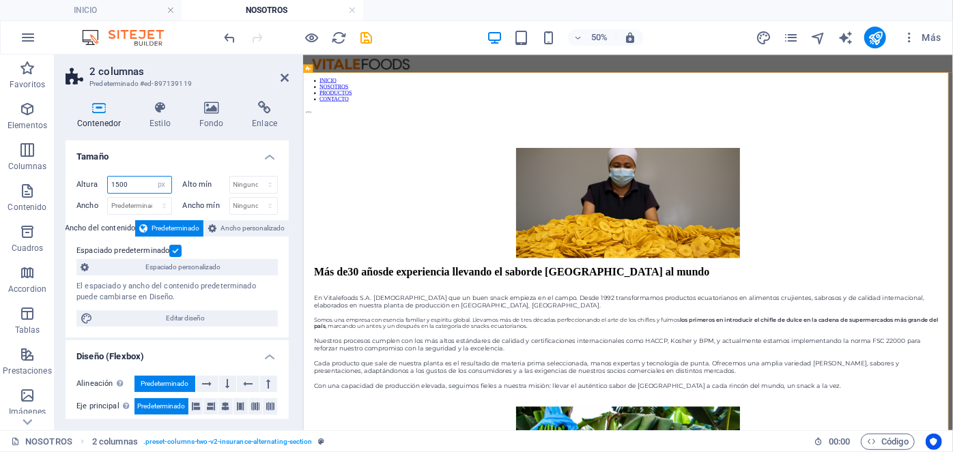
click at [135, 186] on input "1500" at bounding box center [139, 185] width 63 height 16
click at [127, 180] on input "1600" at bounding box center [139, 185] width 63 height 16
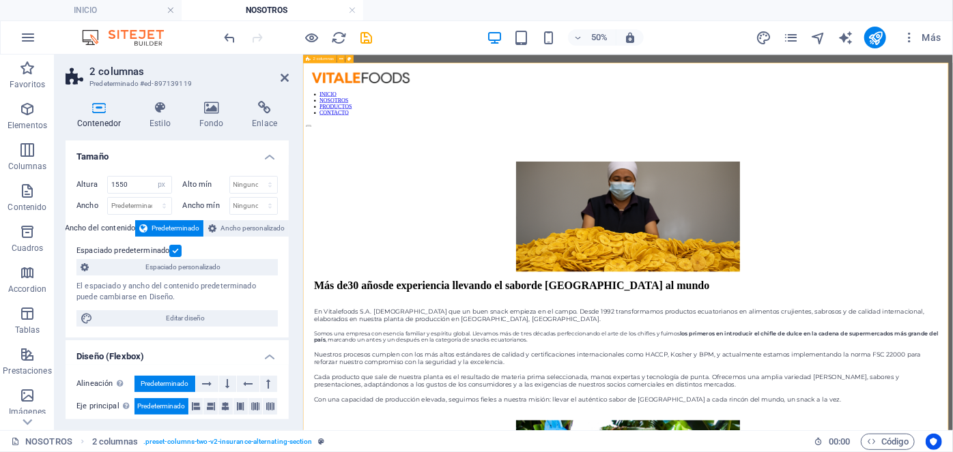
scroll to position [0, 0]
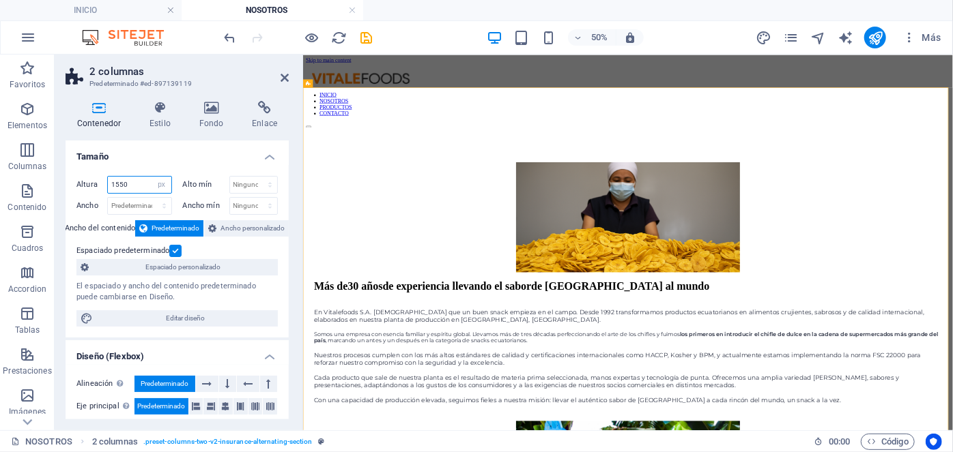
click at [131, 184] on input "1550" at bounding box center [139, 185] width 63 height 16
type input "1600"
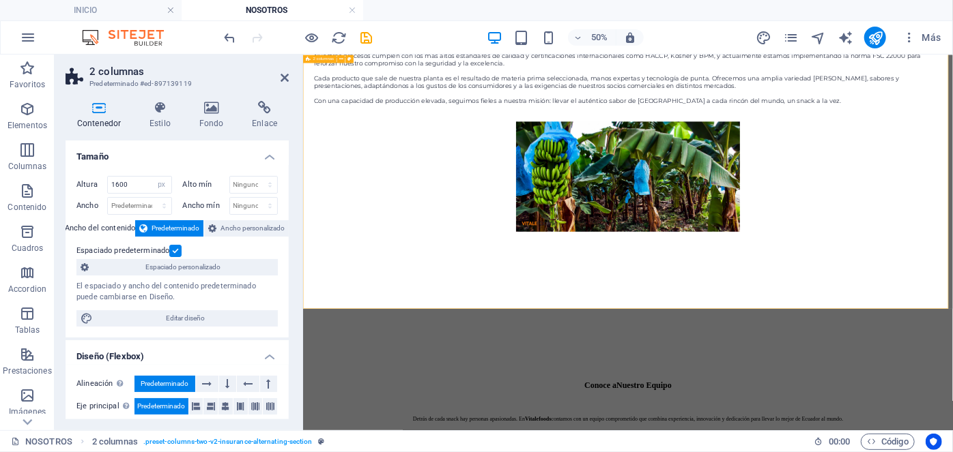
scroll to position [701, 0]
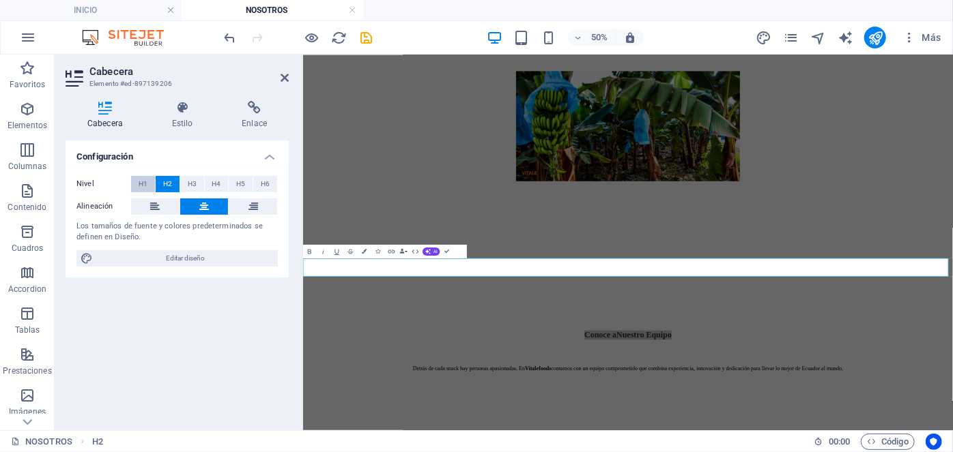
click at [145, 186] on span "H1" at bounding box center [143, 184] width 9 height 16
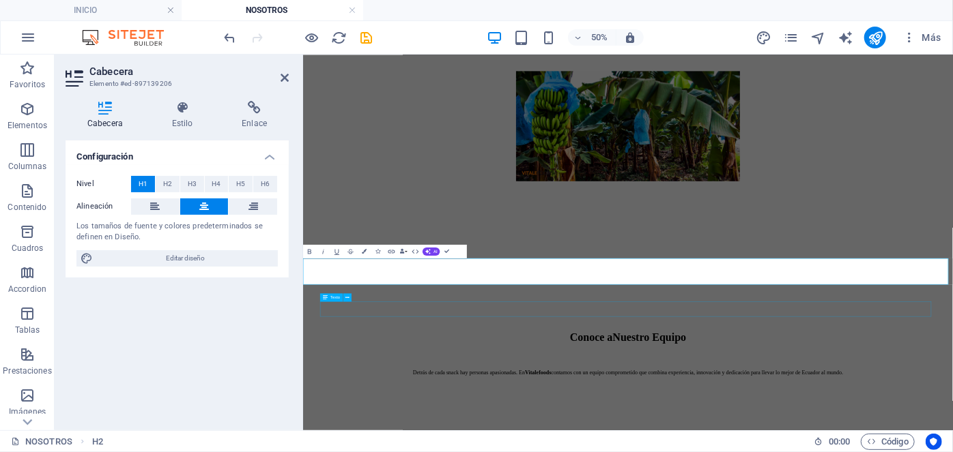
click at [332, 300] on div "Texto" at bounding box center [331, 297] width 23 height 8
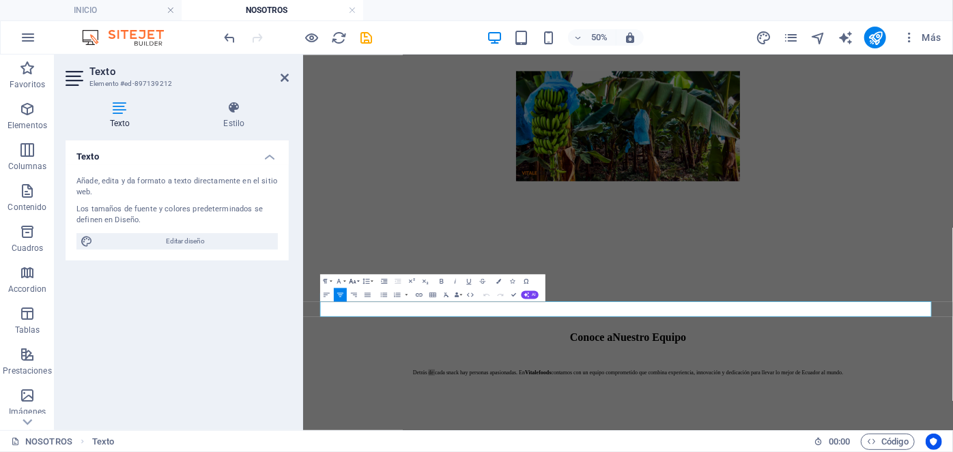
click at [349, 283] on icon "button" at bounding box center [352, 281] width 7 height 5
click at [344, 242] on link "14" at bounding box center [346, 240] width 25 height 10
click at [351, 277] on icon "button" at bounding box center [353, 281] width 8 height 8
click at [344, 214] on link "30" at bounding box center [346, 215] width 25 height 10
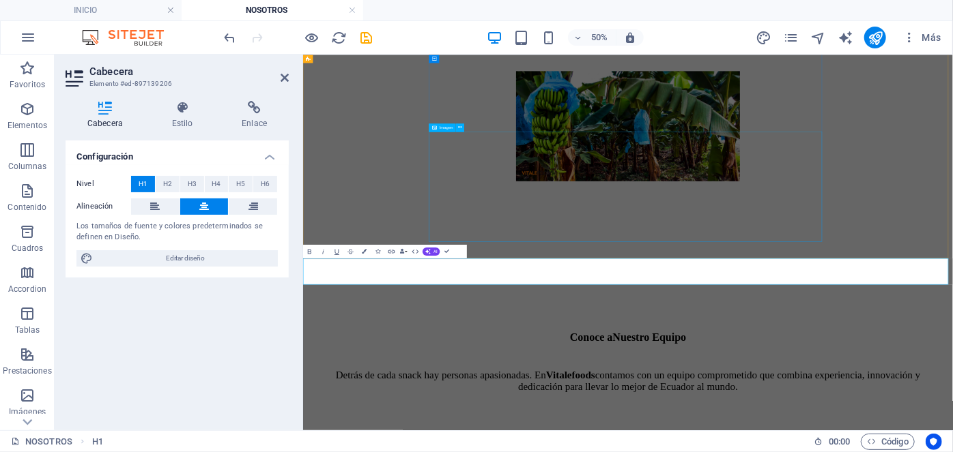
click at [583, 310] on figure at bounding box center [952, 198] width 1256 height 223
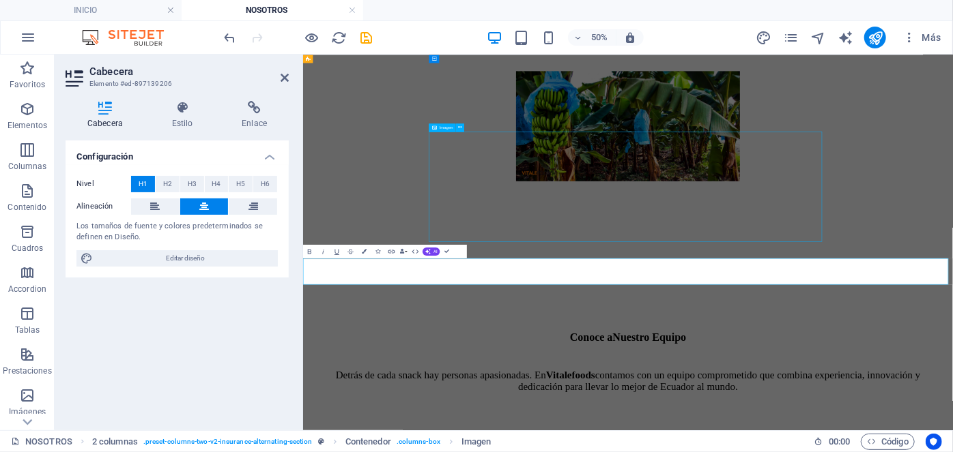
click at [583, 310] on figure at bounding box center [952, 198] width 1256 height 223
select select "px"
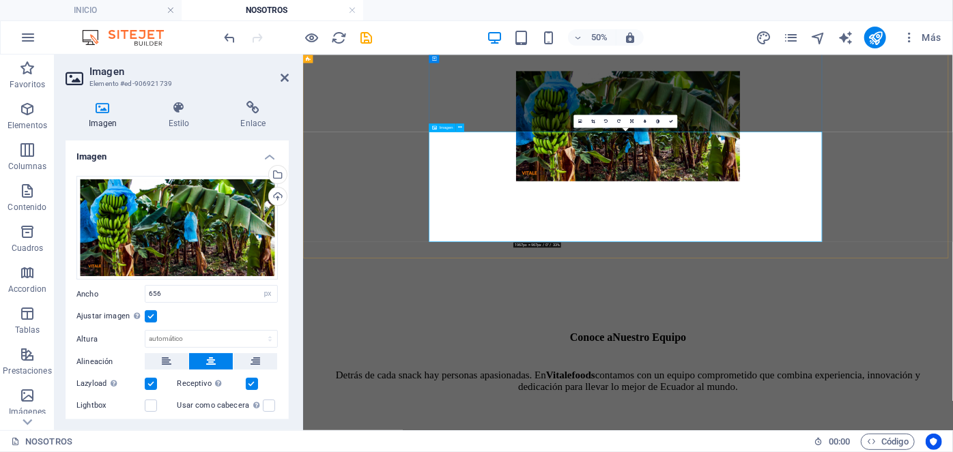
click at [952, 310] on figure at bounding box center [952, 198] width 1256 height 223
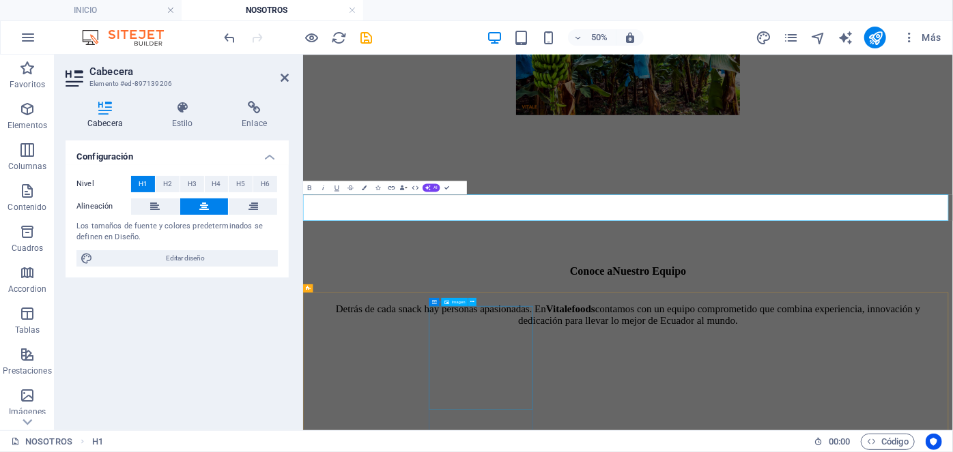
scroll to position [834, 0]
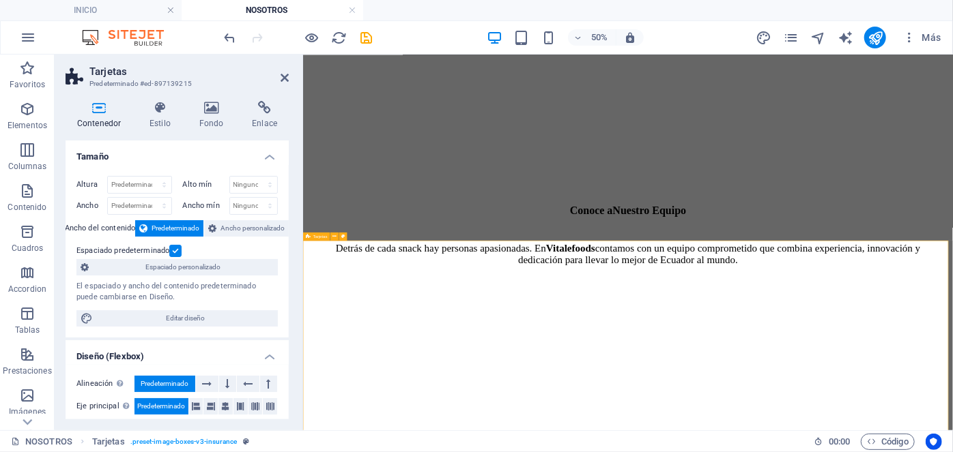
scroll to position [963, 0]
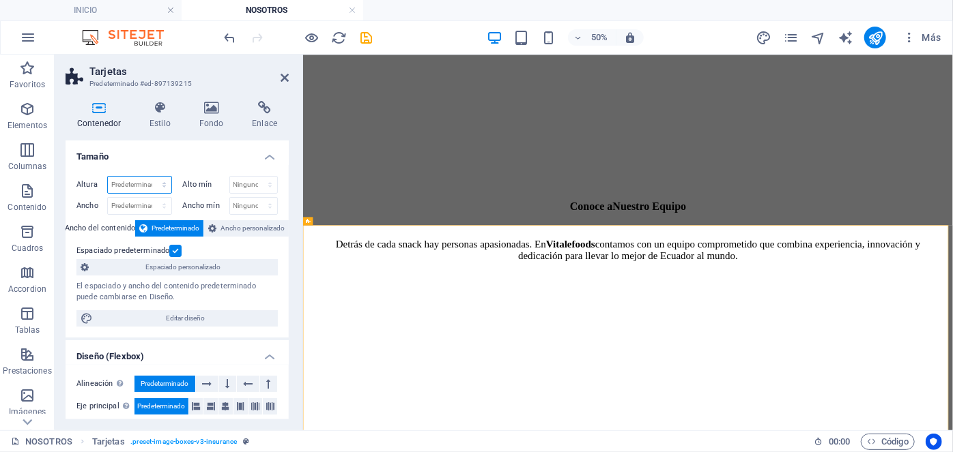
click at [157, 186] on select "Predeterminado px rem % vh vw" at bounding box center [139, 185] width 63 height 16
select select "px"
click at [151, 177] on select "Predeterminado px rem % vh vw" at bounding box center [139, 185] width 63 height 16
click at [134, 182] on input "1267" at bounding box center [139, 185] width 63 height 16
click at [134, 182] on input "1100" at bounding box center [139, 185] width 63 height 16
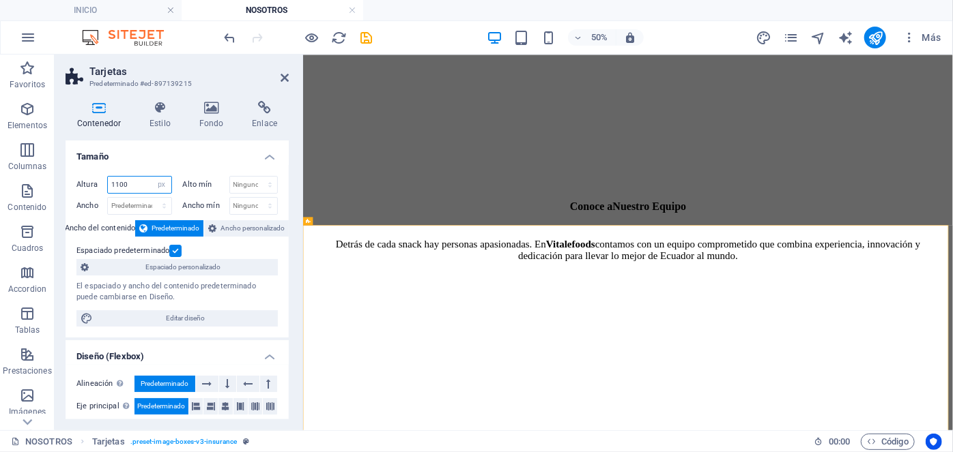
click at [134, 182] on input "1100" at bounding box center [139, 185] width 63 height 16
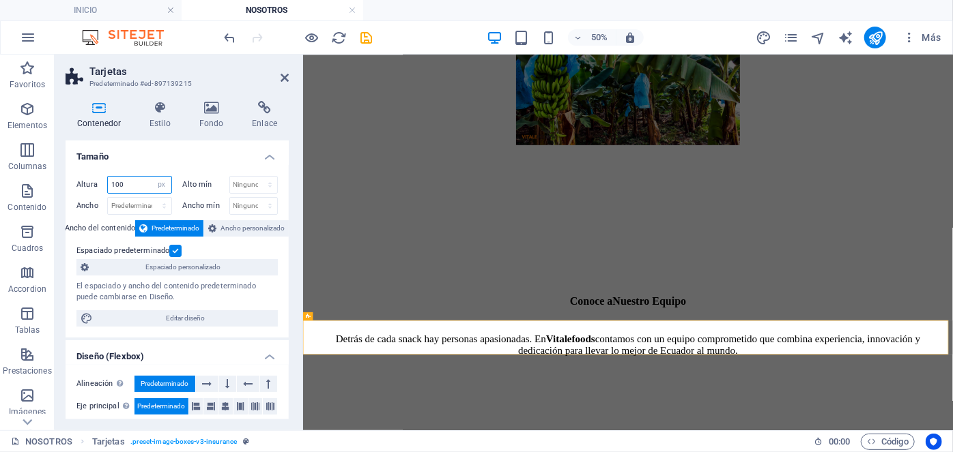
click at [134, 182] on input "100" at bounding box center [139, 185] width 63 height 16
type input "1000"
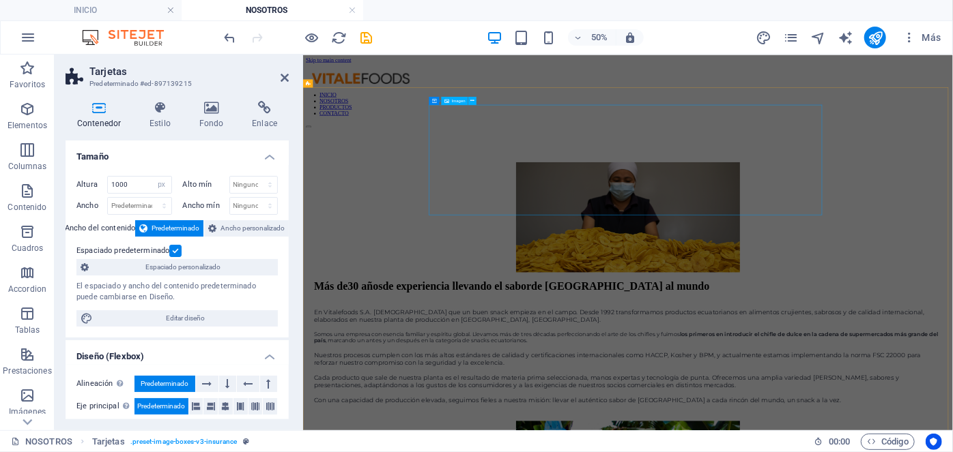
scroll to position [1318, 0]
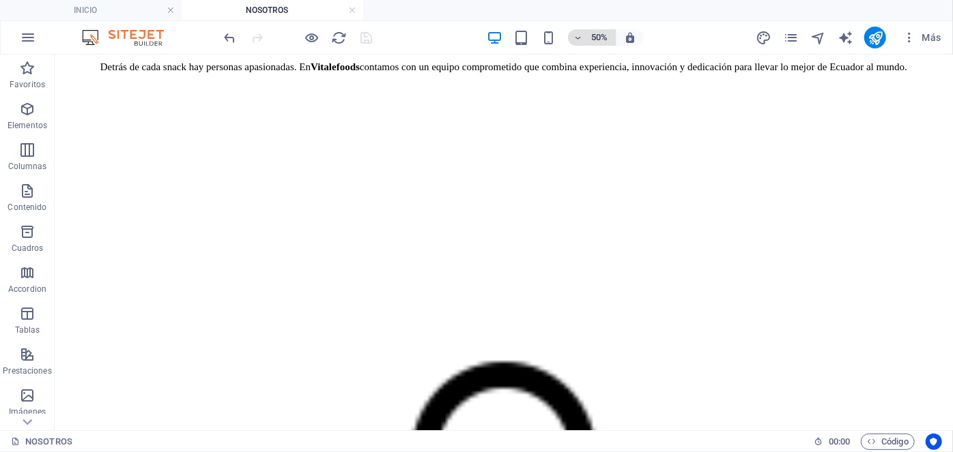
click at [598, 35] on h6 "50%" at bounding box center [599, 37] width 22 height 16
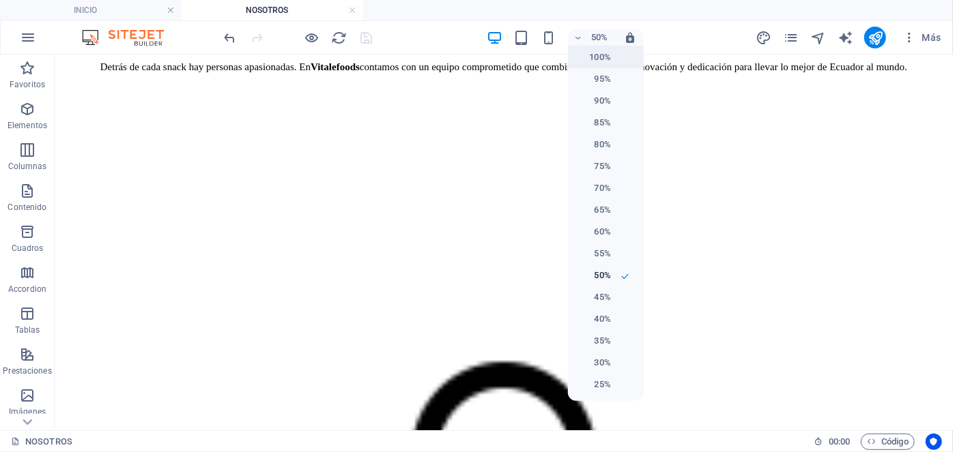
click at [600, 51] on h6 "100%" at bounding box center [593, 57] width 35 height 16
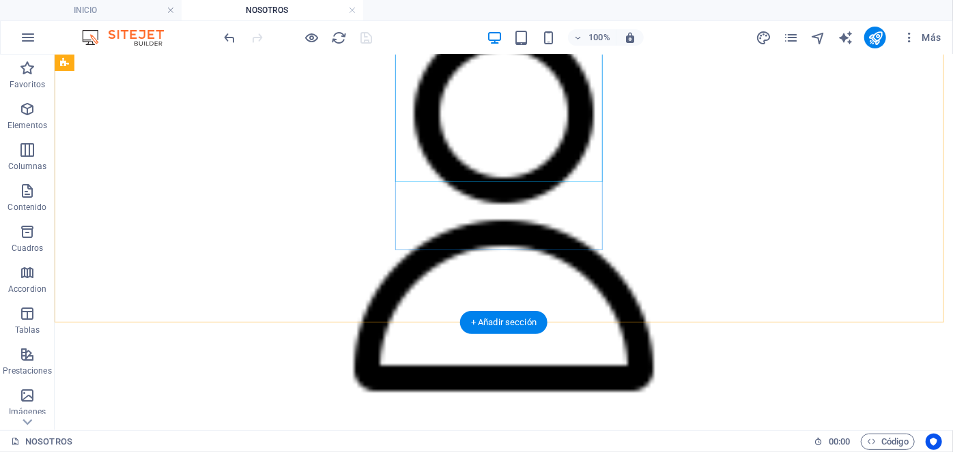
scroll to position [1755, 0]
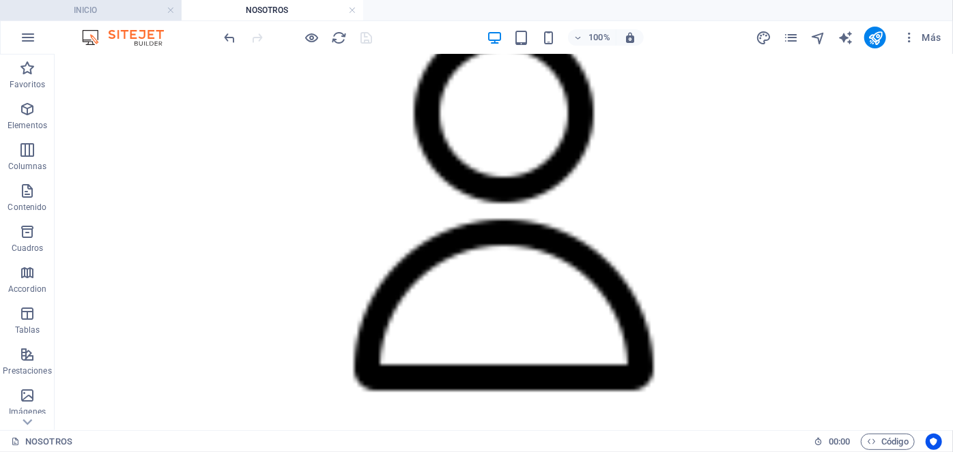
click at [139, 10] on h4 "INICIO" at bounding box center [91, 10] width 182 height 15
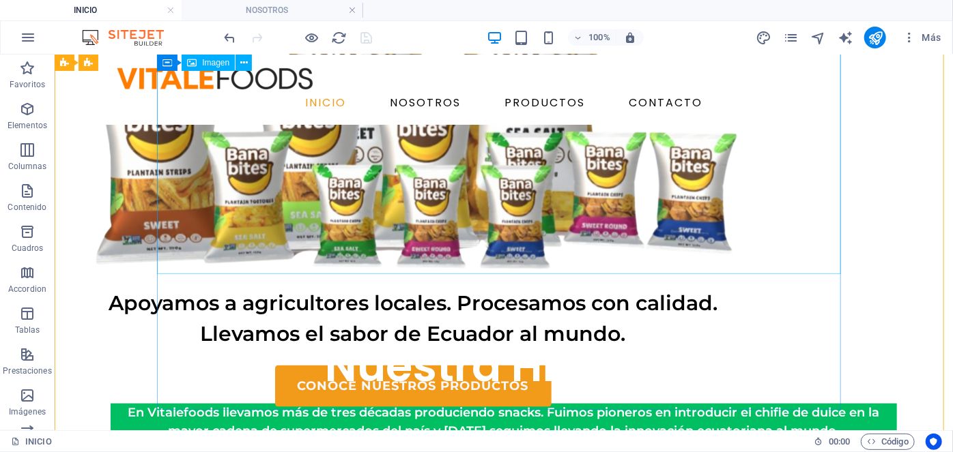
scroll to position [564, 0]
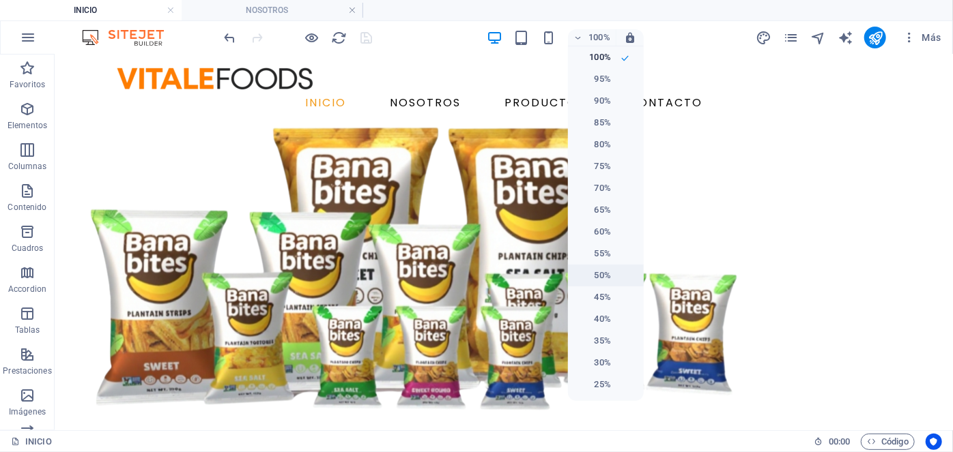
click at [598, 278] on h6 "50%" at bounding box center [593, 276] width 35 height 16
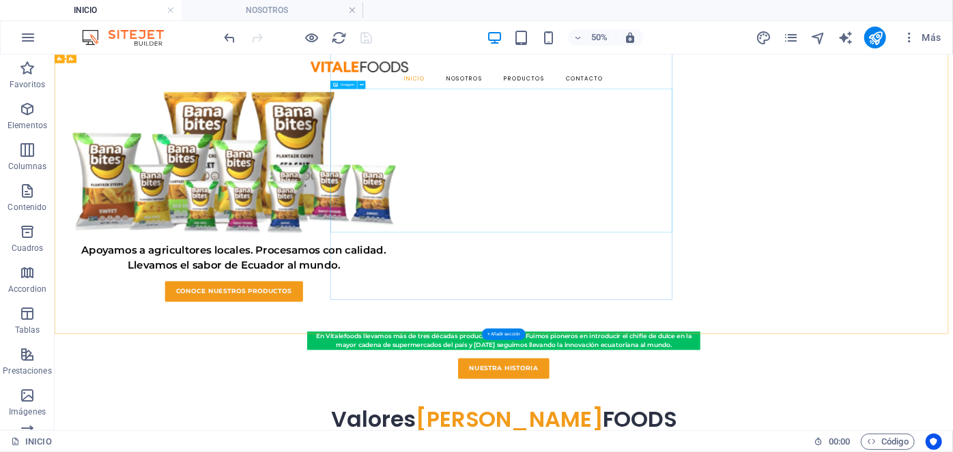
click at [707, 312] on figure at bounding box center [412, 268] width 684 height 287
select select "px"
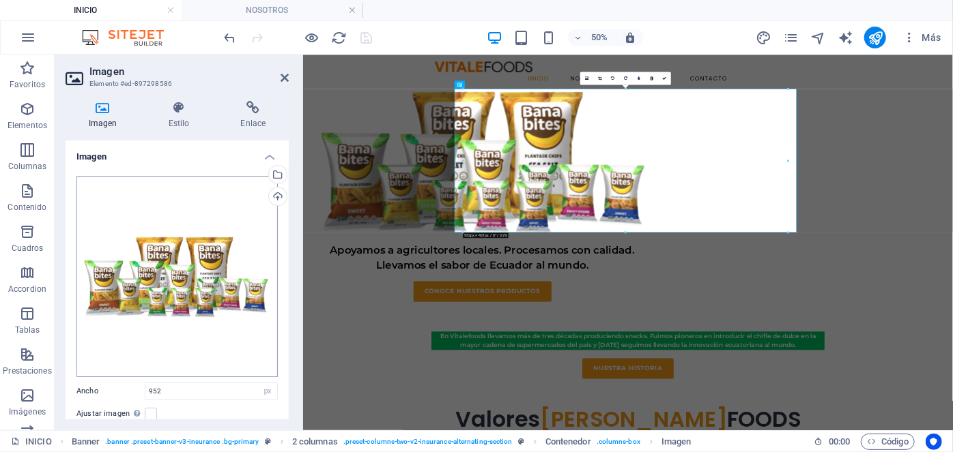
scroll to position [97, 0]
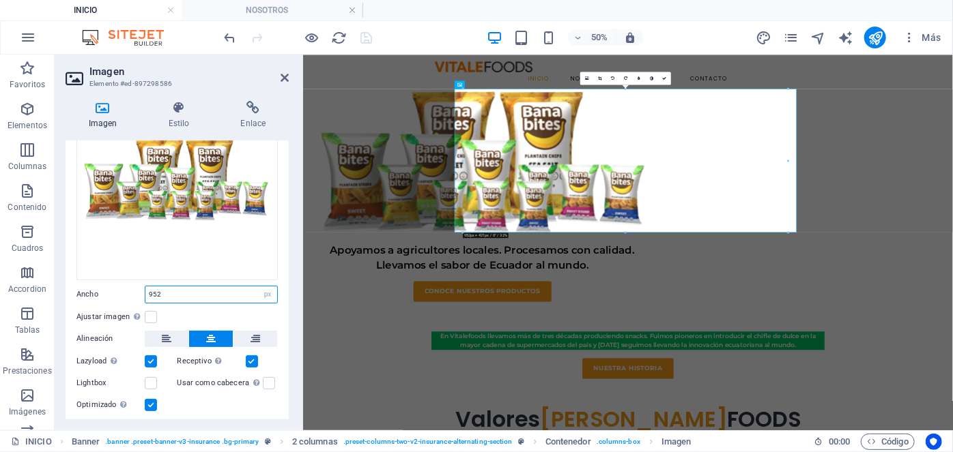
click at [175, 294] on input "952" at bounding box center [211, 295] width 132 height 16
type input "800"
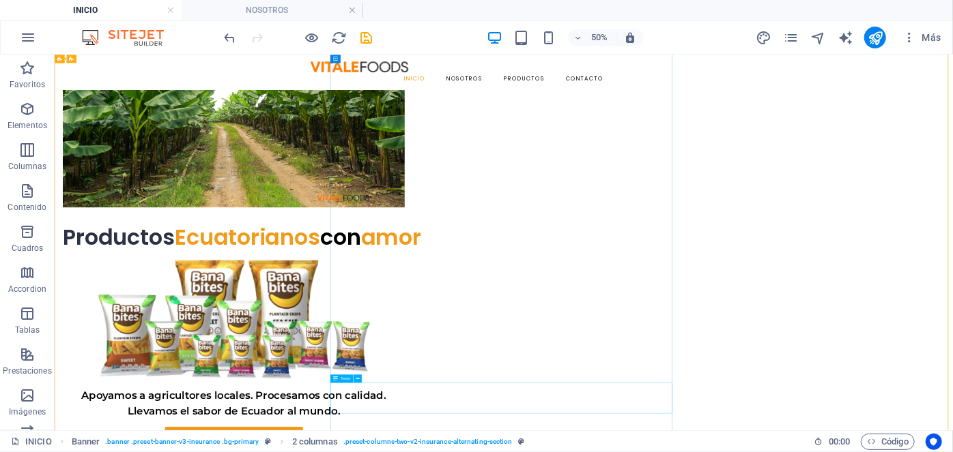
scroll to position [233, 0]
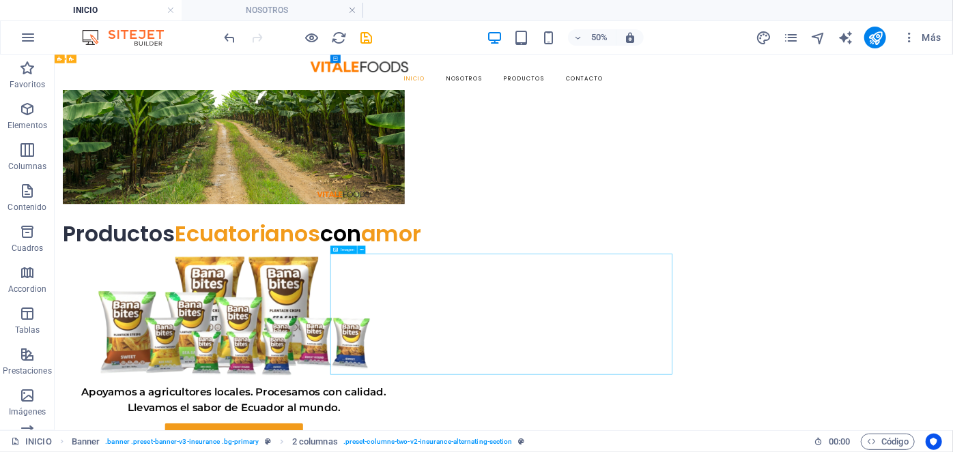
select select "px"
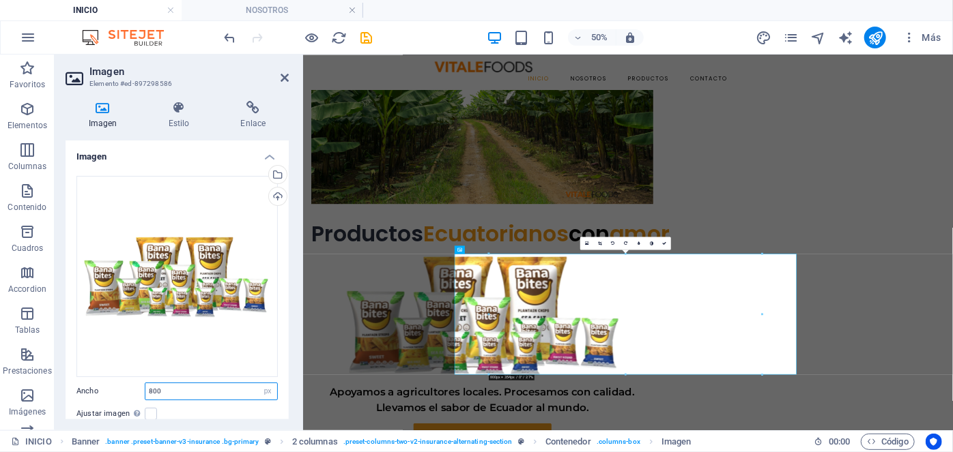
click at [182, 392] on input "800" at bounding box center [211, 392] width 132 height 16
type input "750"
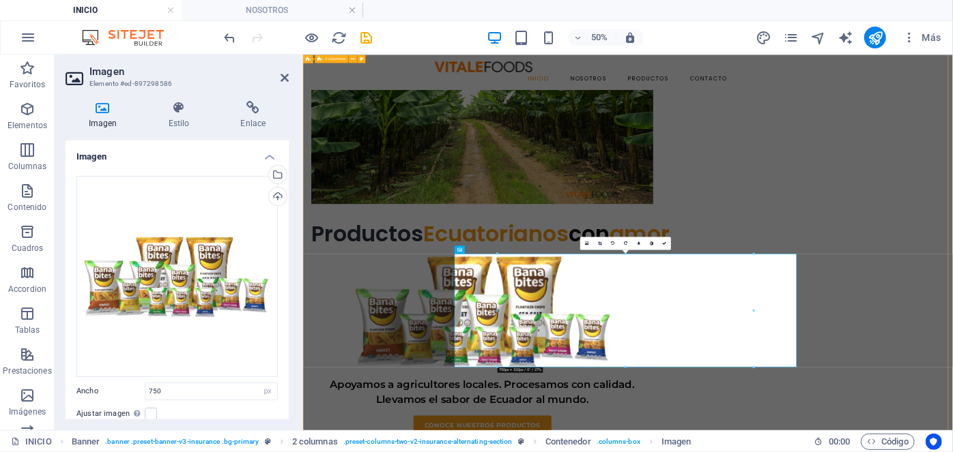
click at [391, 445] on div "Productos Ecuatorianos con amor Apoyamos a agricultores locales. Procesamos con…" at bounding box center [951, 145] width 1299 height 614
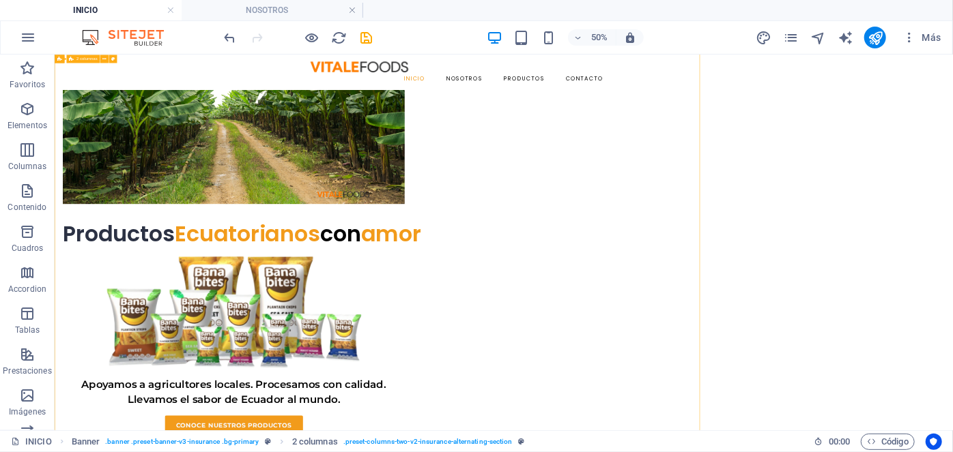
click at [0, 0] on div "Separador" at bounding box center [0, 0] width 0 height 0
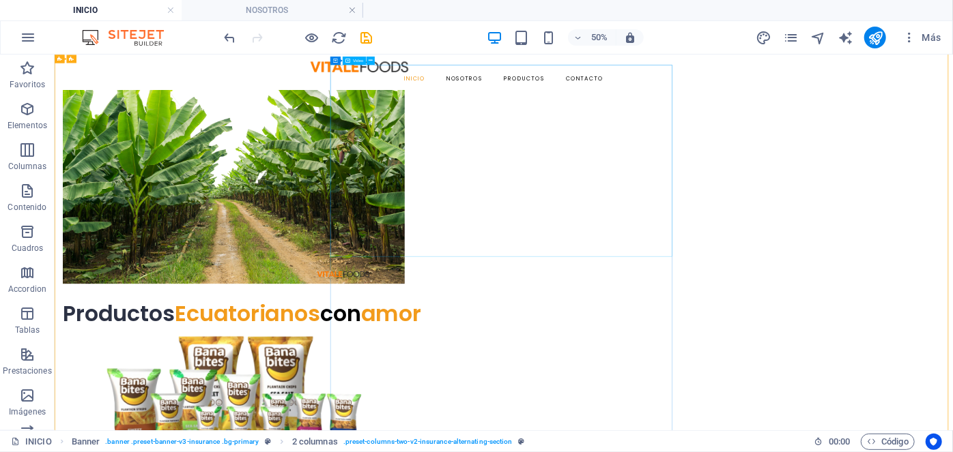
click at [754, 349] on figure at bounding box center [412, 293] width 684 height 439
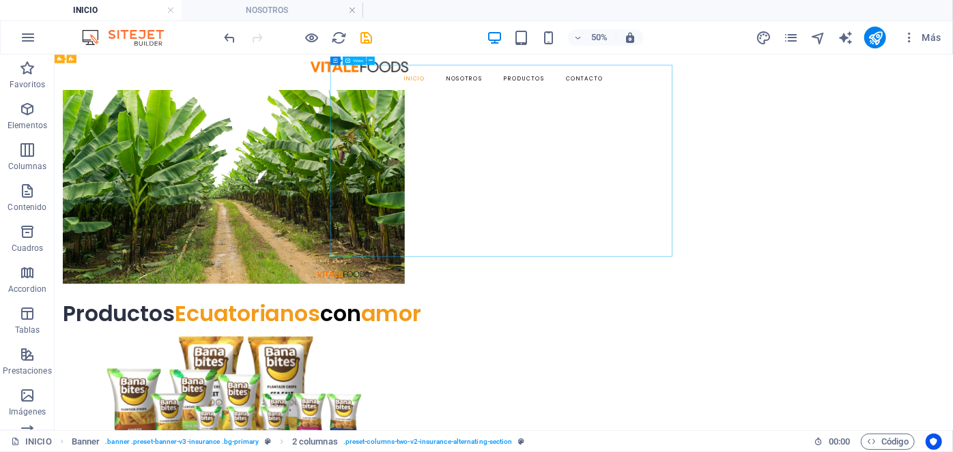
click at [754, 349] on figure at bounding box center [412, 293] width 684 height 439
select select "%"
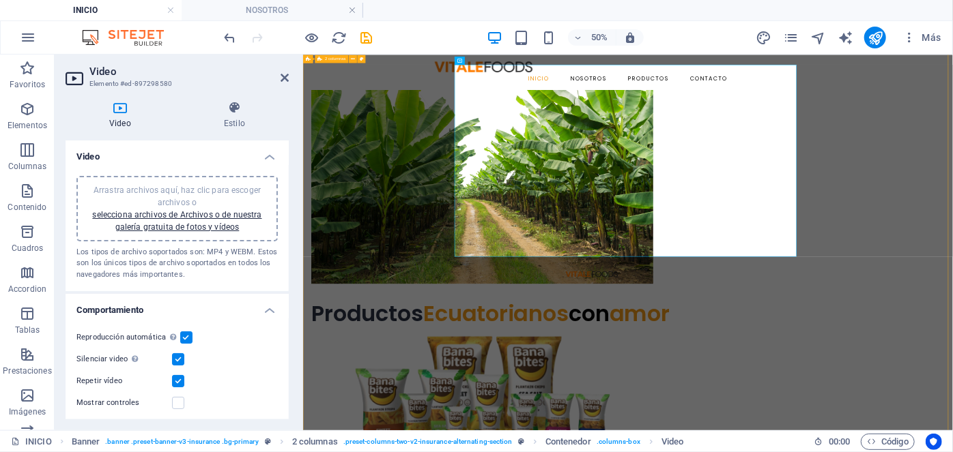
click at [474, 377] on div "Productos Ecuatorianos con amor Apoyamos a agricultores locales. Procesamos con…" at bounding box center [951, 305] width 1299 height 614
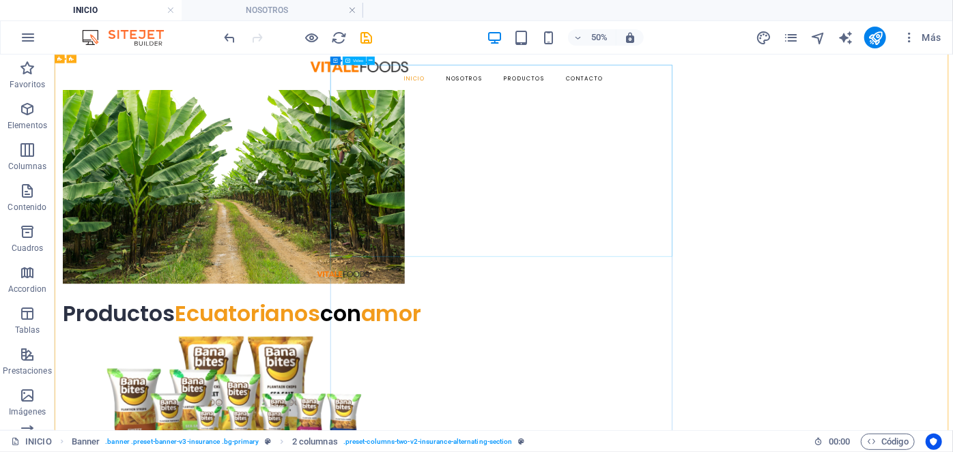
click at [723, 377] on figure at bounding box center [412, 293] width 684 height 439
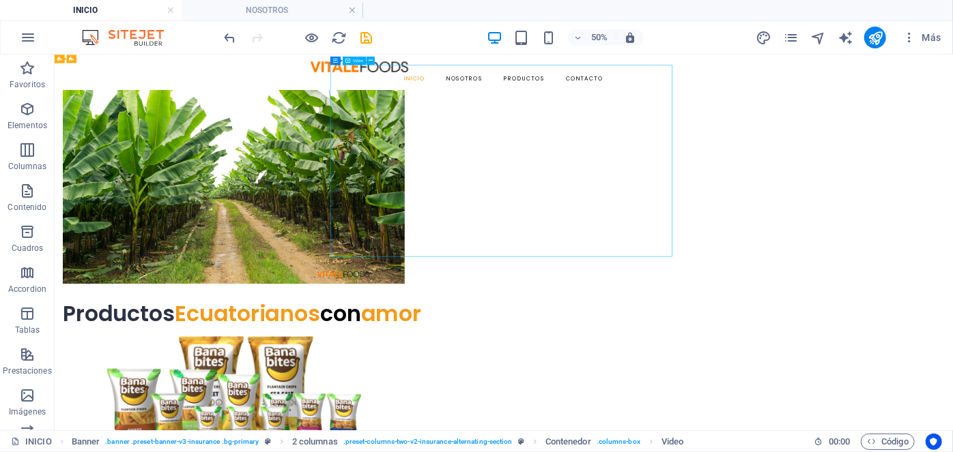
click at [723, 377] on figure at bounding box center [412, 293] width 684 height 439
select select "%"
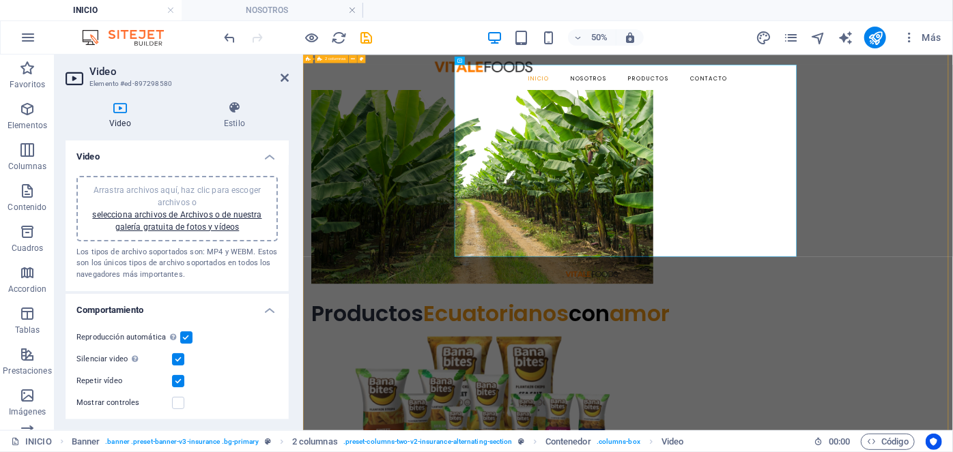
click at [359, 328] on div "Productos Ecuatorianos con amor Apoyamos a agricultores locales. Procesamos con…" at bounding box center [951, 305] width 1299 height 614
select select "px"
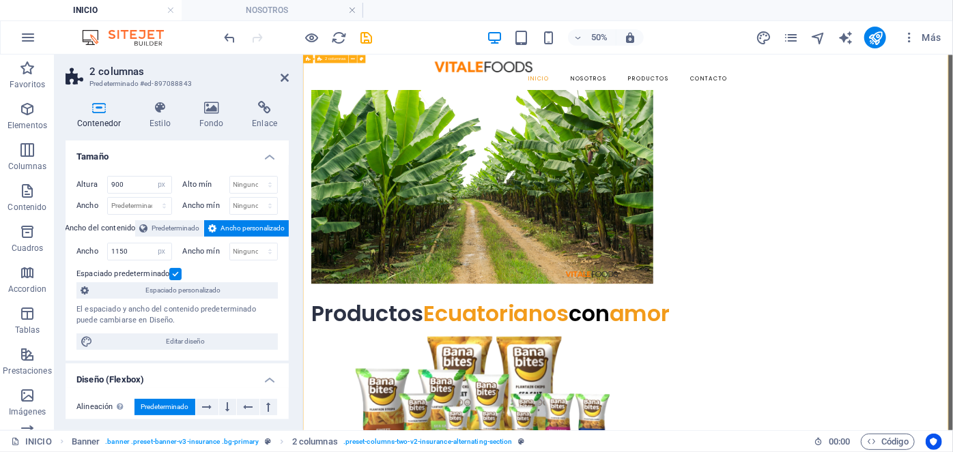
click at [359, 328] on div "Productos Ecuatorianos con amor Apoyamos a agricultores locales. Procesamos con…" at bounding box center [951, 305] width 1299 height 614
click at [131, 186] on input "900" at bounding box center [139, 185] width 63 height 16
type input "100"
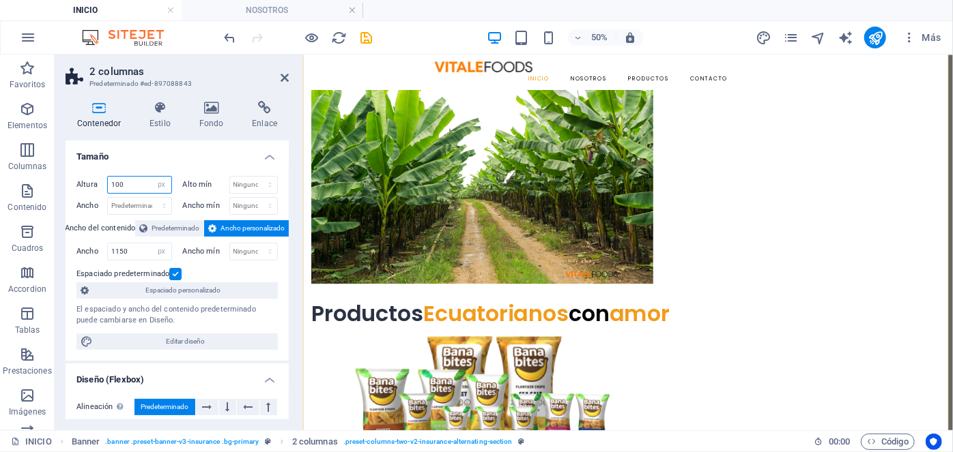
click at [131, 186] on input "100" at bounding box center [139, 185] width 63 height 16
type input "1000"
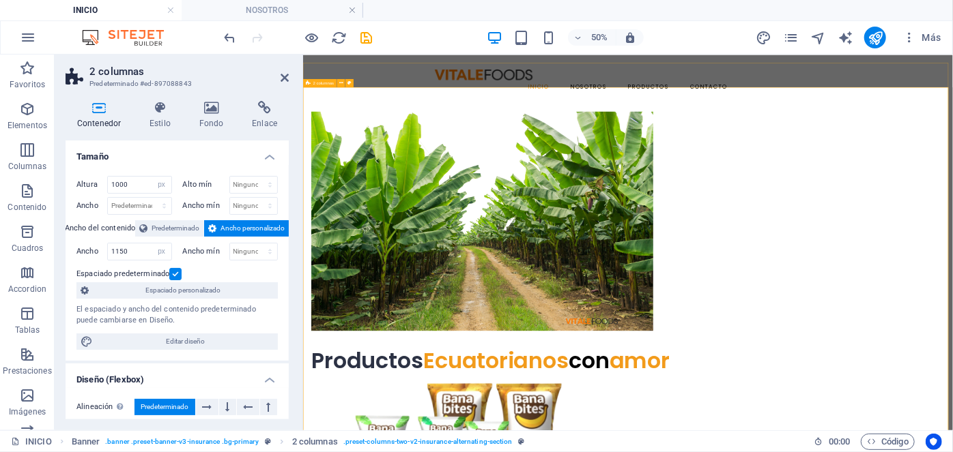
click at [132, 184] on input "1000" at bounding box center [139, 185] width 63 height 16
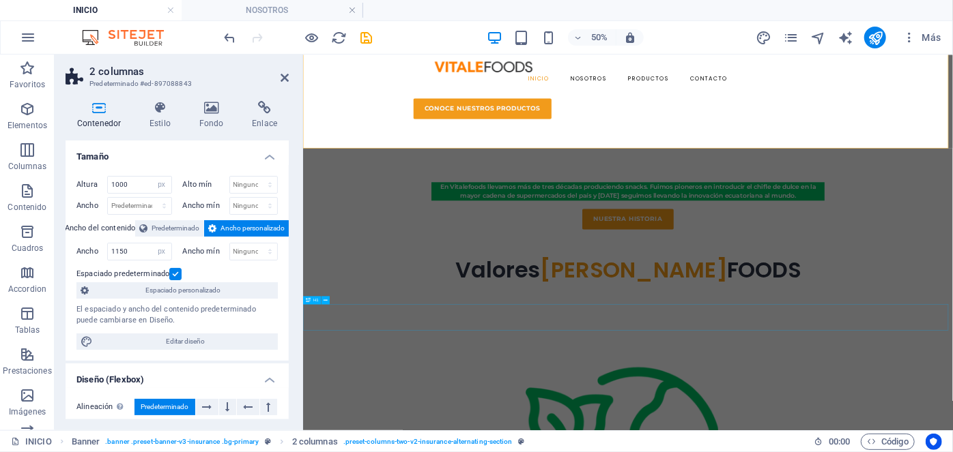
scroll to position [875, 0]
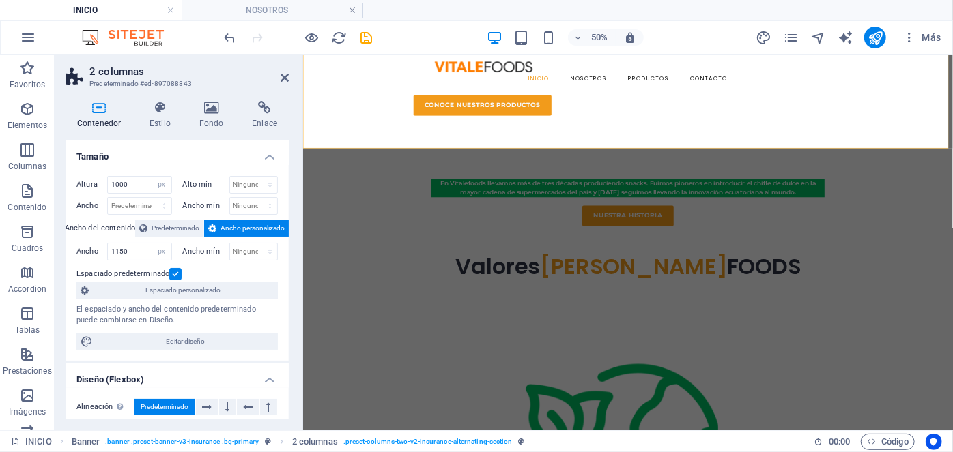
click at [393, 156] on figure at bounding box center [951, 17] width 1299 height 278
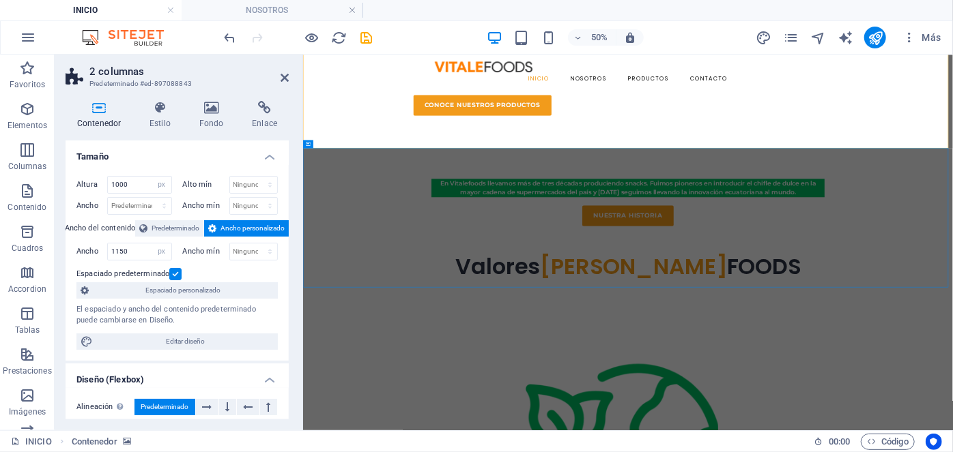
click at [393, 156] on figure at bounding box center [951, 17] width 1299 height 278
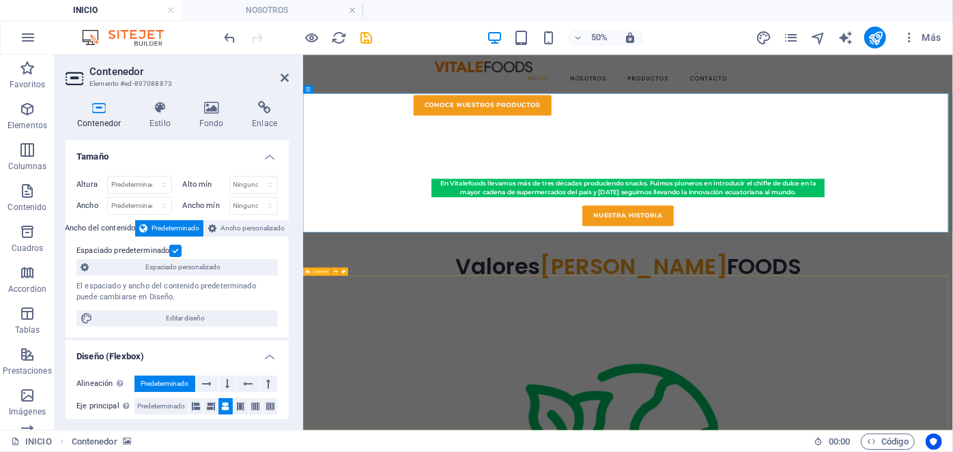
scroll to position [994, 0]
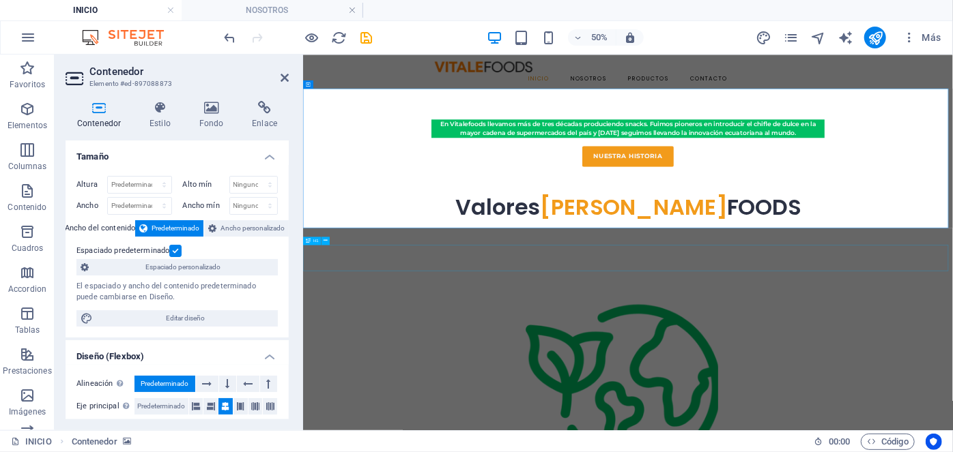
click at [428, 385] on div "Valores VITALE FOODS" at bounding box center [951, 358] width 1299 height 53
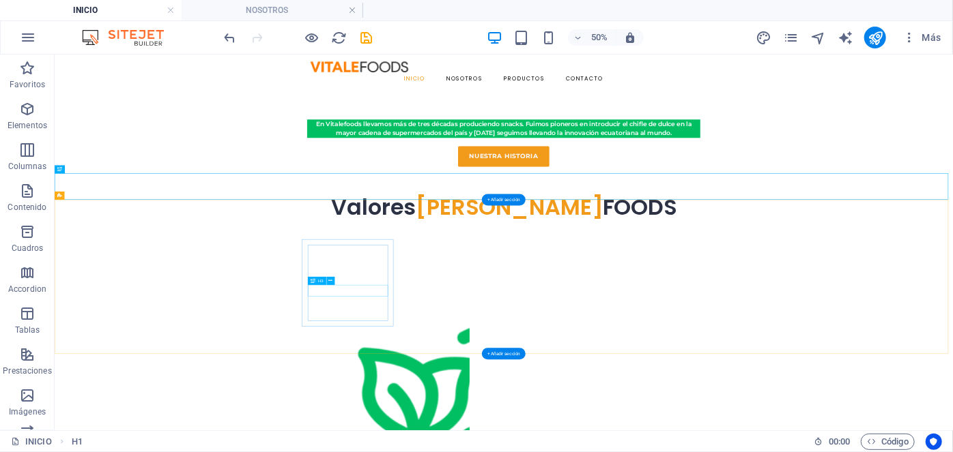
scroll to position [1139, 0]
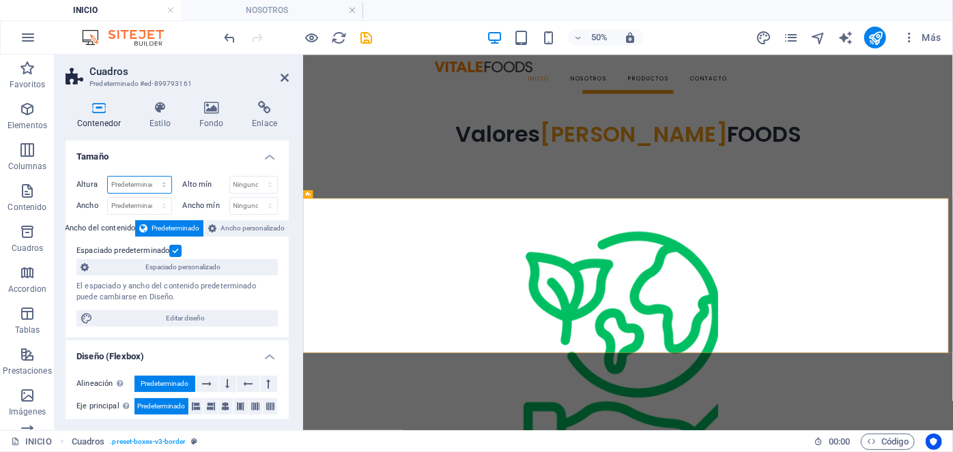
click at [147, 177] on select "Predeterminado px rem % vh vw" at bounding box center [139, 185] width 63 height 16
click at [108, 177] on select "Predeterminado px rem % vh vw" at bounding box center [139, 185] width 63 height 16
click at [151, 177] on select "Predeterminado px rem % vh vw" at bounding box center [139, 185] width 63 height 16
select select "px"
click at [151, 177] on select "Predeterminado px rem % vh vw" at bounding box center [139, 185] width 63 height 16
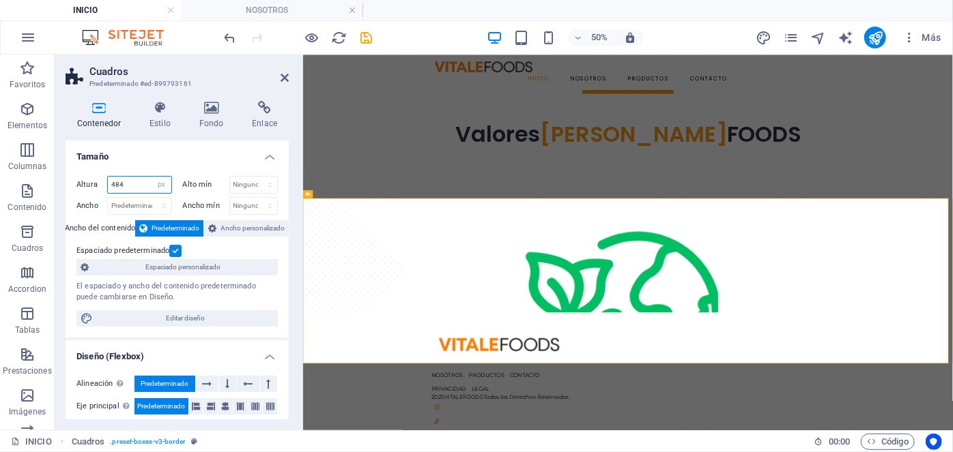
click at [135, 184] on input "484" at bounding box center [139, 185] width 63 height 16
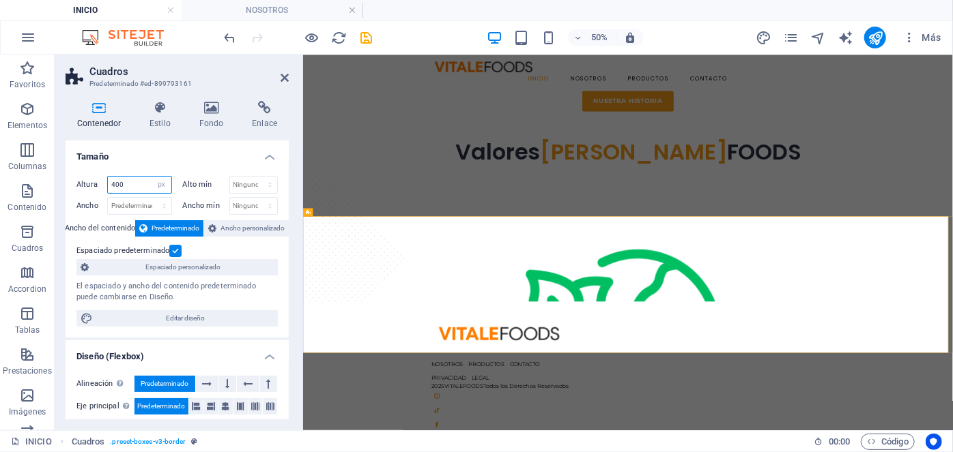
click at [132, 188] on input "400" at bounding box center [139, 185] width 63 height 16
type input "300"
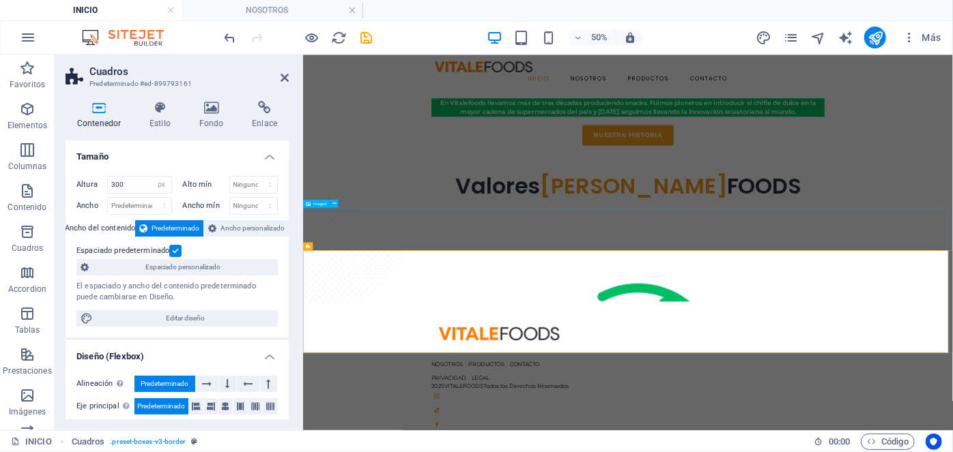
scroll to position [1020, 0]
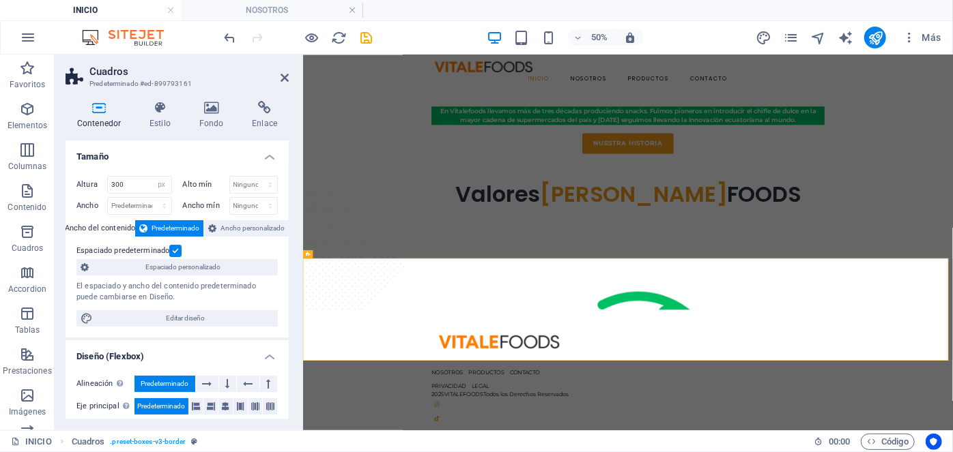
click at [435, 436] on figure at bounding box center [951, 420] width 1299 height 293
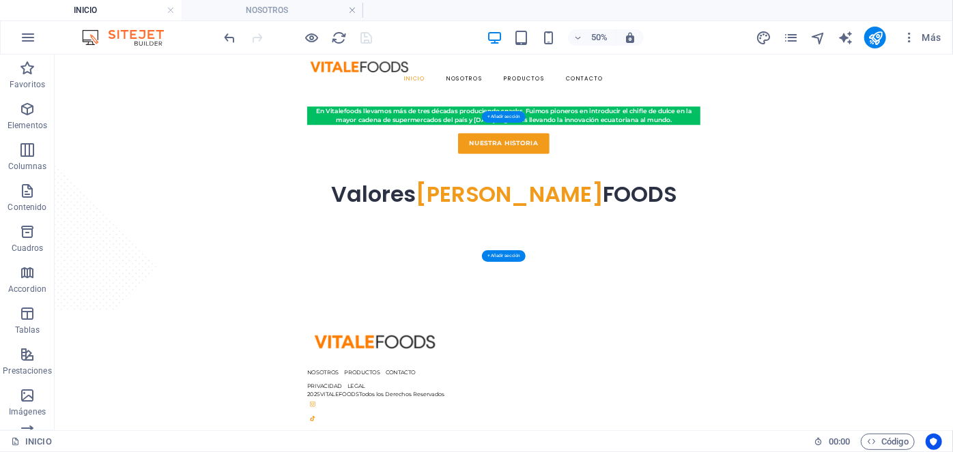
scroll to position [893, 0]
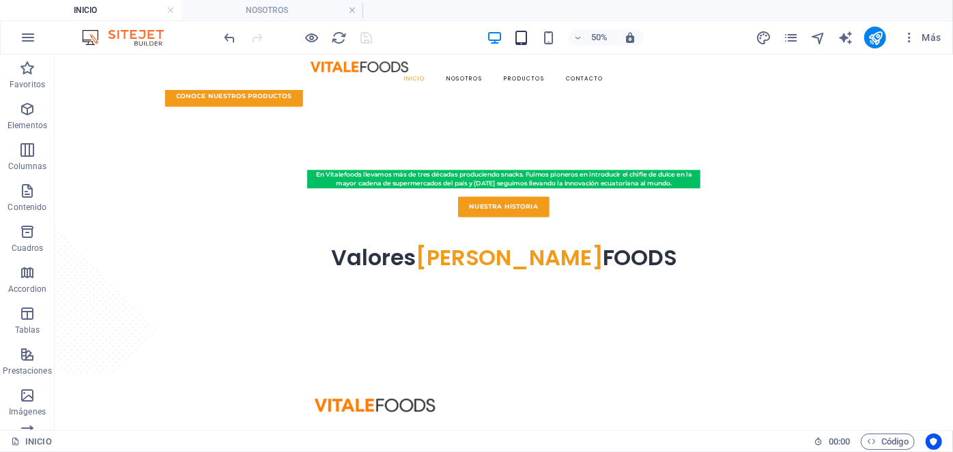
click at [524, 42] on icon "button" at bounding box center [522, 38] width 16 height 16
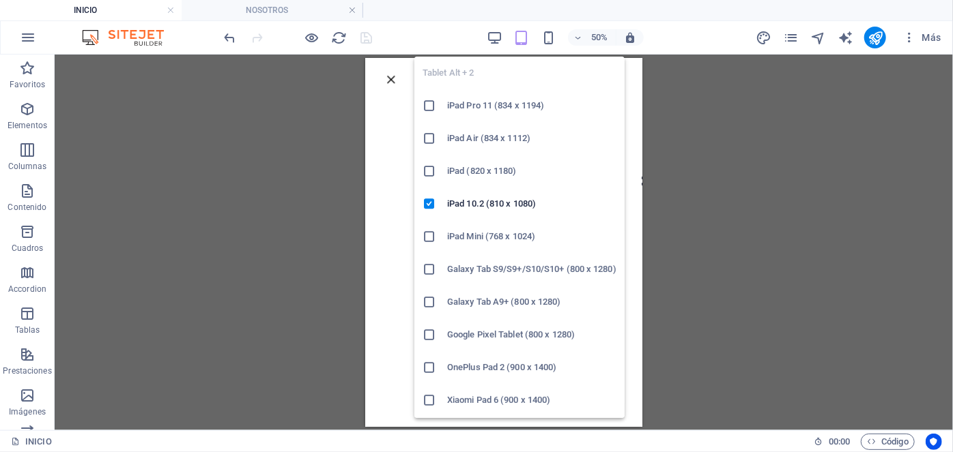
scroll to position [889, 0]
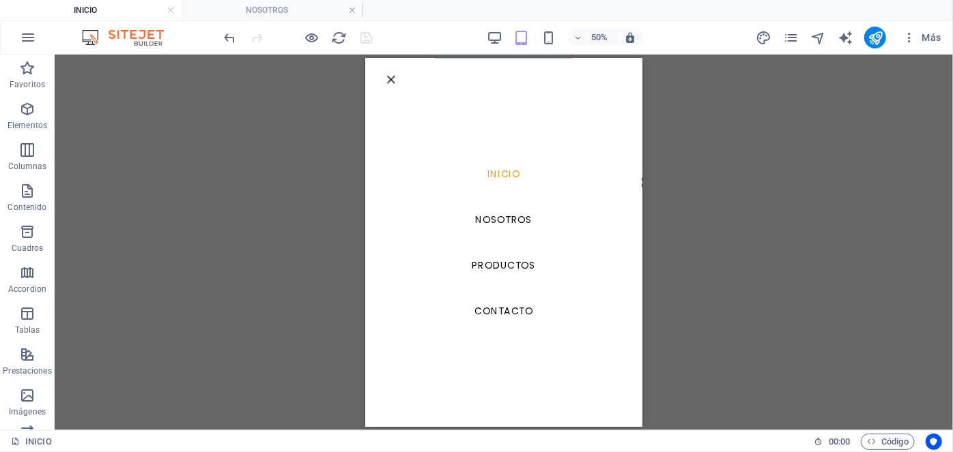
click at [319, 170] on div "Arrastra aquí para reemplazar el contenido existente. Si quieres crear un eleme…" at bounding box center [504, 243] width 898 height 376
click at [427, 91] on div at bounding box center [416, 99] width 20 height 17
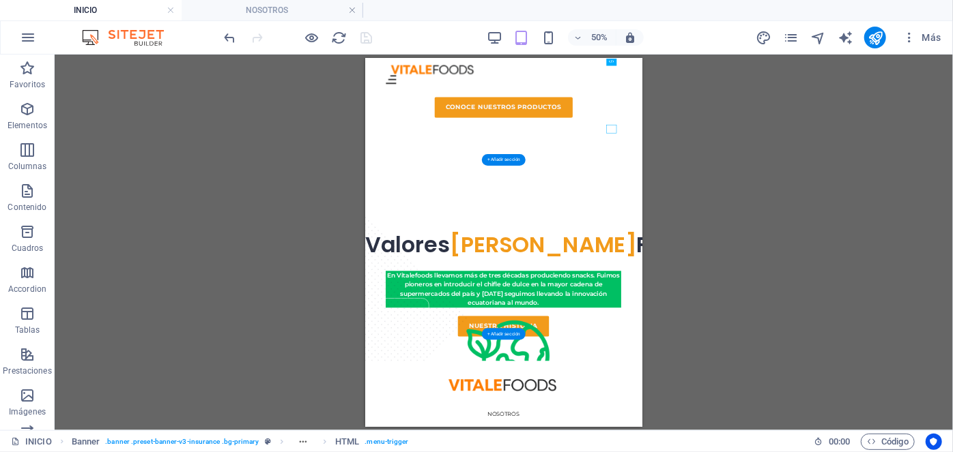
scroll to position [770, 0]
click at [470, 271] on figure at bounding box center [641, 161] width 553 height 349
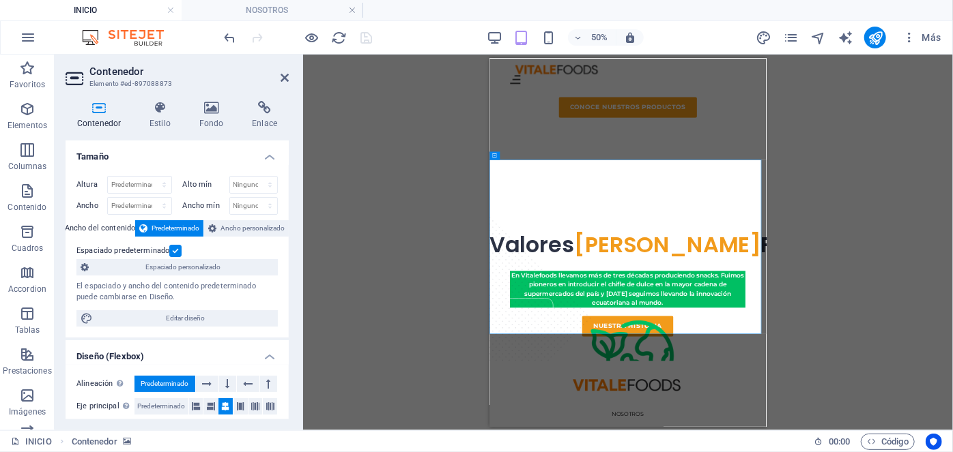
type input "511"
select select "px"
click at [124, 183] on input "511" at bounding box center [139, 185] width 63 height 16
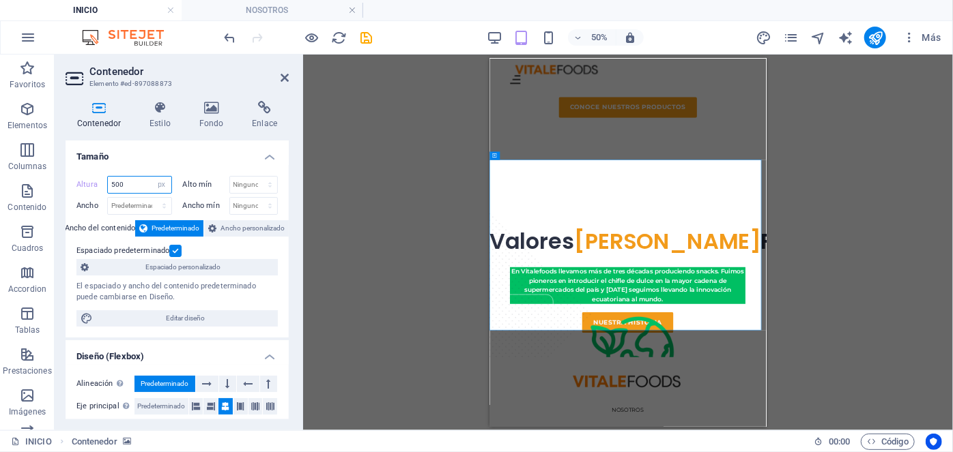
click at [124, 183] on input "500" at bounding box center [139, 185] width 63 height 16
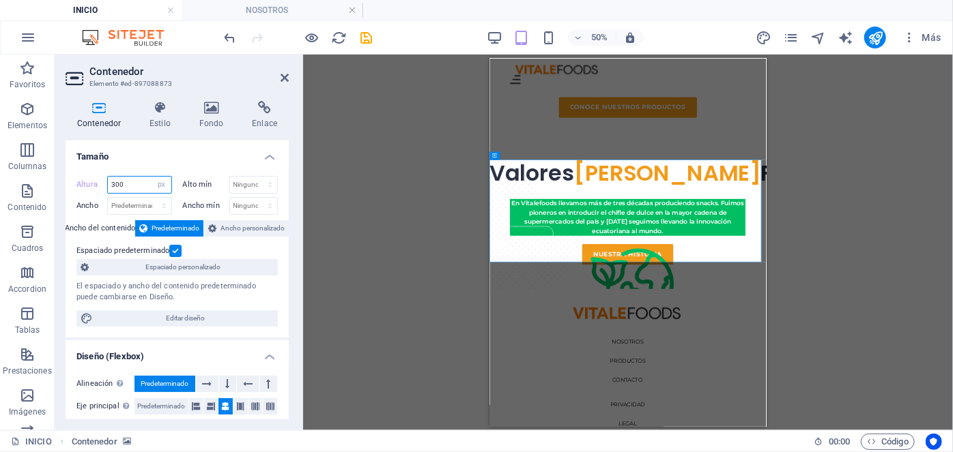
click at [124, 183] on input "300" at bounding box center [139, 185] width 63 height 16
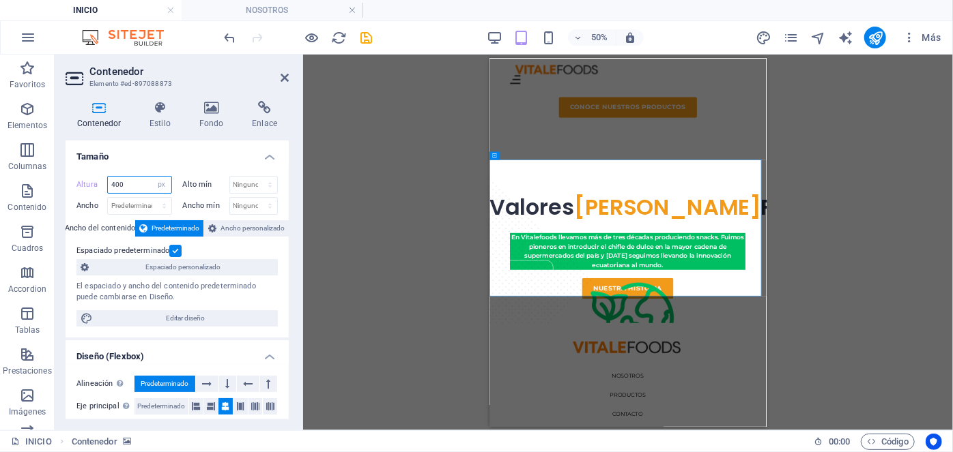
click at [124, 183] on input "400" at bounding box center [139, 185] width 63 height 16
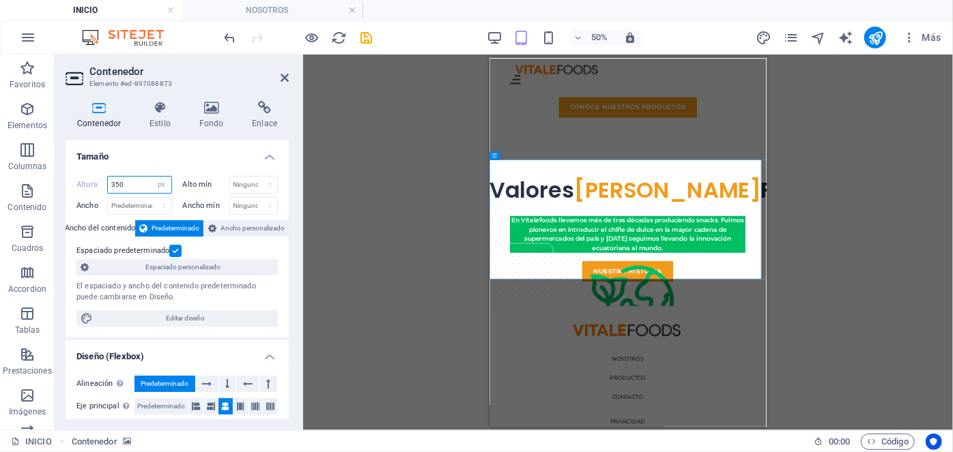
click at [124, 183] on input "350" at bounding box center [139, 185] width 63 height 16
type input "500"
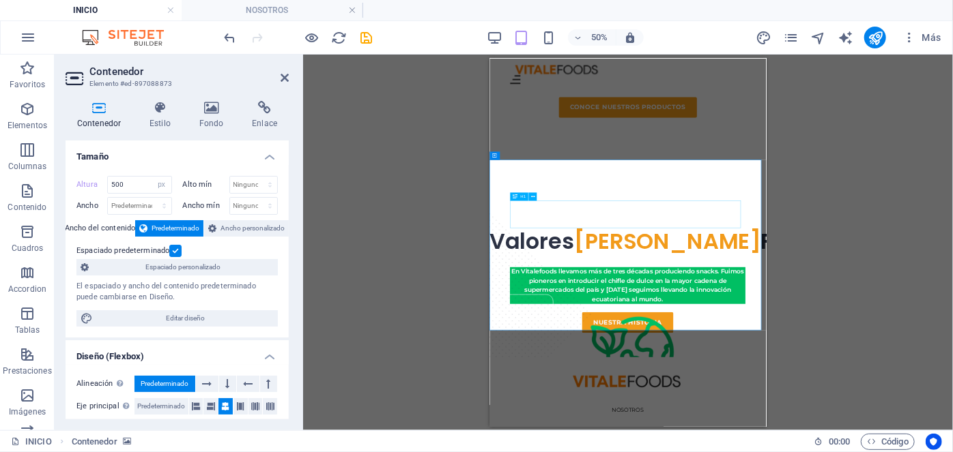
click at [715, 410] on div "Nuestra Historia" at bounding box center [765, 437] width 471 height 55
click at [701, 307] on figure at bounding box center [765, 157] width 553 height 341
click at [689, 410] on div "Nuestra Historia" at bounding box center [765, 437] width 471 height 55
click at [688, 410] on div "Nuestra Historia" at bounding box center [765, 437] width 471 height 55
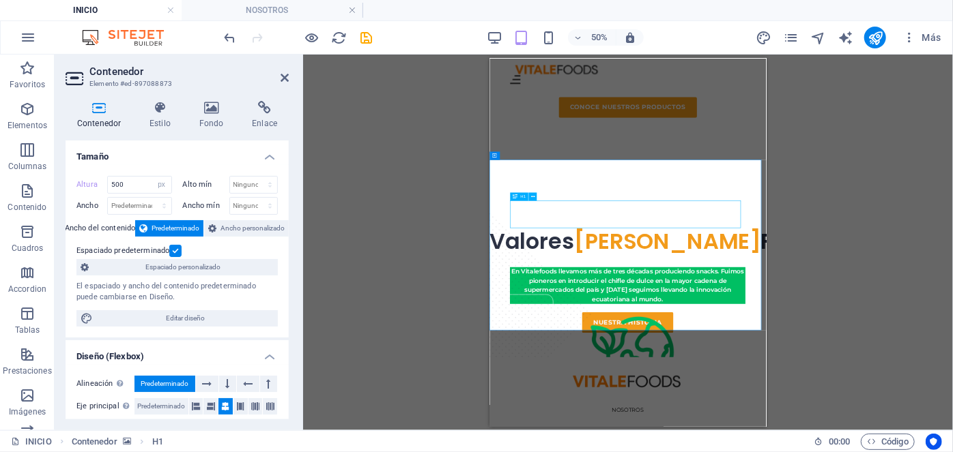
click at [688, 410] on div "Nuestra Historia" at bounding box center [765, 437] width 471 height 55
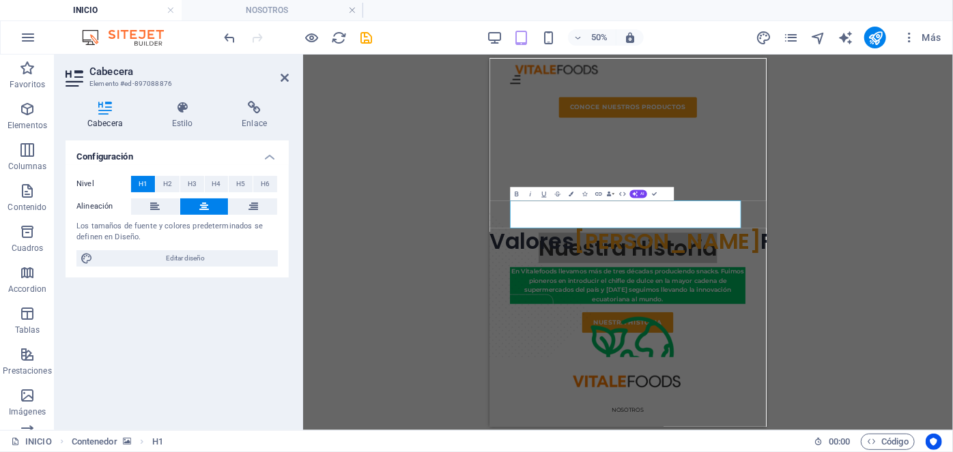
click at [371, 233] on div "H1 Banner Banner 2 columnas Contenedor Barra de menús Menú Barra de menús Separ…" at bounding box center [628, 243] width 650 height 376
click at [381, 315] on div "H1 Banner Banner 2 columnas Contenedor Barra de menús Menú Barra de menús Separ…" at bounding box center [628, 243] width 650 height 376
click at [736, 328] on figure at bounding box center [765, 157] width 553 height 341
select select "px"
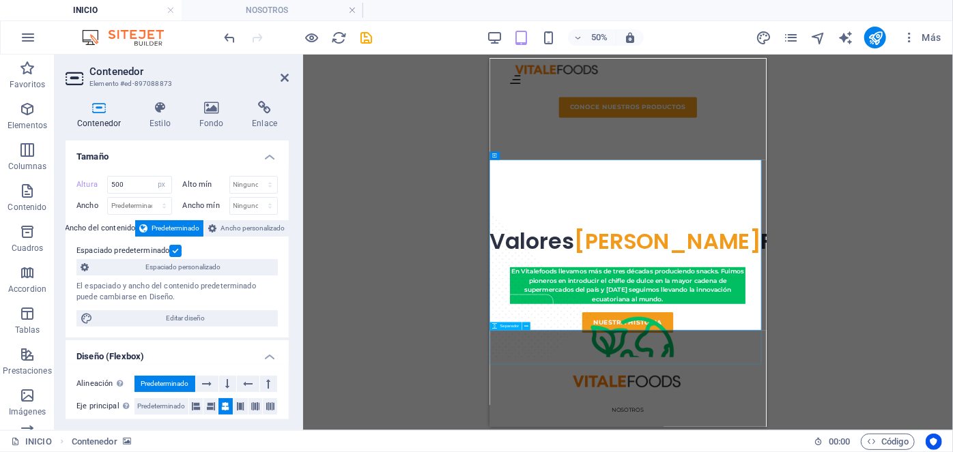
scroll to position [811, 0]
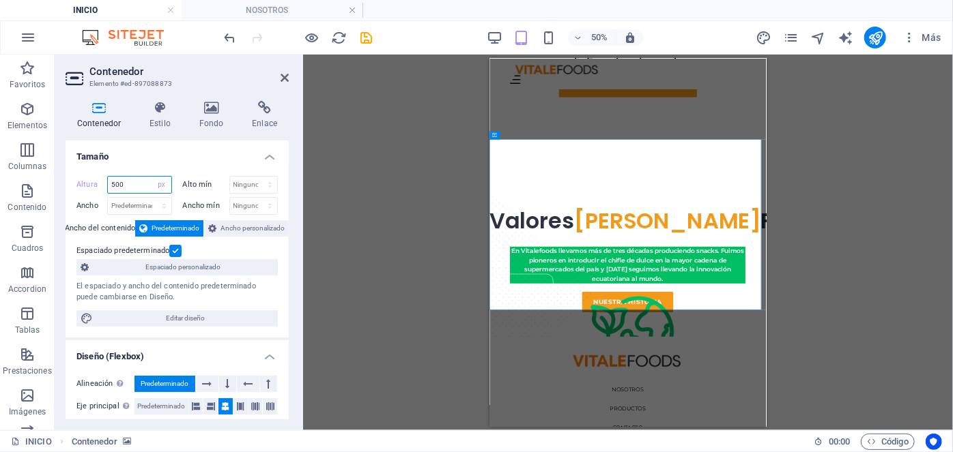
click at [130, 186] on input "500" at bounding box center [139, 185] width 63 height 16
type input "450"
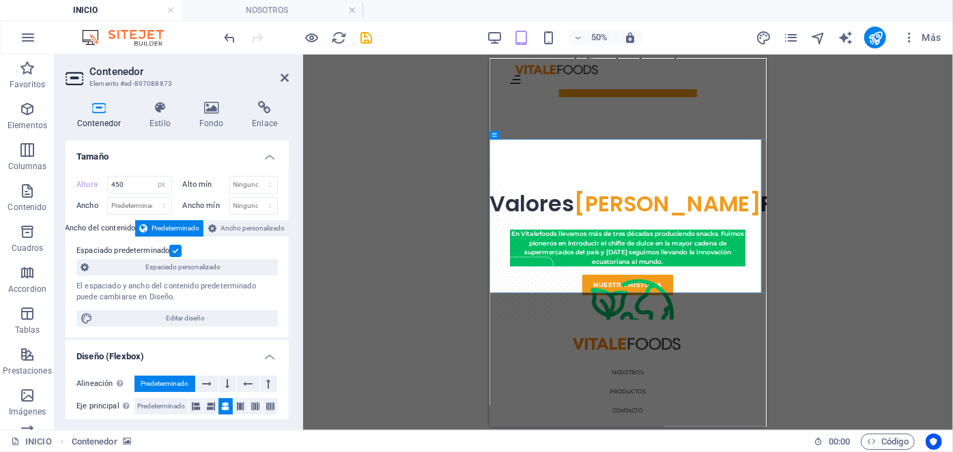
click at [361, 304] on div "Arrastra aquí para reemplazar el contenido existente. Si quieres crear un eleme…" at bounding box center [628, 243] width 650 height 376
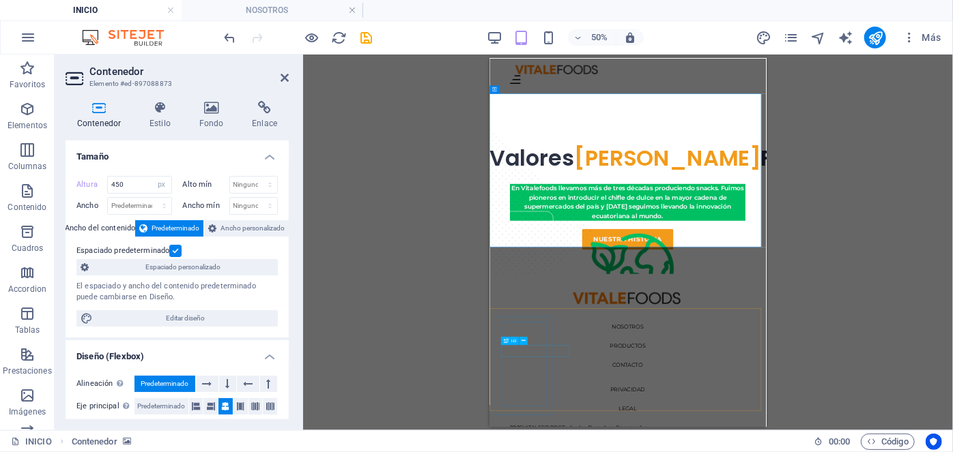
scroll to position [906, 0]
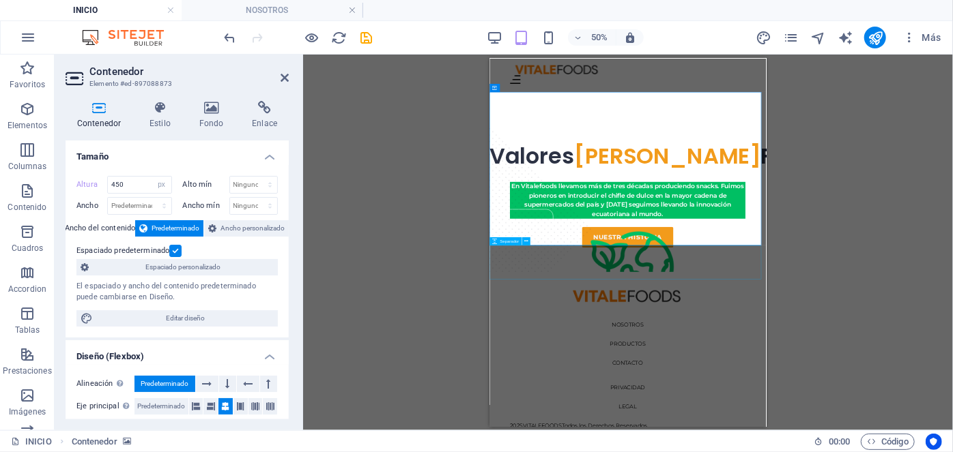
click at [570, 226] on div at bounding box center [765, 192] width 553 height 68
select select "px"
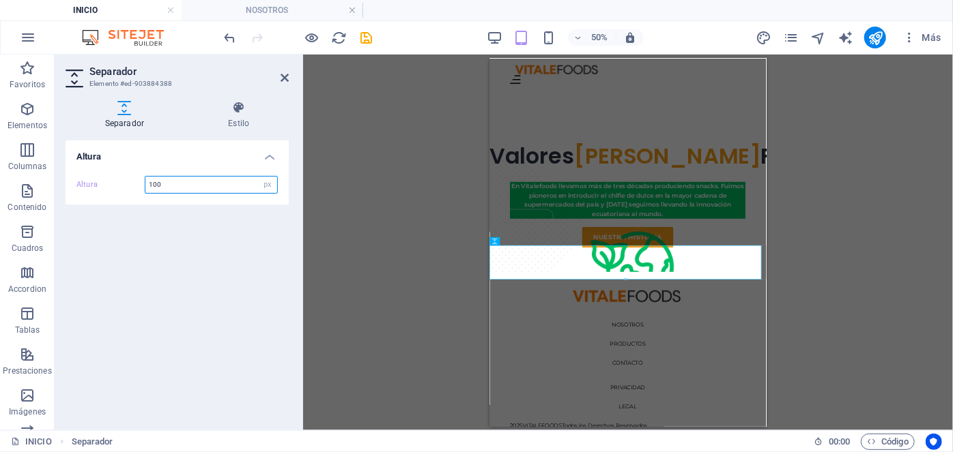
click at [182, 186] on input "100" at bounding box center [211, 185] width 132 height 16
type input "50"
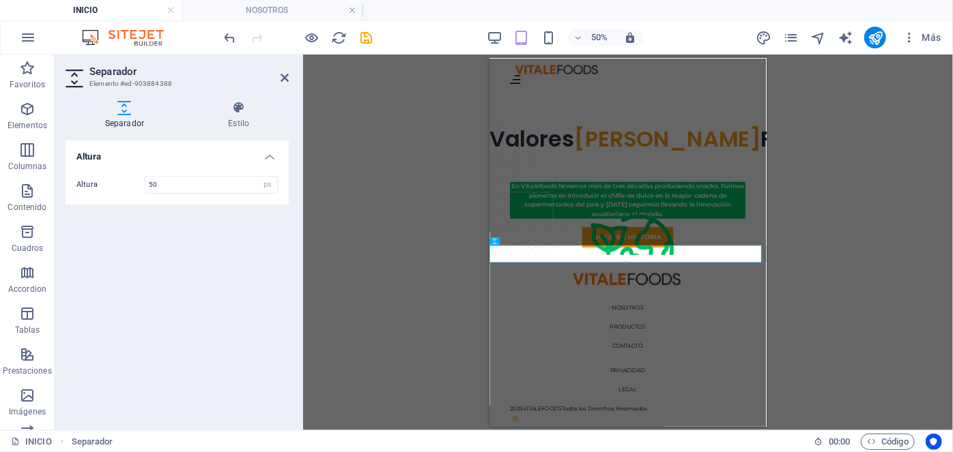
click at [632, 451] on div "Sostenibilidad Apoyo directo a agricultores locales y contribuyendo a familias …" at bounding box center [765, 348] width 553 height 205
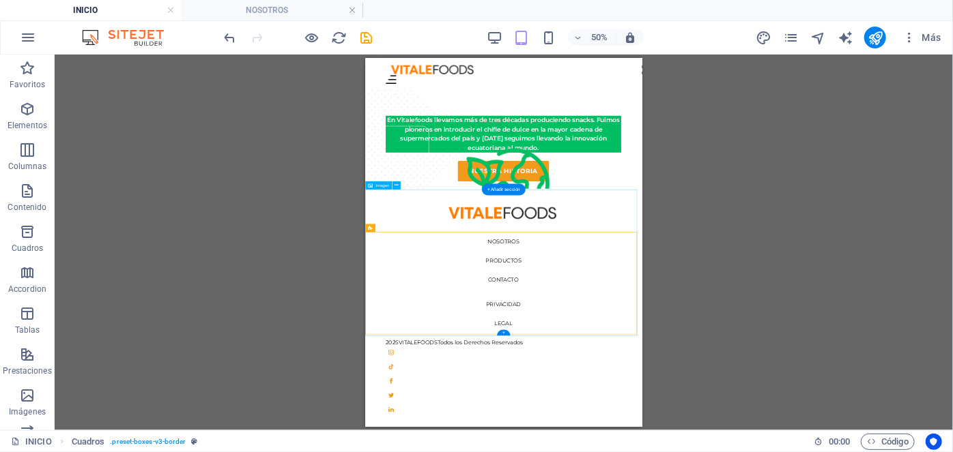
scroll to position [1021, 0]
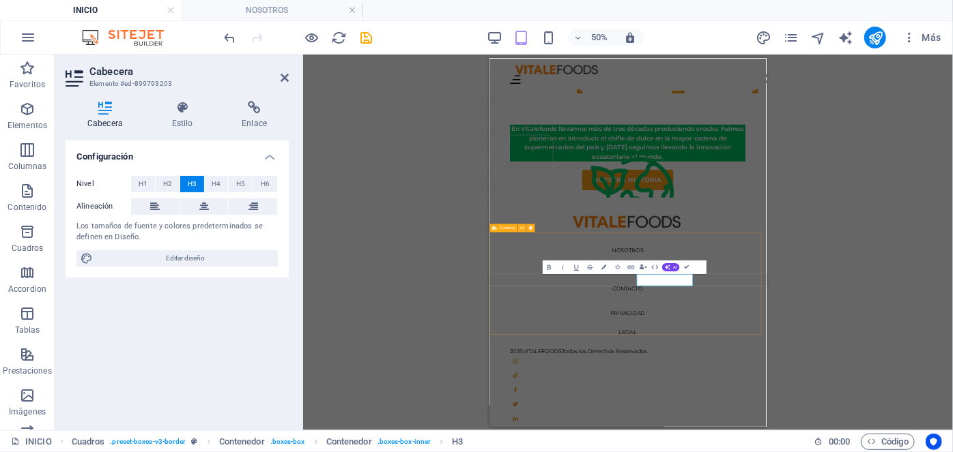
click at [490, 336] on div "Sostenibilidad Apoyo directo a agricultores locales y contribuyendo a familias …" at bounding box center [765, 234] width 553 height 205
select select "px"
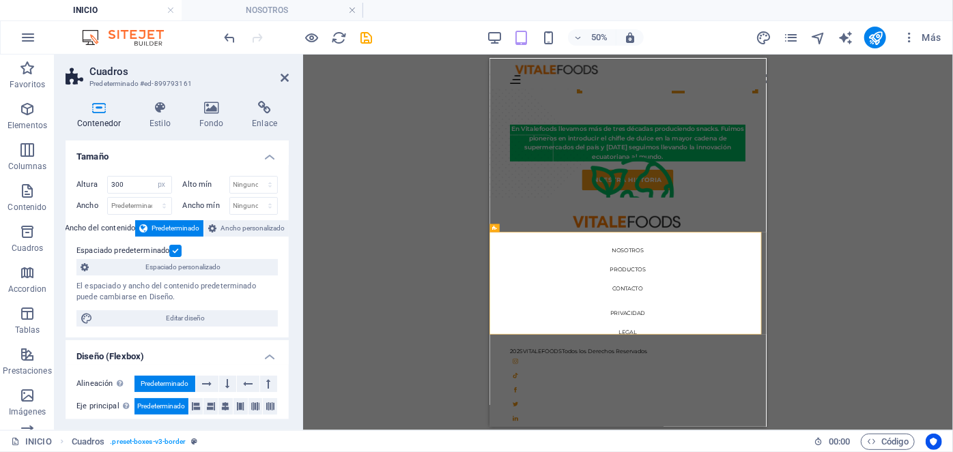
click at [143, 171] on div "Altura 300 Predeterminado px rem % vh vw Alto mín Ninguno px rem % vh vw Ancho …" at bounding box center [177, 251] width 223 height 173
click at [137, 178] on input "300" at bounding box center [139, 185] width 63 height 16
type input "350"
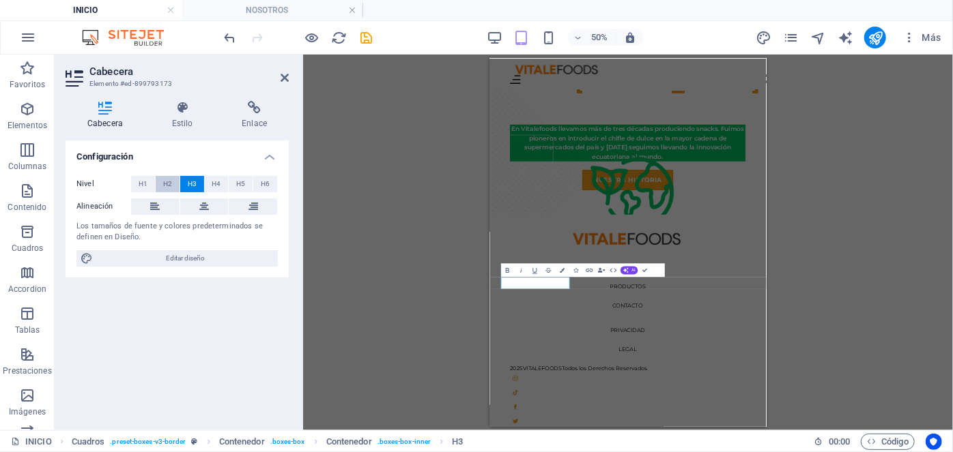
click at [173, 182] on button "H2" at bounding box center [168, 184] width 24 height 16
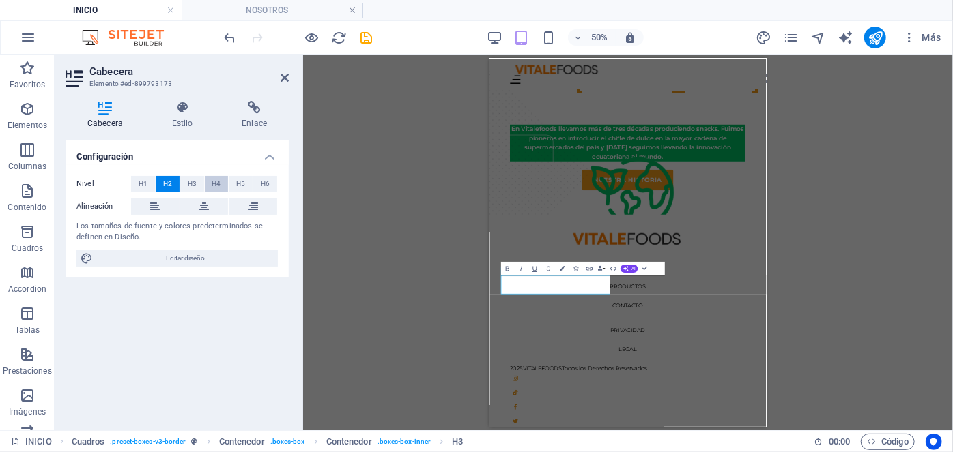
click at [208, 184] on button "H4" at bounding box center [217, 184] width 24 height 16
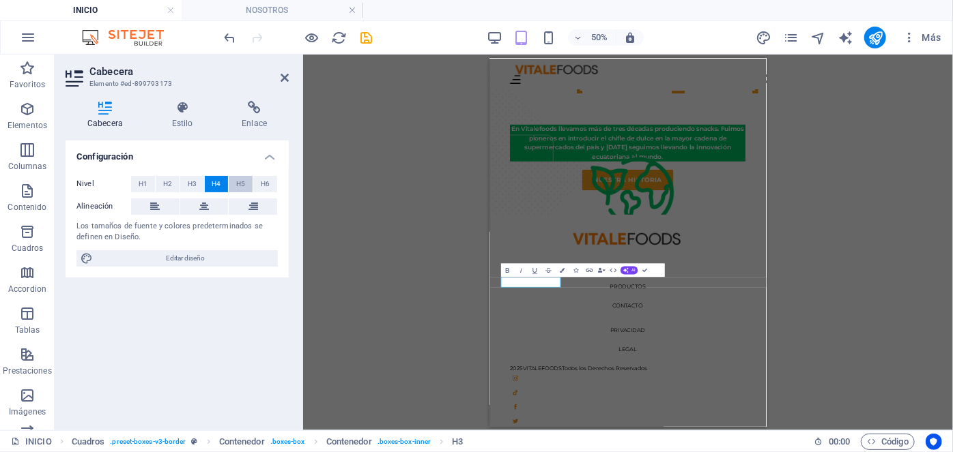
click at [242, 183] on span "H5" at bounding box center [240, 184] width 9 height 16
click at [210, 182] on button "H4" at bounding box center [217, 184] width 24 height 16
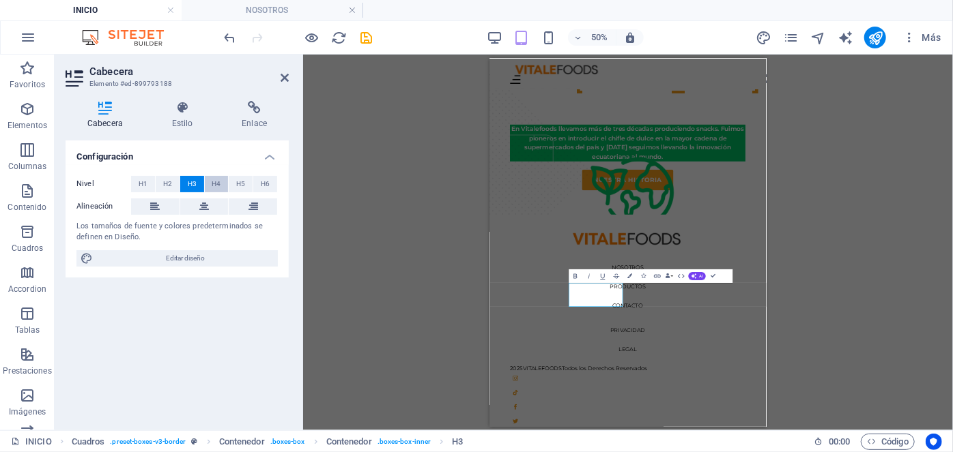
click at [216, 181] on span "H4" at bounding box center [216, 184] width 9 height 16
click at [205, 205] on icon at bounding box center [204, 207] width 10 height 16
click at [165, 204] on button at bounding box center [155, 207] width 48 height 16
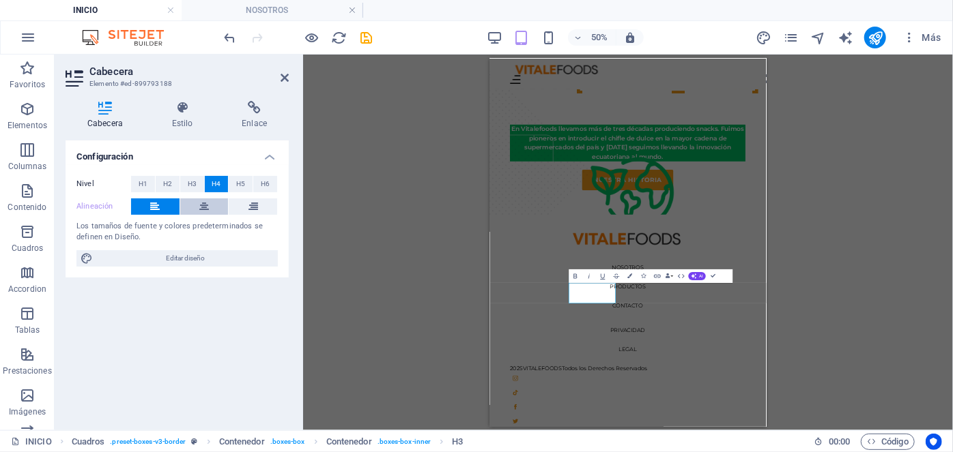
click at [187, 204] on button at bounding box center [204, 207] width 48 height 16
click at [238, 184] on span "H5" at bounding box center [240, 184] width 9 height 16
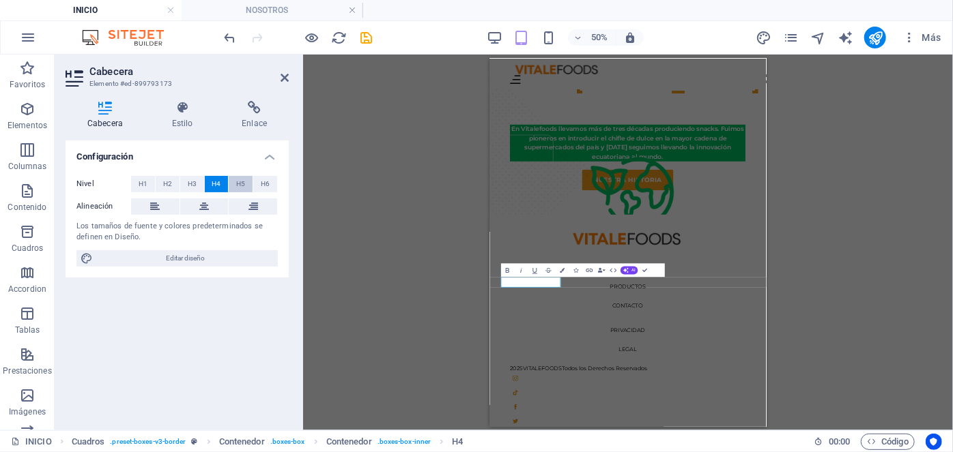
click at [238, 177] on span "H5" at bounding box center [240, 184] width 9 height 16
click at [666, 291] on button at bounding box center [664, 290] width 8 height 8
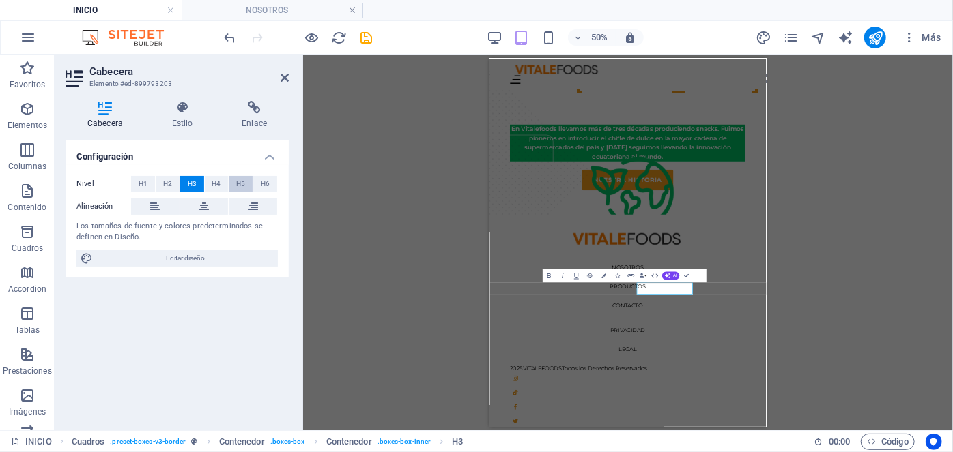
click at [240, 181] on span "H5" at bounding box center [240, 184] width 9 height 16
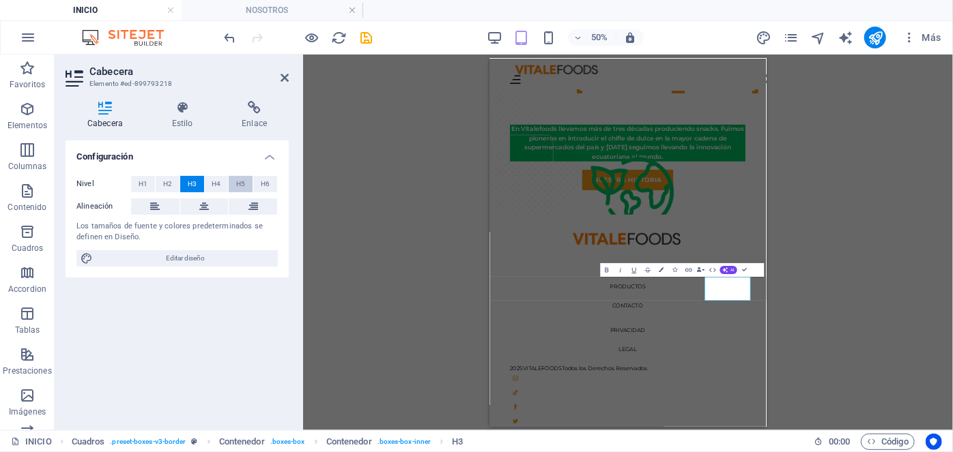
click at [237, 177] on span "H5" at bounding box center [240, 184] width 9 height 16
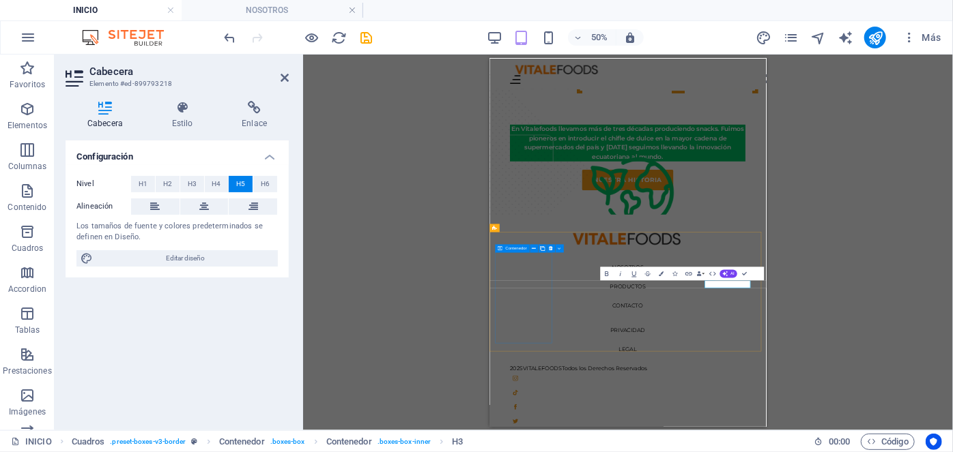
click at [500, 452] on div "Sostenibilidad Apoyo directo a agricultores locales y contribuyendo a familias …" at bounding box center [558, 417] width 117 height 412
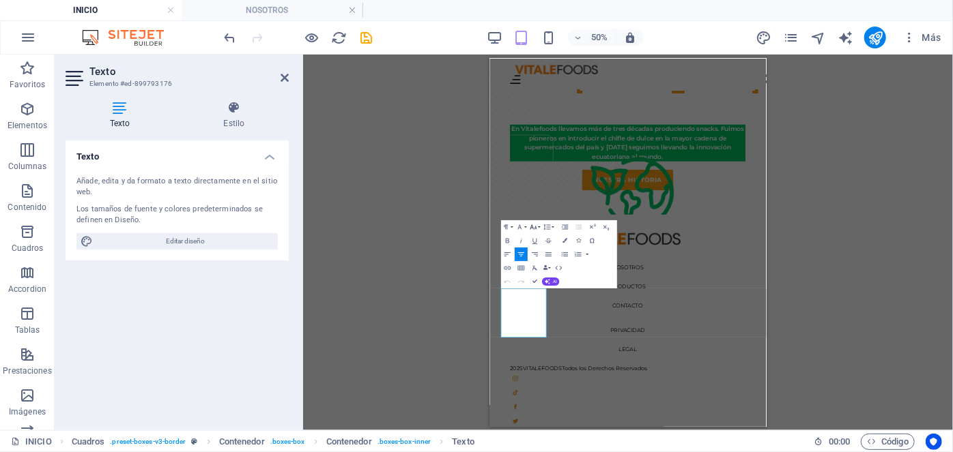
click at [530, 228] on icon "button" at bounding box center [533, 227] width 8 height 8
click at [528, 157] on link "10" at bounding box center [527, 154] width 25 height 10
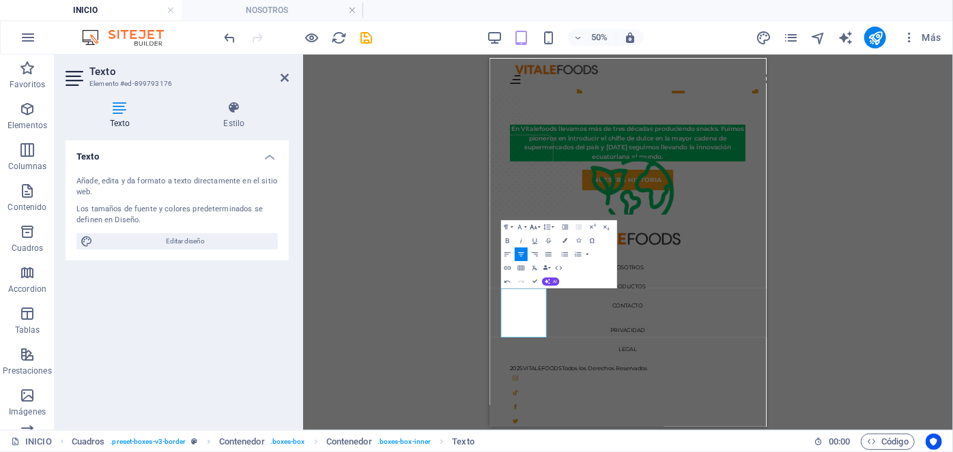
click at [534, 225] on icon "button" at bounding box center [533, 227] width 8 height 8
click at [525, 128] on link "10" at bounding box center [527, 126] width 25 height 10
click at [532, 227] on icon "button" at bounding box center [533, 227] width 7 height 5
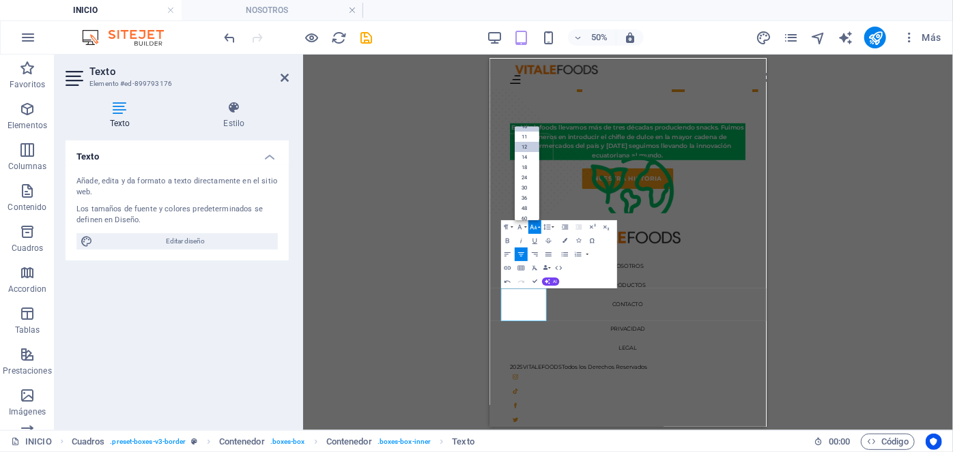
click at [525, 147] on link "12" at bounding box center [527, 147] width 25 height 10
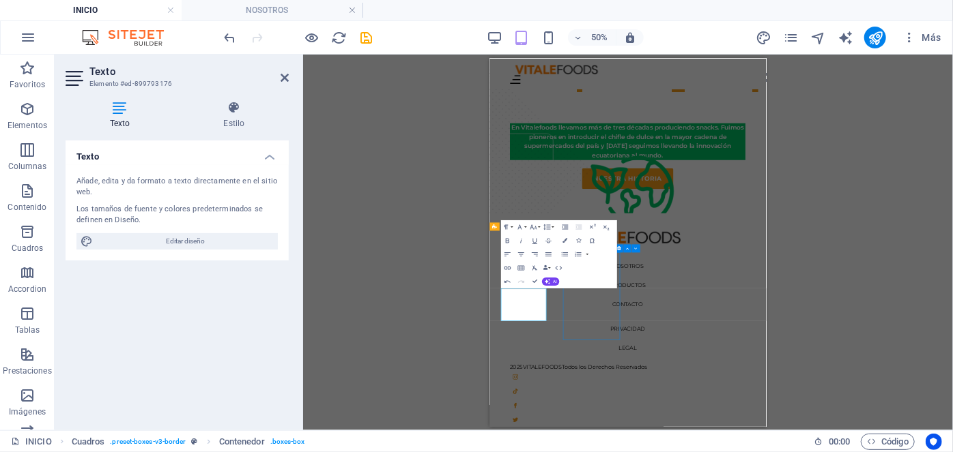
click at [900, 367] on div "Sostenibilidad Apoyo directo a agricultores locales y contribuyendo a familias …" at bounding box center [765, 247] width 553 height 239
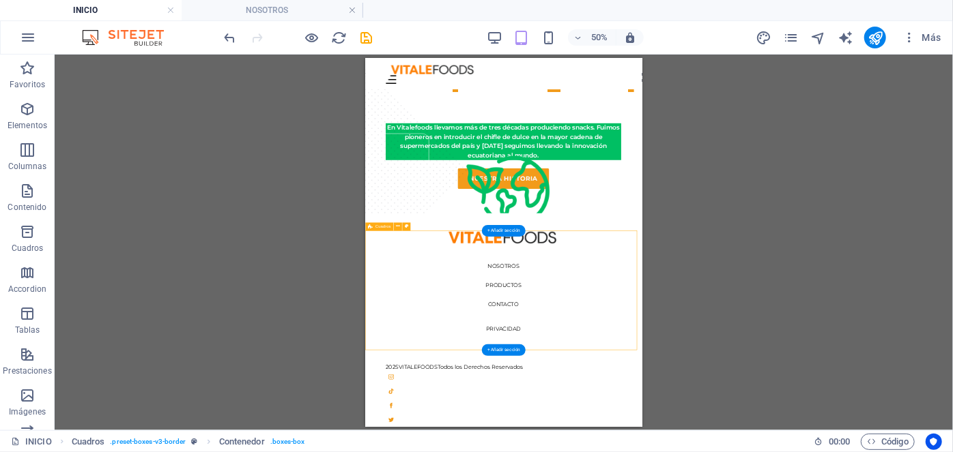
click at [776, 367] on div "Sostenibilidad Apoyo directo a agricultores locales y contribuyendo a familias …" at bounding box center [641, 247] width 553 height 239
select select "px"
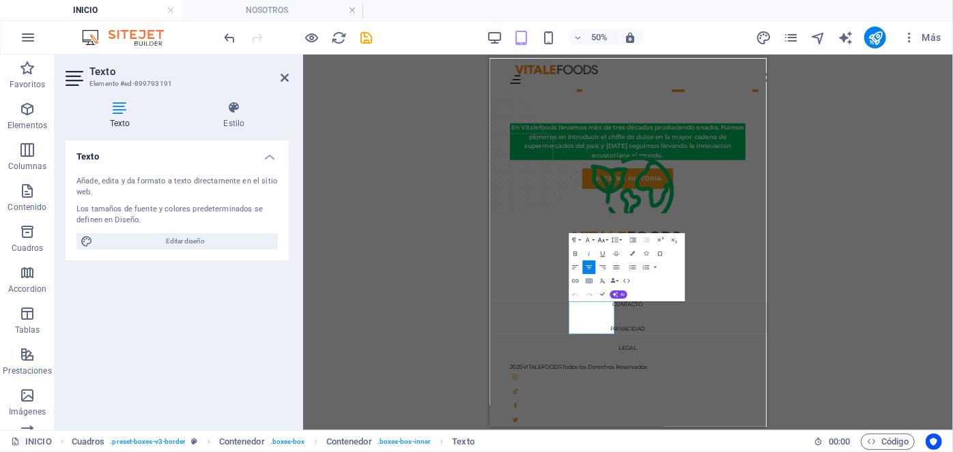
click at [598, 243] on icon "button" at bounding box center [601, 240] width 8 height 8
click at [596, 192] on link "12" at bounding box center [594, 188] width 25 height 10
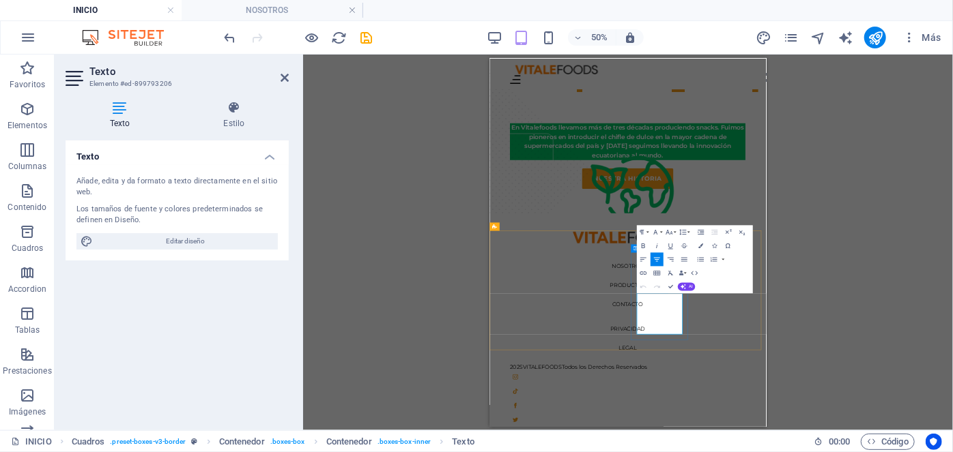
click at [667, 231] on icon "button" at bounding box center [668, 232] width 7 height 5
click at [661, 179] on link "12" at bounding box center [662, 180] width 25 height 10
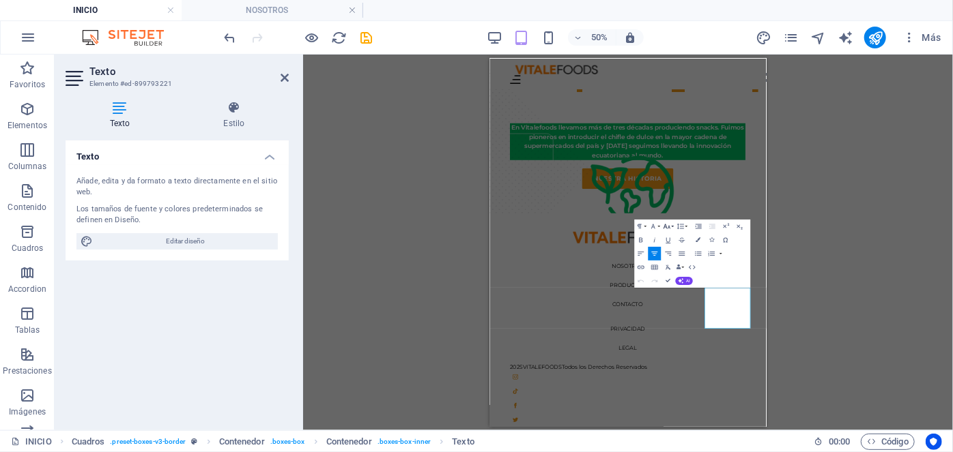
click at [663, 231] on button "Font Size" at bounding box center [668, 227] width 13 height 14
click at [666, 178] on link "12" at bounding box center [660, 174] width 25 height 10
click at [473, 343] on div "H1 Banner Banner 2 columnas Contenedor Barra de menús Menú Barra de menús Separ…" at bounding box center [628, 243] width 650 height 376
click at [390, 326] on div "H1 Banner Banner 2 columnas Contenedor Barra de menús Menú Barra de menús Separ…" at bounding box center [628, 243] width 650 height 376
click at [619, 367] on div "Sostenibilidad Apoyo directo a agricultores locales y contribuyendo a familias …" at bounding box center [765, 247] width 553 height 239
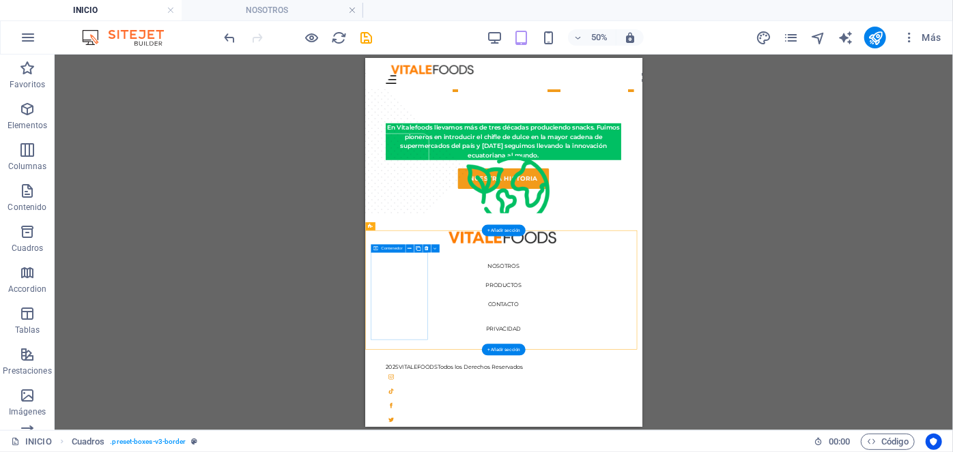
click at [385, 452] on div "Sostenibilidad Apoyo directo a agricultores locales y contribuyendo a familias …" at bounding box center [434, 405] width 117 height 396
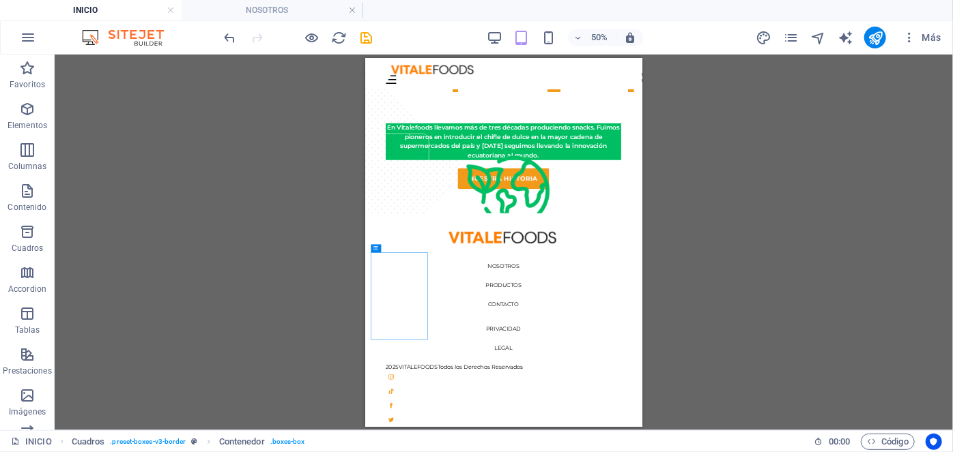
click at [308, 312] on div "H1 Banner Banner 2 columnas Contenedor Barra de menús Menú Barra de menús Separ…" at bounding box center [504, 243] width 898 height 376
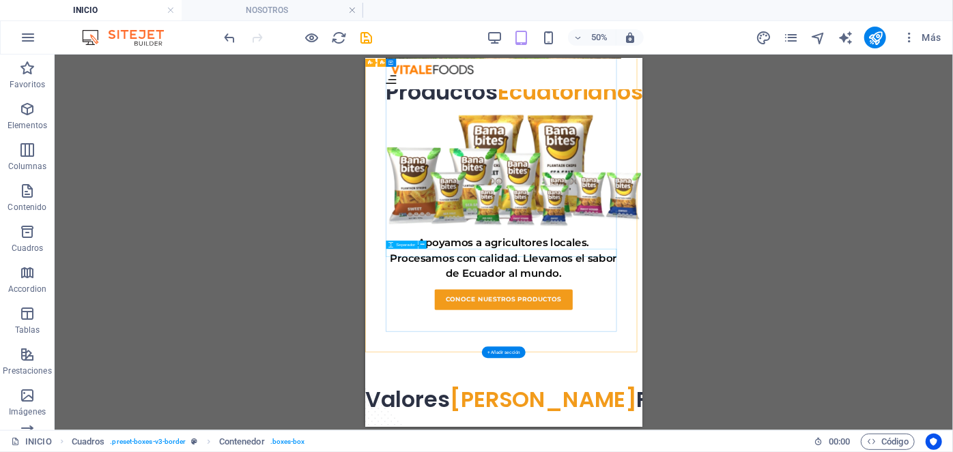
scroll to position [0, 0]
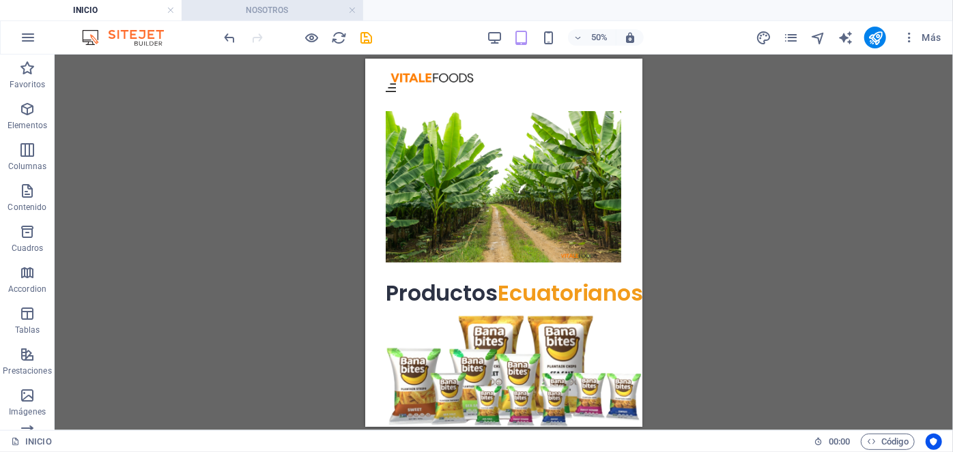
click at [257, 10] on h4 "NOSOTROS" at bounding box center [273, 10] width 182 height 15
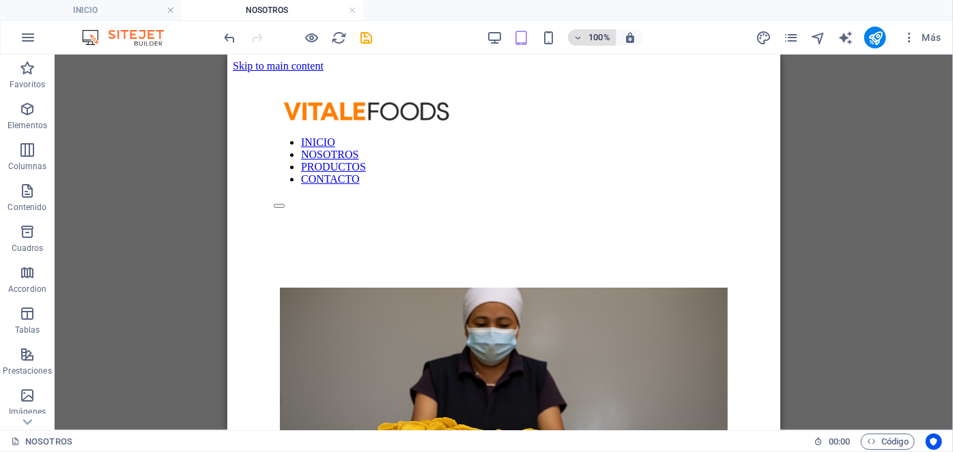
click at [588, 31] on h6 "100%" at bounding box center [599, 37] width 22 height 16
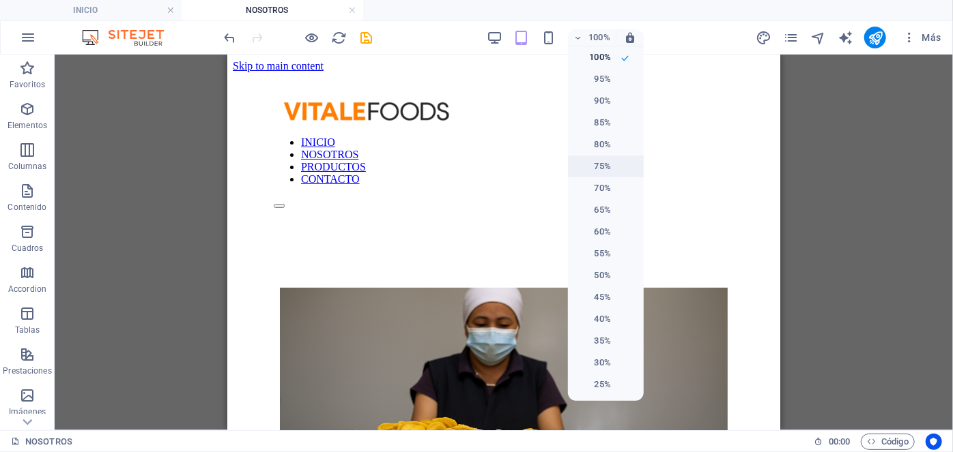
click at [591, 162] on h6 "75%" at bounding box center [593, 166] width 35 height 16
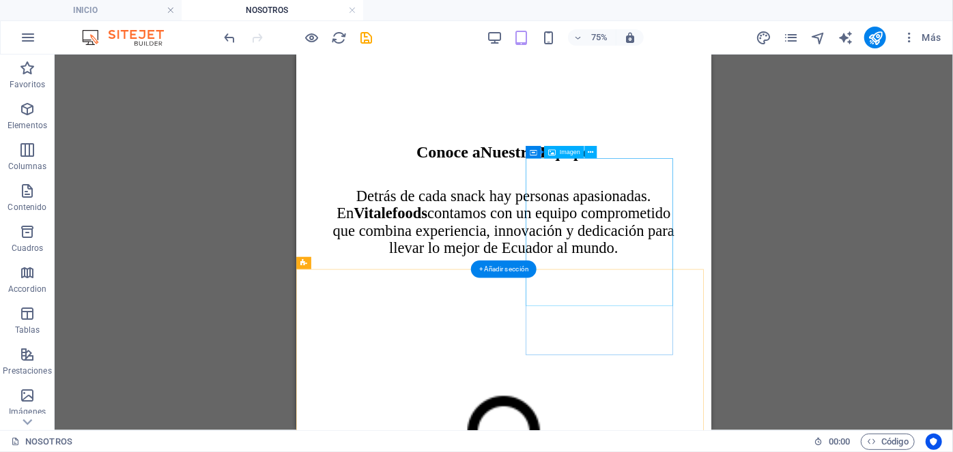
scroll to position [1374, 0]
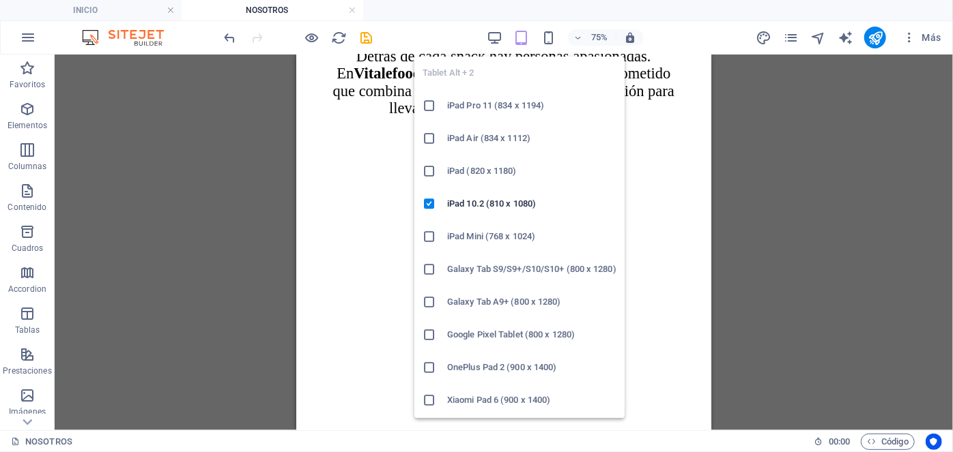
click at [515, 40] on icon "button" at bounding box center [522, 38] width 16 height 16
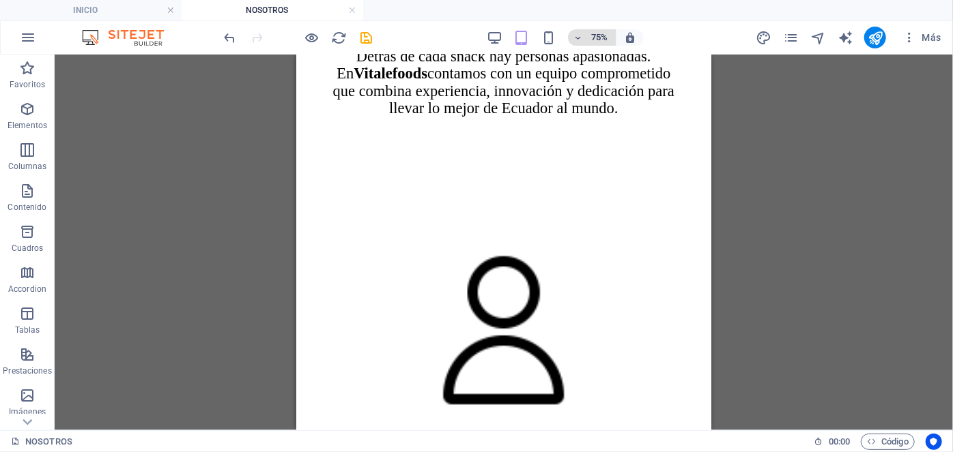
click at [613, 44] on button "75%" at bounding box center [592, 37] width 48 height 16
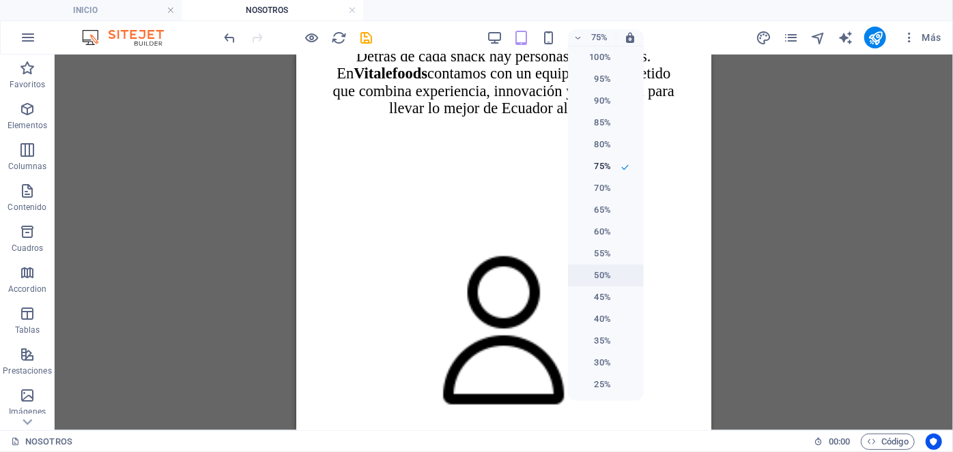
click at [598, 272] on h6 "50%" at bounding box center [593, 276] width 35 height 16
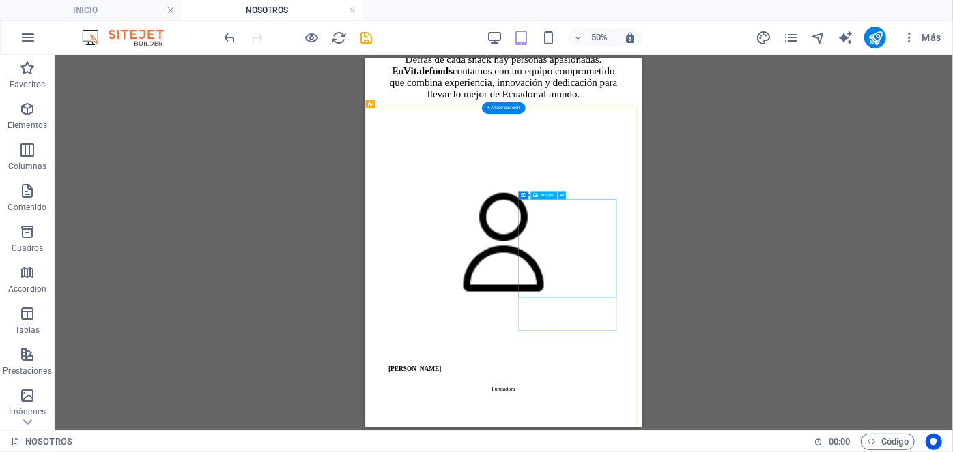
scroll to position [1293, 0]
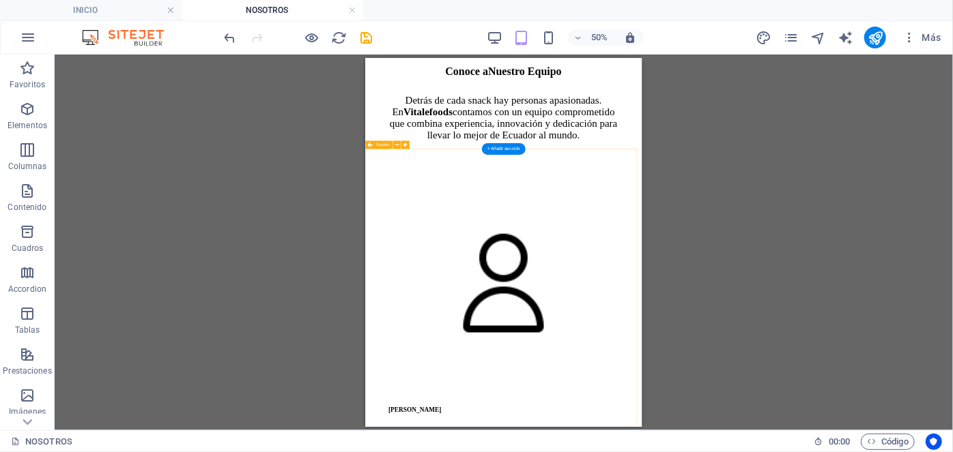
select select "px"
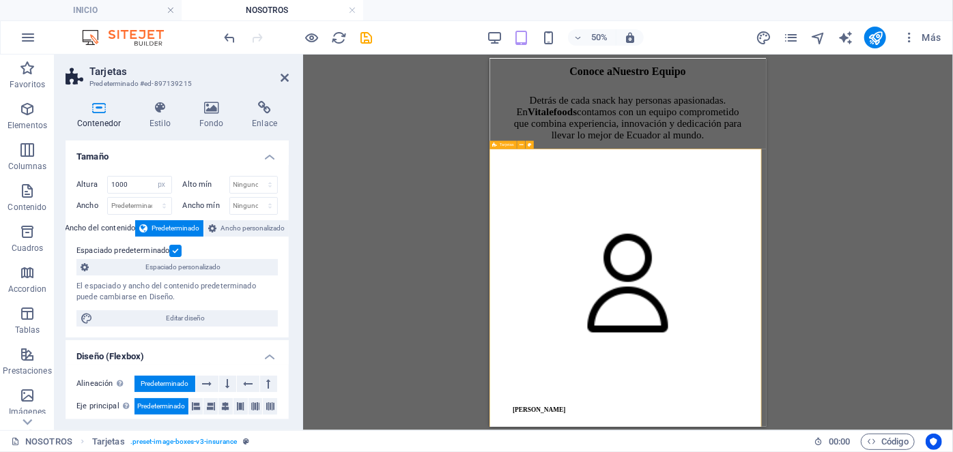
click at [145, 184] on input "1000" at bounding box center [139, 185] width 63 height 16
type input "1400"
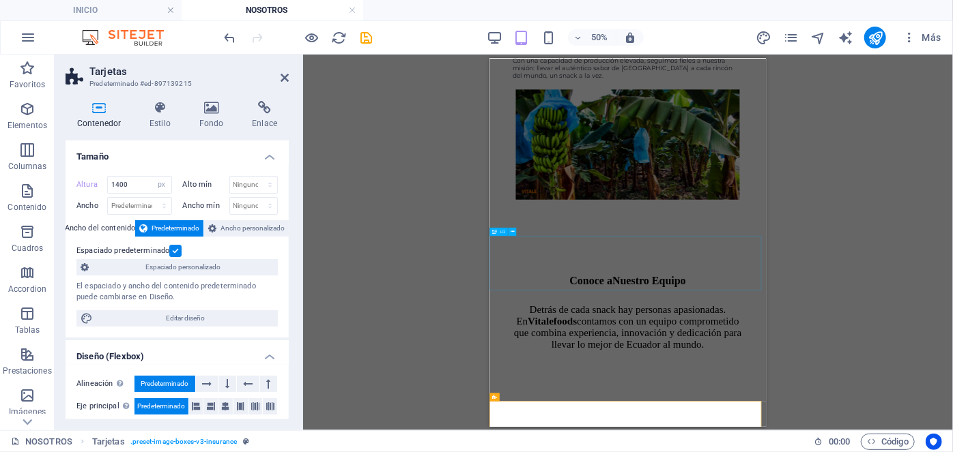
scroll to position [751, 0]
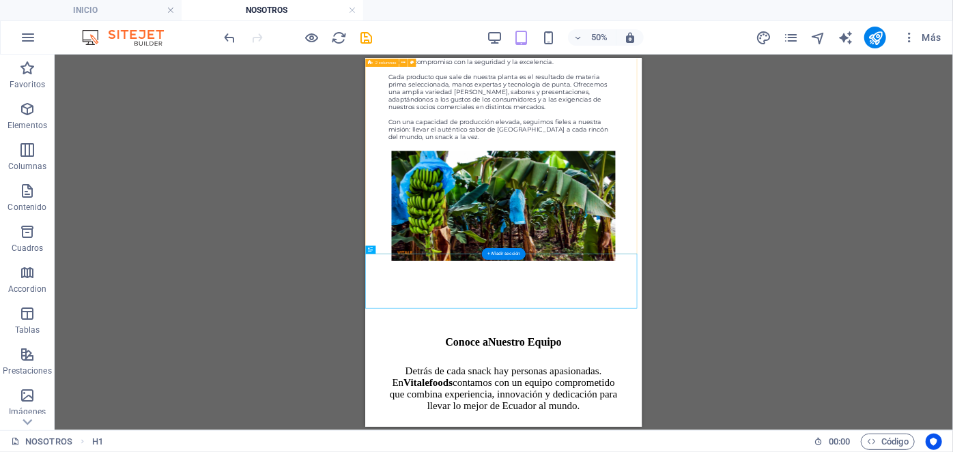
click at [374, 309] on div "Más de 30 años de experiencia llevando el sabor de Ecuador al mundo En Vitalefo…" at bounding box center [642, 35] width 542 height 1126
select select "px"
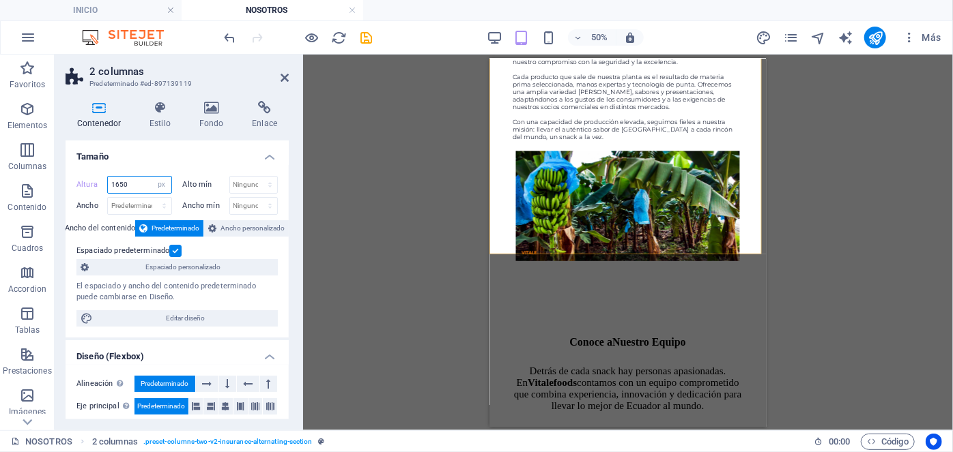
click at [138, 186] on input "1650" at bounding box center [139, 185] width 63 height 16
type input "1800"
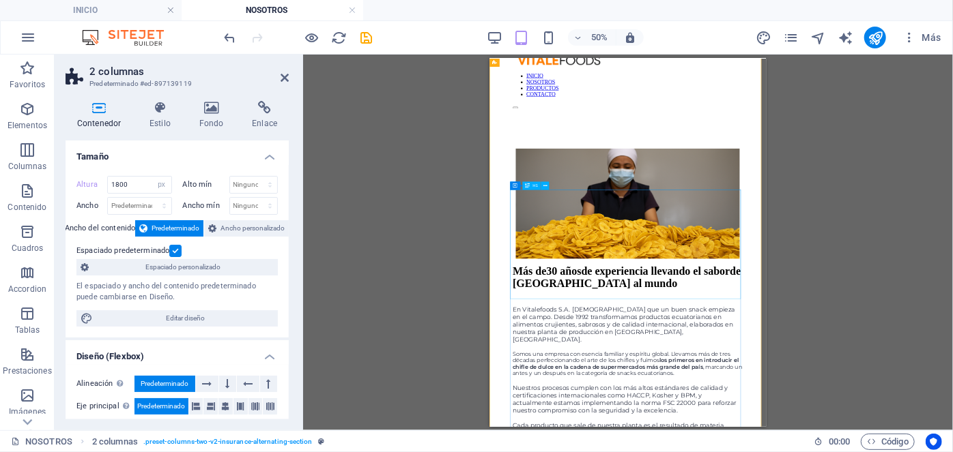
scroll to position [0, 0]
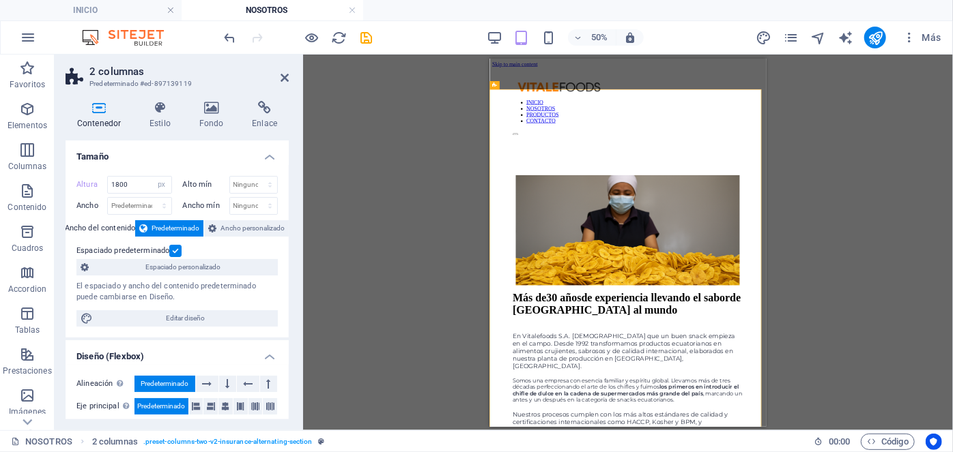
click at [387, 179] on div "Arrastra aquí para reemplazar el contenido existente. Si quieres crear un eleme…" at bounding box center [628, 243] width 650 height 376
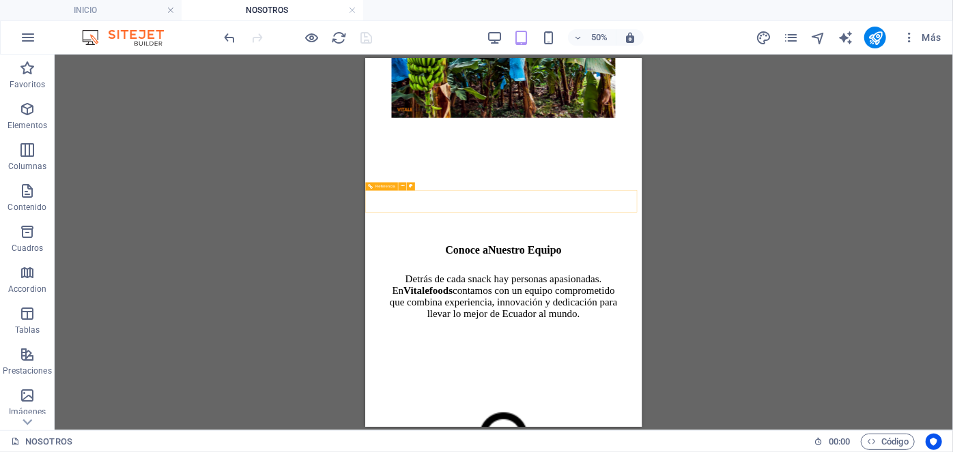
scroll to position [1021, 0]
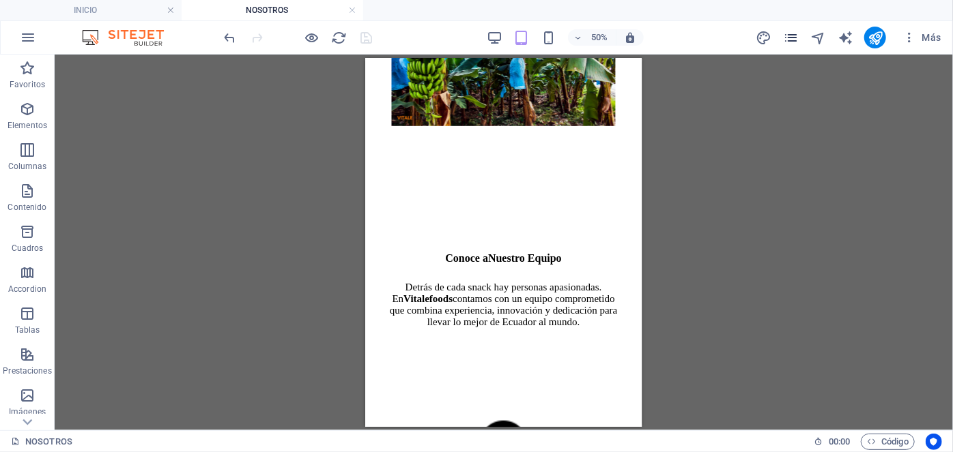
click at [792, 35] on icon "pages" at bounding box center [791, 38] width 16 height 16
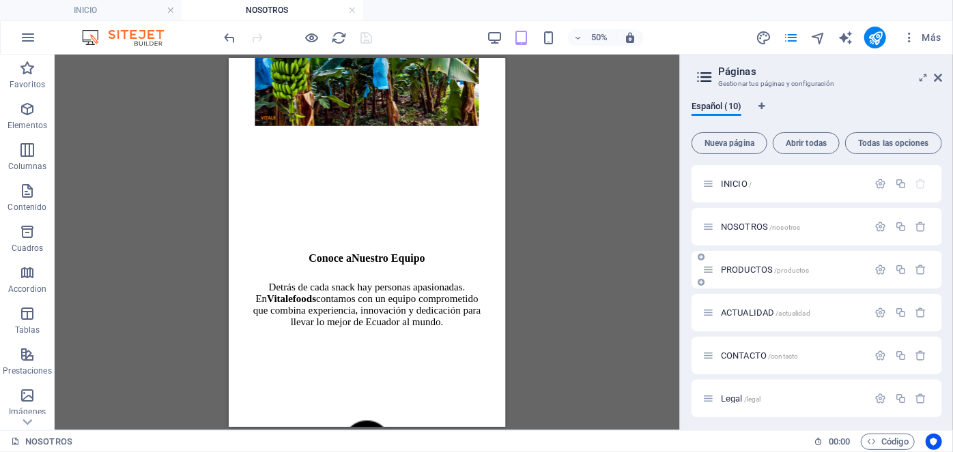
click at [753, 269] on span "PRODUCTOS /productos" at bounding box center [765, 270] width 89 height 10
click at [753, 294] on div "ACTUALIDAD /actualidad" at bounding box center [816, 313] width 250 height 38
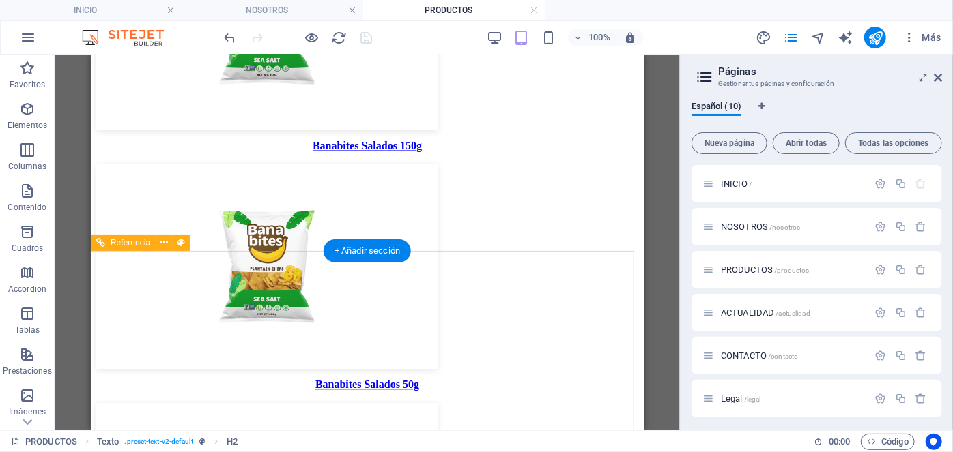
scroll to position [1421, 0]
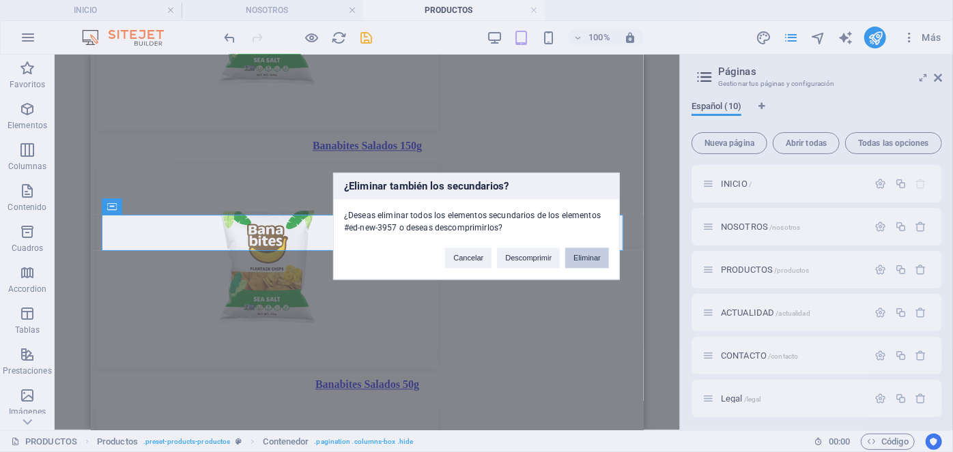
click at [587, 258] on button "Eliminar" at bounding box center [587, 258] width 44 height 20
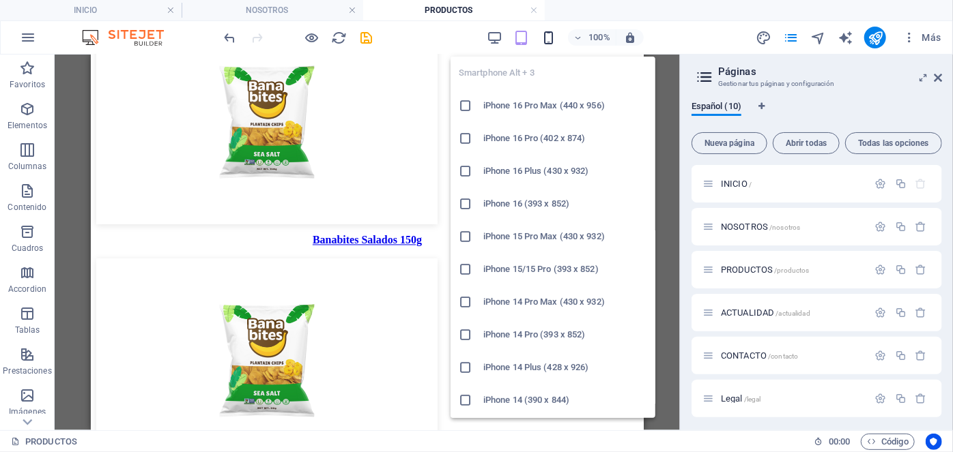
click at [551, 36] on icon "button" at bounding box center [549, 38] width 16 height 16
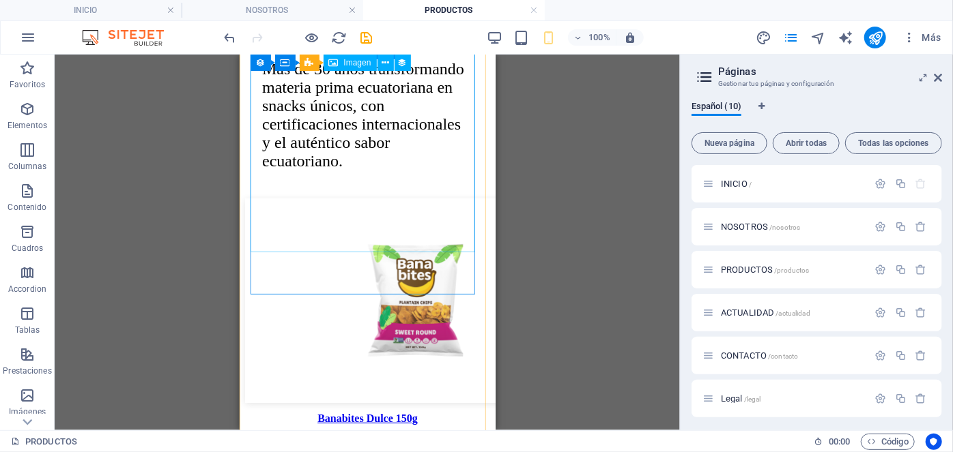
scroll to position [0, 0]
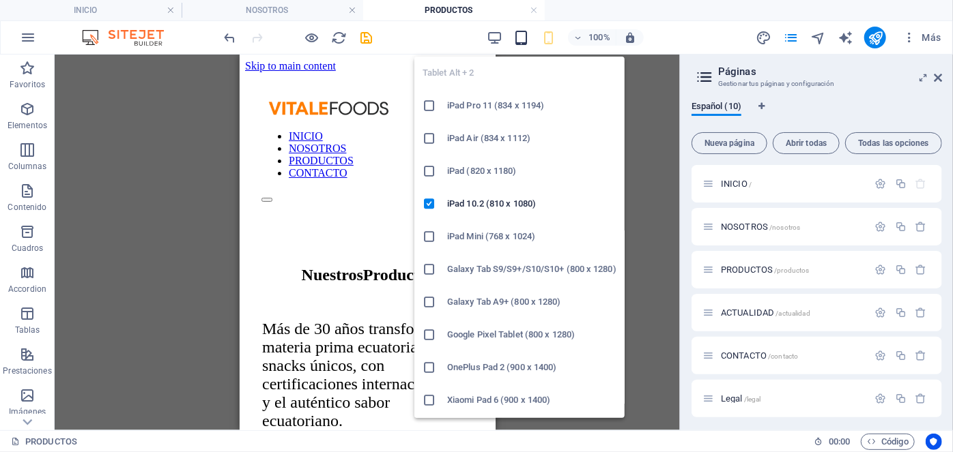
click at [520, 34] on icon "button" at bounding box center [522, 38] width 16 height 16
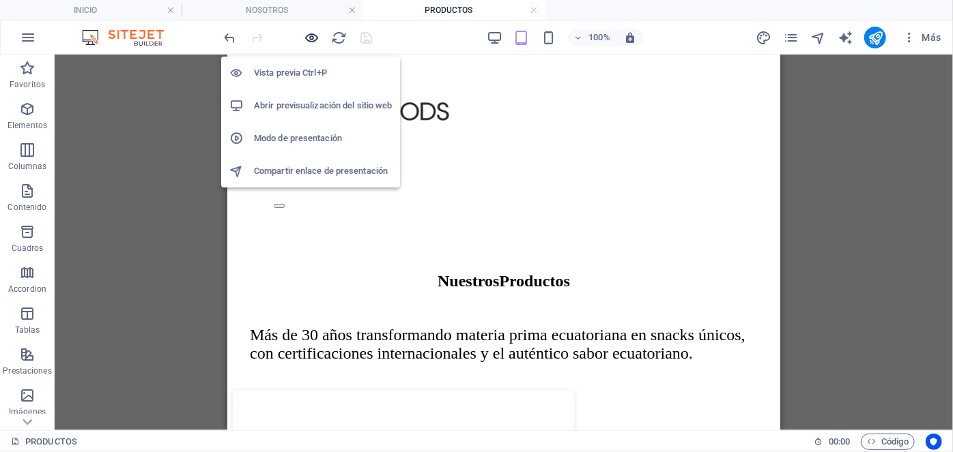
click at [316, 38] on icon "button" at bounding box center [312, 38] width 16 height 16
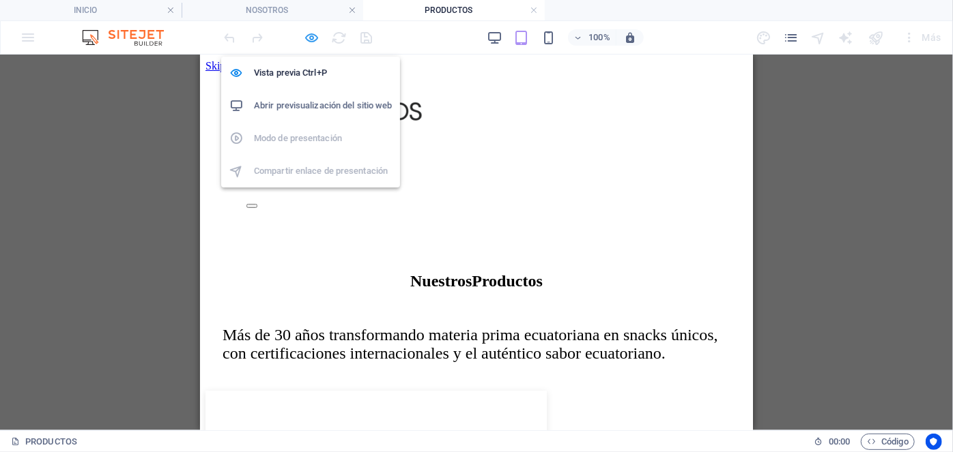
click at [316, 38] on icon "button" at bounding box center [312, 38] width 16 height 16
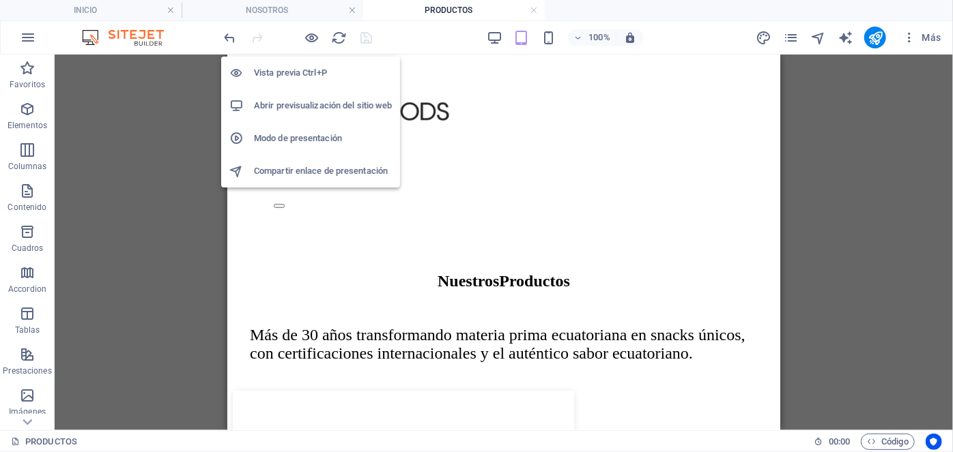
click at [311, 130] on li "Modo de presentación" at bounding box center [310, 138] width 179 height 33
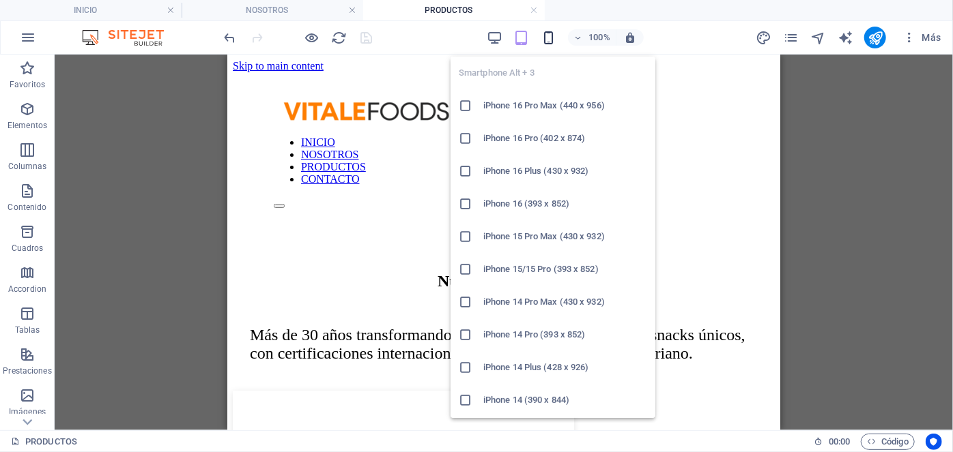
click at [546, 42] on icon "button" at bounding box center [549, 38] width 16 height 16
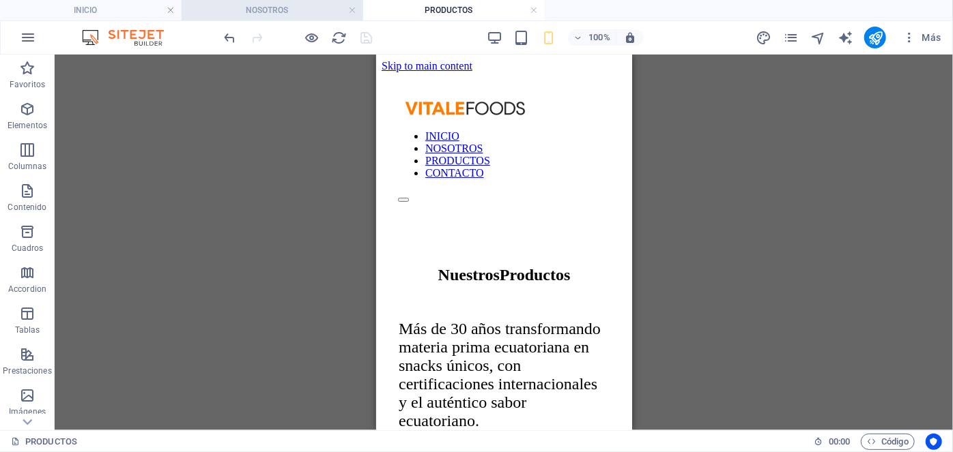
click at [309, 10] on h4 "NOSOTROS" at bounding box center [273, 10] width 182 height 15
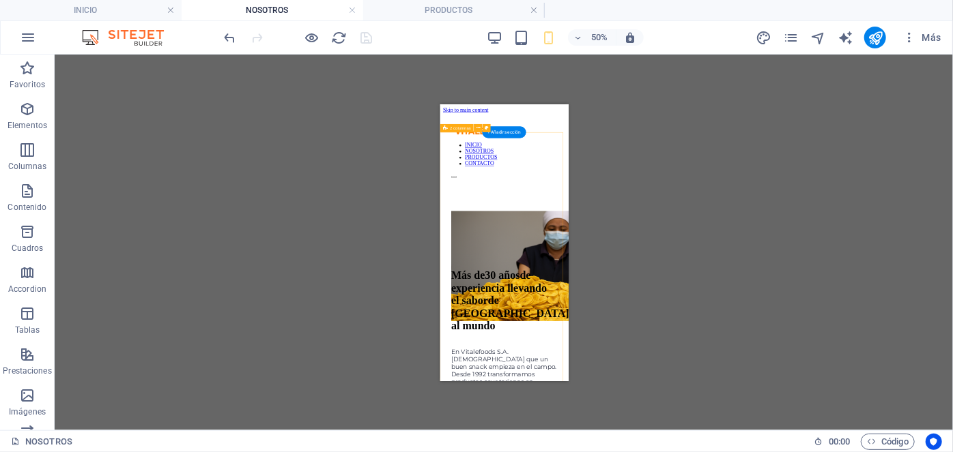
select select "px"
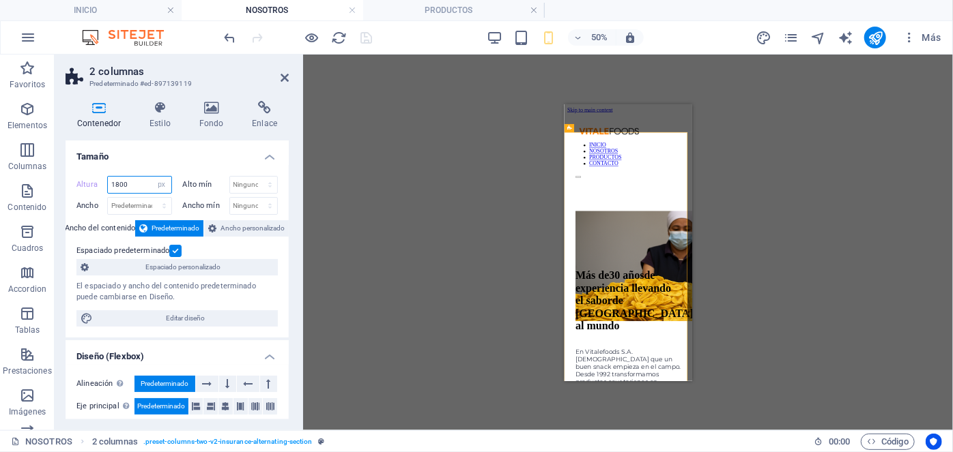
click at [139, 181] on input "1800" at bounding box center [139, 185] width 63 height 16
click at [139, 181] on input "2500" at bounding box center [139, 185] width 63 height 16
click at [139, 181] on input "2000" at bounding box center [139, 185] width 63 height 16
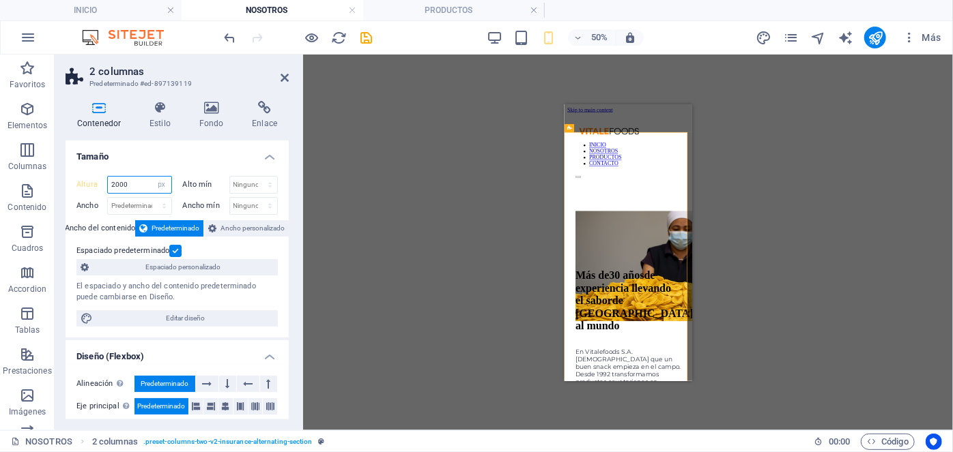
click at [139, 181] on input "2000" at bounding box center [139, 185] width 63 height 16
type input "2100"
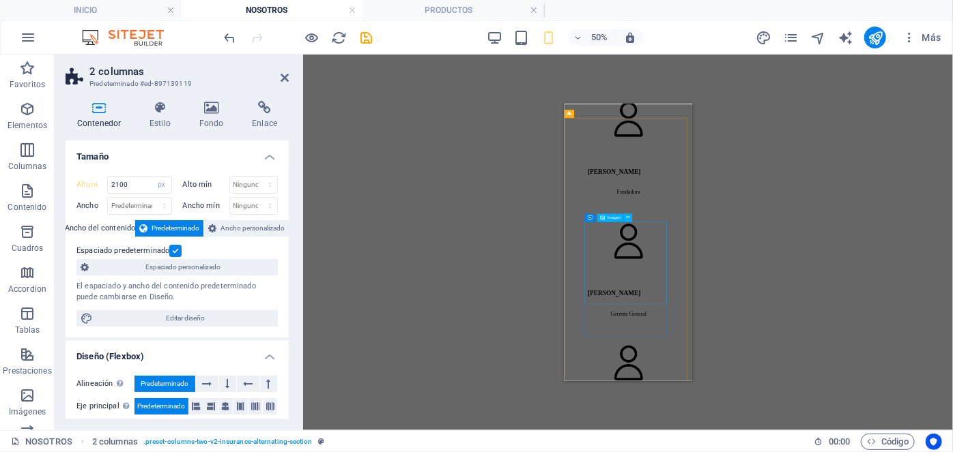
scroll to position [1879, 0]
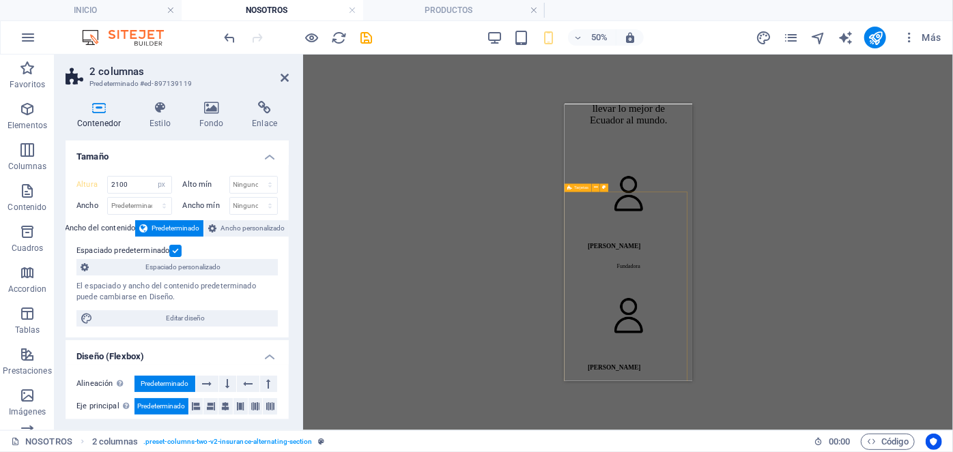
select select "px"
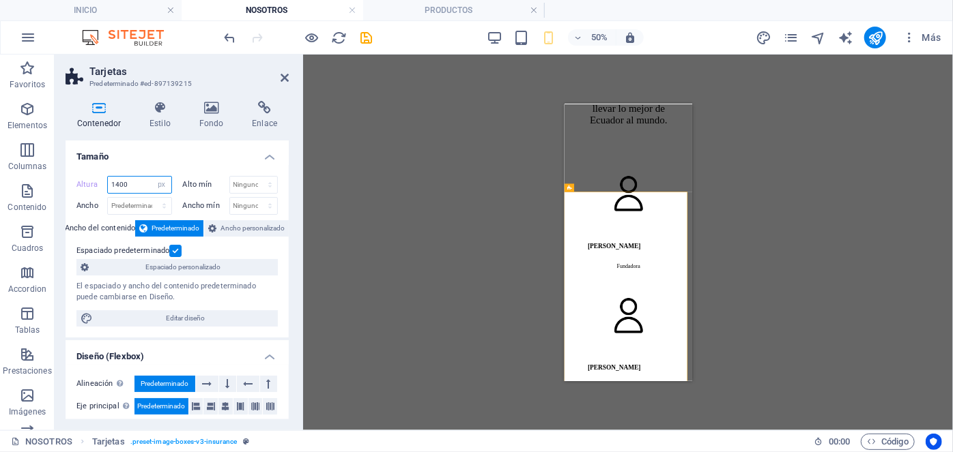
click at [149, 184] on input "1400" at bounding box center [139, 185] width 63 height 16
click at [149, 184] on input "1700" at bounding box center [139, 185] width 63 height 16
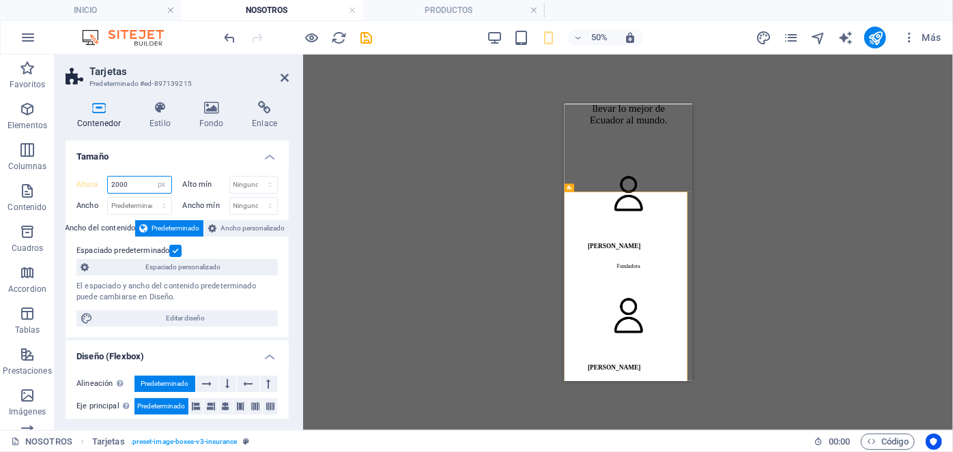
click at [149, 184] on input "2000" at bounding box center [139, 185] width 63 height 16
click at [149, 184] on input "2200" at bounding box center [139, 185] width 63 height 16
type input "2250"
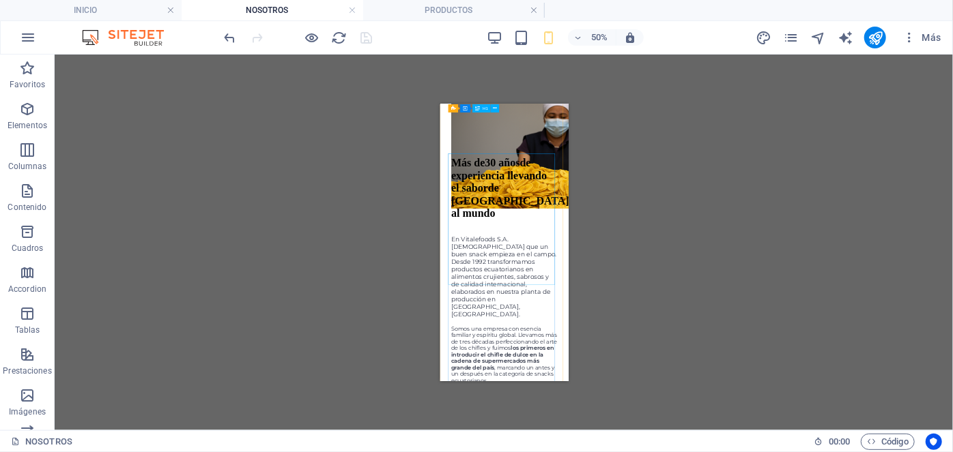
scroll to position [0, 0]
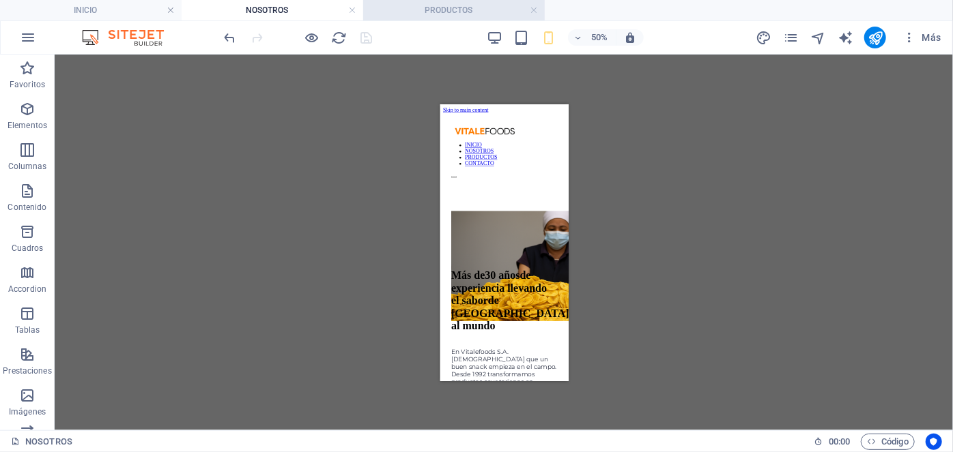
click at [489, 0] on li "PRODUCTOS" at bounding box center [454, 10] width 182 height 20
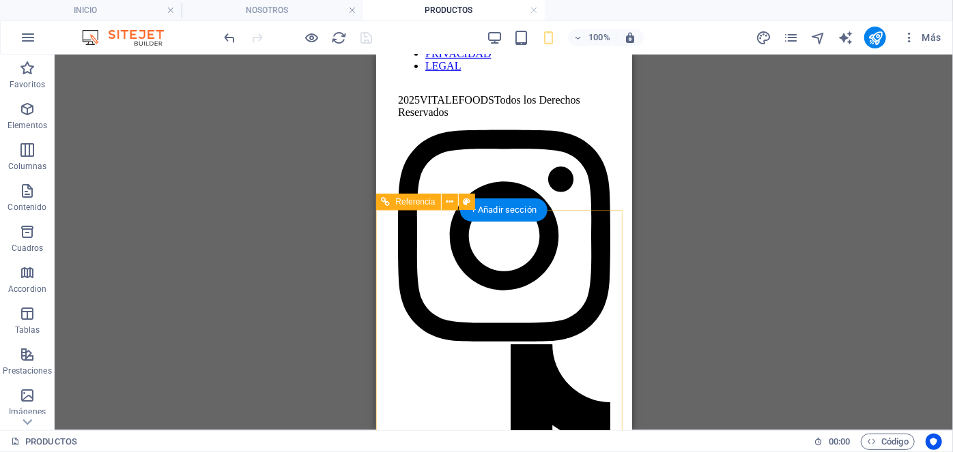
scroll to position [3022, 0]
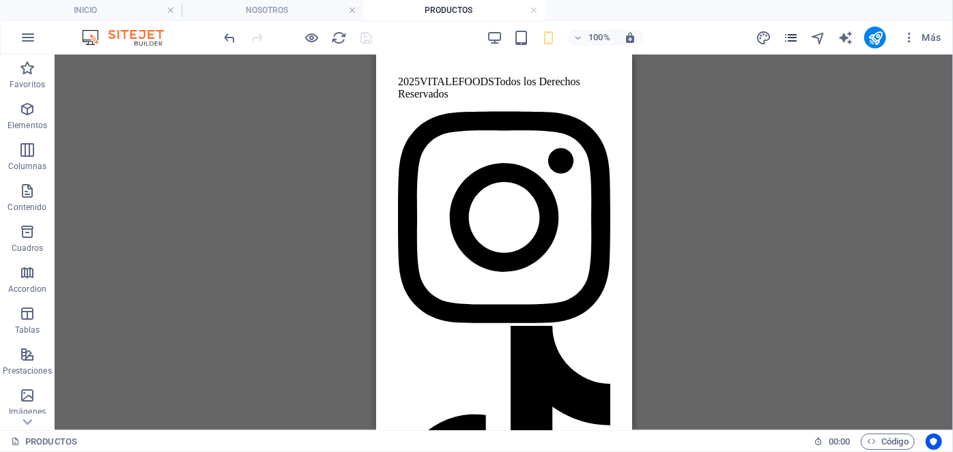
click at [790, 31] on icon "pages" at bounding box center [791, 38] width 16 height 16
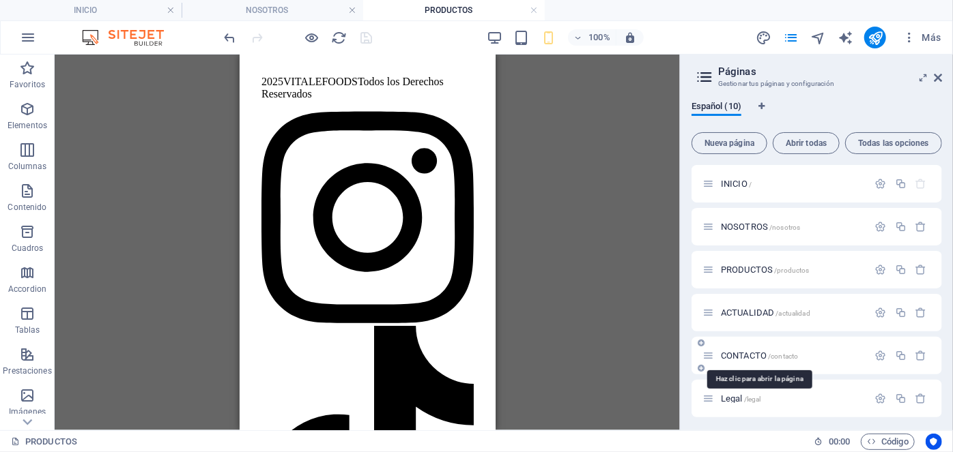
click at [750, 353] on span "CONTACTO /contacto" at bounding box center [759, 356] width 77 height 10
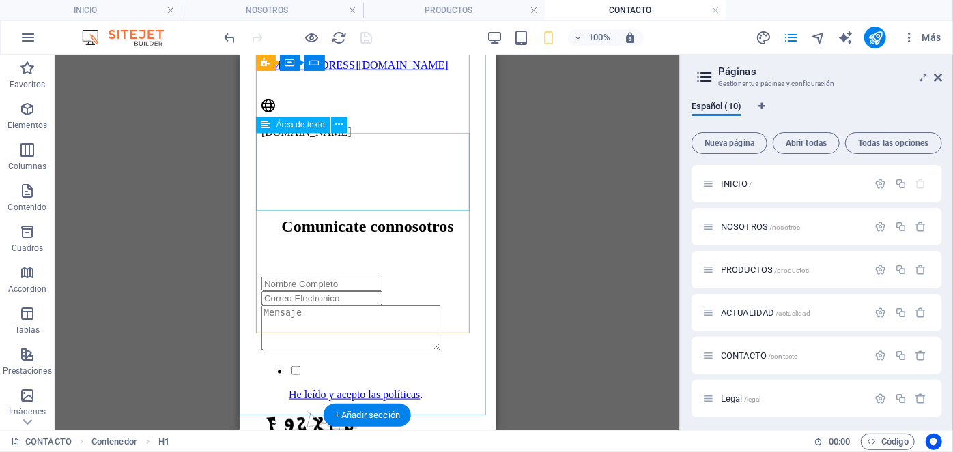
scroll to position [744, 0]
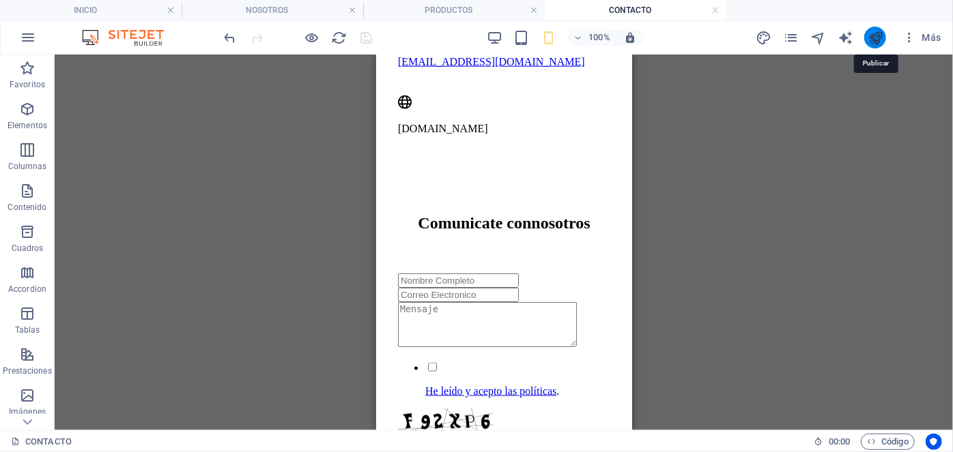
click at [871, 38] on icon "publish" at bounding box center [875, 38] width 16 height 16
